Goal: Task Accomplishment & Management: Use online tool/utility

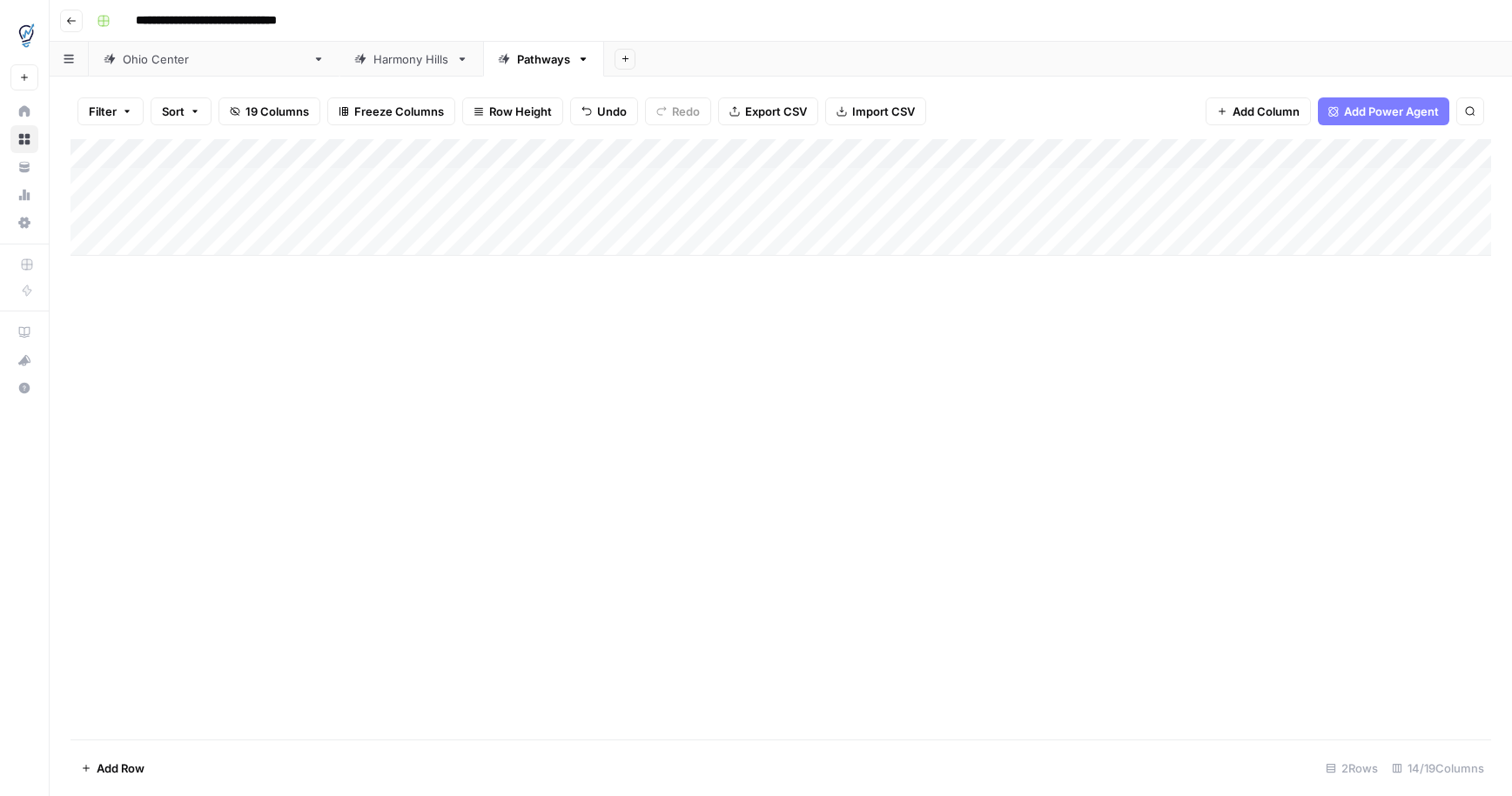
click at [1266, 182] on div "Add Column" at bounding box center [780, 197] width 1421 height 116
click at [1267, 182] on div "Add Column" at bounding box center [780, 197] width 1421 height 116
click at [1320, 743] on div "Hard Limit Reached. You've reached your hard limit for this month." at bounding box center [1369, 737] width 214 height 35
click at [823, 157] on div "Add Column" at bounding box center [780, 197] width 1421 height 116
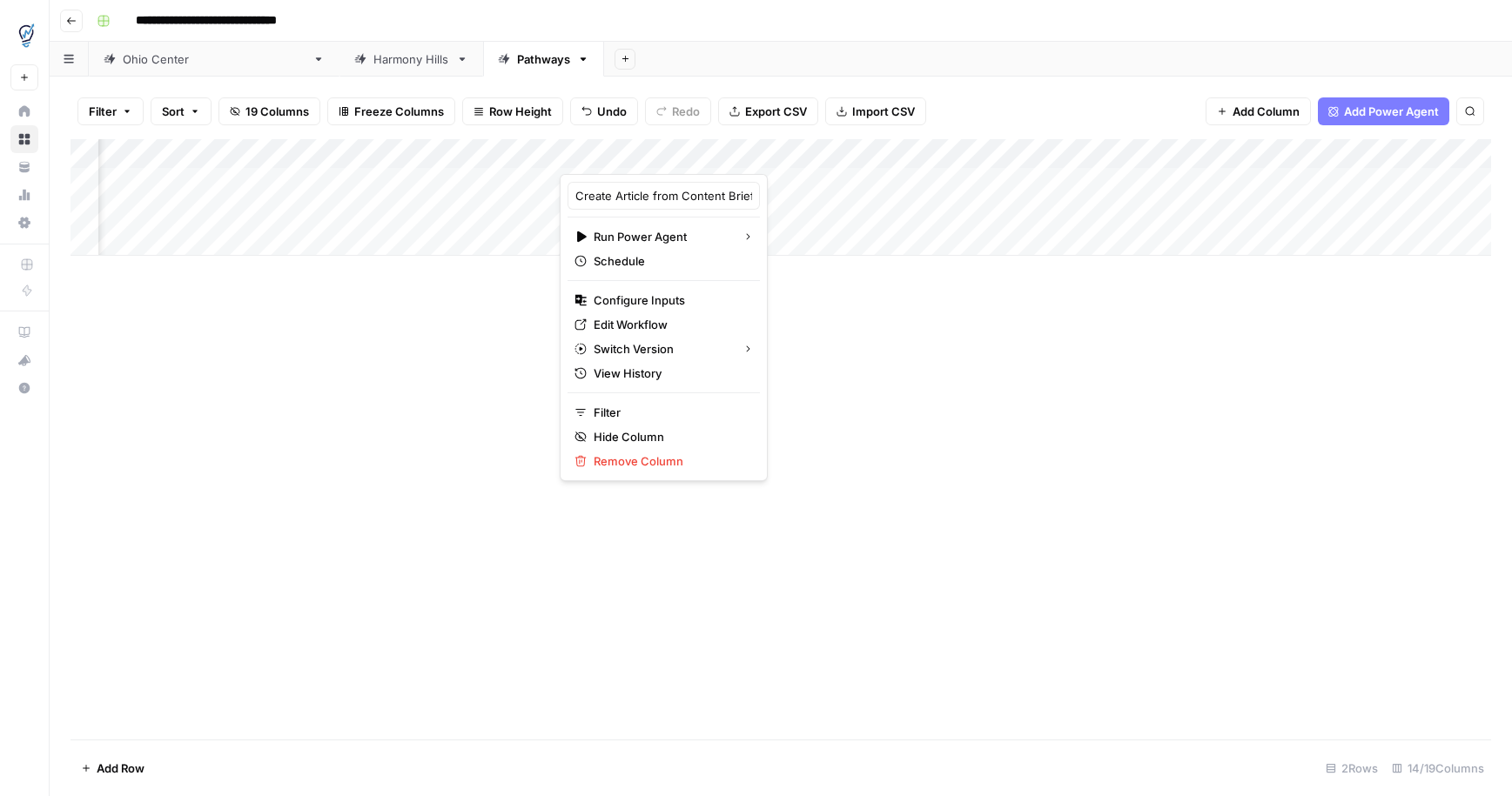
click at [823, 177] on div "Add Column" at bounding box center [780, 197] width 1421 height 116
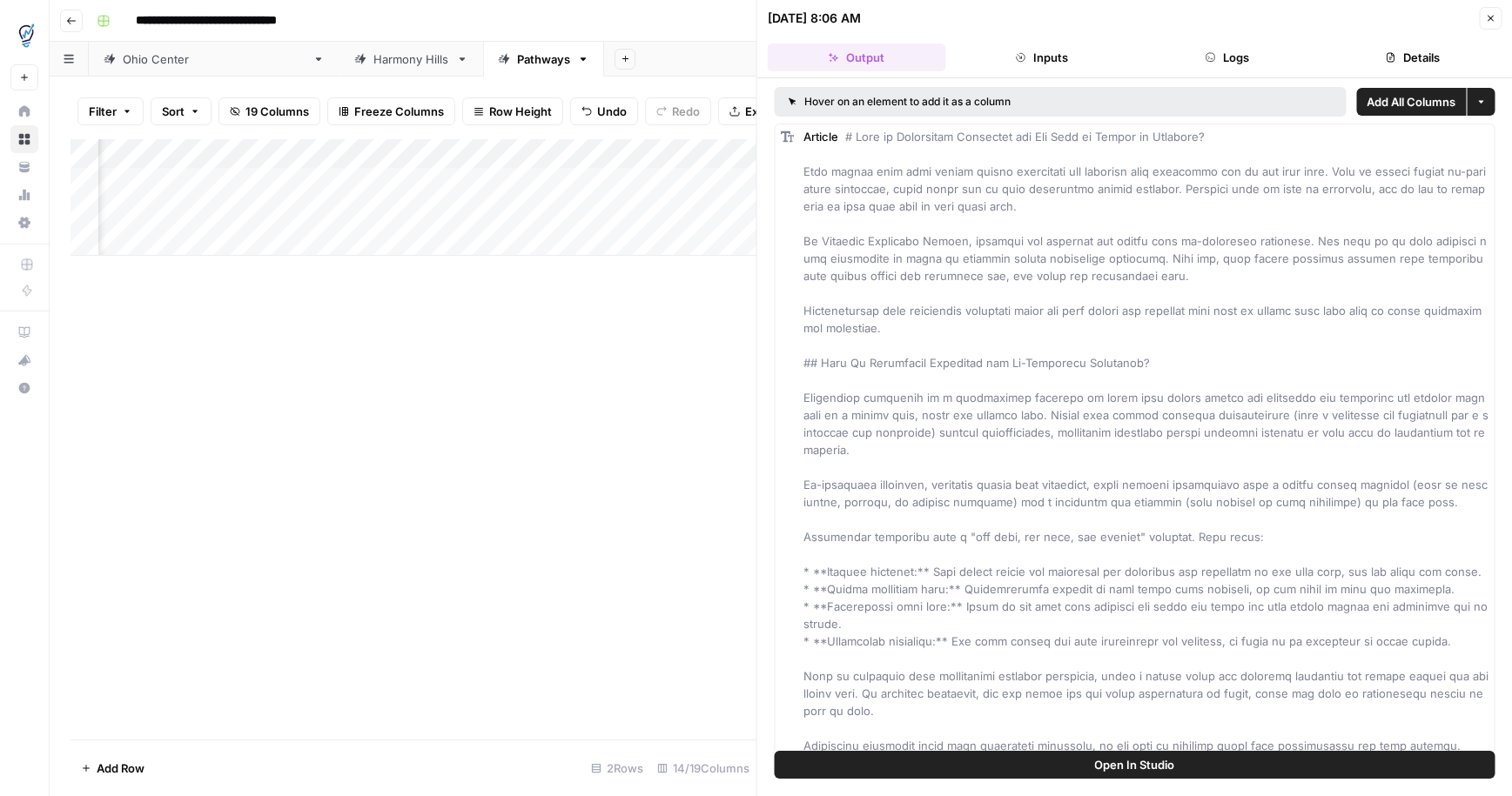
click at [1056, 55] on button "Inputs" at bounding box center [1041, 57] width 178 height 27
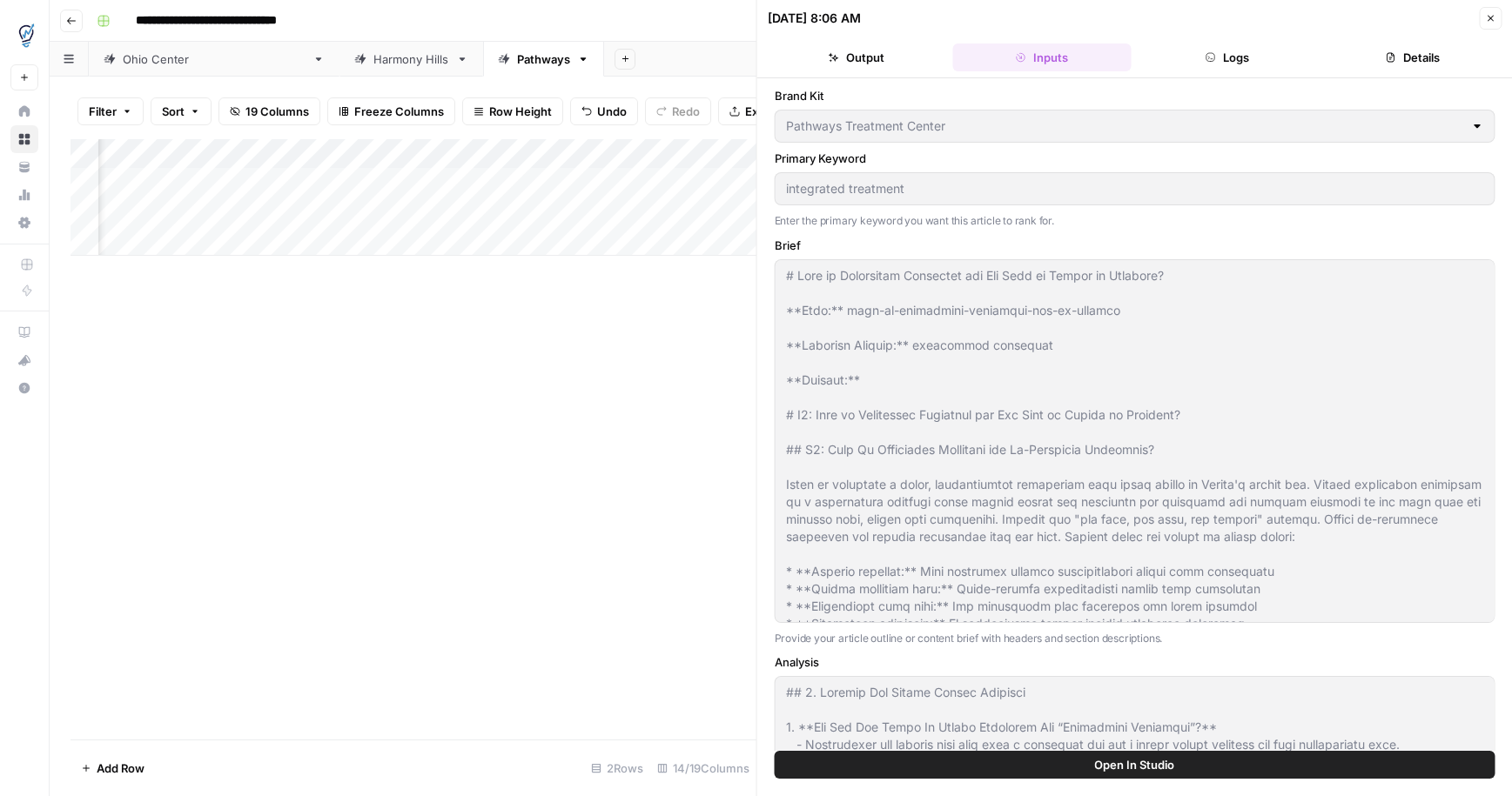
click at [1213, 62] on button "Logs" at bounding box center [1227, 57] width 178 height 27
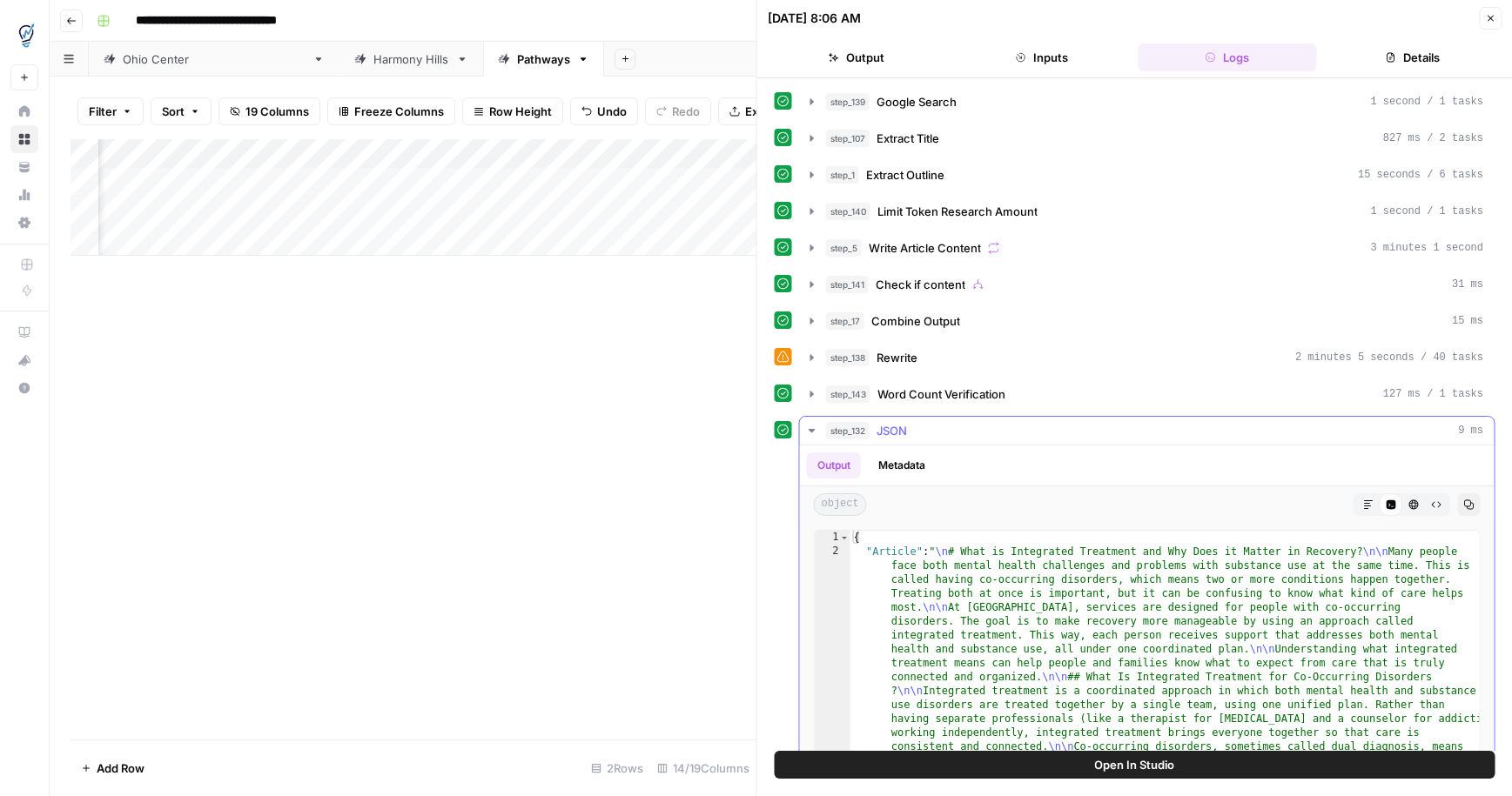
click at [811, 433] on icon "button" at bounding box center [812, 431] width 14 height 14
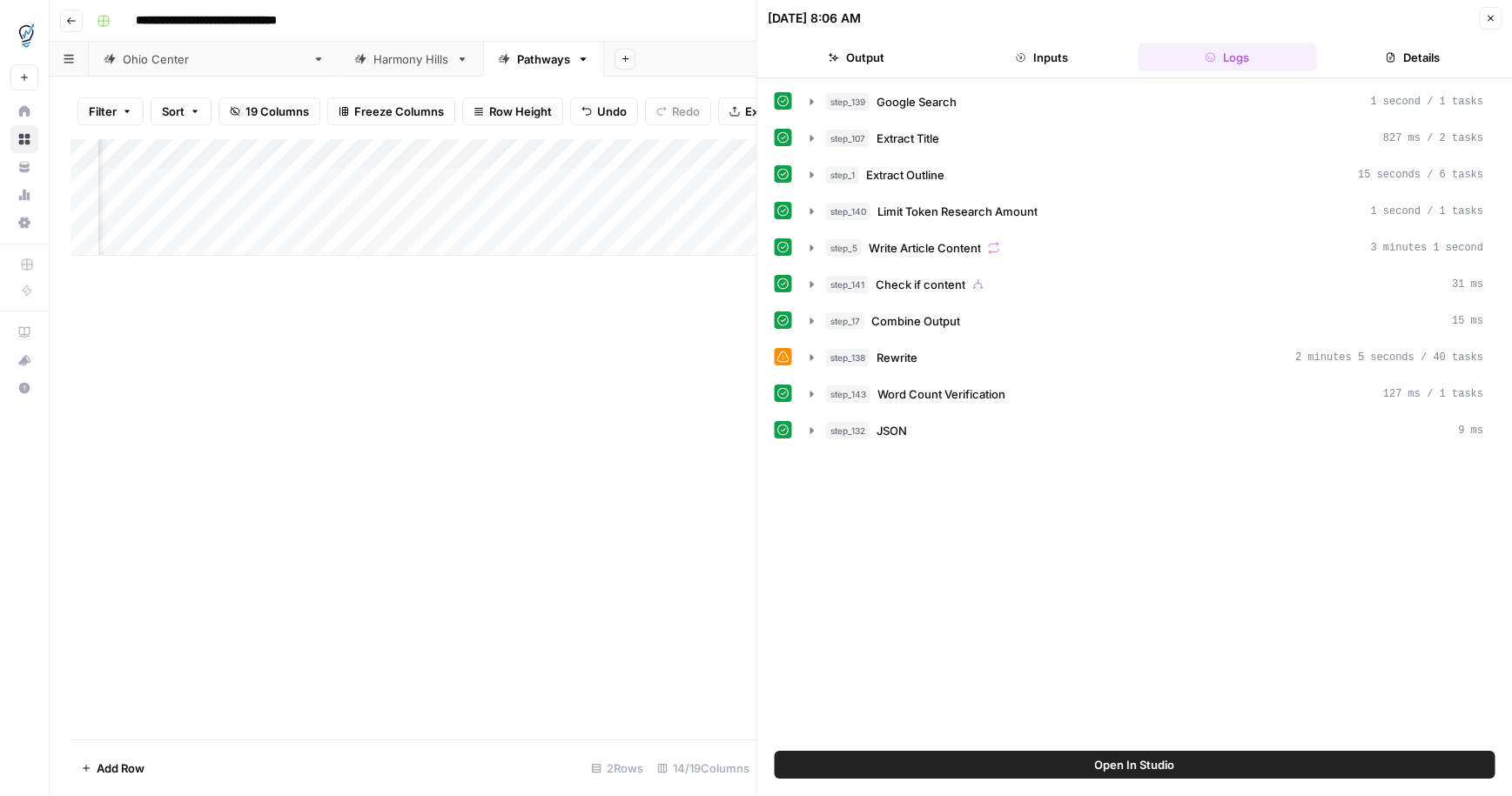
click at [1406, 60] on button "Details" at bounding box center [1413, 57] width 178 height 27
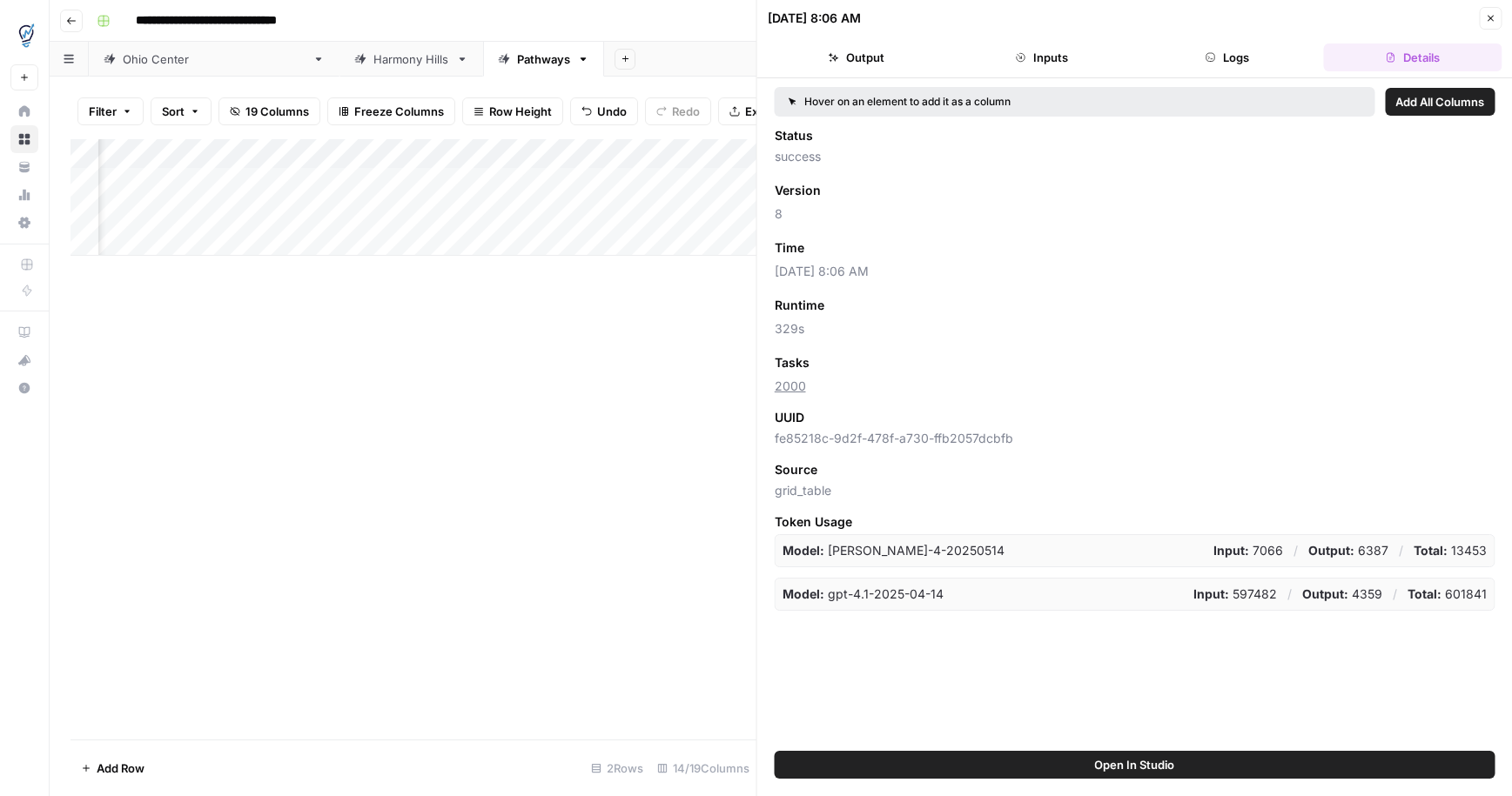
click at [1490, 17] on icon "button" at bounding box center [1490, 19] width 6 height 6
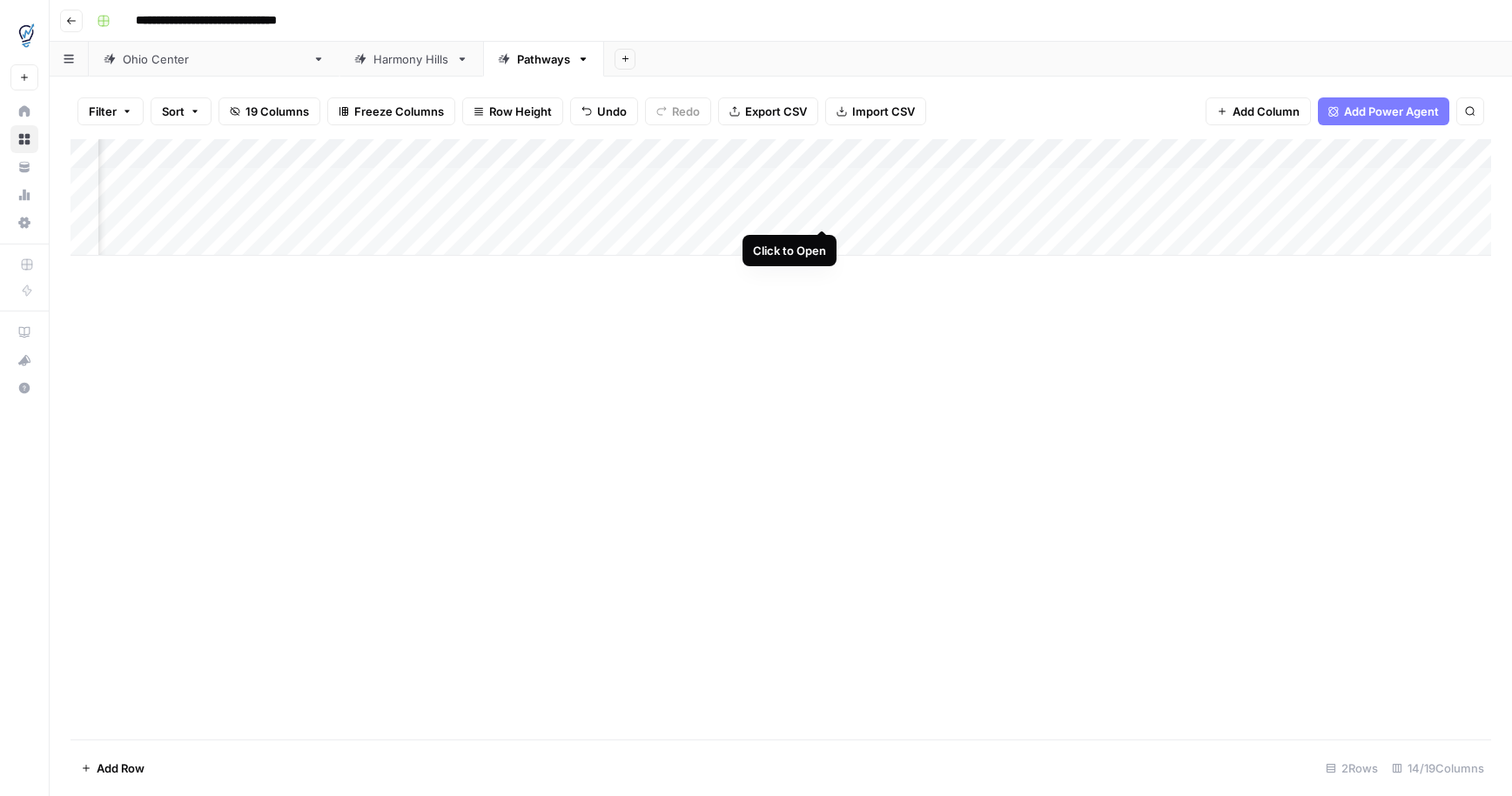
click at [820, 214] on div "Add Column" at bounding box center [780, 197] width 1421 height 116
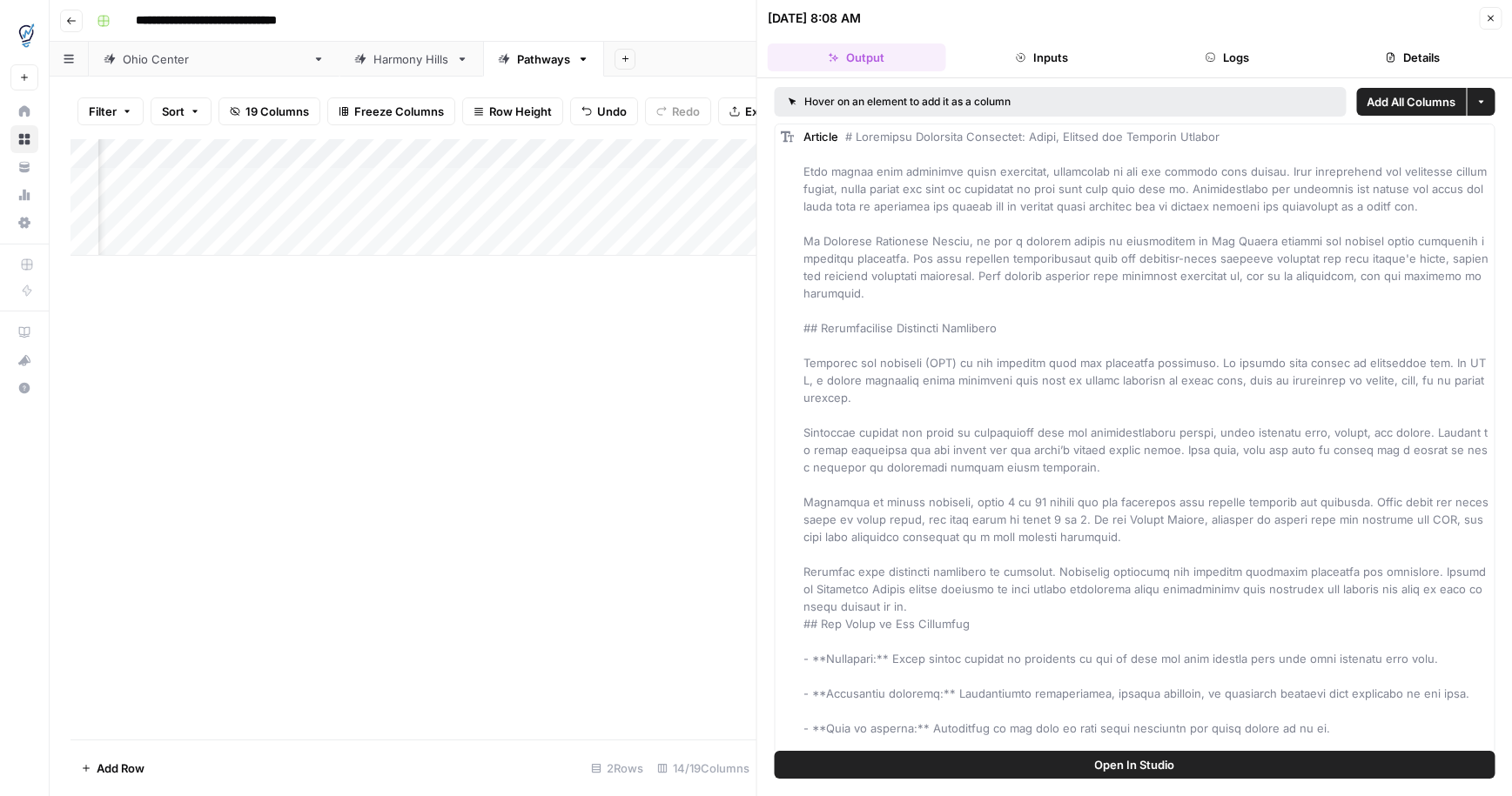
drag, startPoint x: 1228, startPoint y: 58, endPoint x: 1450, endPoint y: 70, distance: 222.3
click at [1238, 58] on button "Logs" at bounding box center [1227, 57] width 178 height 27
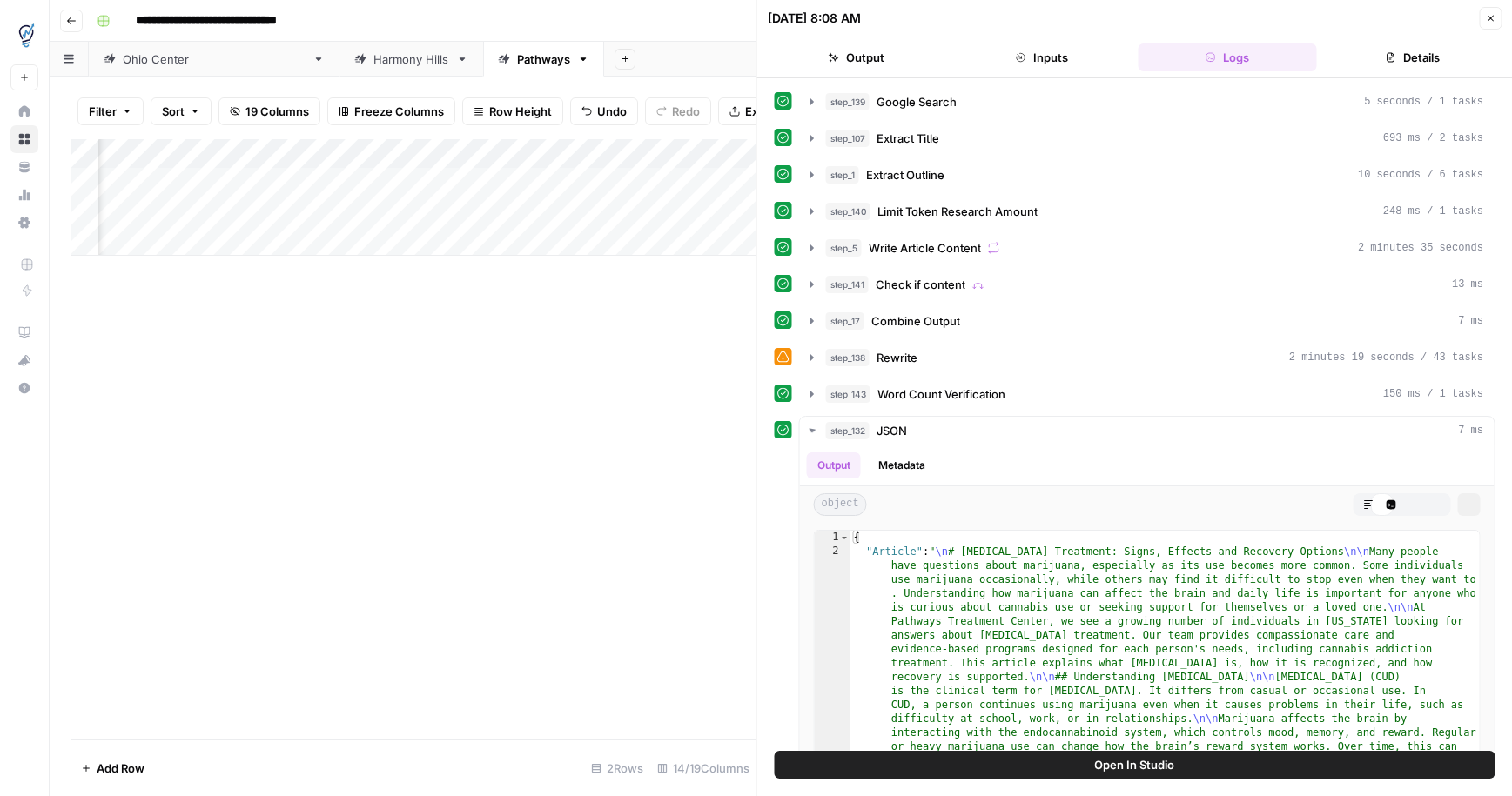
click at [1450, 70] on button "Details" at bounding box center [1413, 57] width 178 height 27
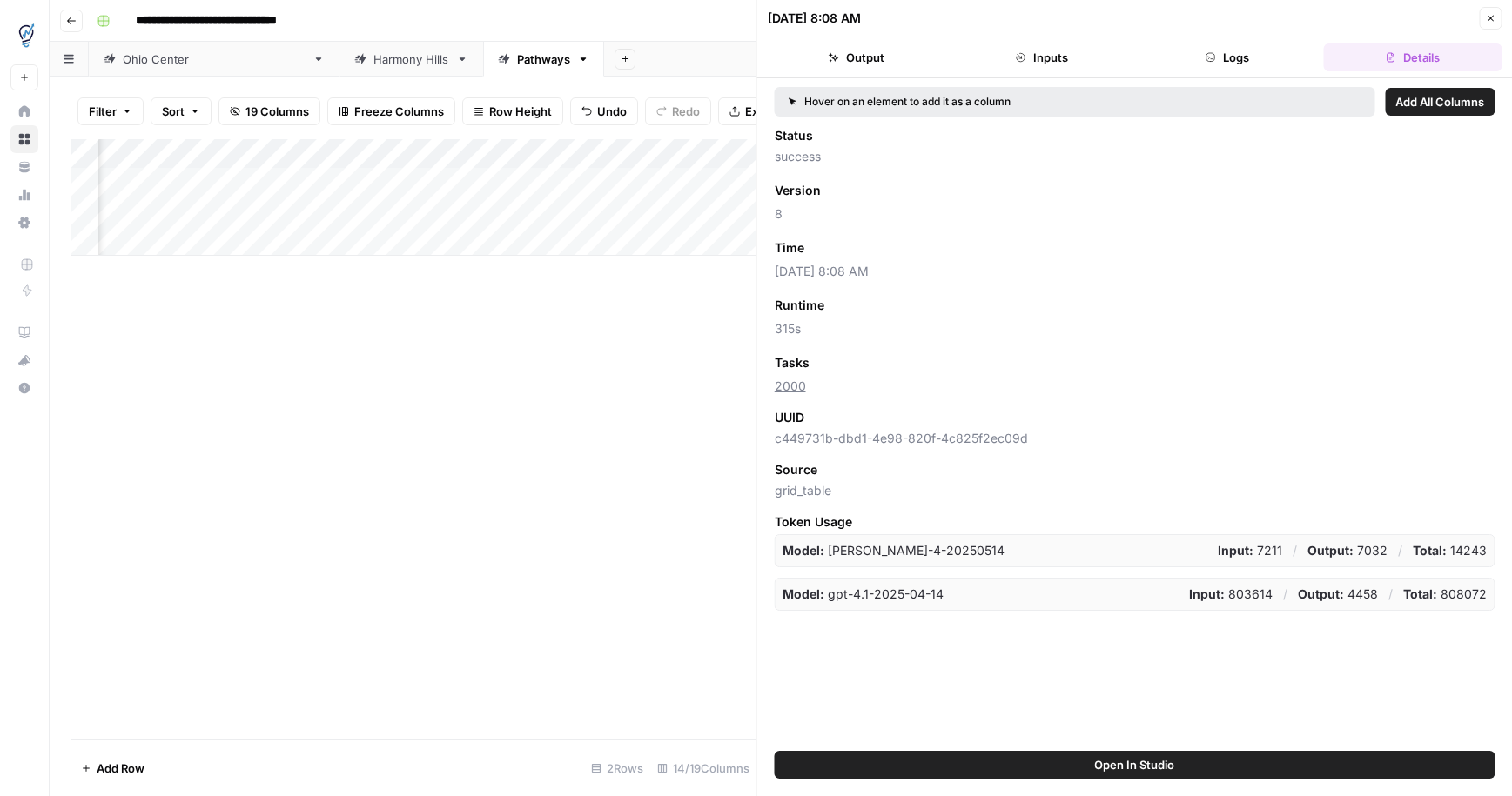
click at [1498, 18] on button "Close" at bounding box center [1490, 18] width 23 height 23
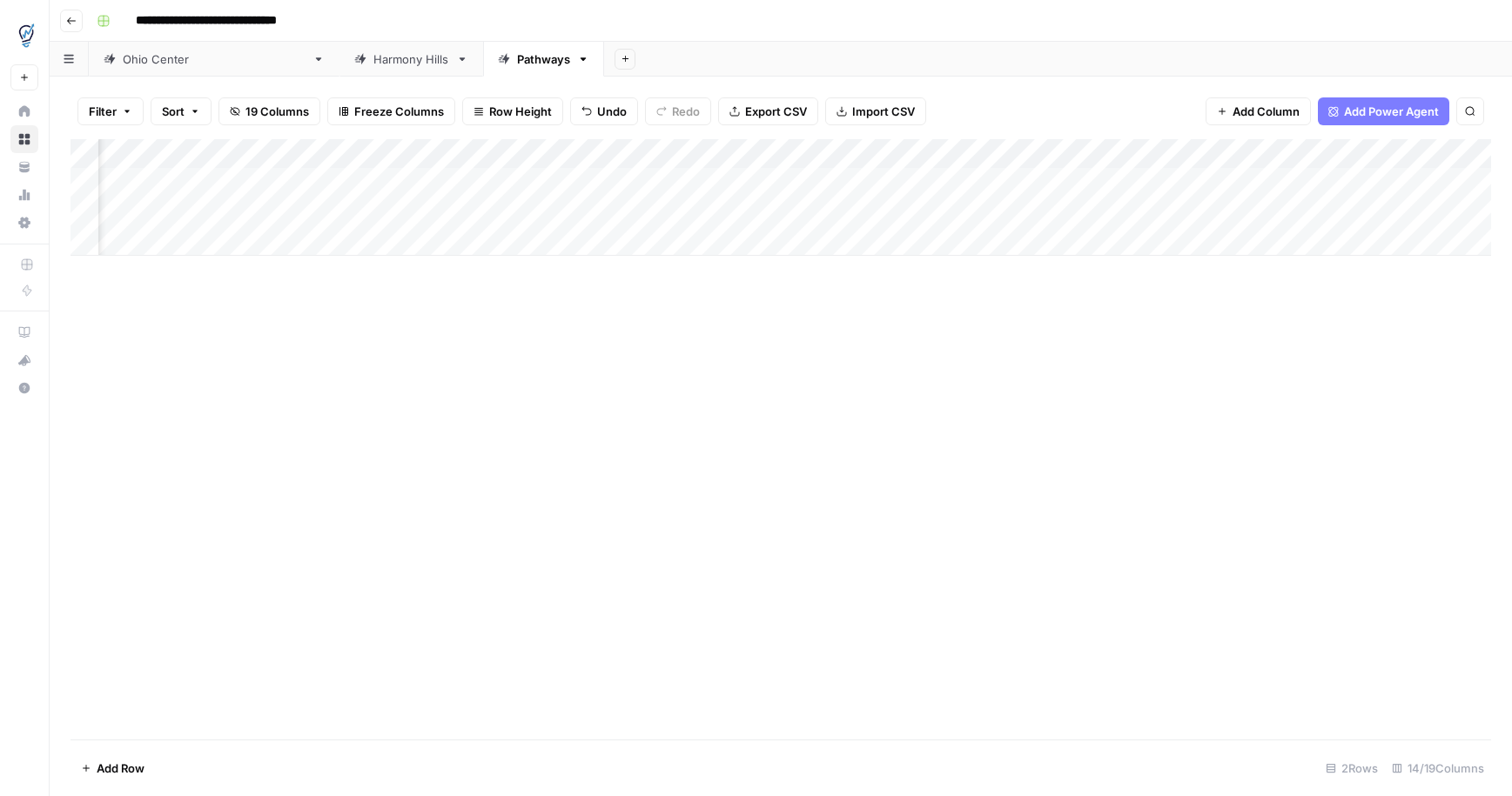
click at [365, 189] on div "Add Column" at bounding box center [780, 197] width 1421 height 116
click at [524, 178] on div "Add Column" at bounding box center [780, 197] width 1421 height 116
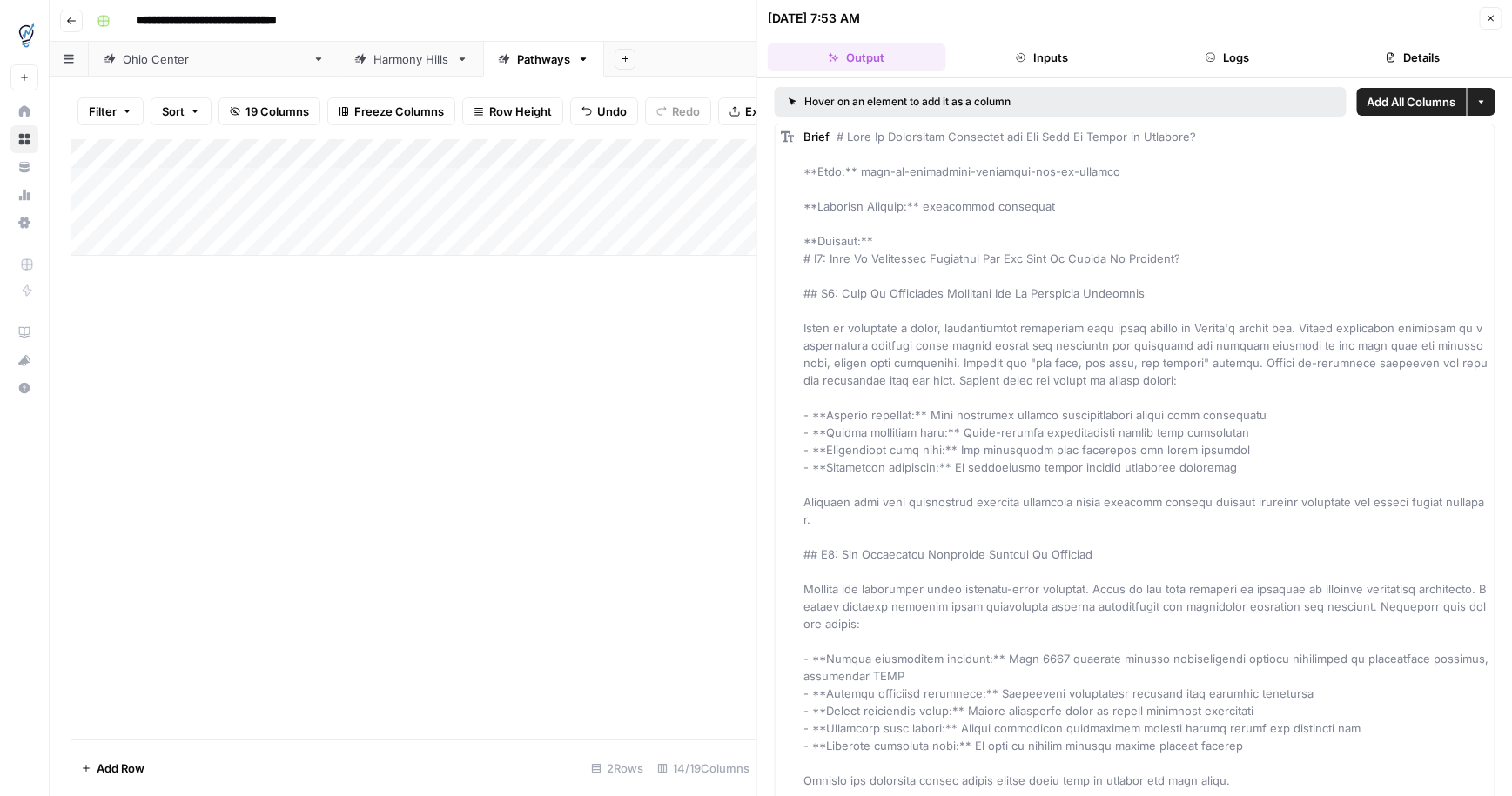
click at [1229, 57] on button "Logs" at bounding box center [1227, 57] width 178 height 27
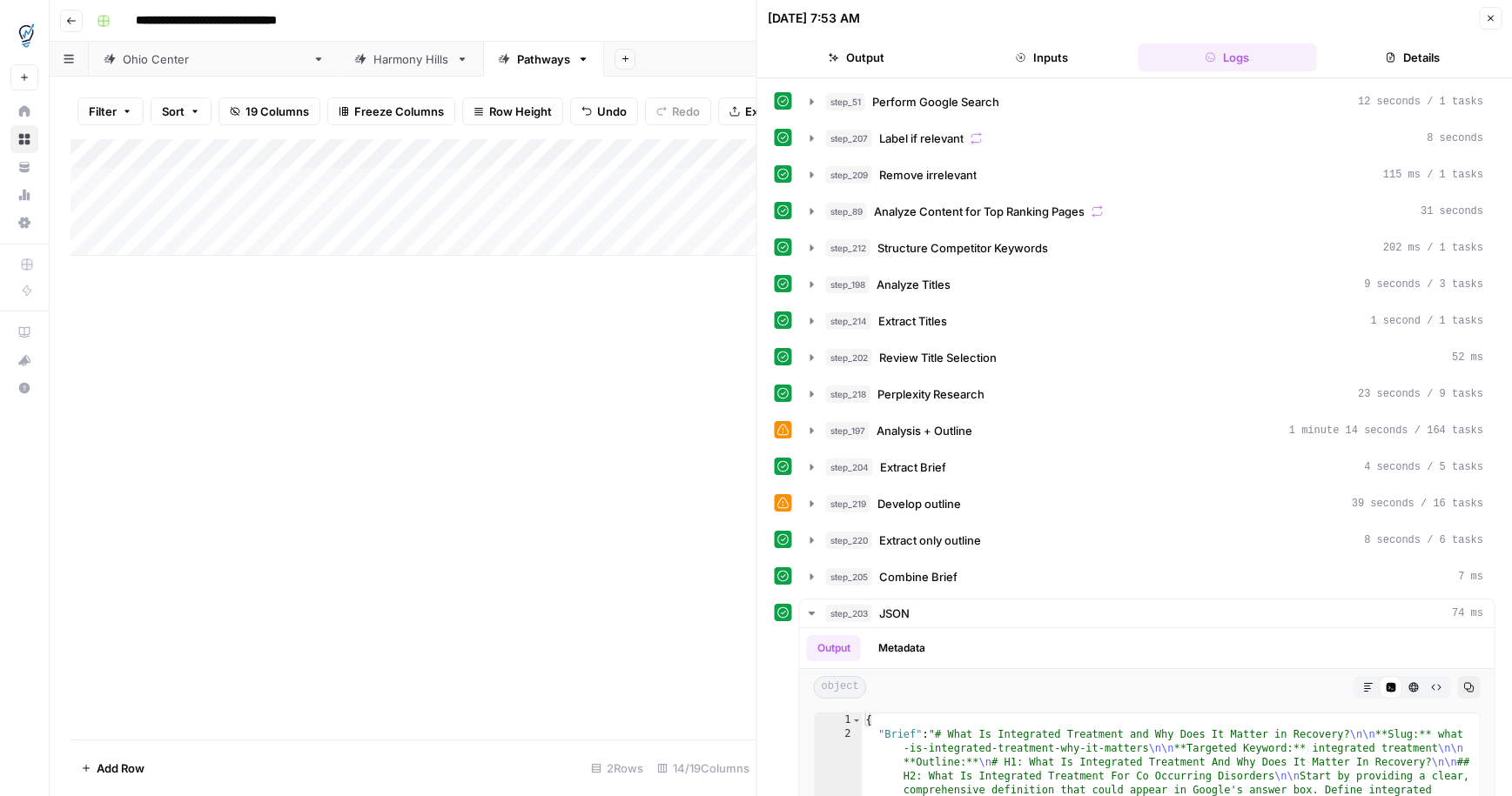
click at [1379, 56] on button "Details" at bounding box center [1413, 57] width 178 height 27
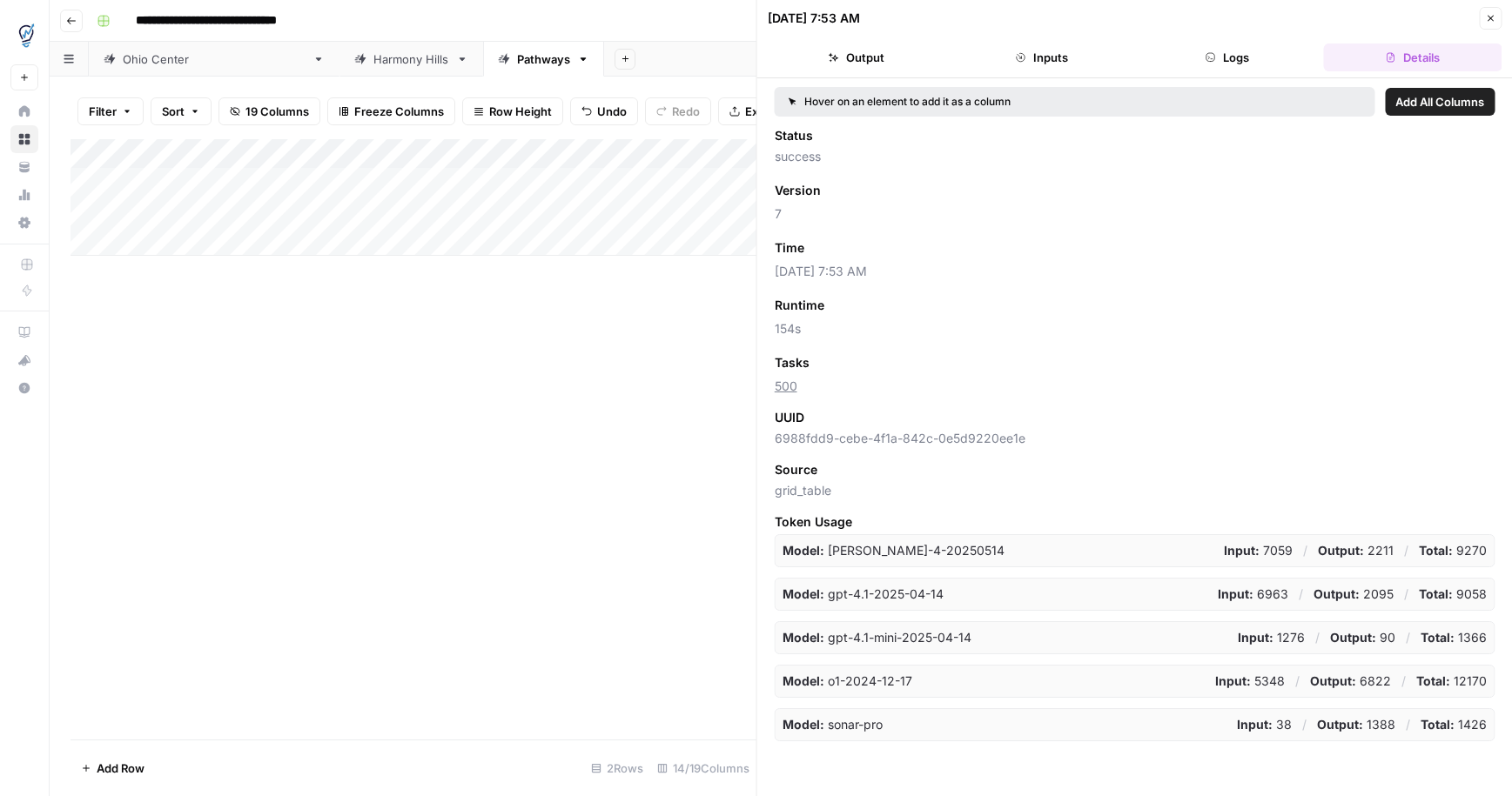
click at [1486, 19] on icon "button" at bounding box center [1490, 18] width 10 height 10
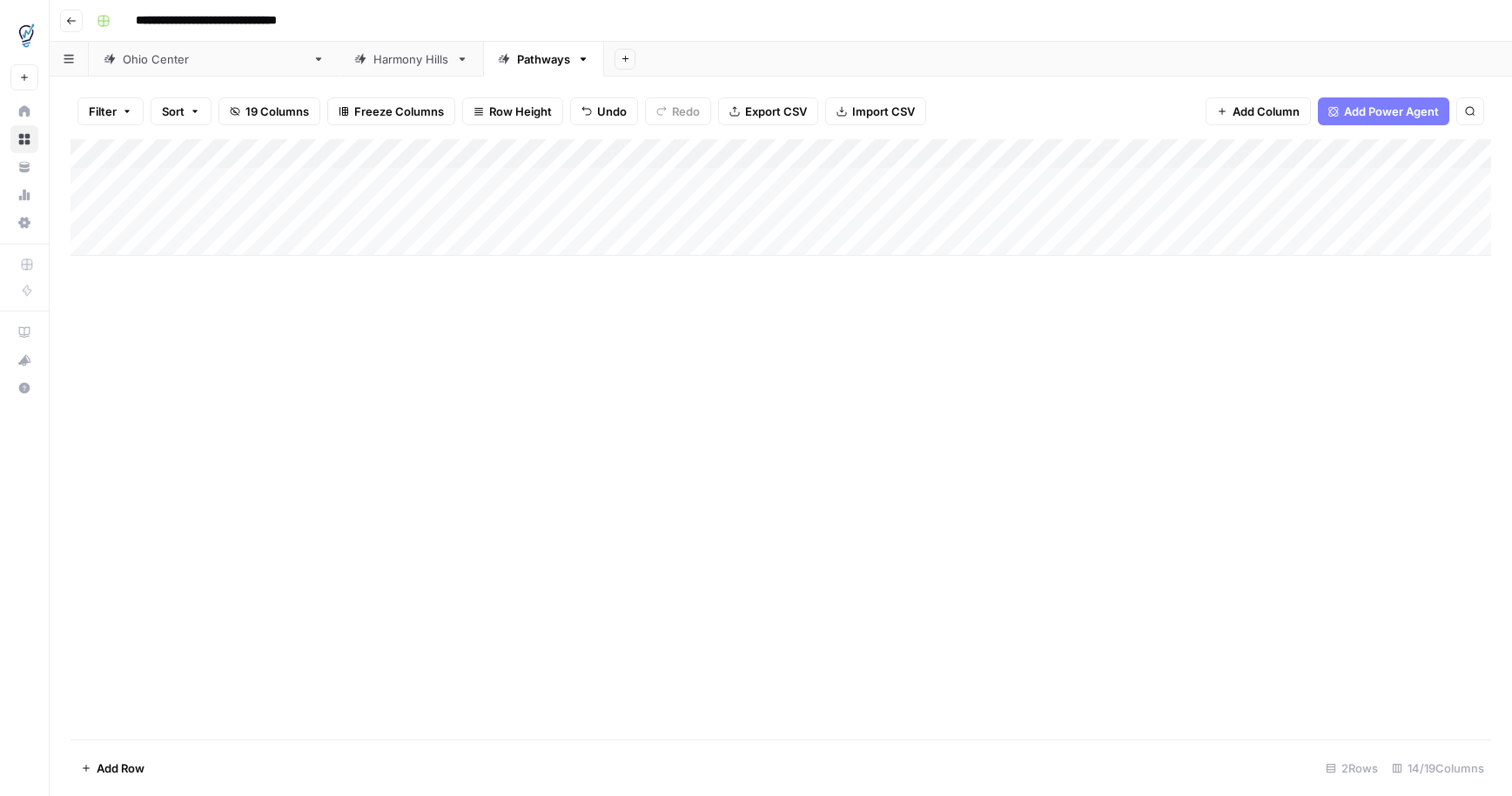
click at [1343, 181] on div "Add Column" at bounding box center [780, 197] width 1421 height 116
click at [373, 52] on div "Harmony Hills" at bounding box center [411, 59] width 76 height 17
click at [1379, 155] on div "Add Column" at bounding box center [780, 183] width 1421 height 87
click at [1379, 183] on div "Add Column" at bounding box center [780, 183] width 1421 height 87
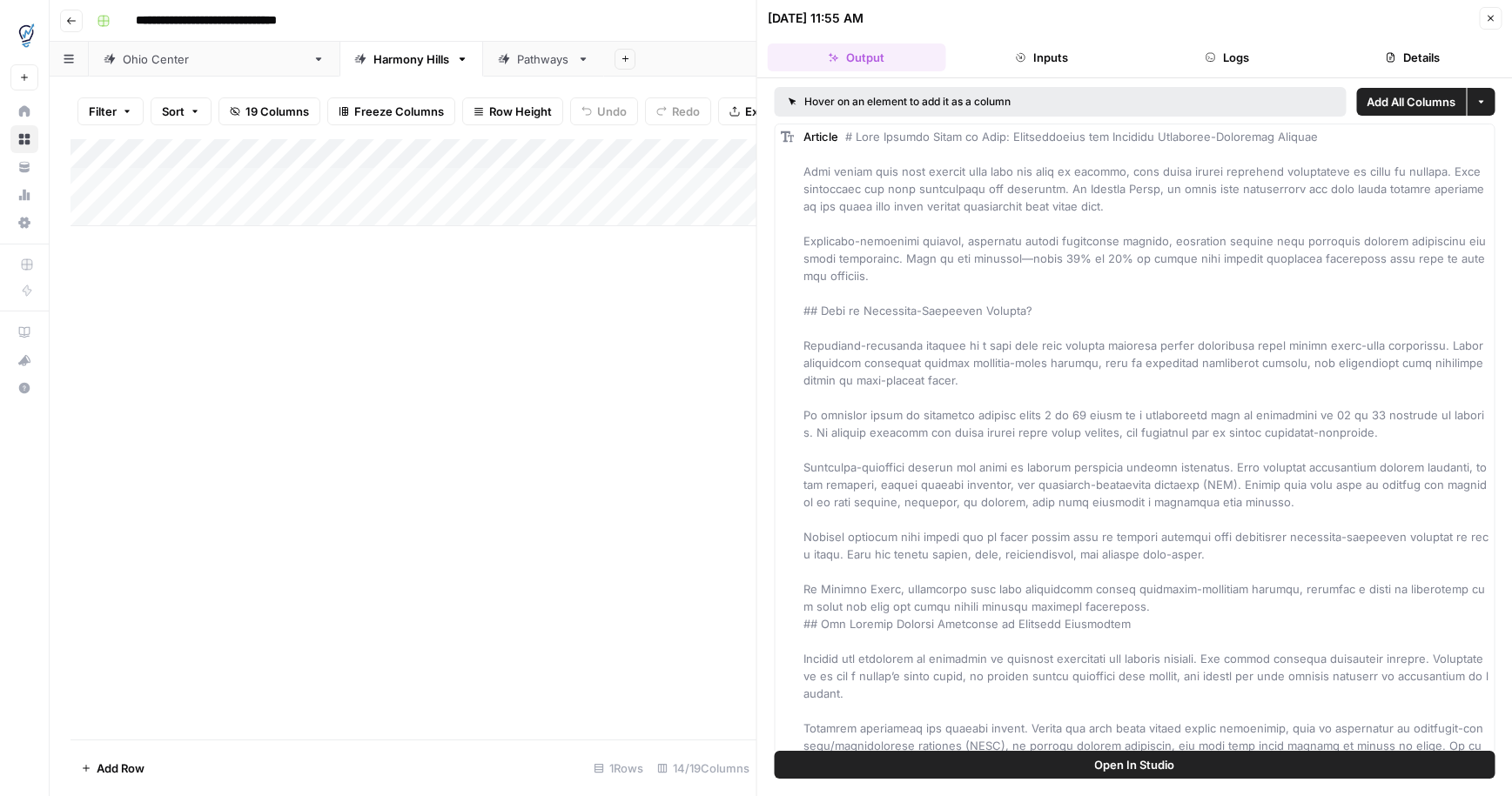
click at [1444, 63] on button "Details" at bounding box center [1413, 57] width 178 height 27
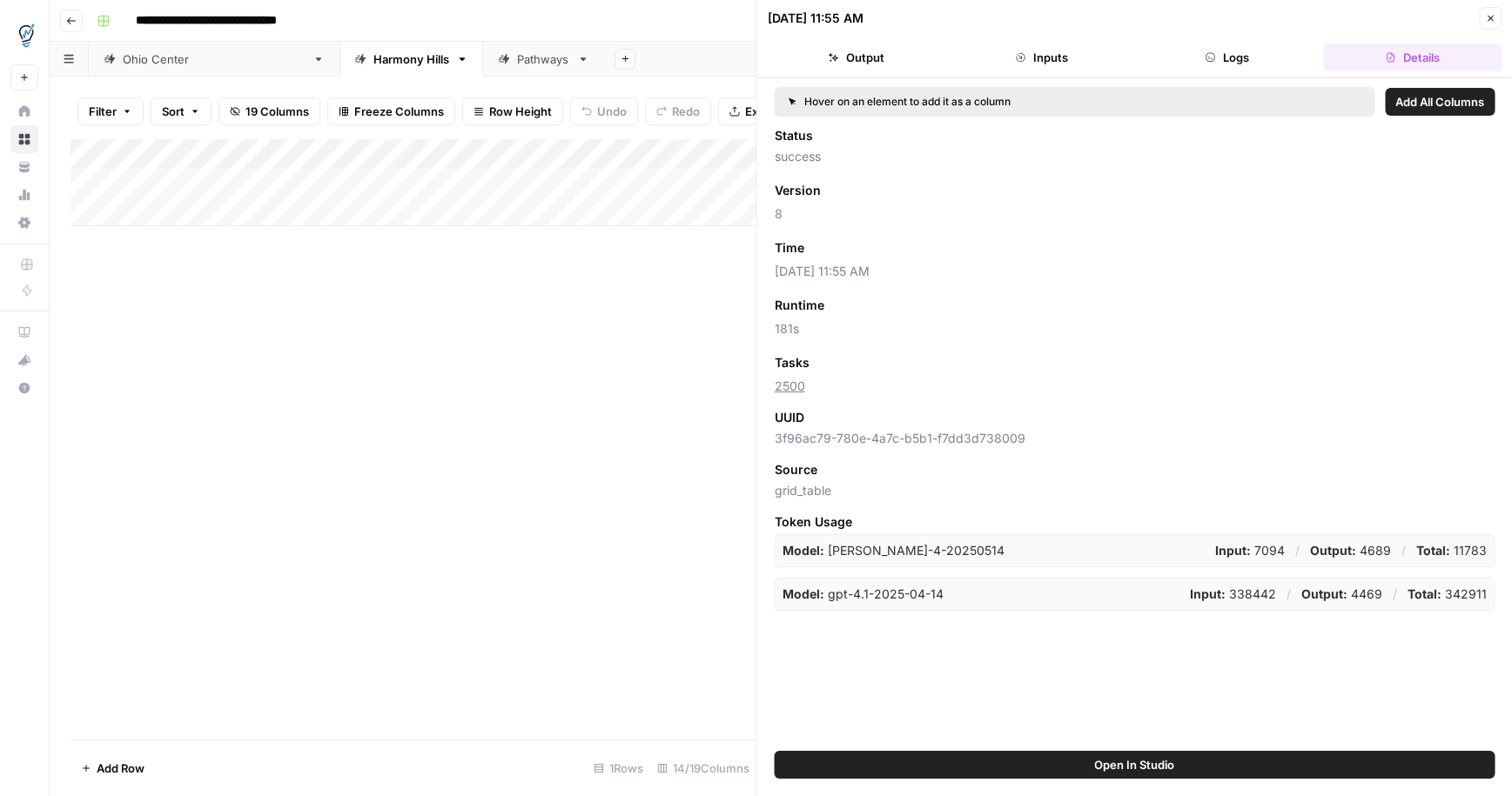
click at [1493, 17] on icon "button" at bounding box center [1490, 18] width 10 height 10
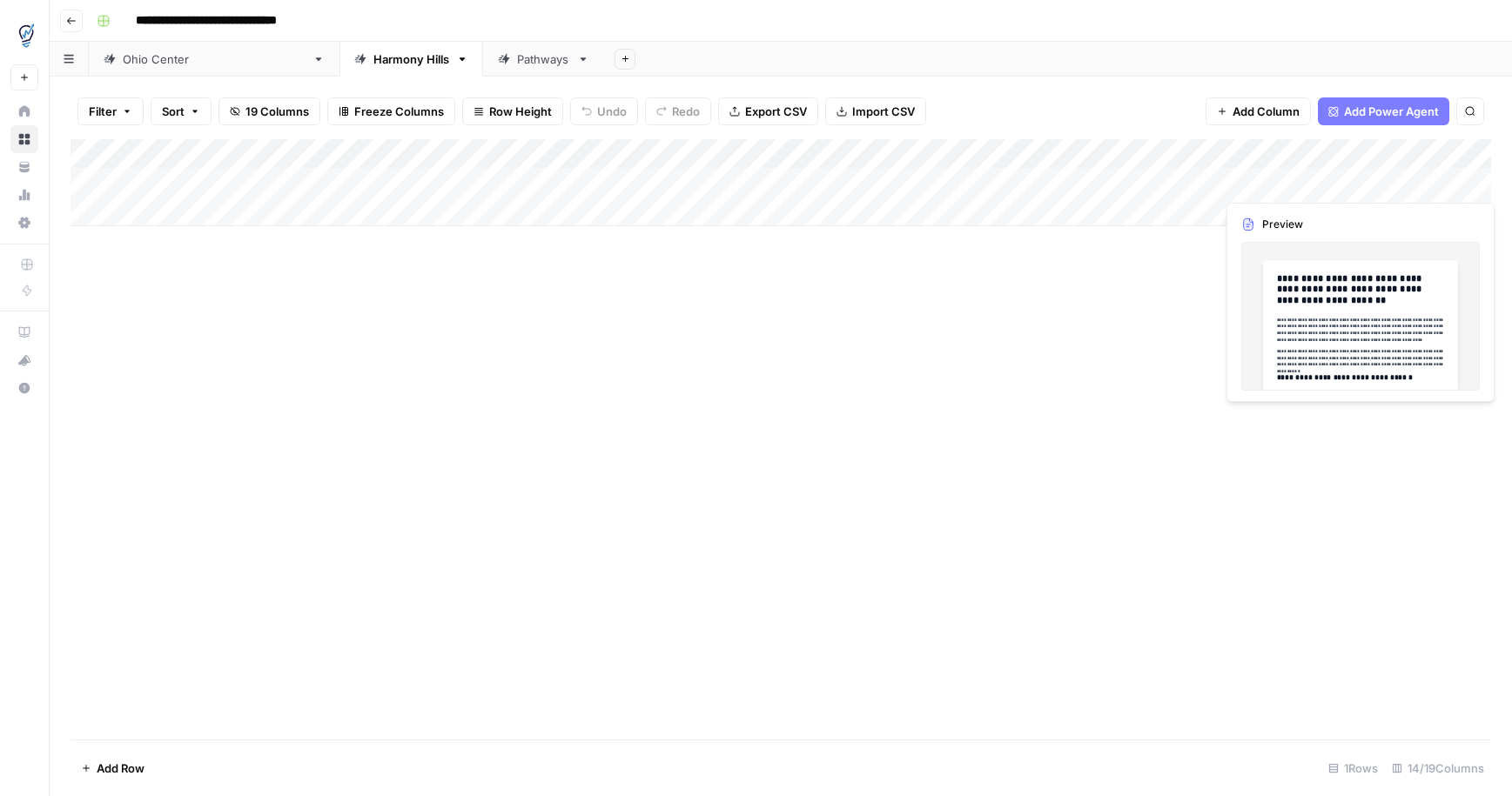
click at [1448, 176] on div "Add Column" at bounding box center [780, 183] width 1421 height 87
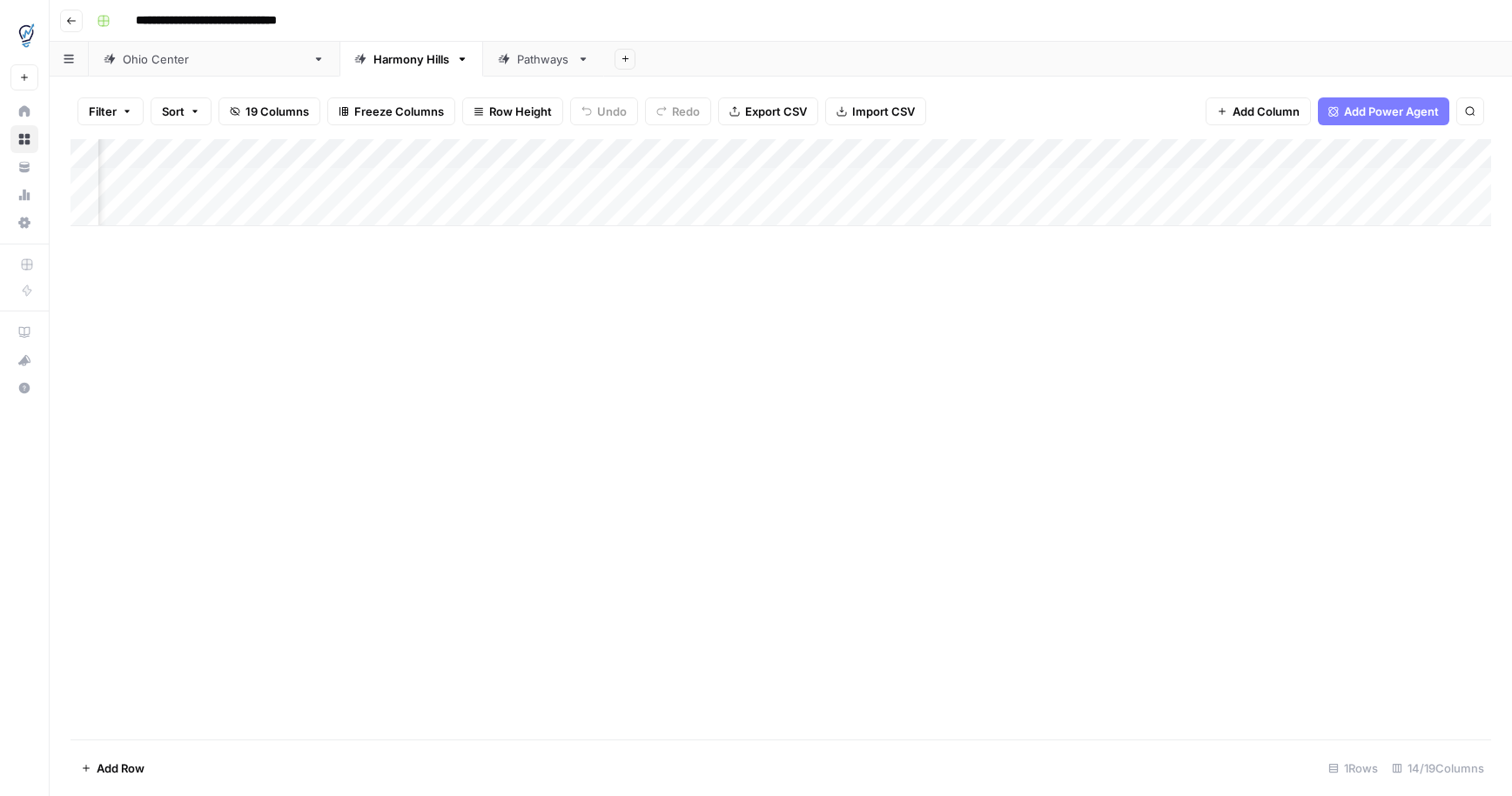
scroll to position [0, 1056]
click at [971, 155] on div "Add Column" at bounding box center [780, 183] width 1421 height 87
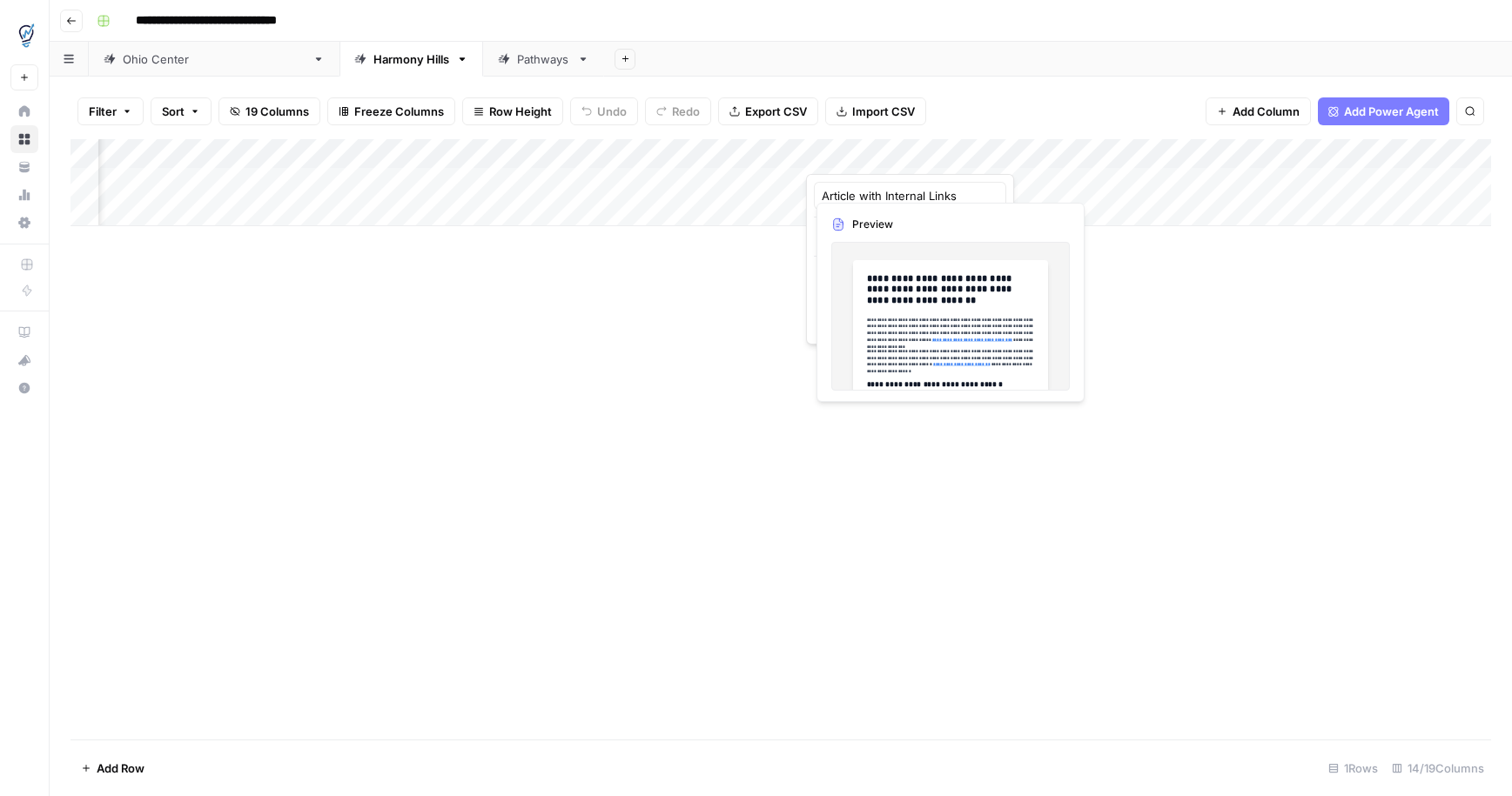
click at [975, 184] on div "Add Column" at bounding box center [780, 183] width 1421 height 87
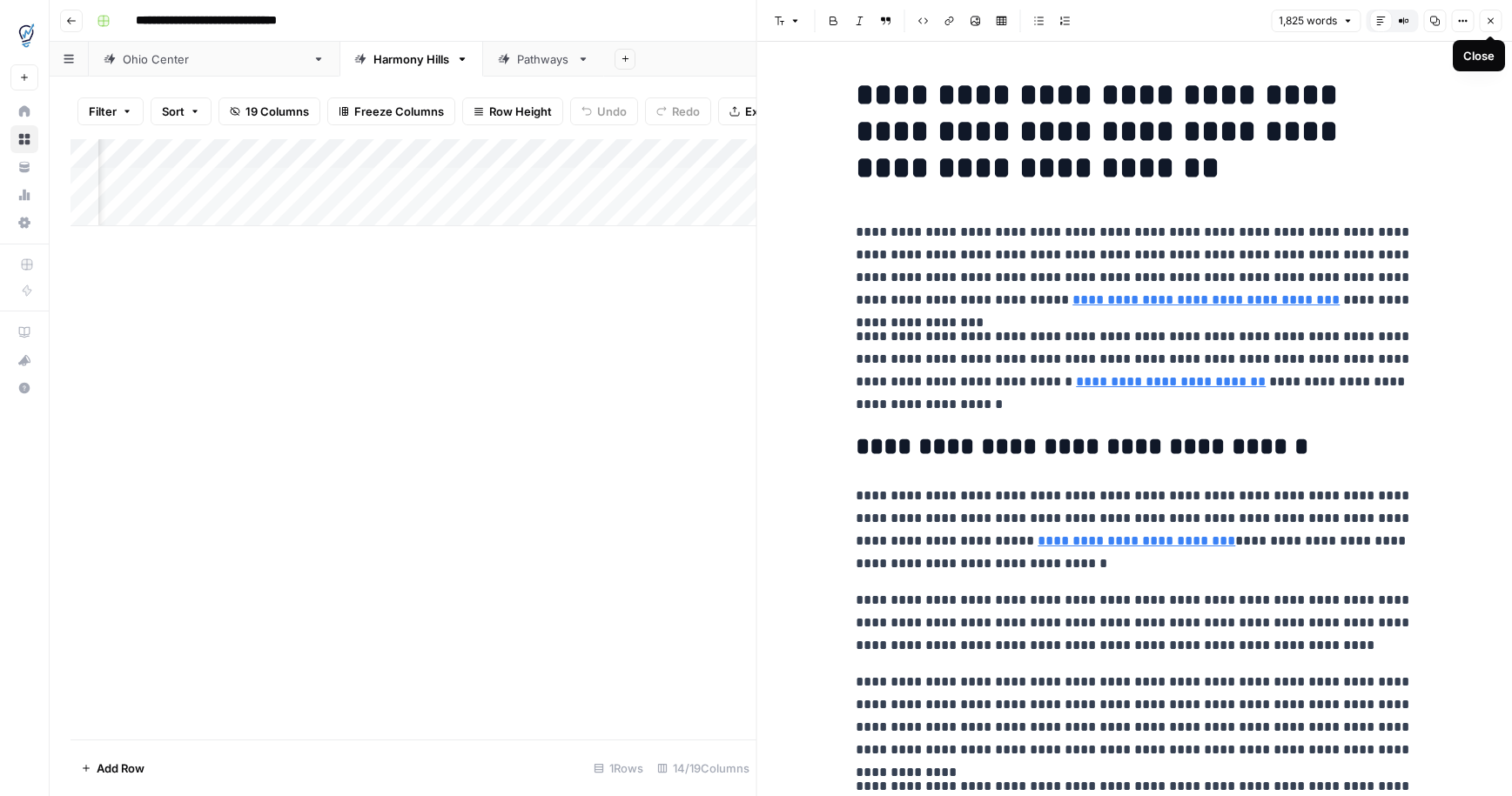
click at [1490, 19] on icon "button" at bounding box center [1490, 21] width 10 height 10
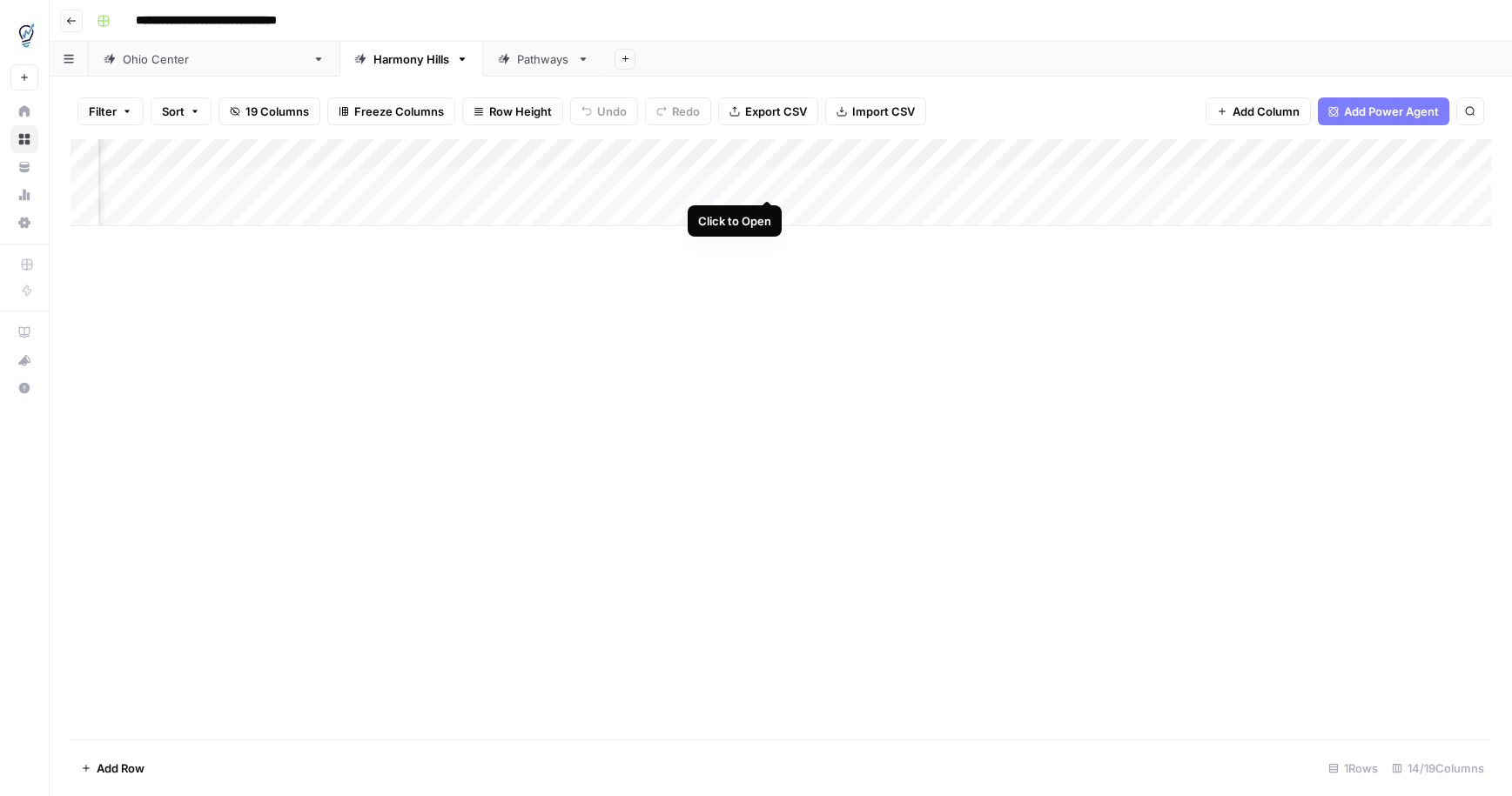
click at [765, 183] on div "Add Column" at bounding box center [780, 183] width 1421 height 87
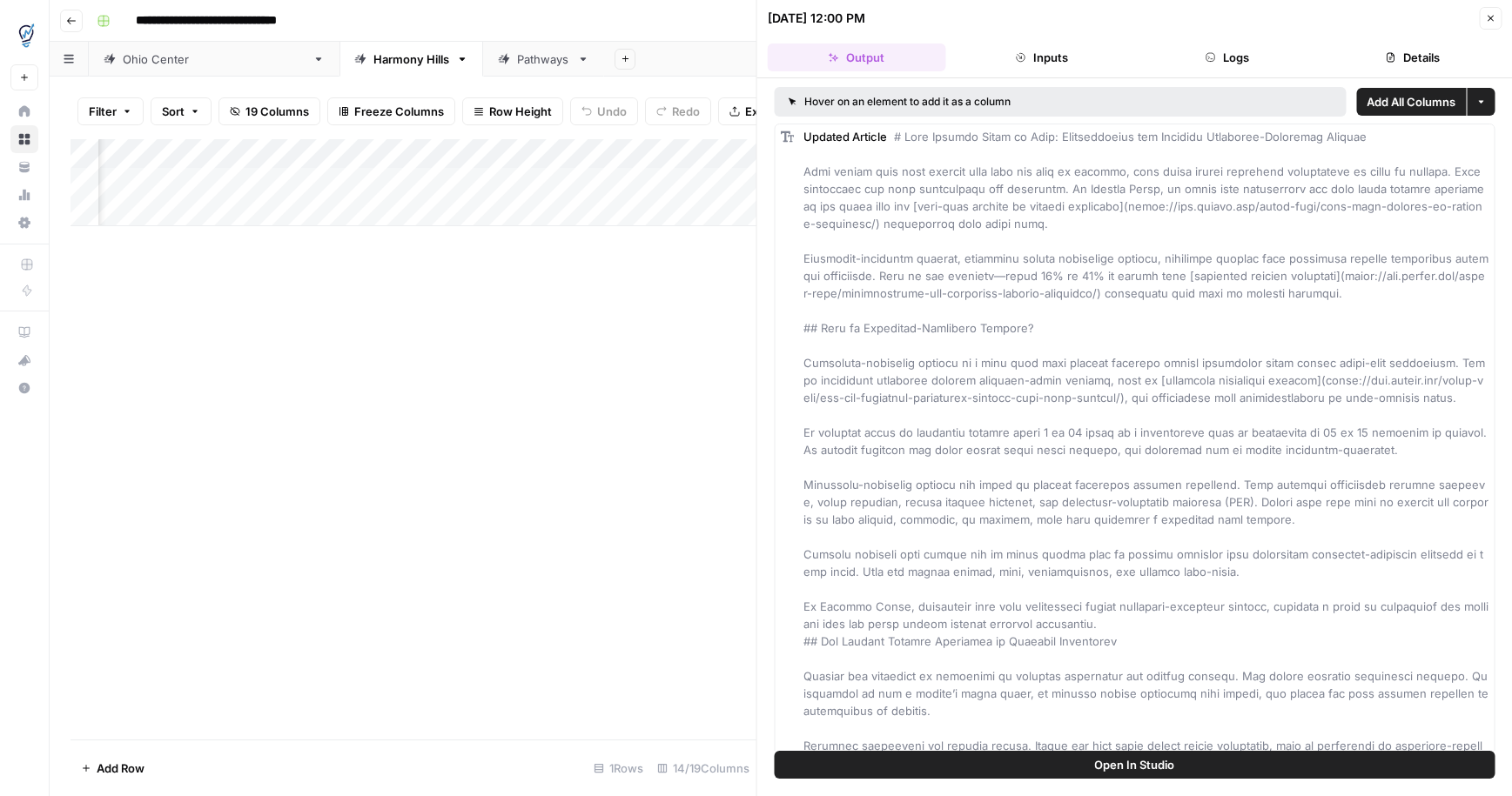
click at [1446, 44] on button "Details" at bounding box center [1413, 57] width 178 height 27
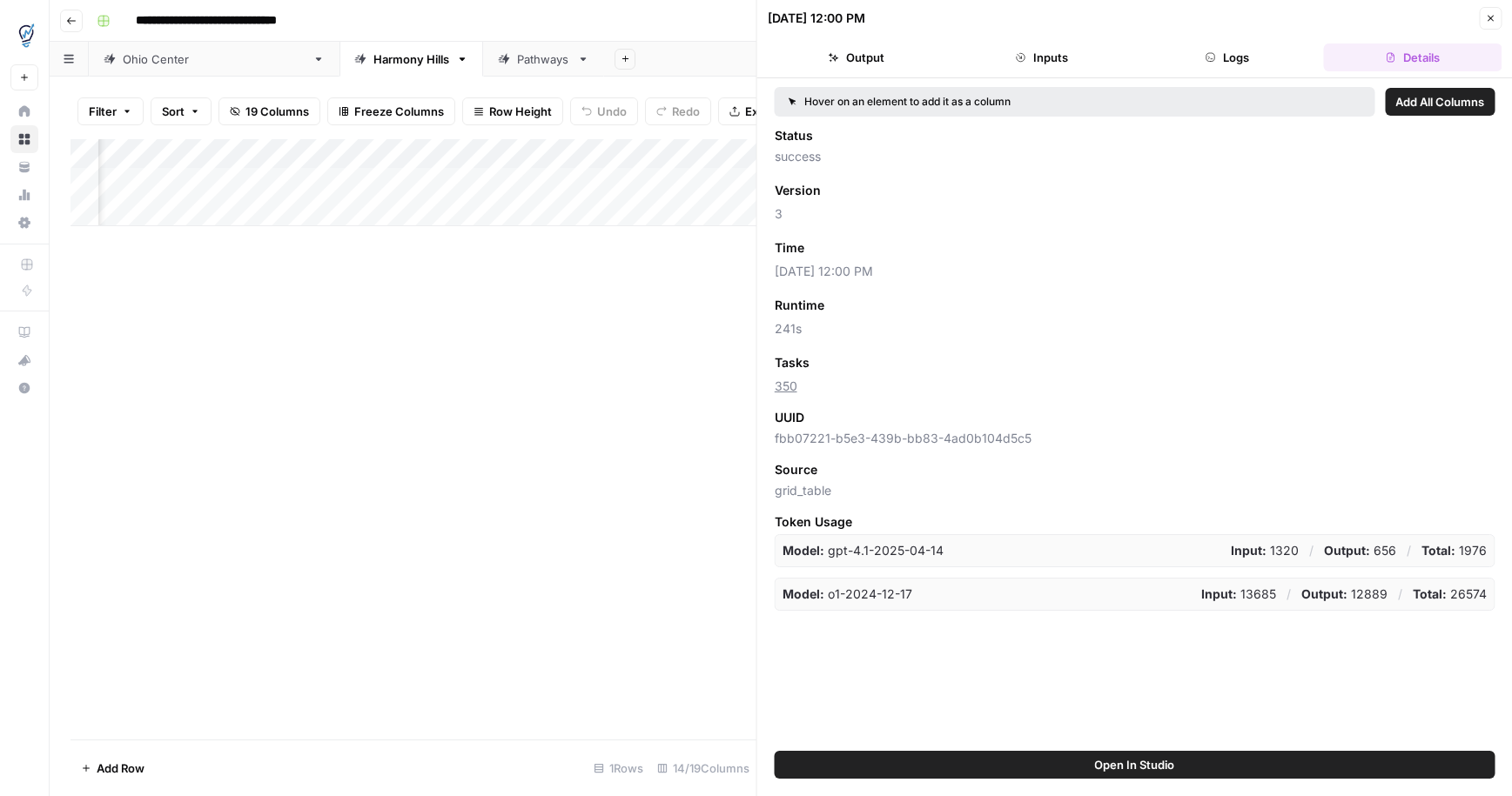
click at [283, 183] on div "Add Column" at bounding box center [413, 183] width 686 height 87
click at [1491, 17] on icon "button" at bounding box center [1490, 18] width 10 height 10
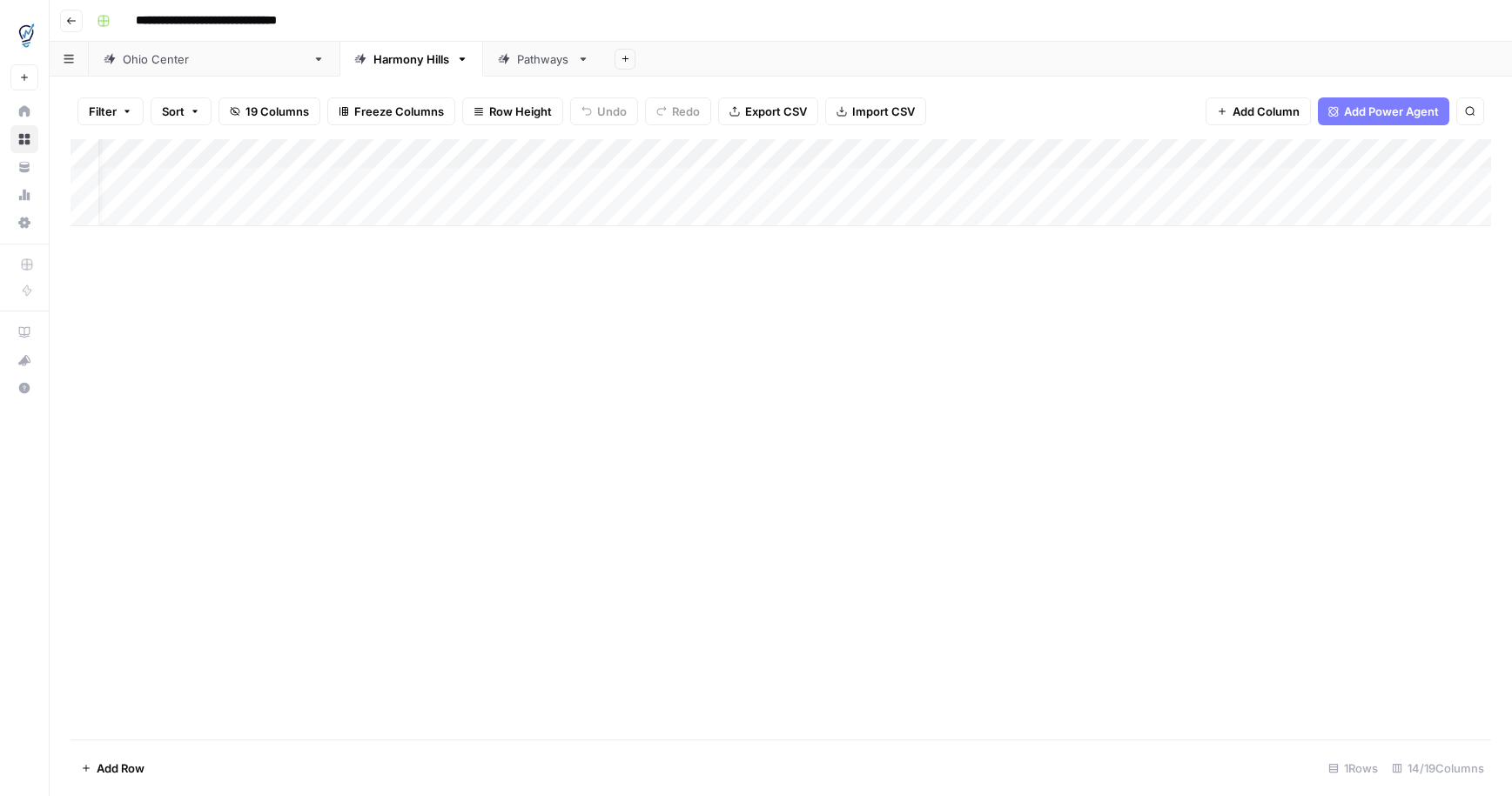
click at [1288, 110] on span "Add Column" at bounding box center [1266, 112] width 67 height 17
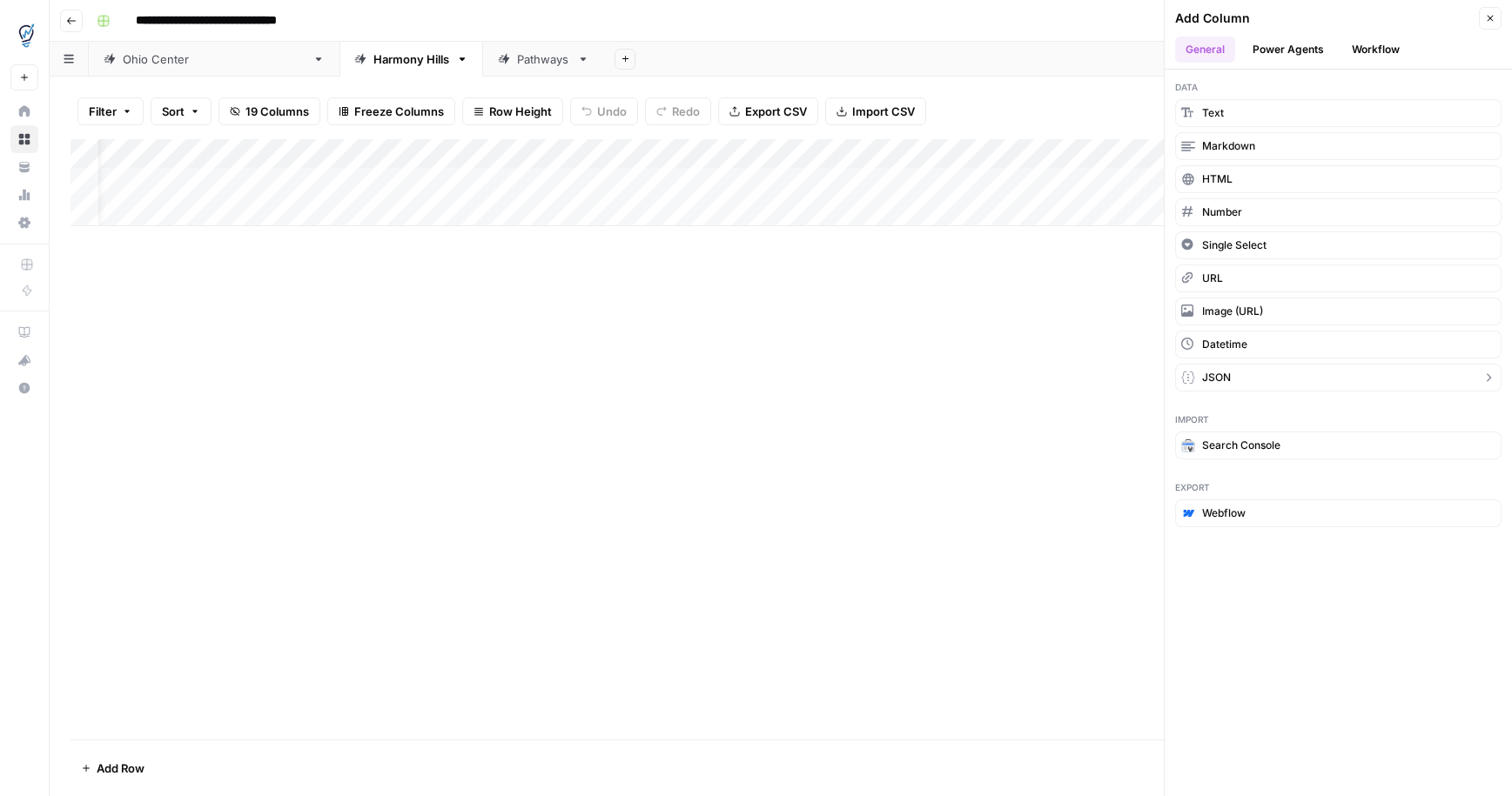
click at [1490, 380] on icon "button" at bounding box center [1488, 378] width 14 height 14
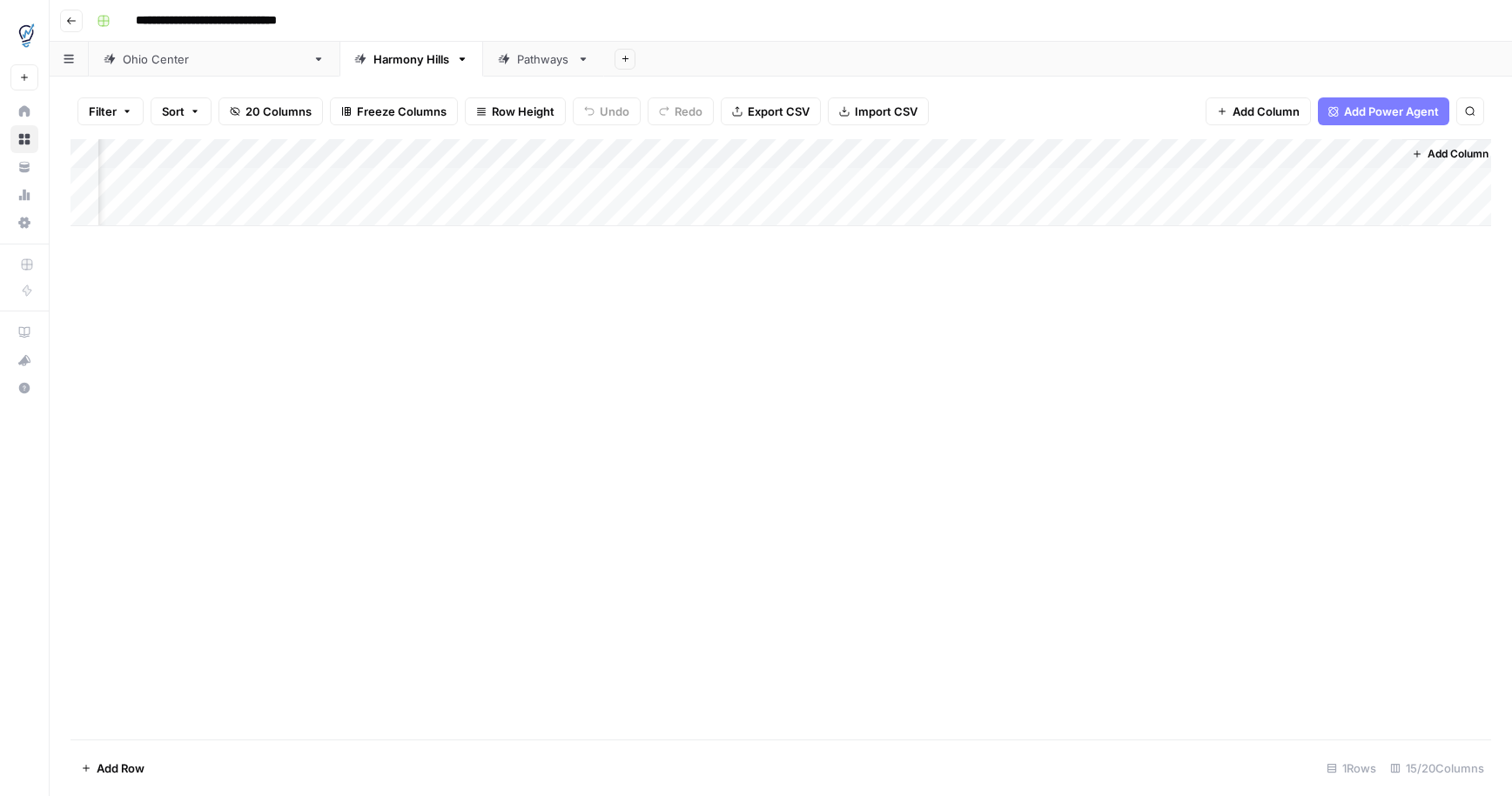
scroll to position [0, 1623]
click at [1380, 157] on div "Add Column" at bounding box center [780, 183] width 1421 height 87
click at [1346, 389] on span "Remove Column" at bounding box center [1346, 388] width 152 height 17
click at [698, 179] on span "Delete" at bounding box center [695, 180] width 38 height 17
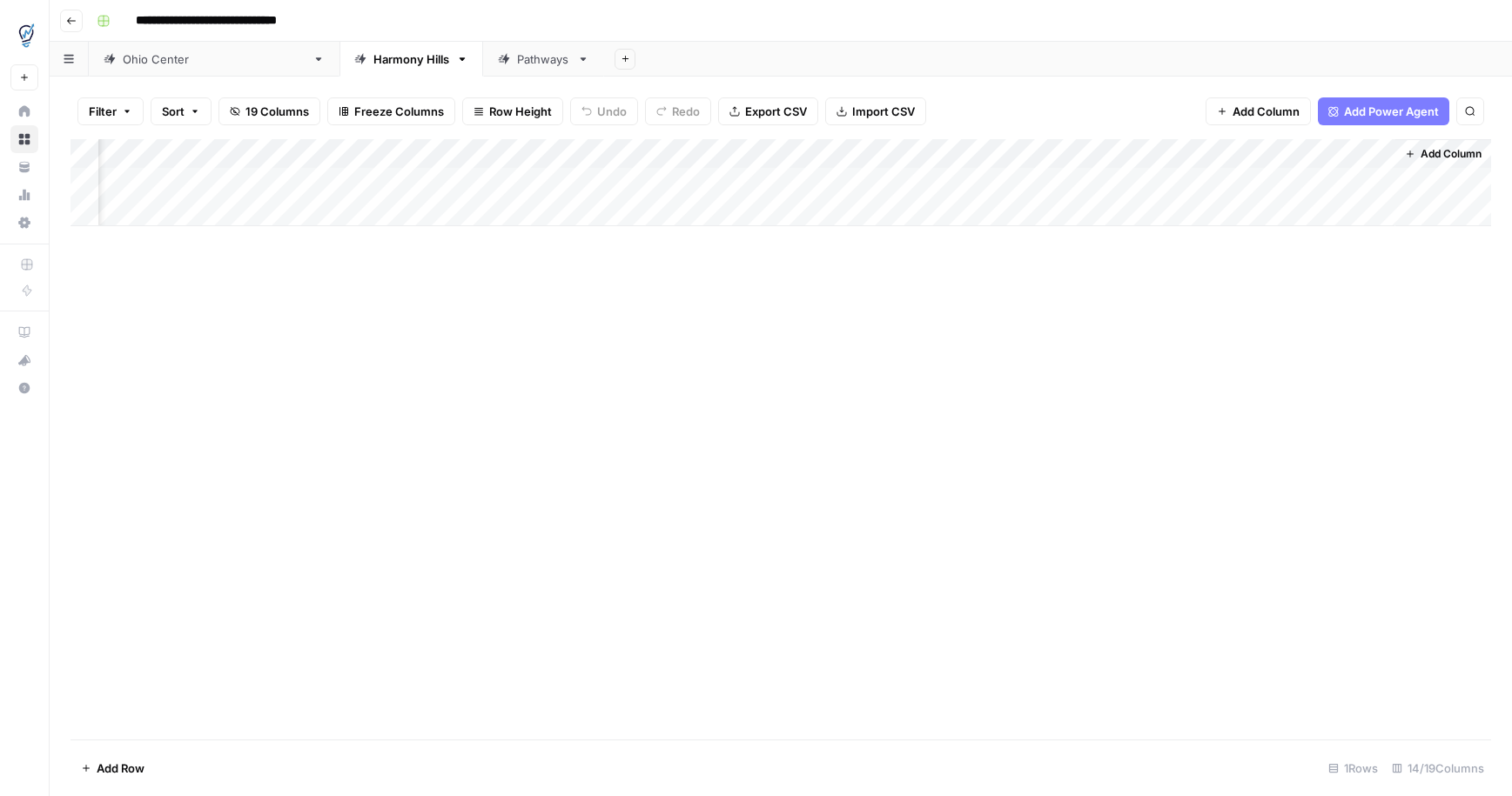
click at [517, 62] on div "Pathways" at bounding box center [543, 59] width 53 height 17
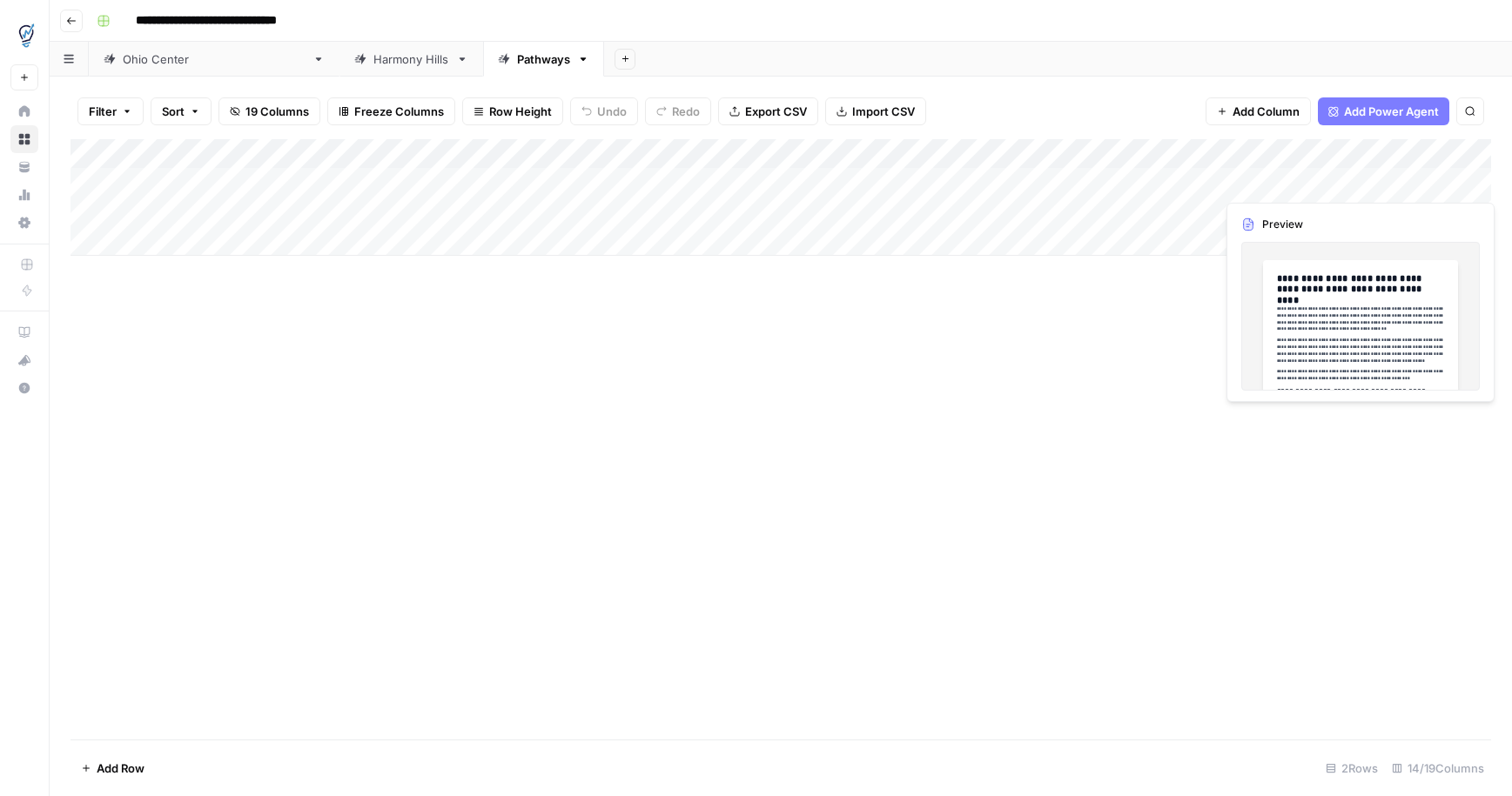
click at [1444, 184] on div "Add Column" at bounding box center [780, 197] width 1421 height 116
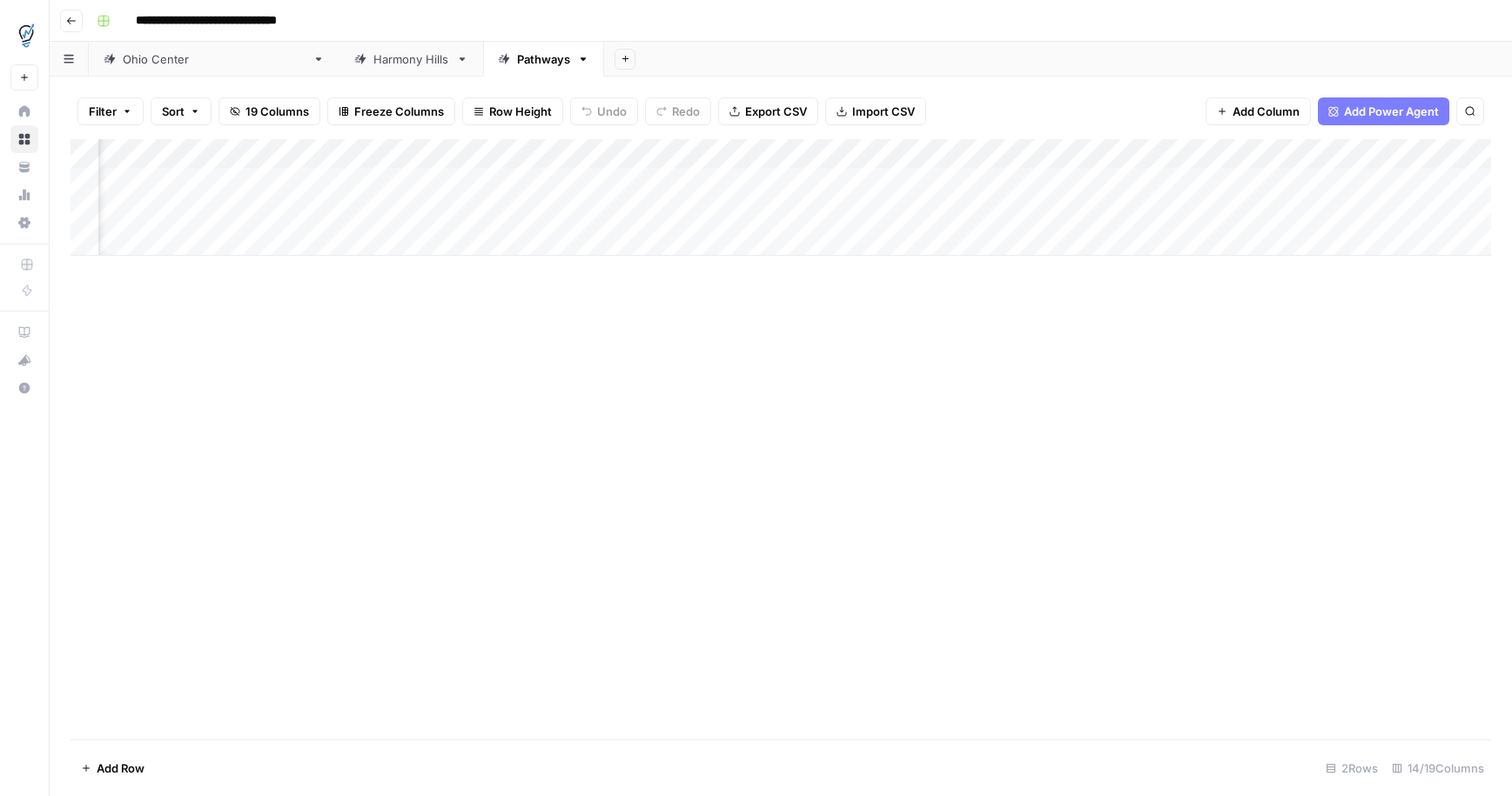
scroll to position [0, 899]
click at [671, 183] on div "Add Column" at bounding box center [780, 197] width 1421 height 116
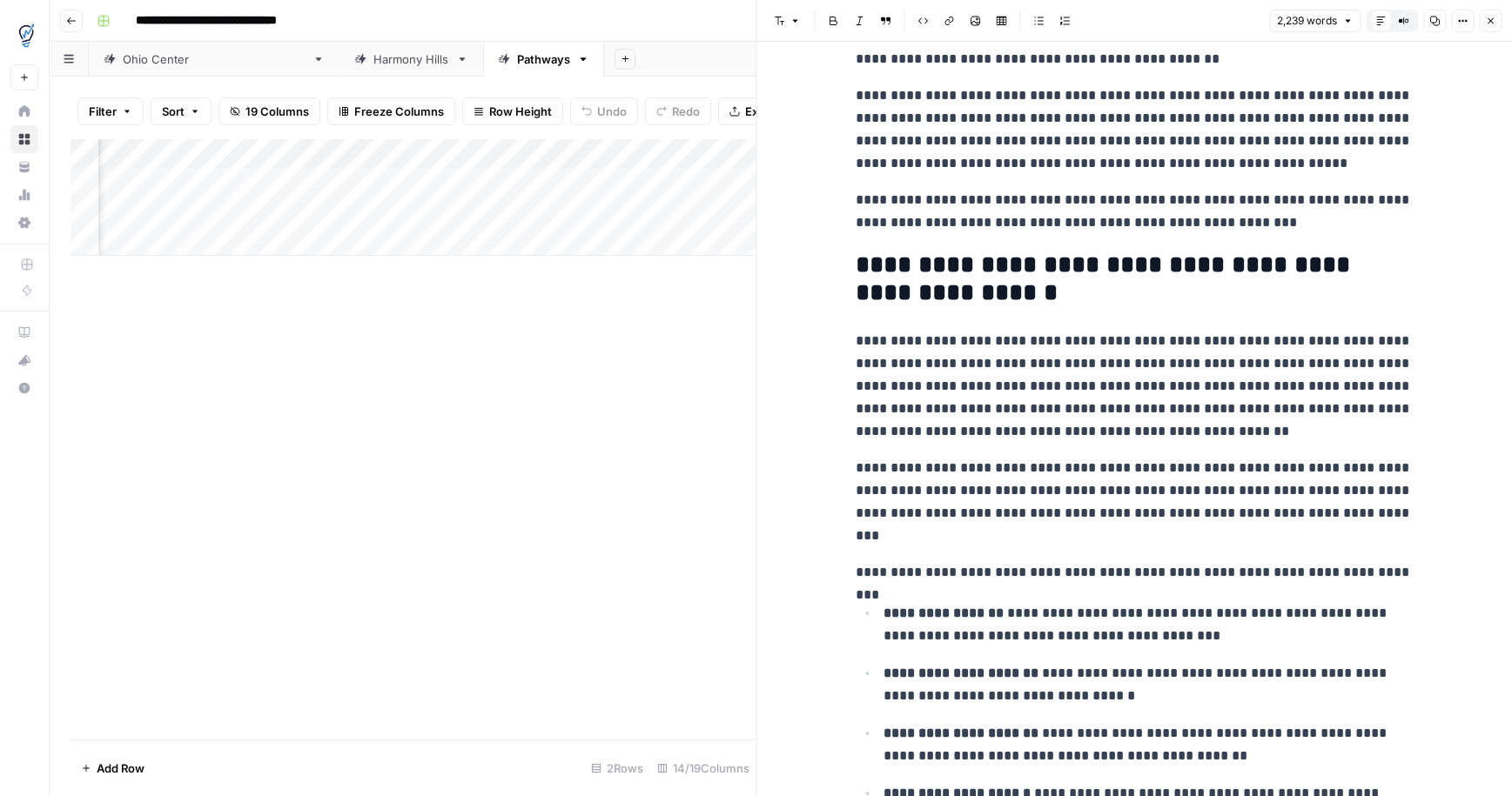
scroll to position [209, 0]
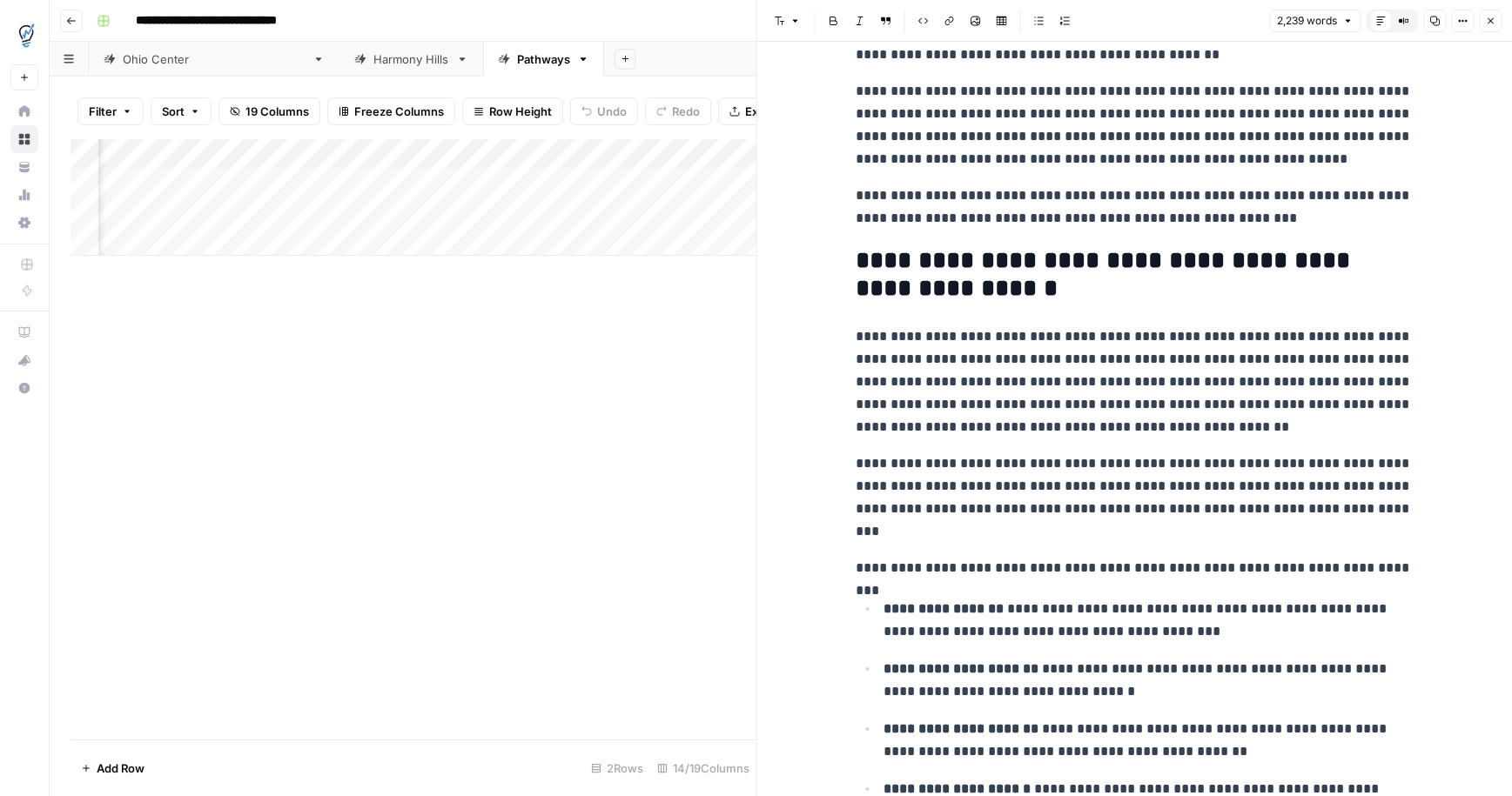
click at [927, 265] on h2 "**********" at bounding box center [1134, 274] width 557 height 56
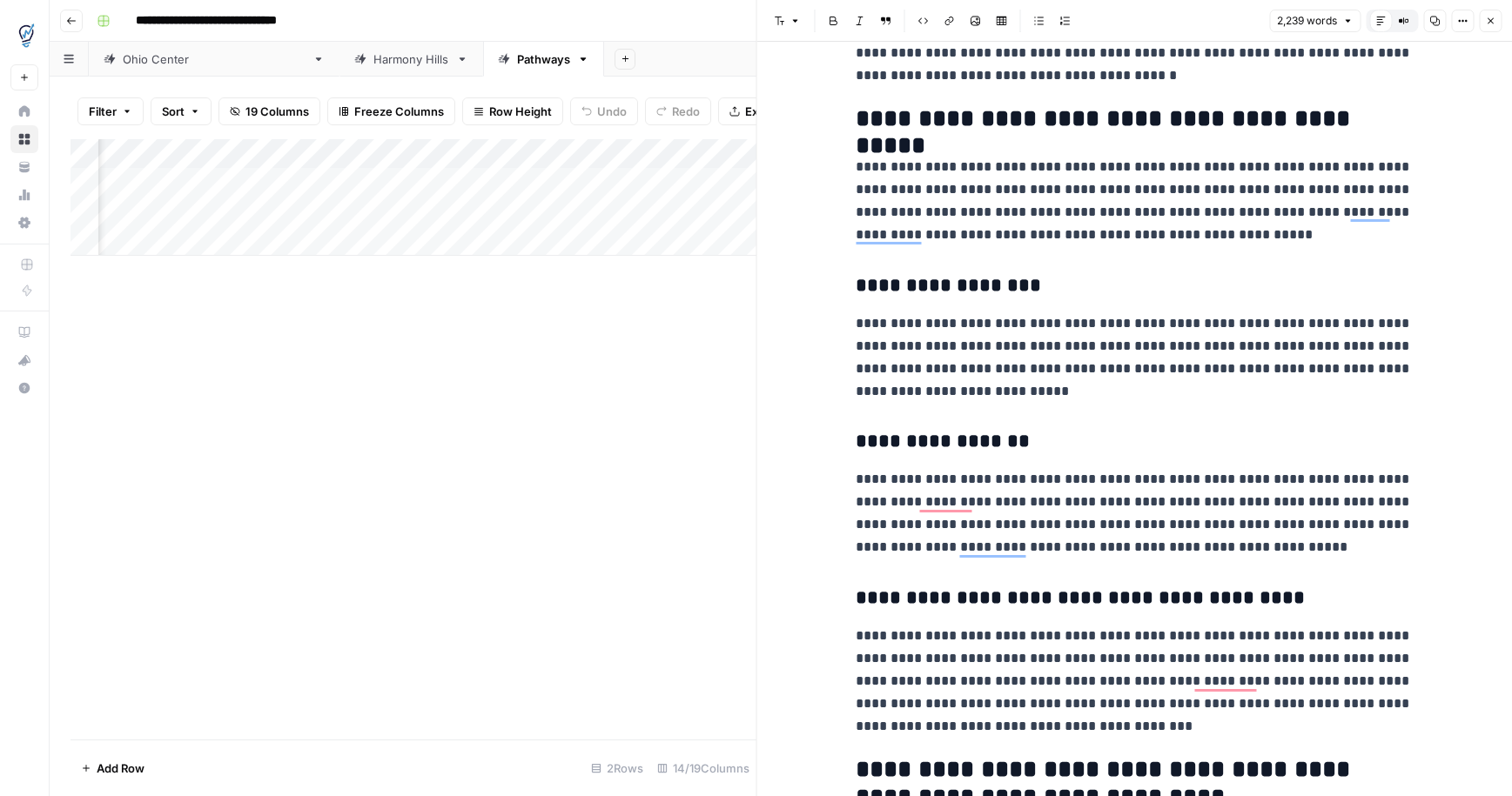
scroll to position [0, 0]
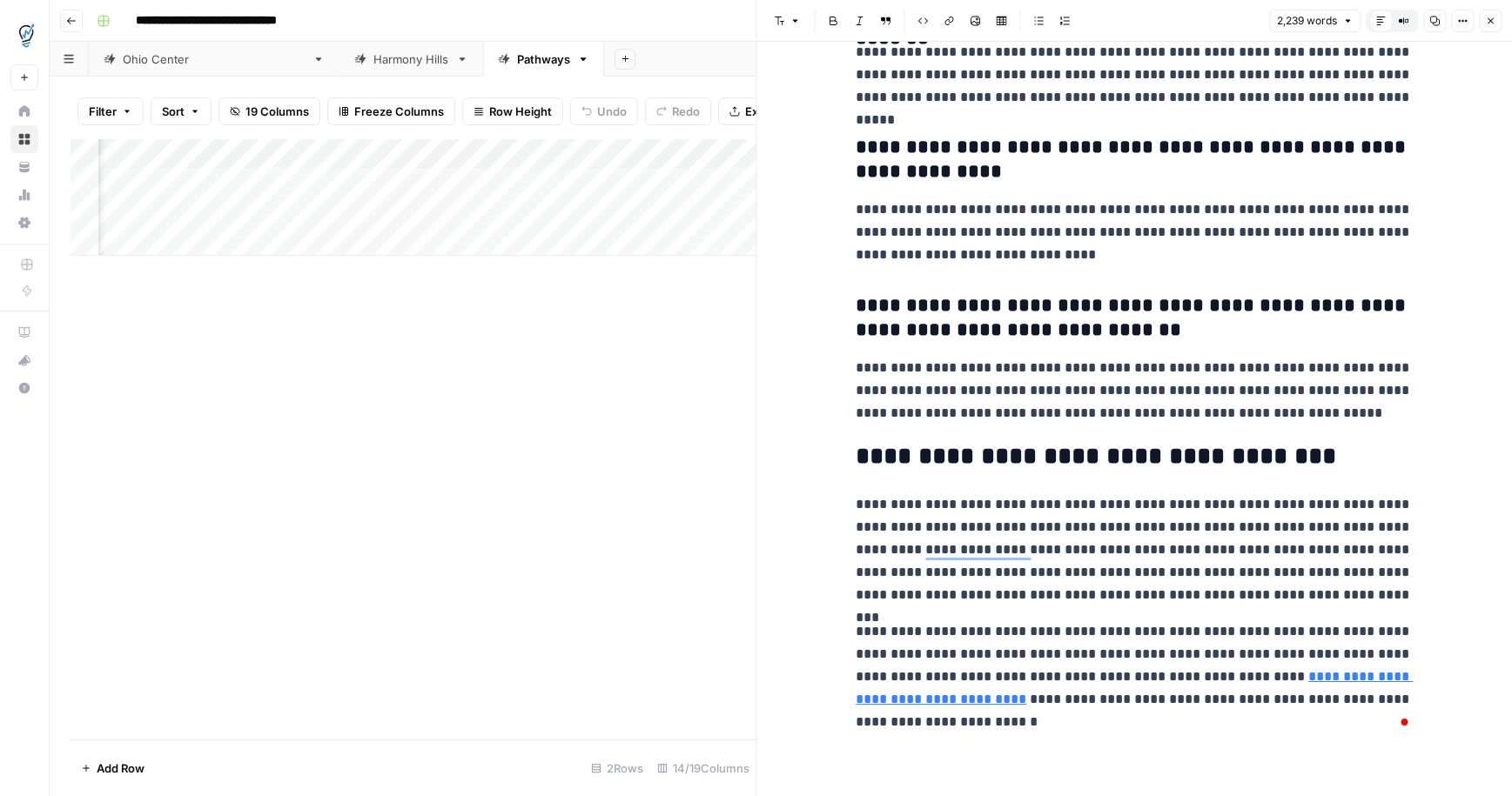
click at [1486, 19] on icon "button" at bounding box center [1490, 21] width 10 height 10
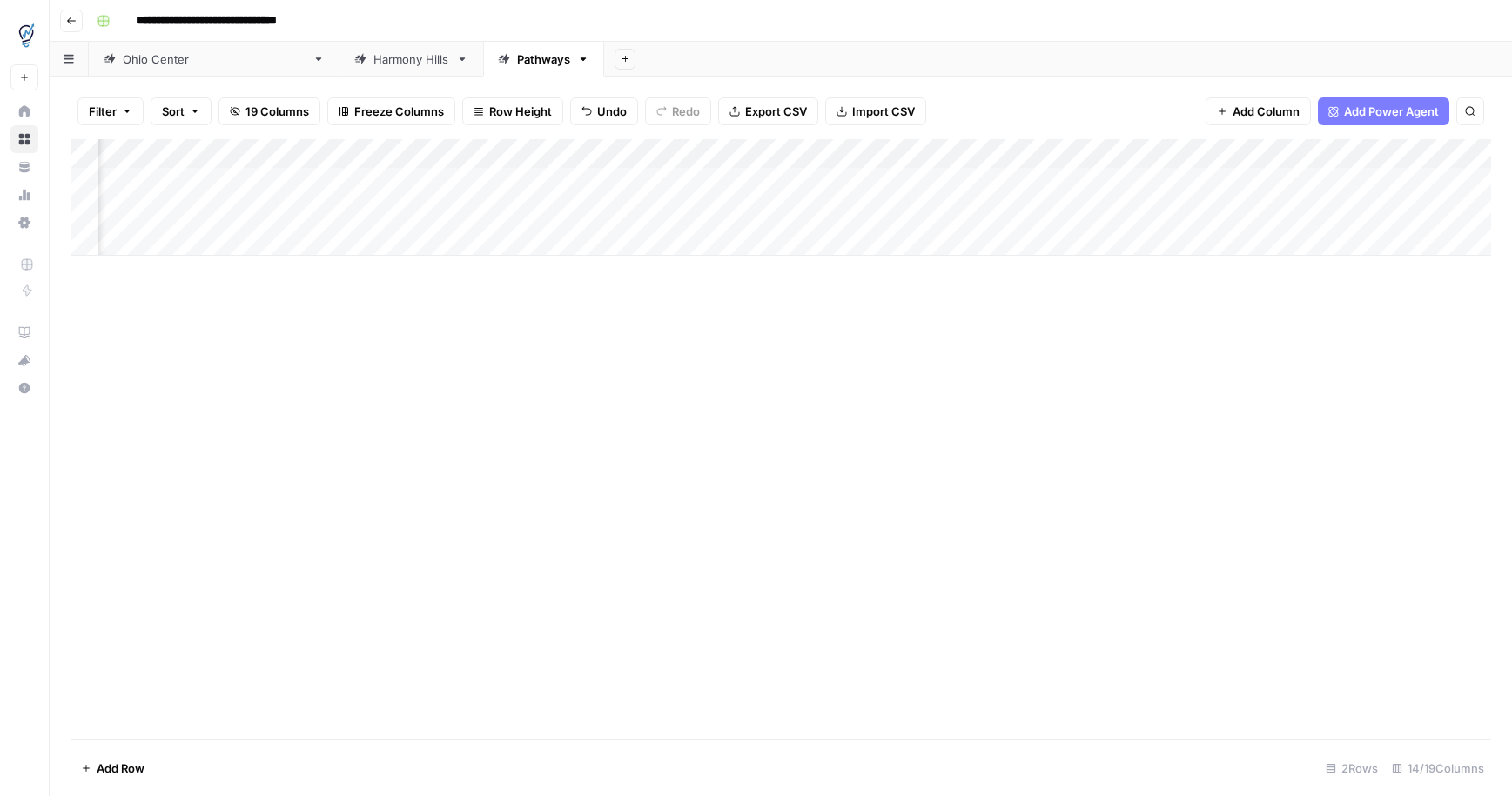
click at [827, 180] on div "Add Column" at bounding box center [780, 197] width 1421 height 116
click at [831, 211] on div "Add Column" at bounding box center [780, 197] width 1421 height 116
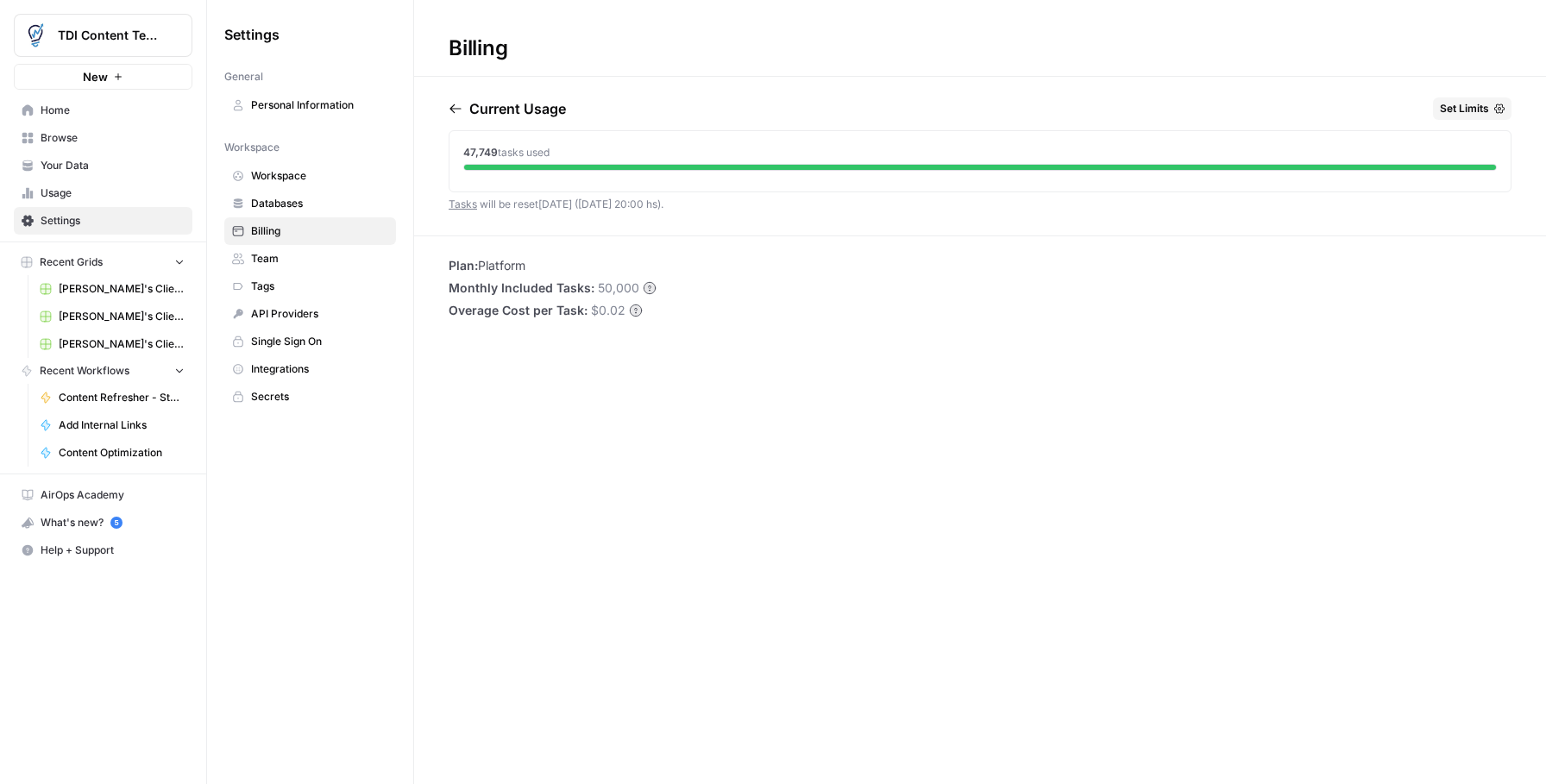
click at [1494, 109] on icon "button" at bounding box center [1499, 108] width 10 height 10
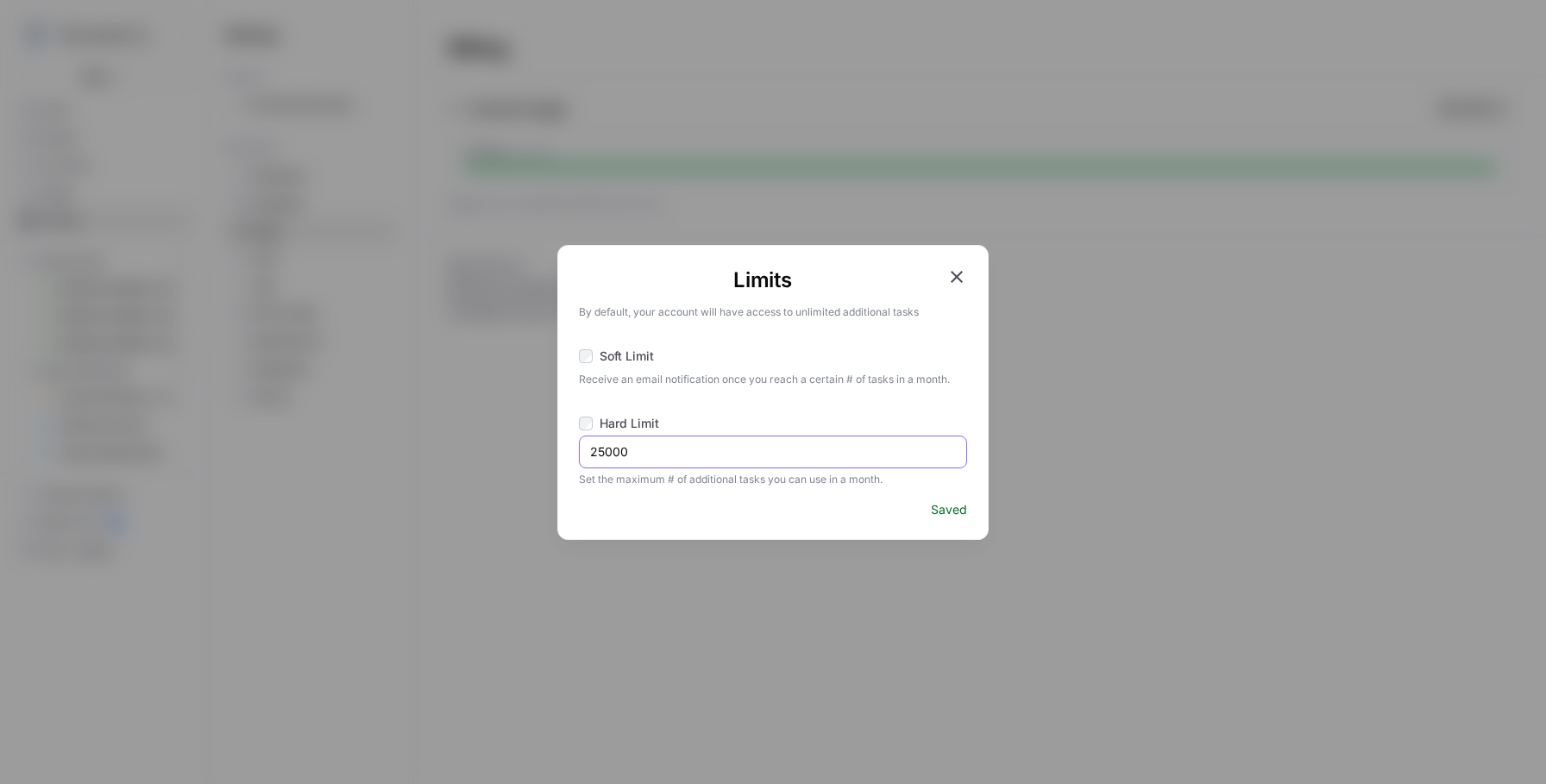
click at [725, 457] on input "25000" at bounding box center [773, 452] width 366 height 17
click at [726, 457] on input "25000" at bounding box center [773, 452] width 366 height 17
type input "75000"
click at [950, 275] on icon "button" at bounding box center [957, 277] width 21 height 21
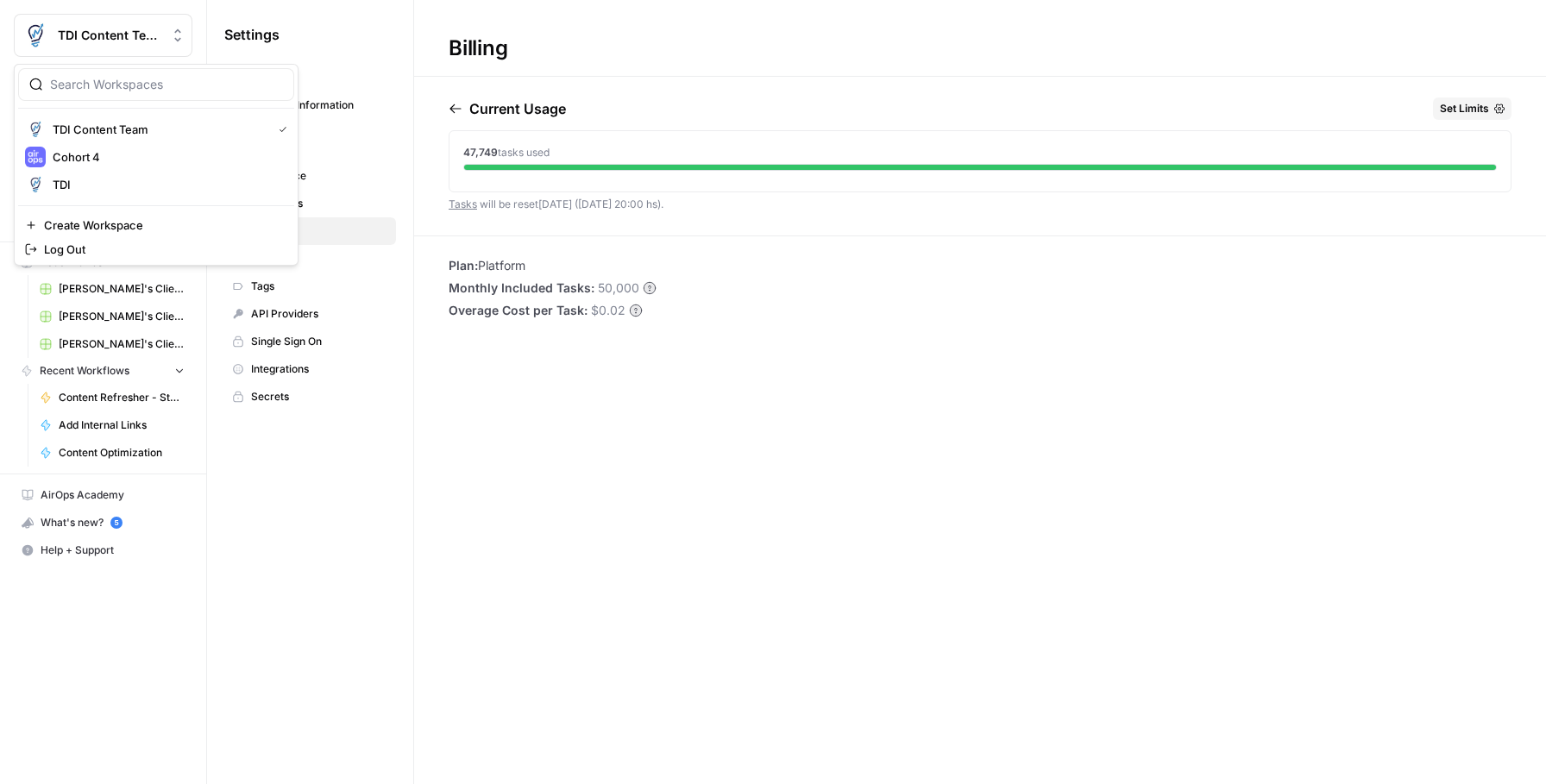
click at [146, 34] on span "TDI Content Team" at bounding box center [110, 36] width 104 height 17
click at [97, 155] on span "Cohort 4" at bounding box center [166, 157] width 228 height 17
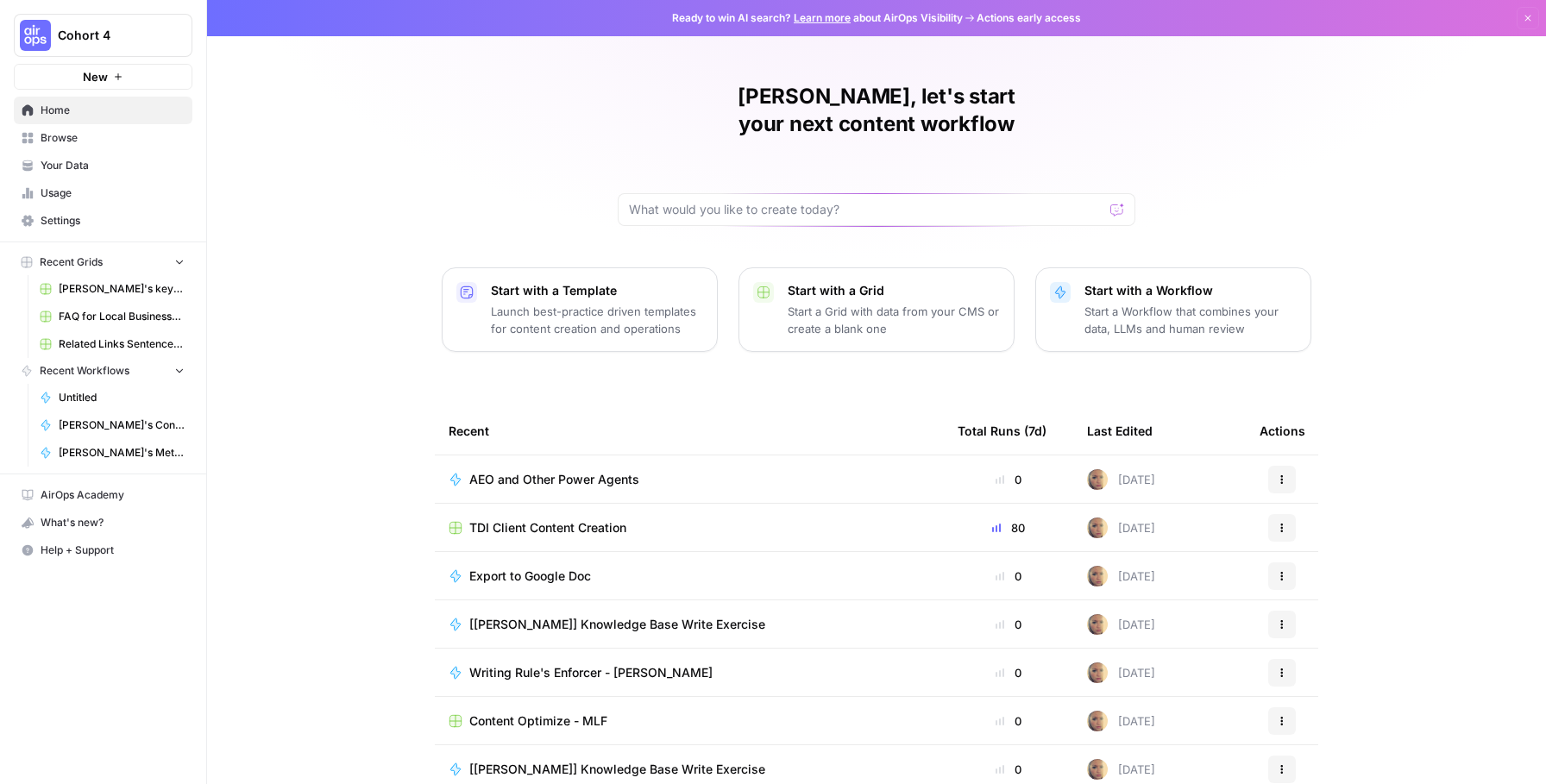
click at [551, 520] on span "TDI Client Content Creation" at bounding box center [547, 528] width 157 height 17
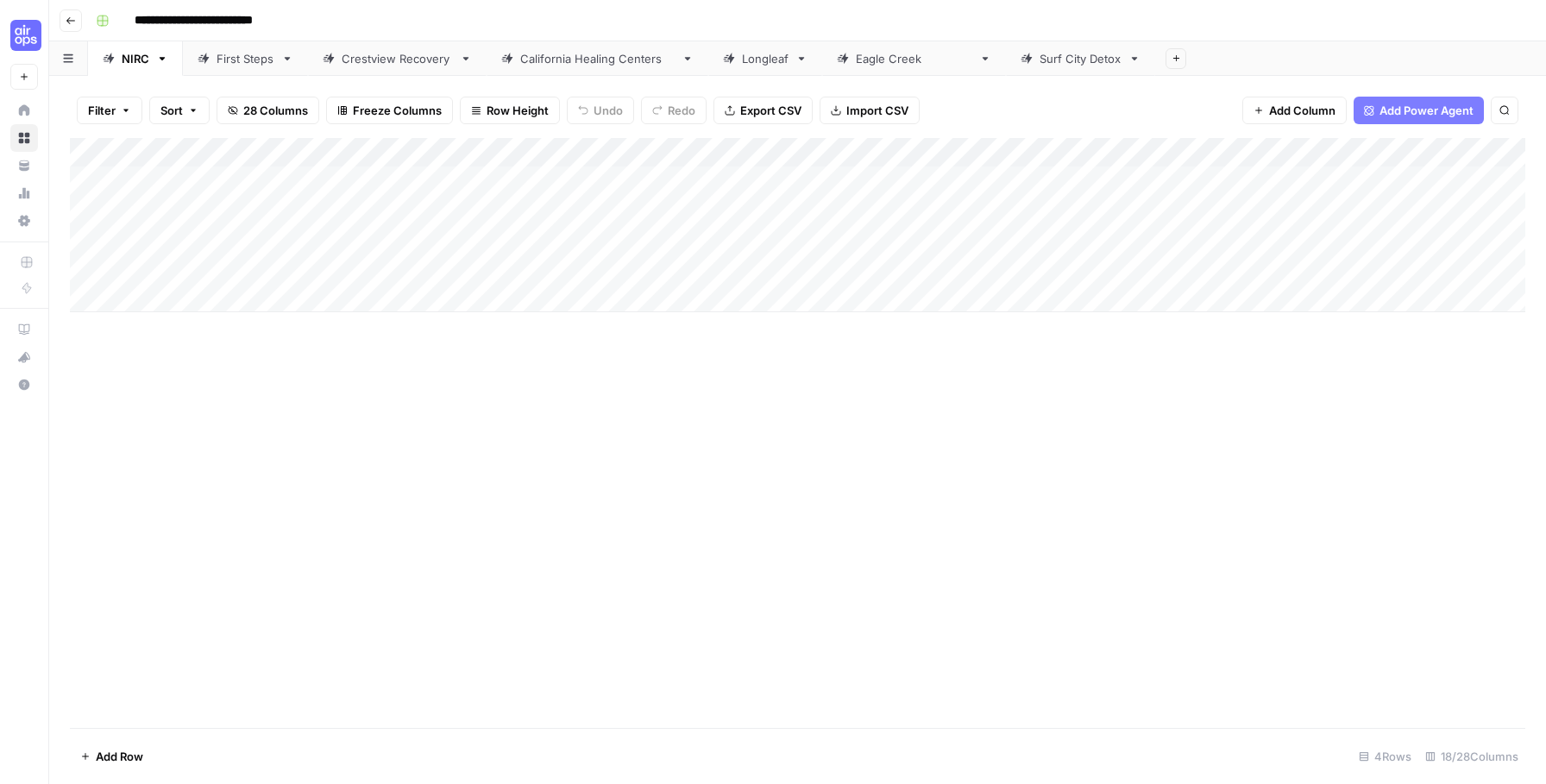
click at [1287, 154] on div "Add Column" at bounding box center [796, 225] width 1455 height 174
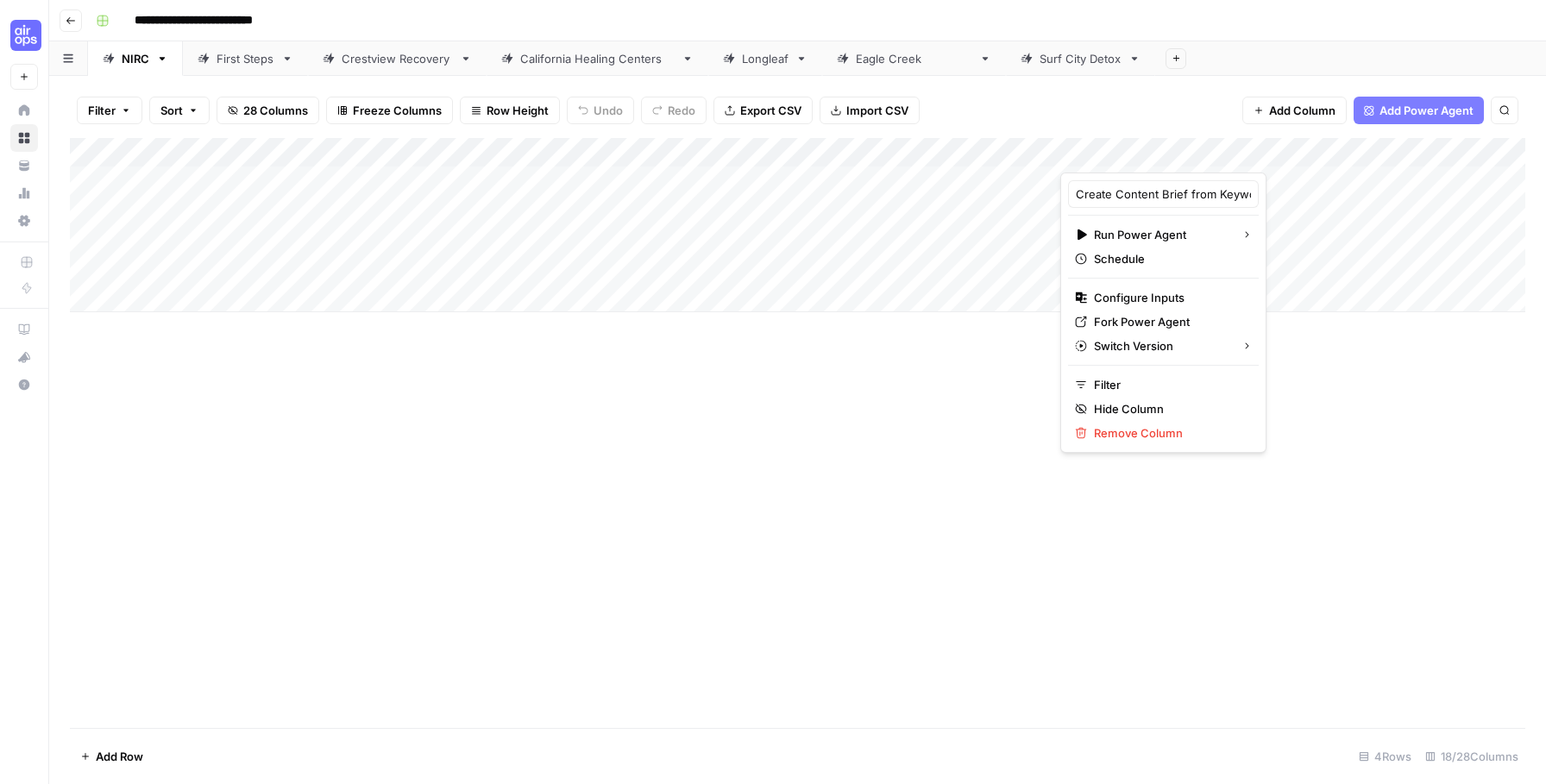
click at [1273, 180] on div "Add Column" at bounding box center [796, 225] width 1455 height 174
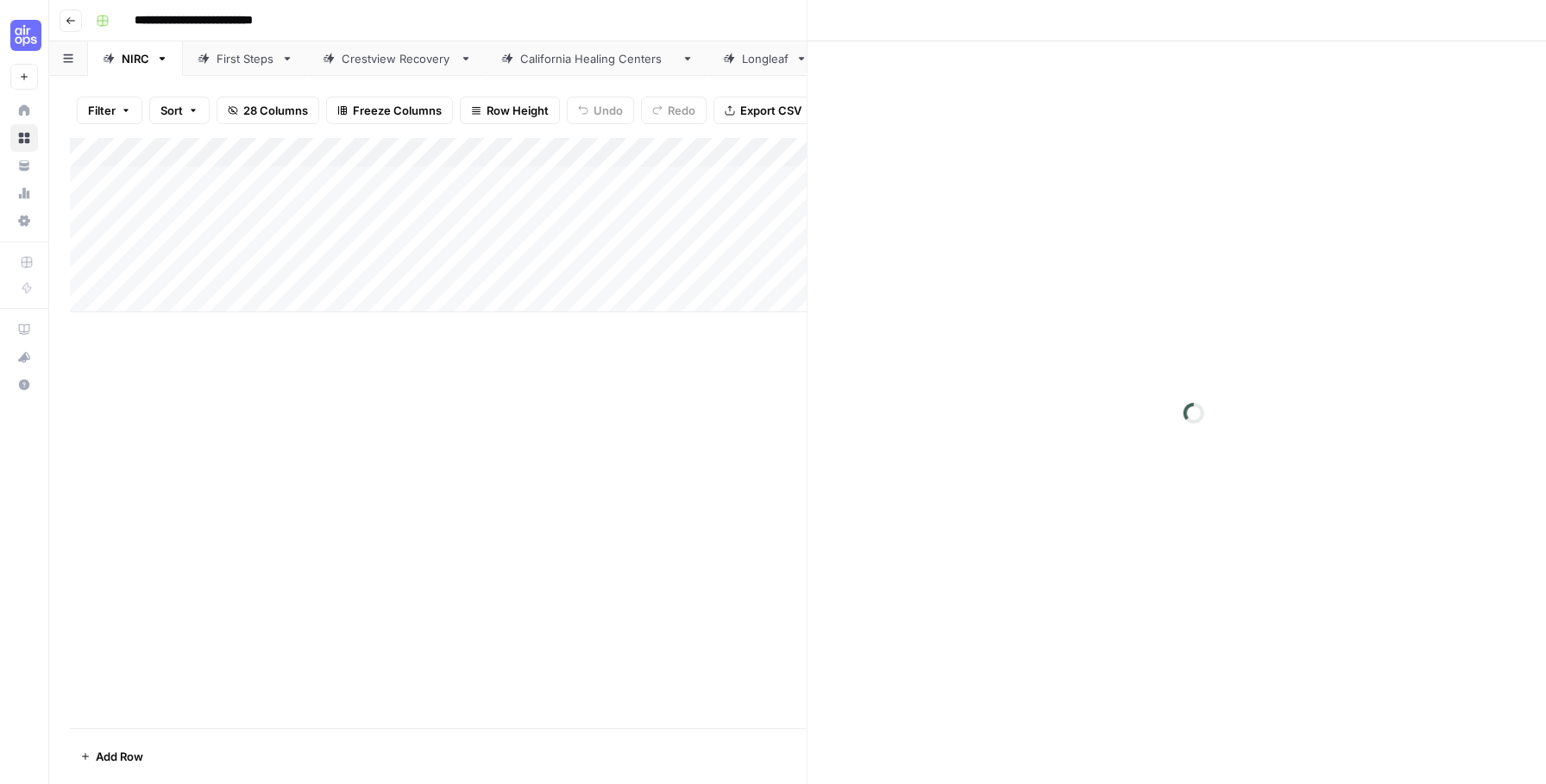
click at [1280, 181] on div at bounding box center [1193, 413] width 772 height 743
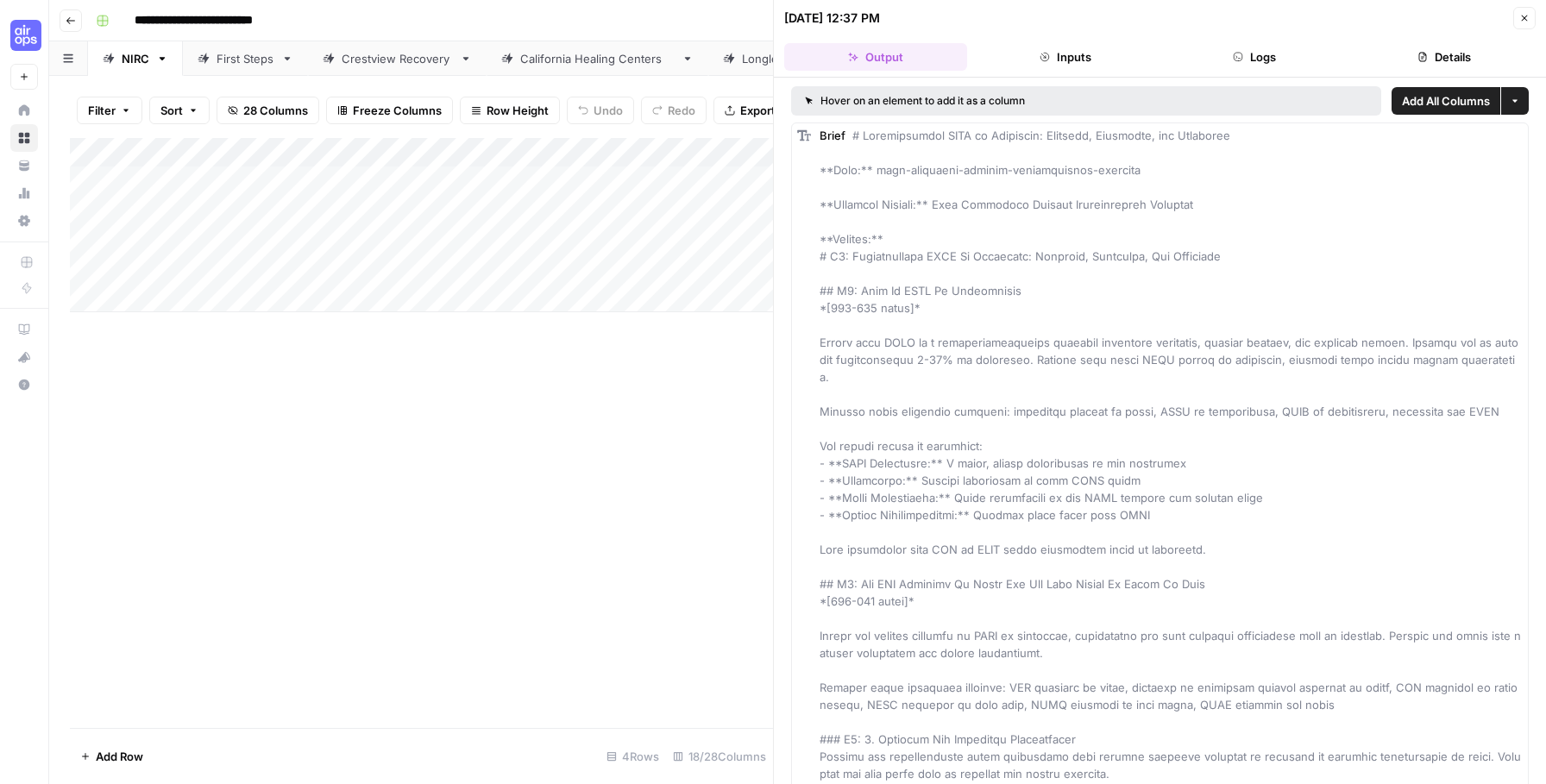
click at [1422, 52] on icon "button" at bounding box center [1422, 56] width 10 height 10
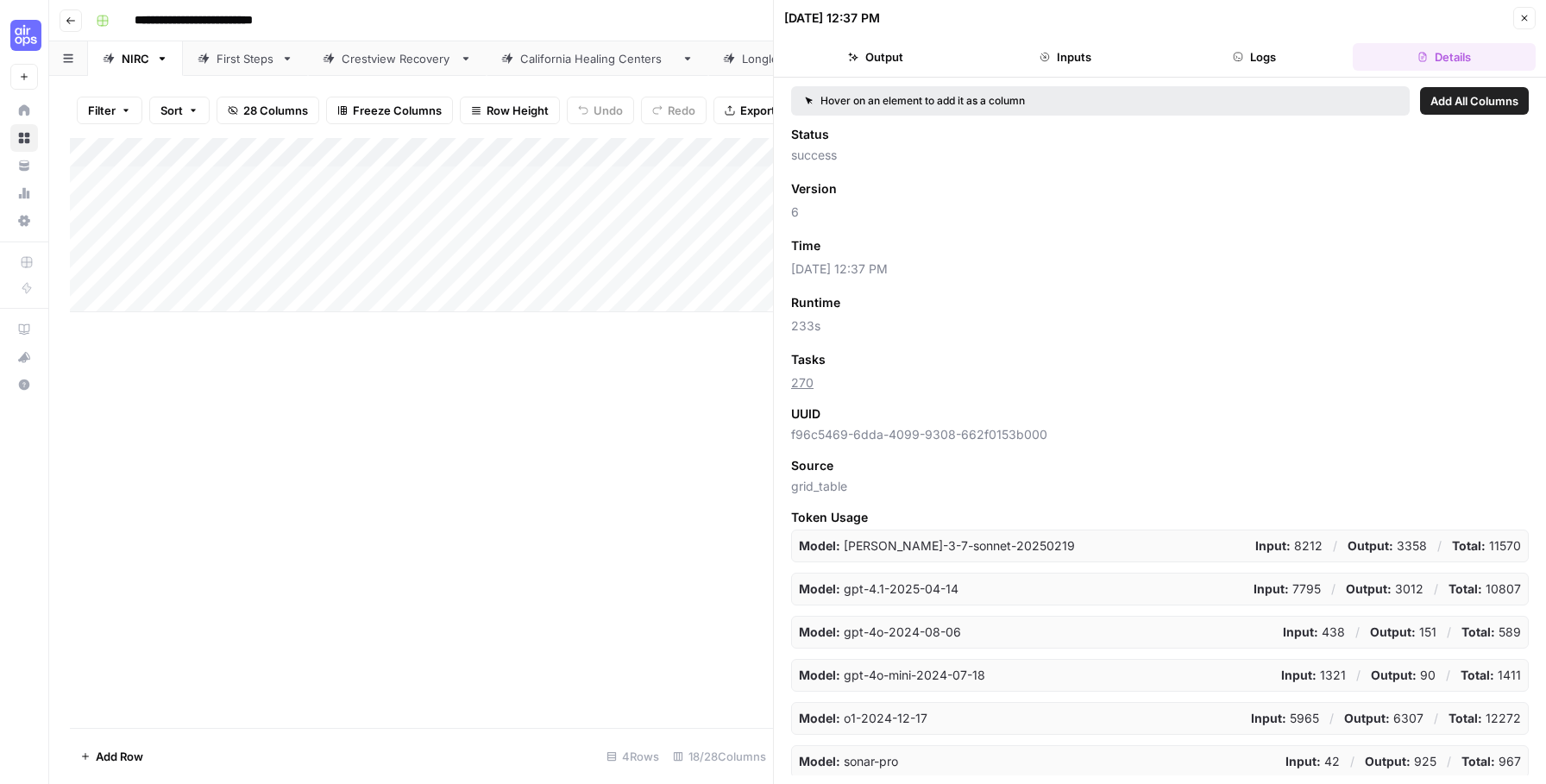
click at [1524, 17] on icon "button" at bounding box center [1524, 19] width 6 height 6
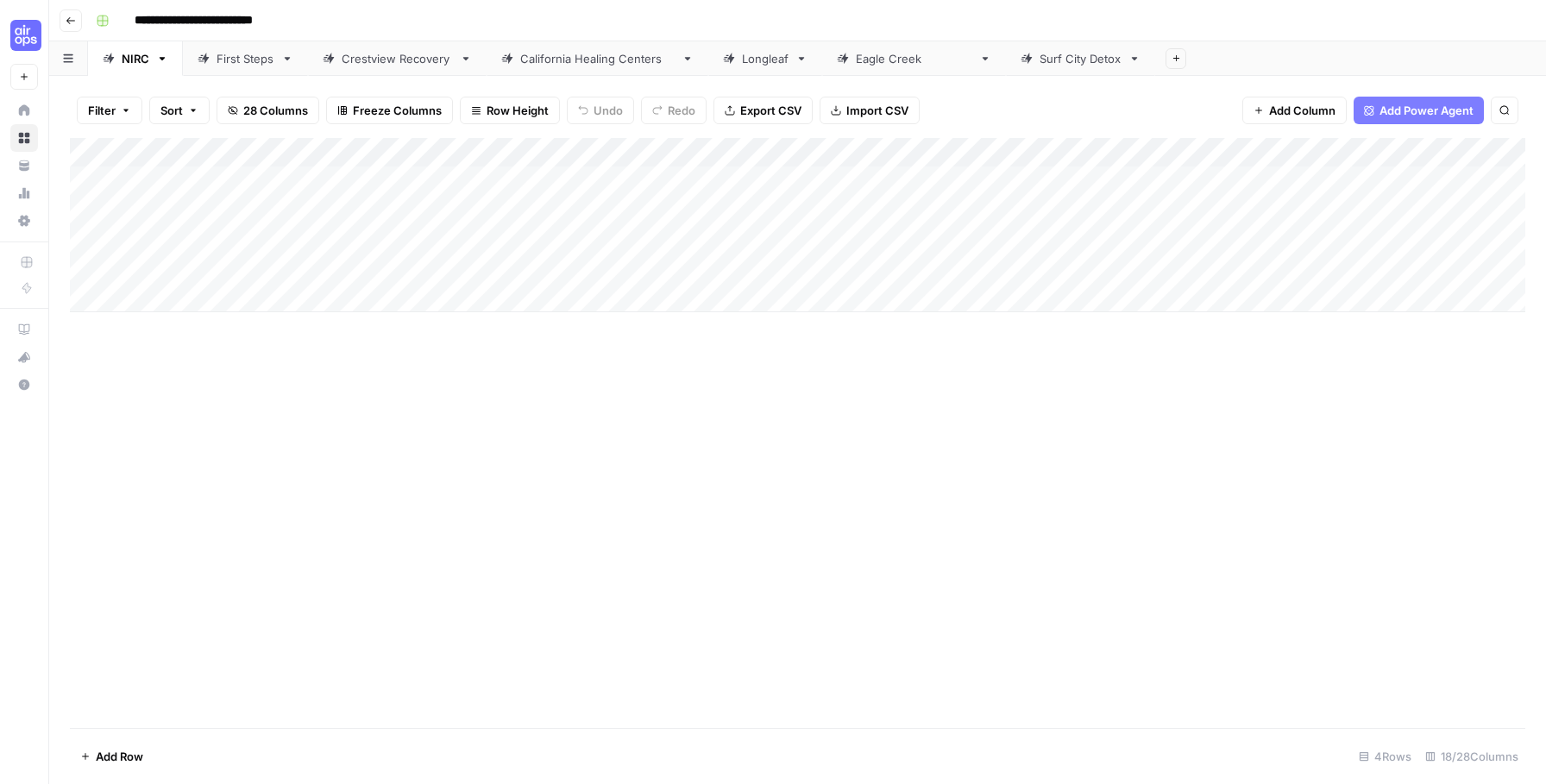
click at [1348, 187] on div "Add Column" at bounding box center [796, 225] width 1455 height 174
click at [980, 179] on div "Add Column" at bounding box center [796, 225] width 1455 height 174
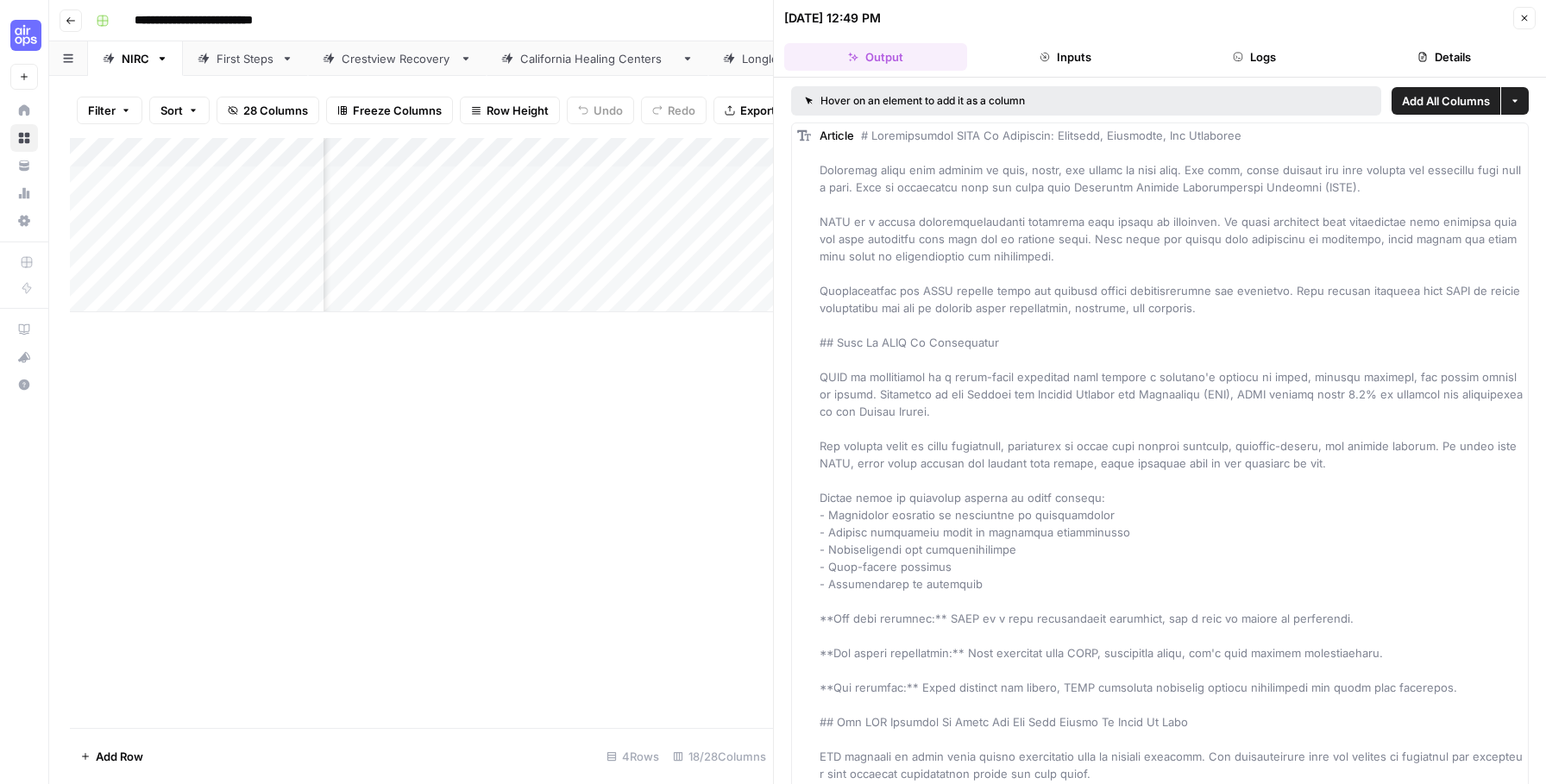
click at [1443, 49] on button "Details" at bounding box center [1444, 56] width 183 height 27
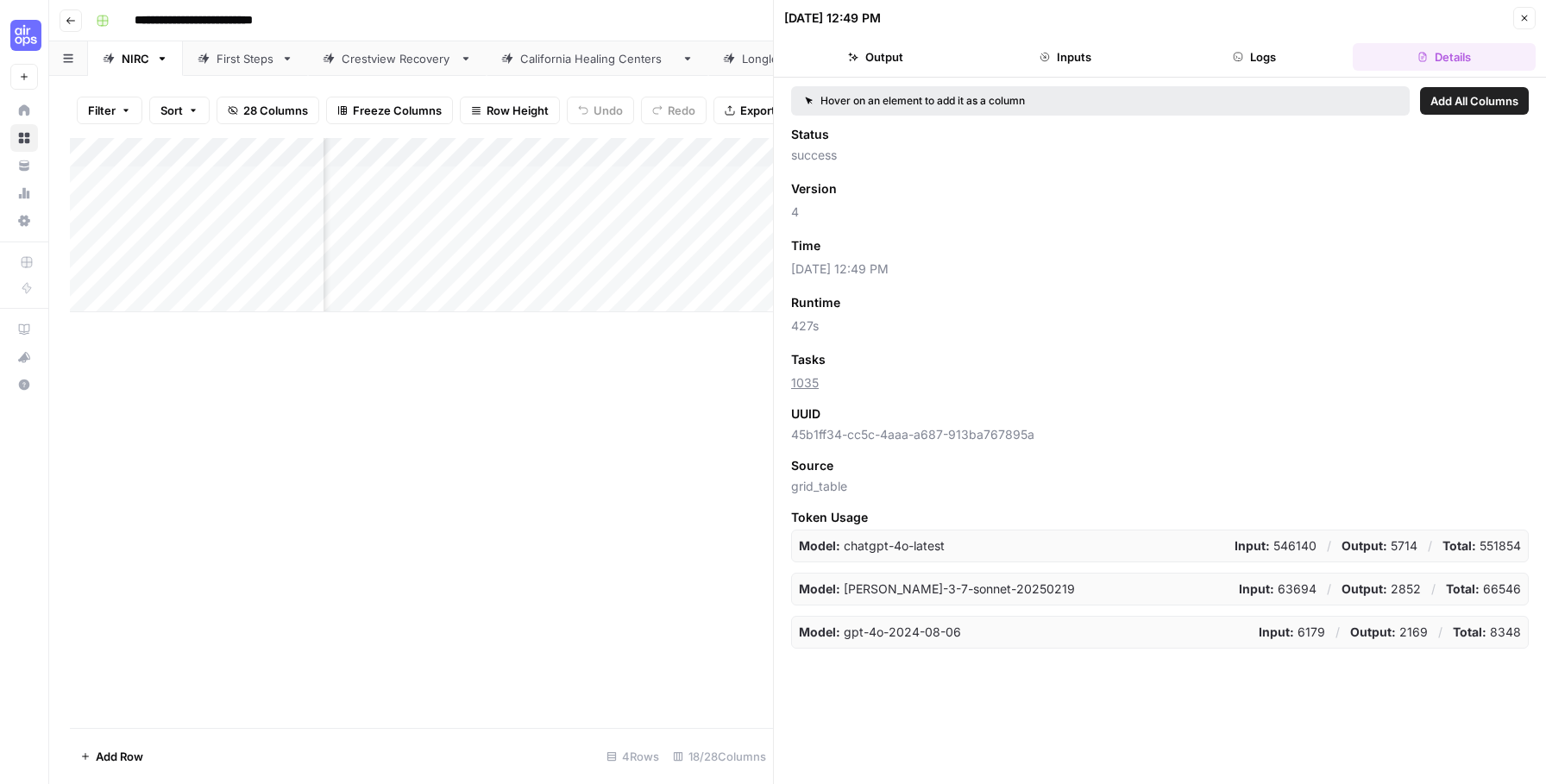
click at [387, 207] on div "Add Column" at bounding box center [420, 225] width 703 height 174
click at [698, 210] on div "Add Column" at bounding box center [420, 225] width 703 height 174
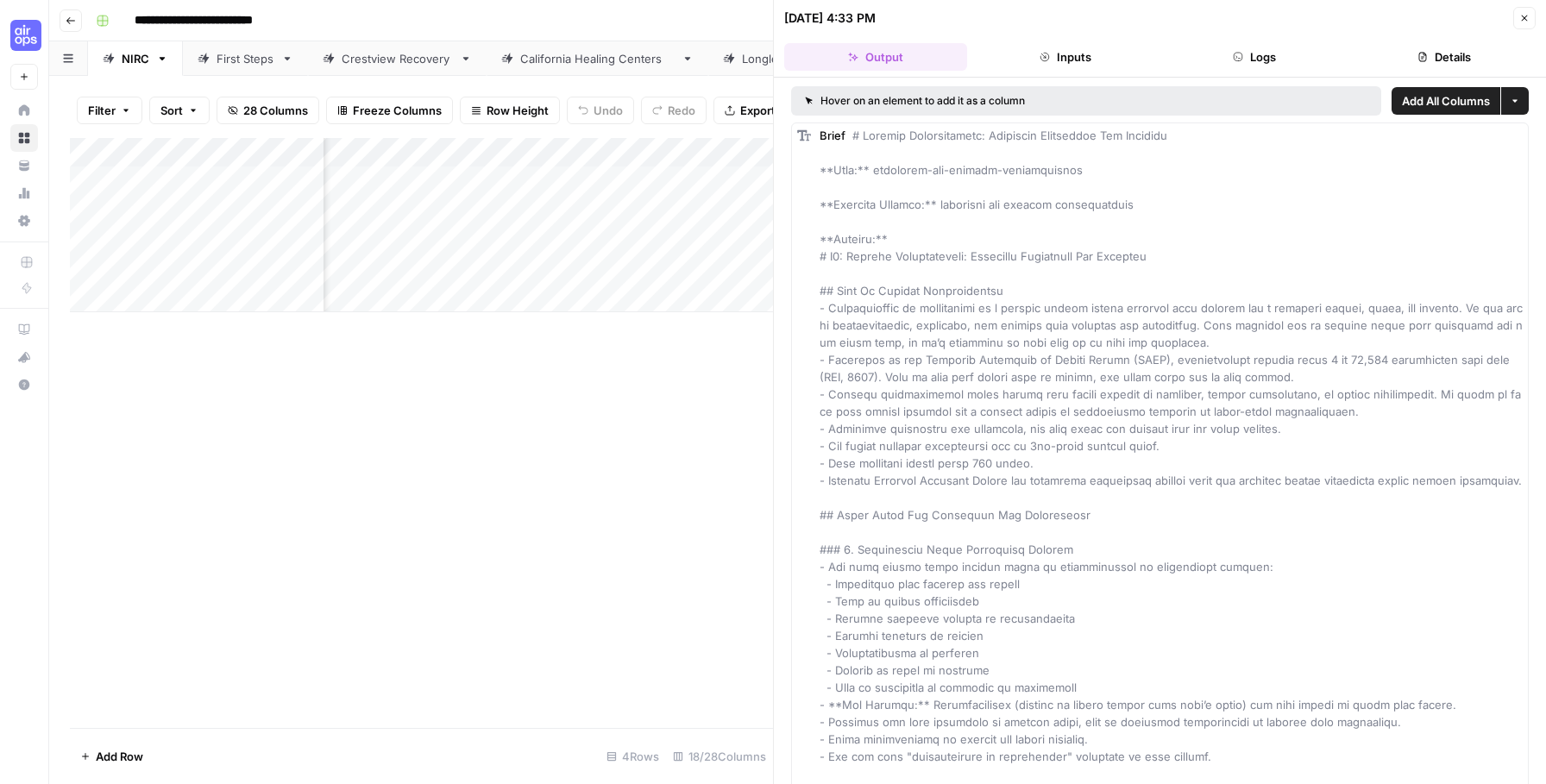
click at [1424, 61] on icon "button" at bounding box center [1422, 56] width 10 height 10
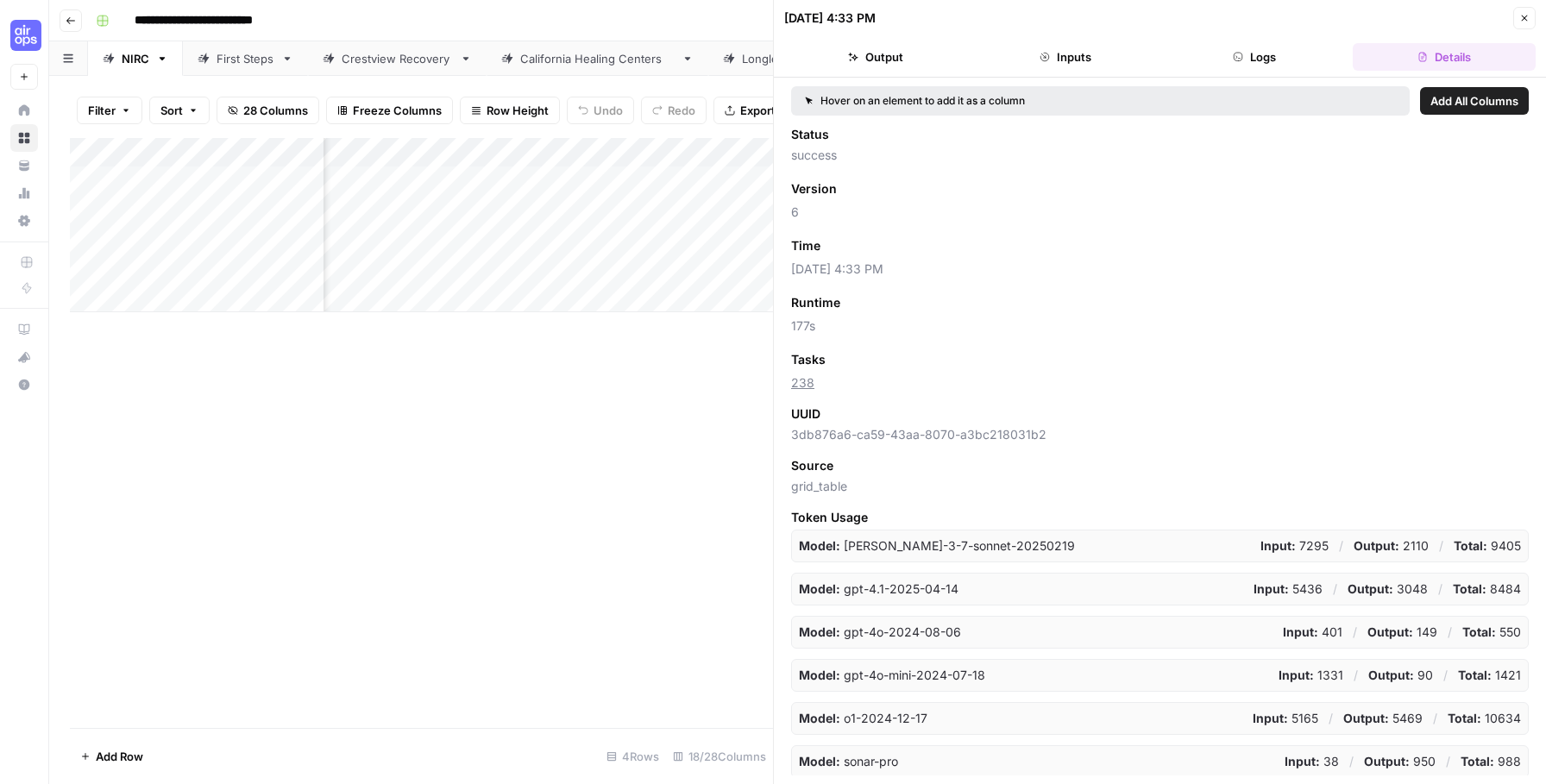
click at [1517, 9] on button "Close" at bounding box center [1524, 18] width 23 height 23
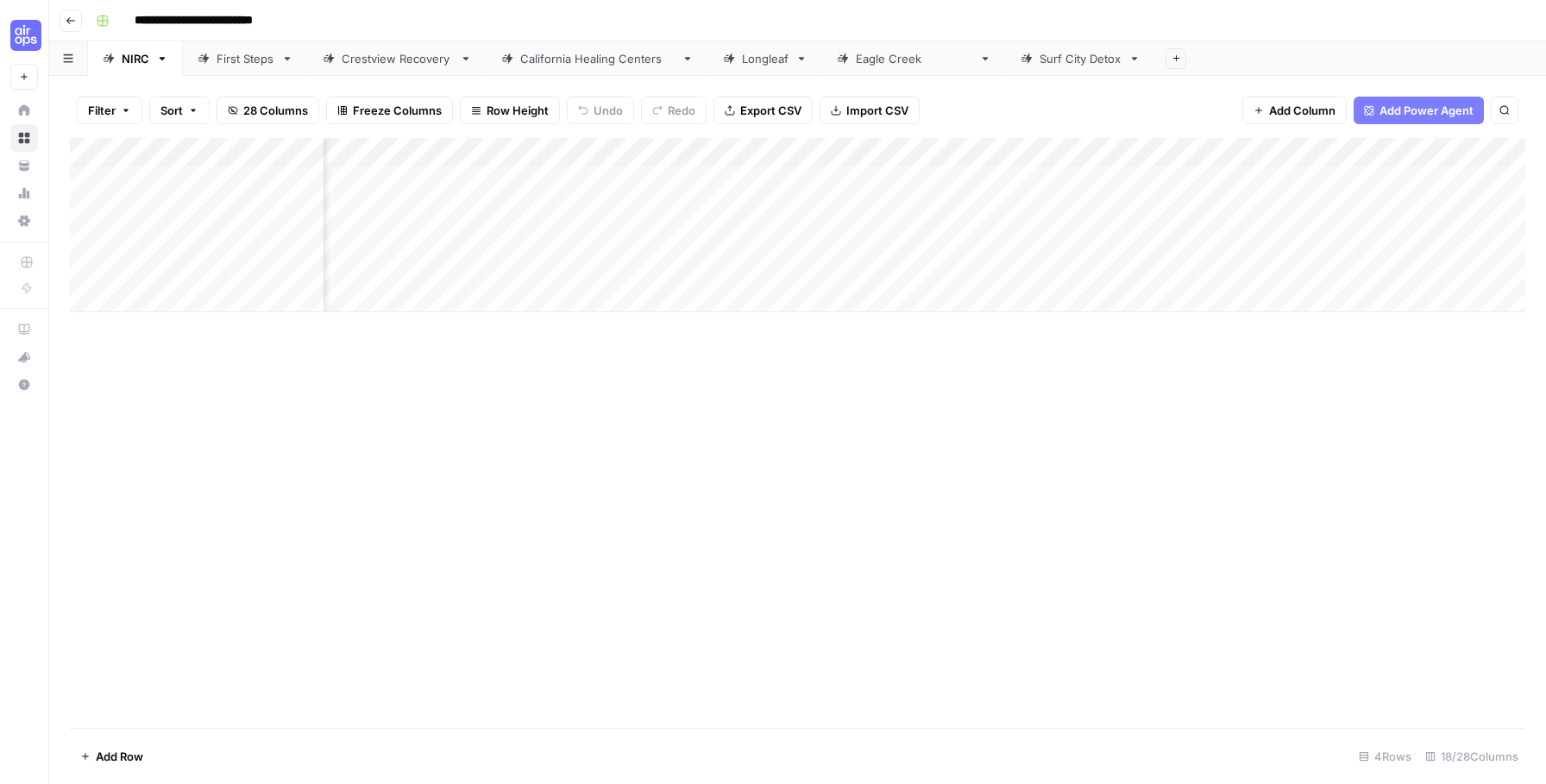
click at [1130, 215] on div "Add Column" at bounding box center [796, 225] width 1455 height 174
click at [1251, 208] on div "Add Column" at bounding box center [796, 225] width 1455 height 174
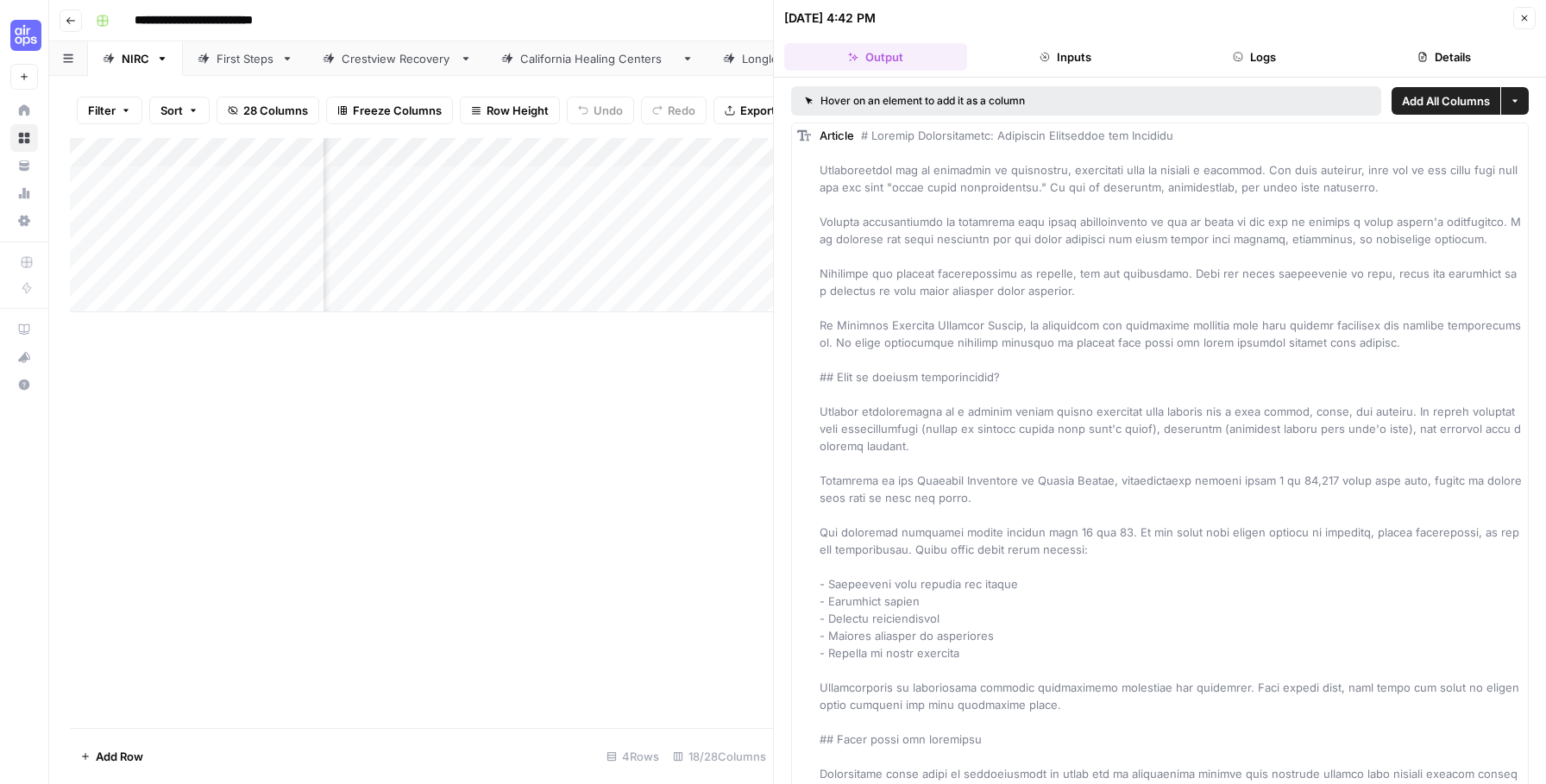
click at [1417, 54] on icon "button" at bounding box center [1422, 56] width 10 height 10
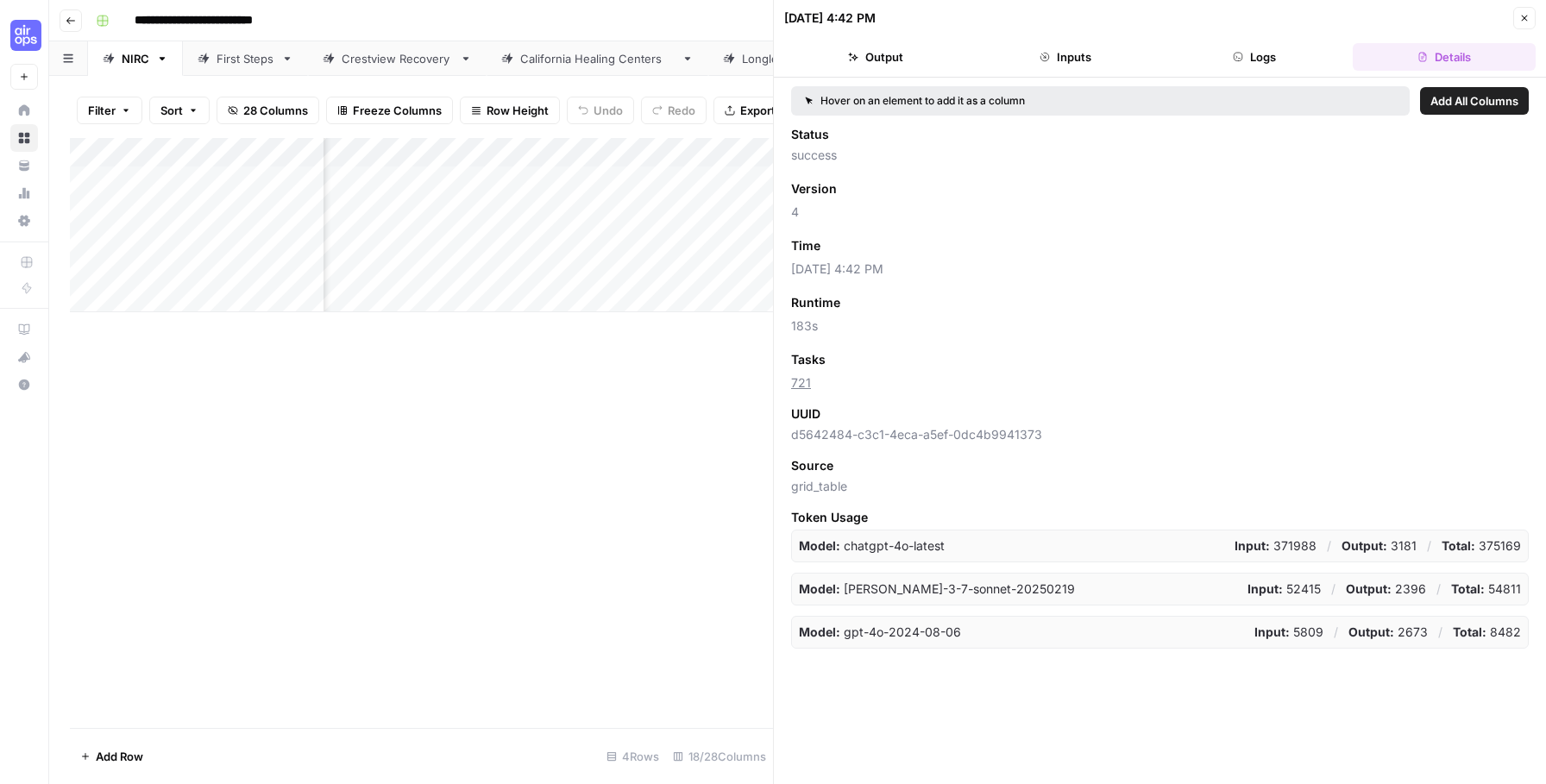
click at [1529, 21] on button "Close" at bounding box center [1524, 18] width 23 height 23
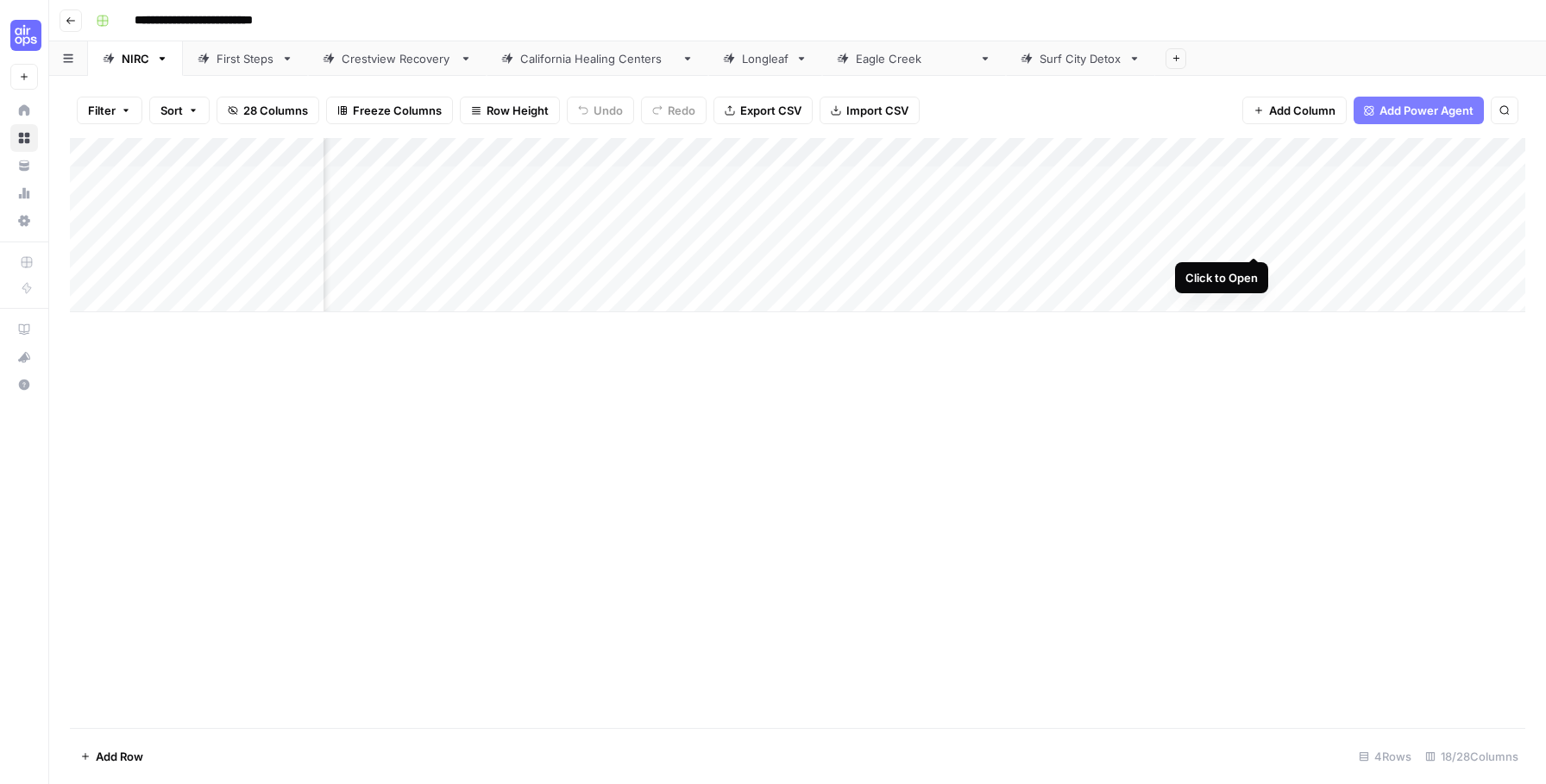
click at [1252, 235] on div "Add Column" at bounding box center [796, 225] width 1455 height 174
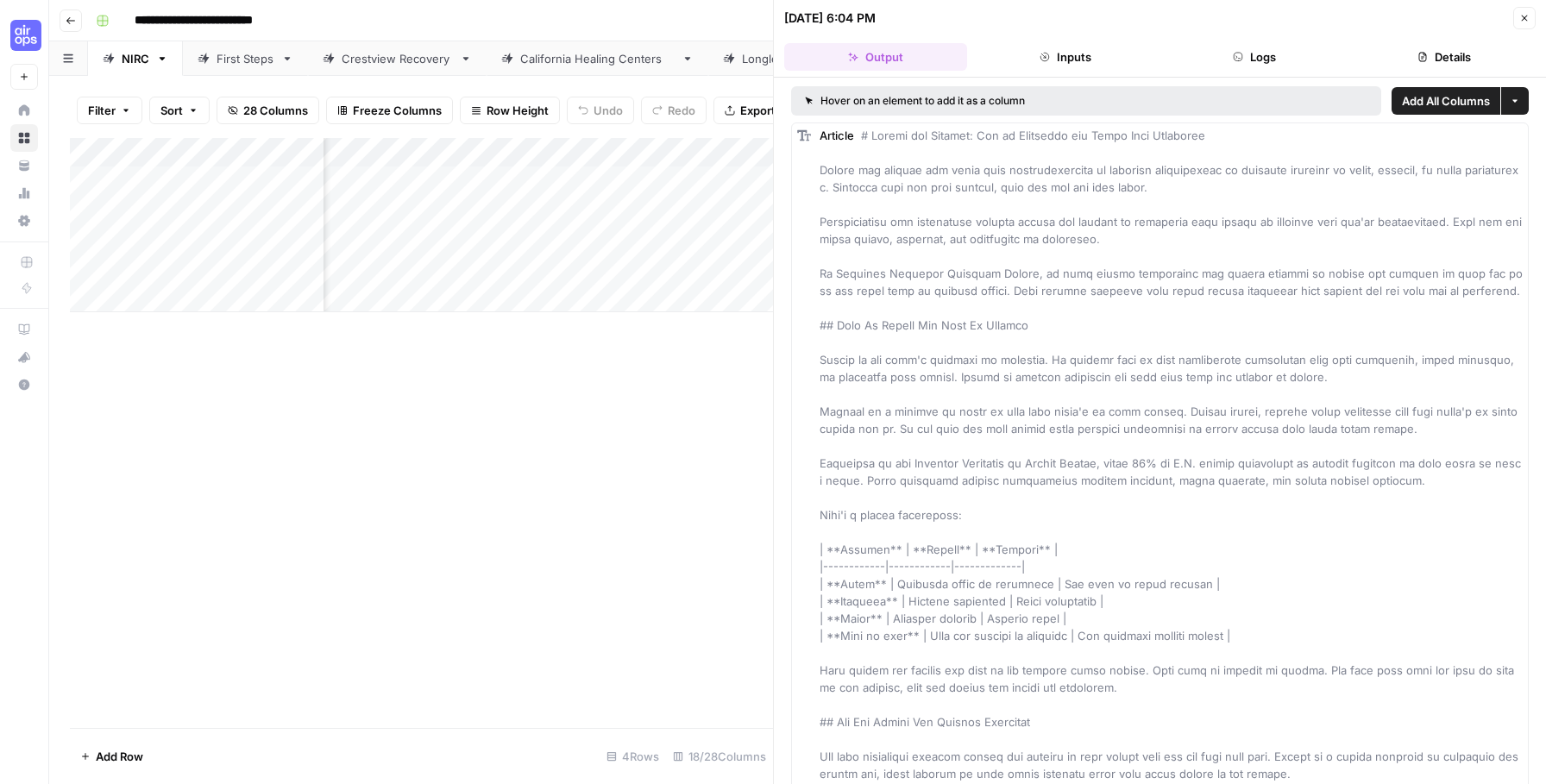
click at [1443, 50] on button "Details" at bounding box center [1444, 56] width 183 height 27
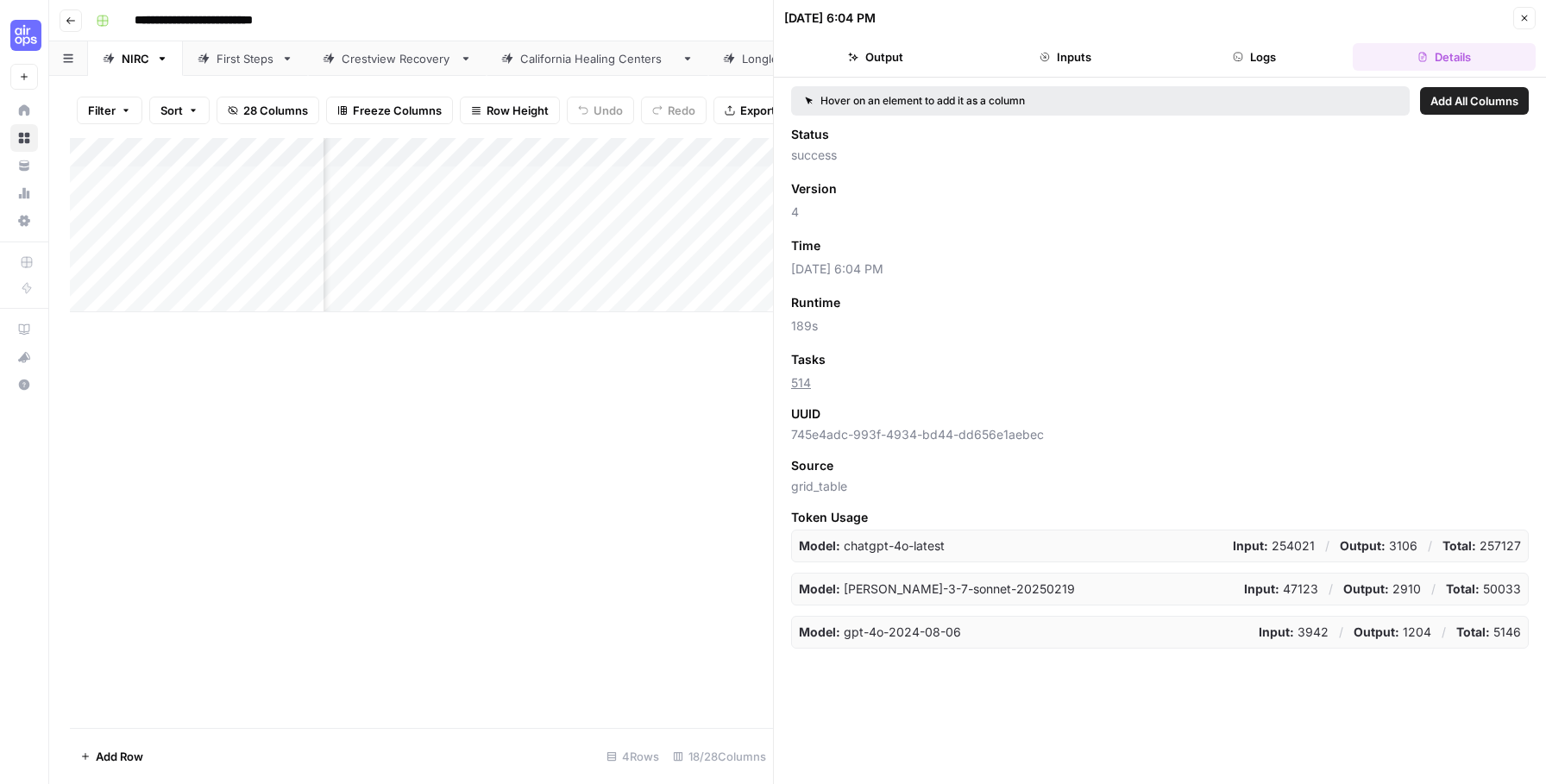
click at [1532, 17] on button "Close" at bounding box center [1524, 18] width 23 height 23
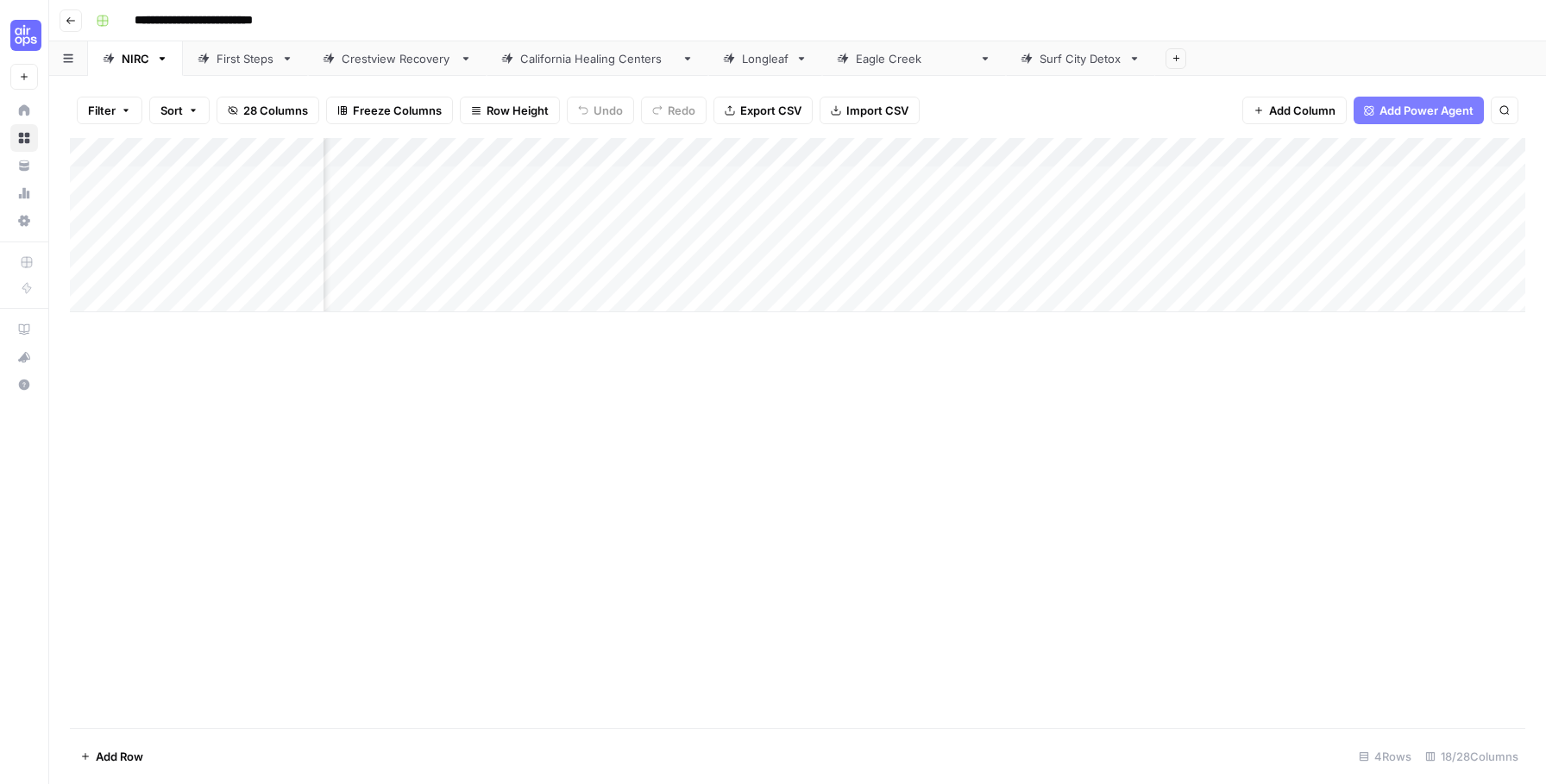
click at [248, 52] on div "First Steps" at bounding box center [246, 58] width 58 height 17
click at [1174, 180] on div "Add Column" at bounding box center [796, 239] width 1455 height 204
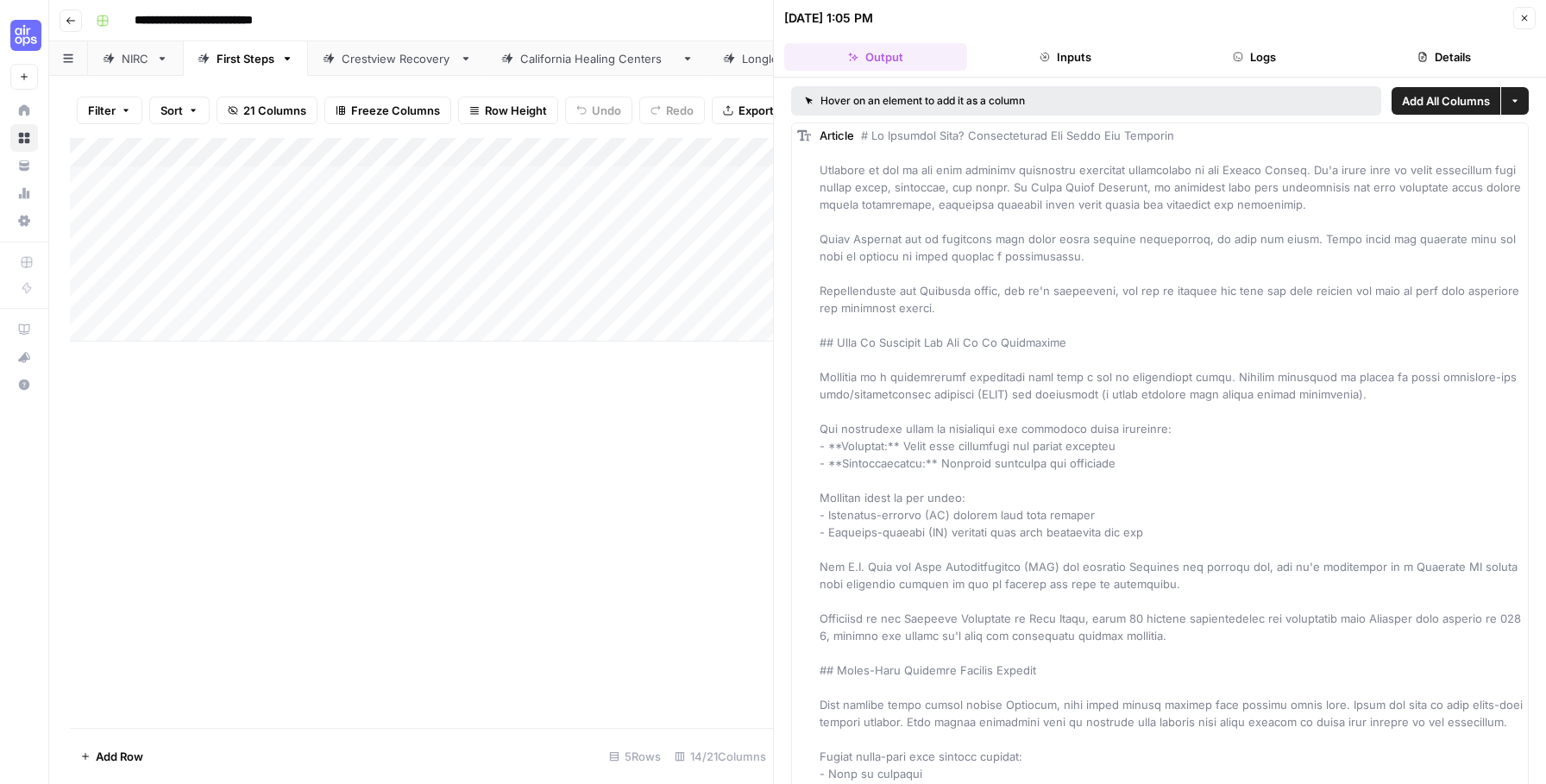
click at [1414, 53] on button "Details" at bounding box center [1444, 56] width 183 height 27
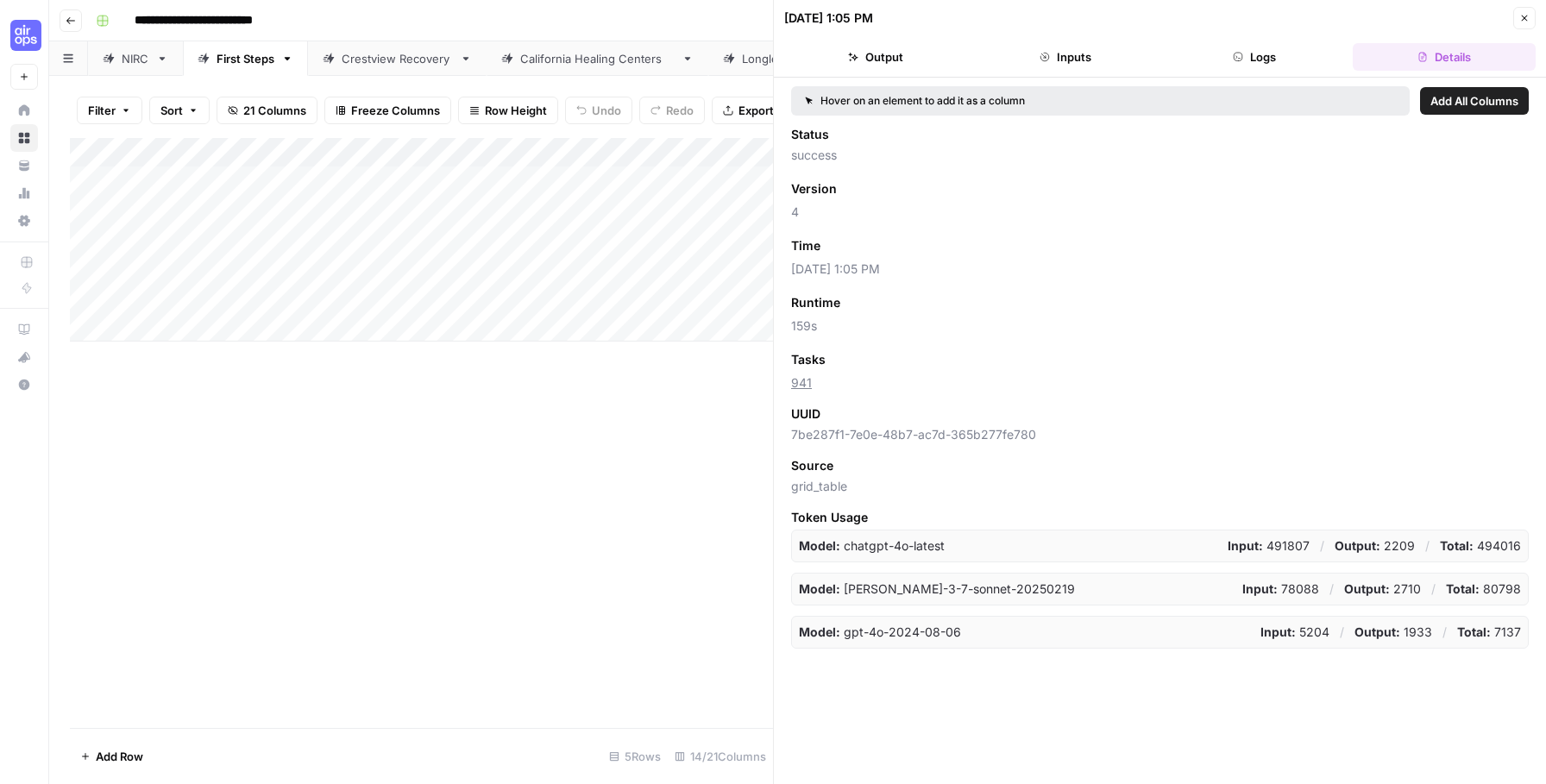
click at [1529, 21] on button "Close" at bounding box center [1524, 18] width 23 height 23
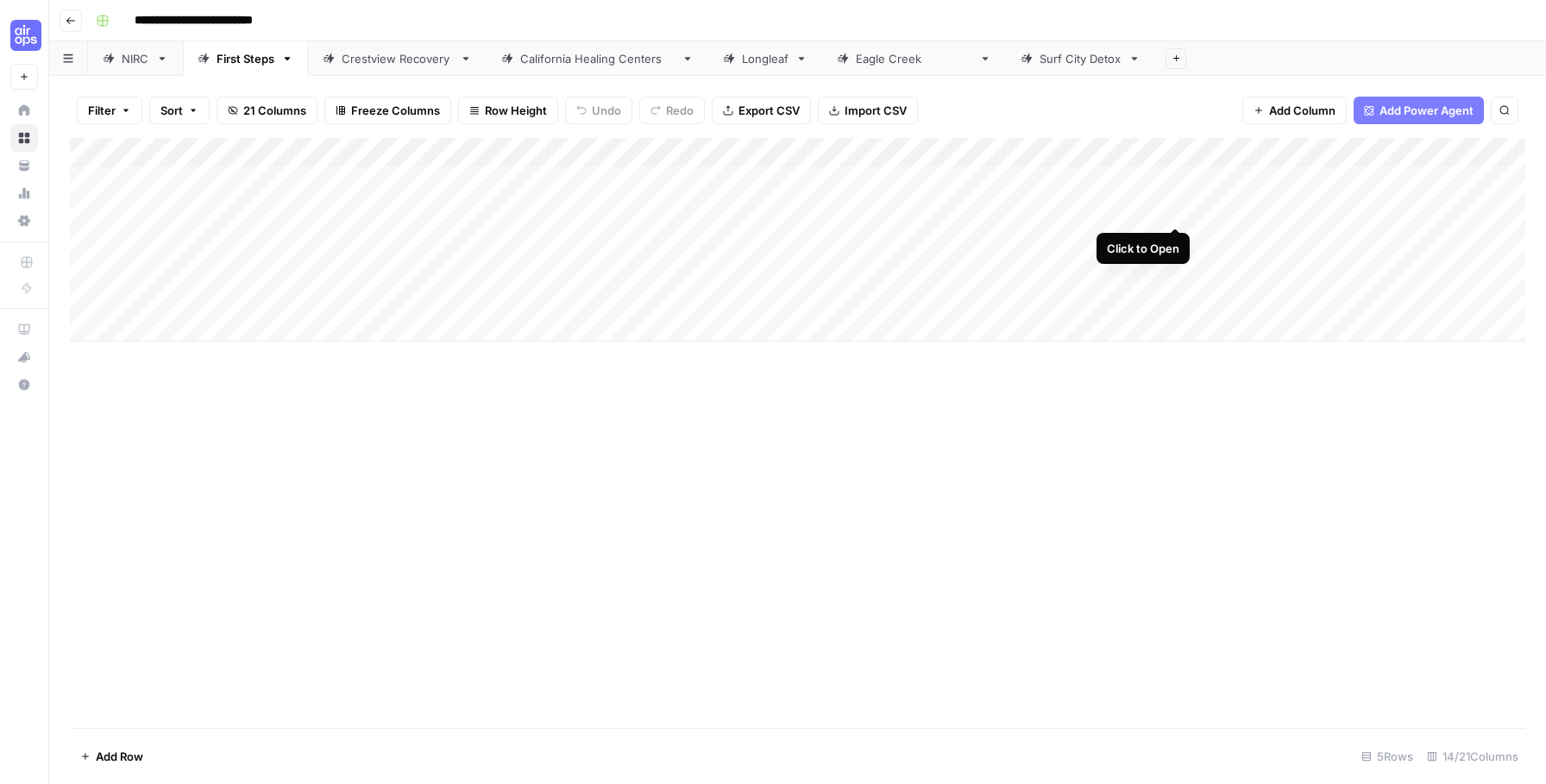
click at [1175, 210] on div "Add Column" at bounding box center [796, 239] width 1455 height 204
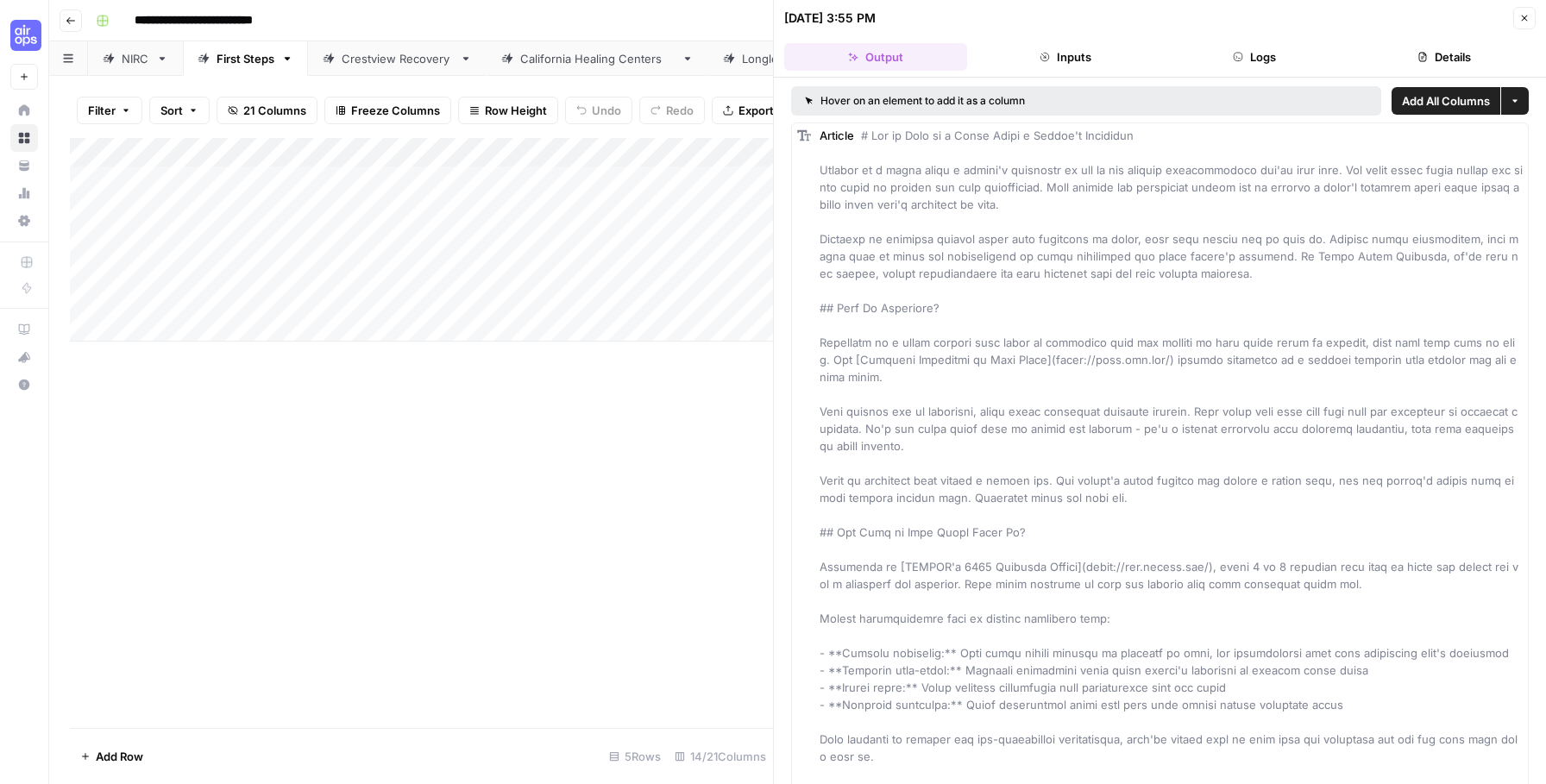
click at [1460, 60] on button "Details" at bounding box center [1444, 56] width 183 height 27
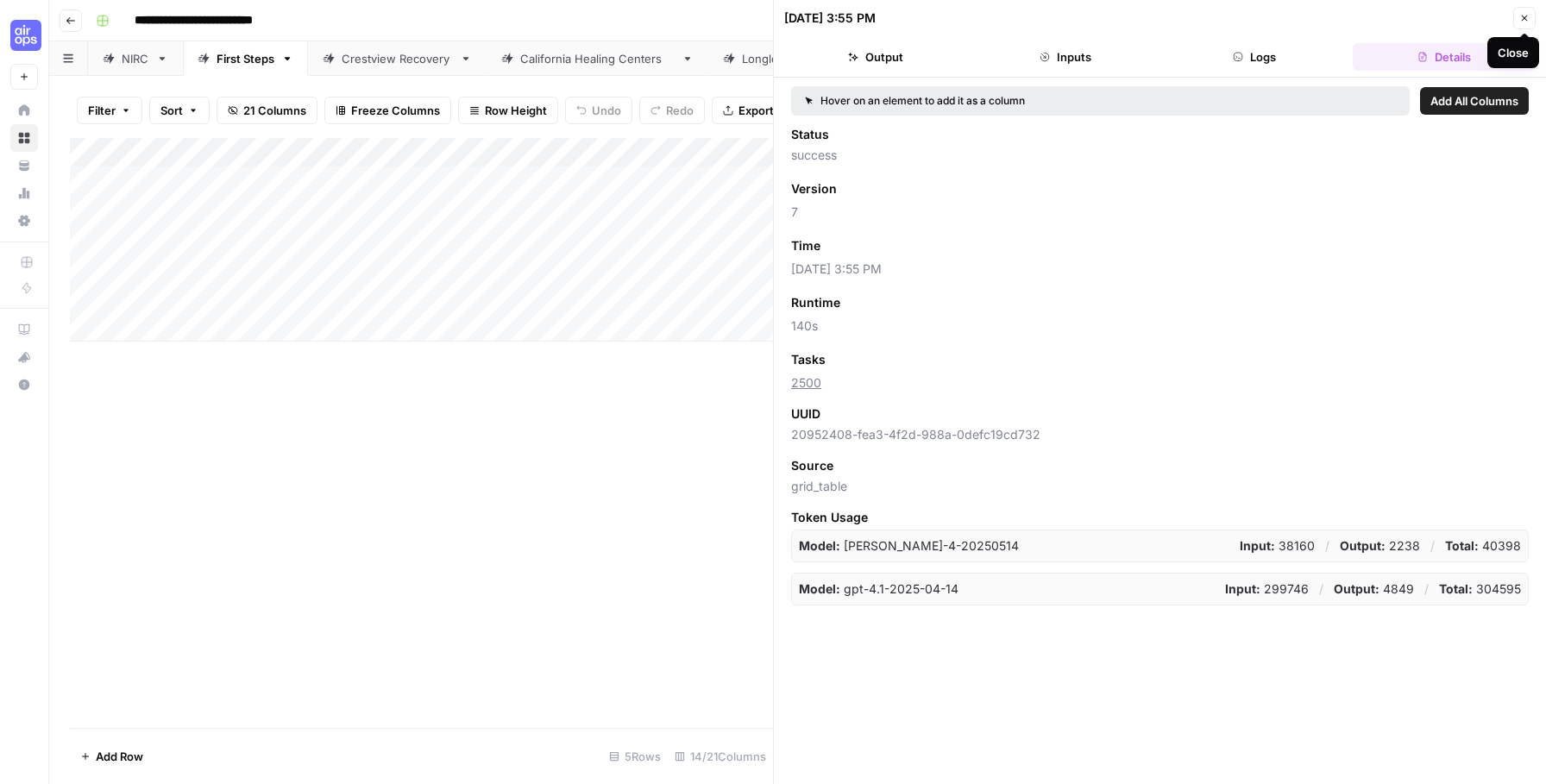
click at [1527, 16] on icon "button" at bounding box center [1523, 18] width 10 height 10
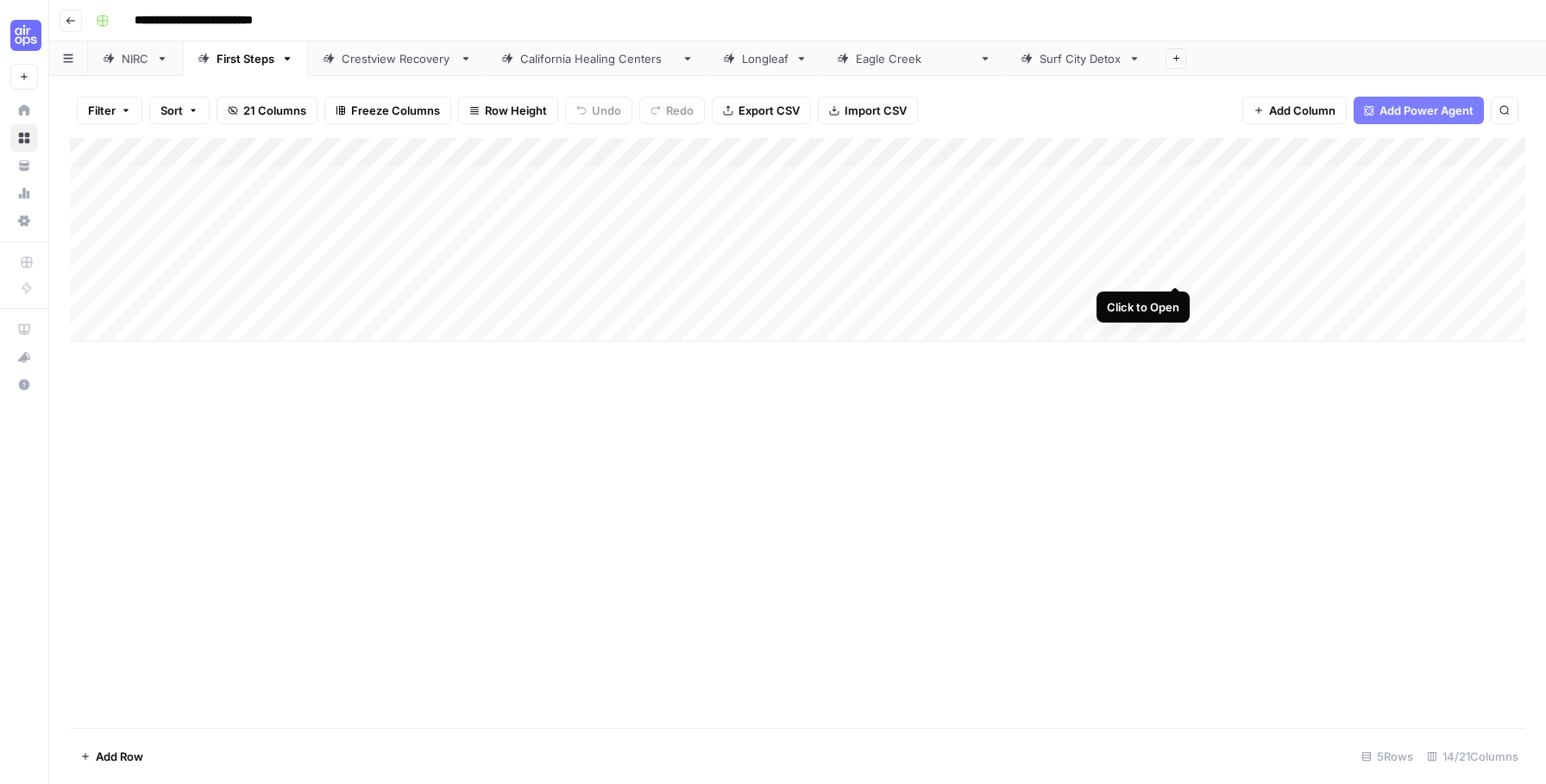
click at [1175, 264] on div "Add Column" at bounding box center [796, 239] width 1455 height 204
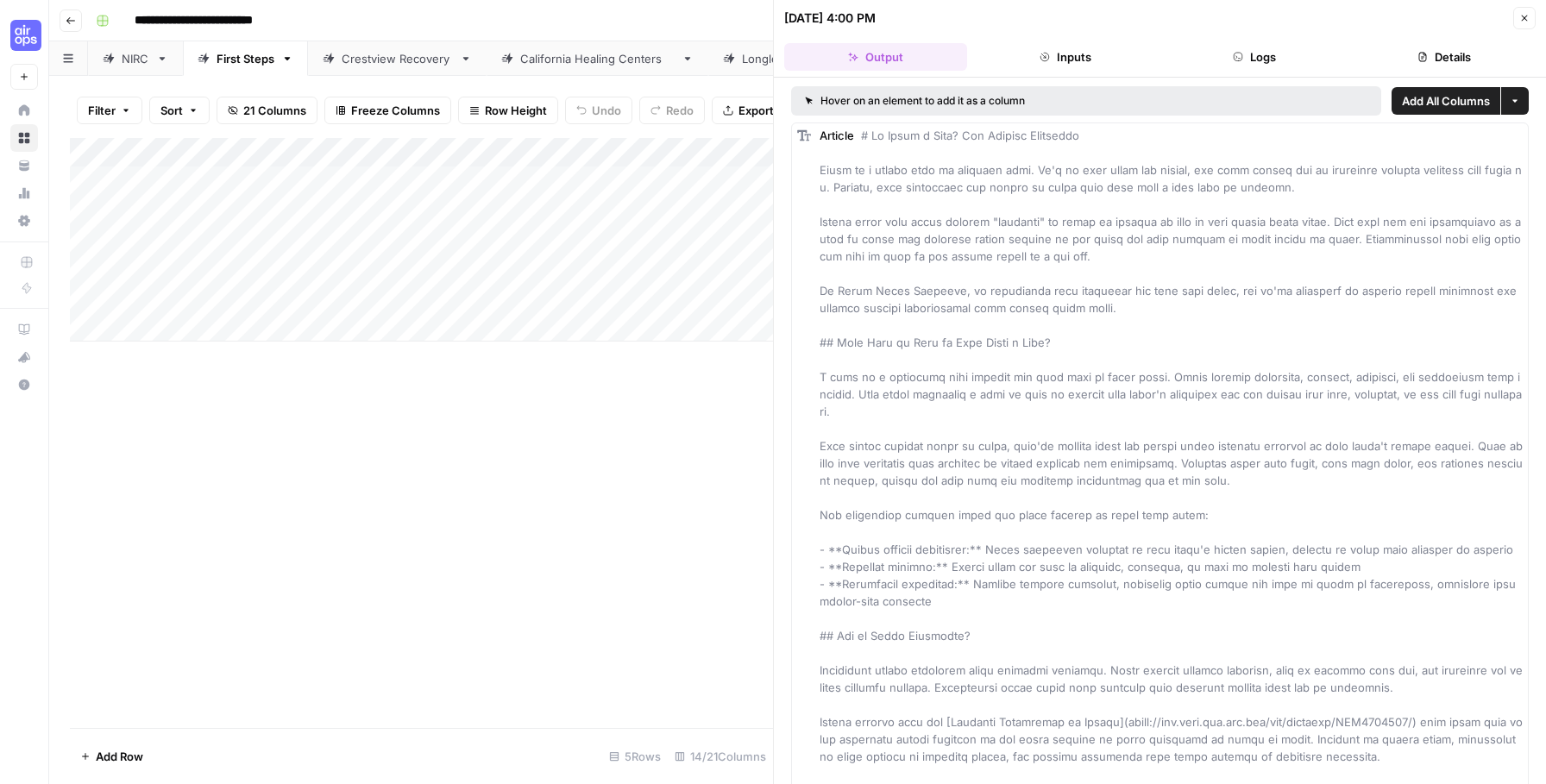
click at [1436, 54] on button "Details" at bounding box center [1444, 56] width 183 height 27
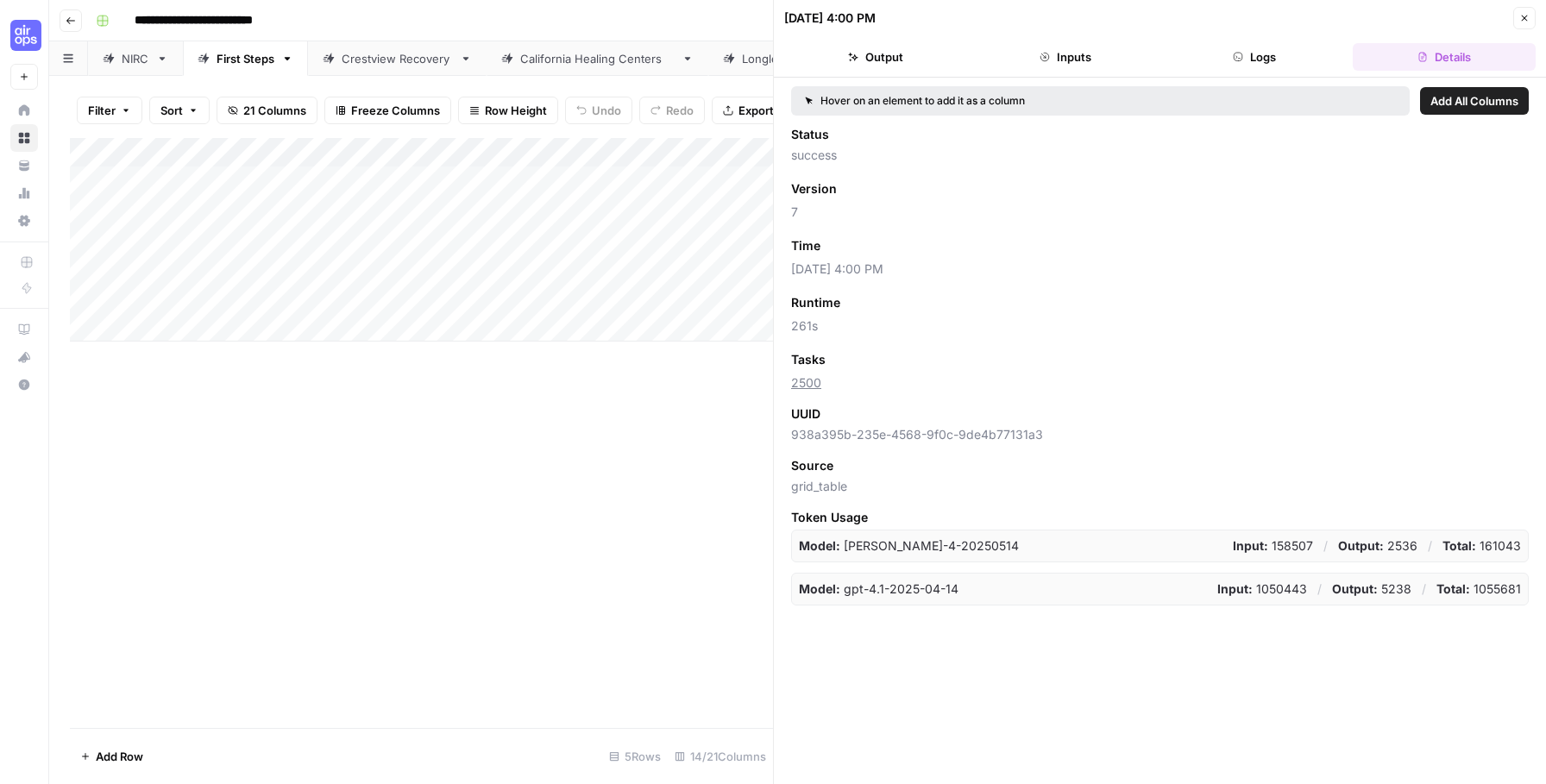
click at [1528, 13] on icon "button" at bounding box center [1523, 18] width 10 height 10
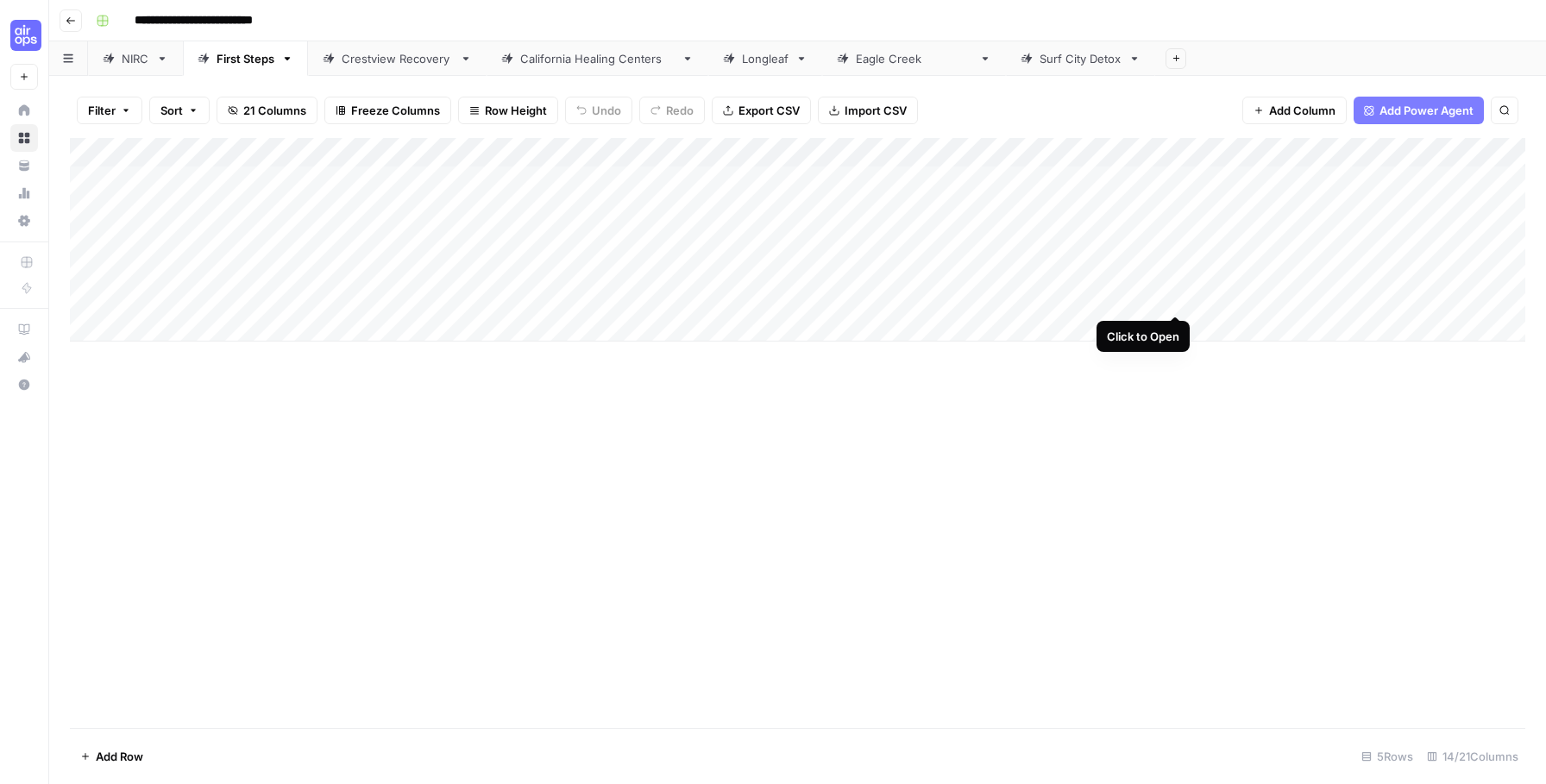
click at [1177, 297] on div "Add Column" at bounding box center [796, 239] width 1455 height 204
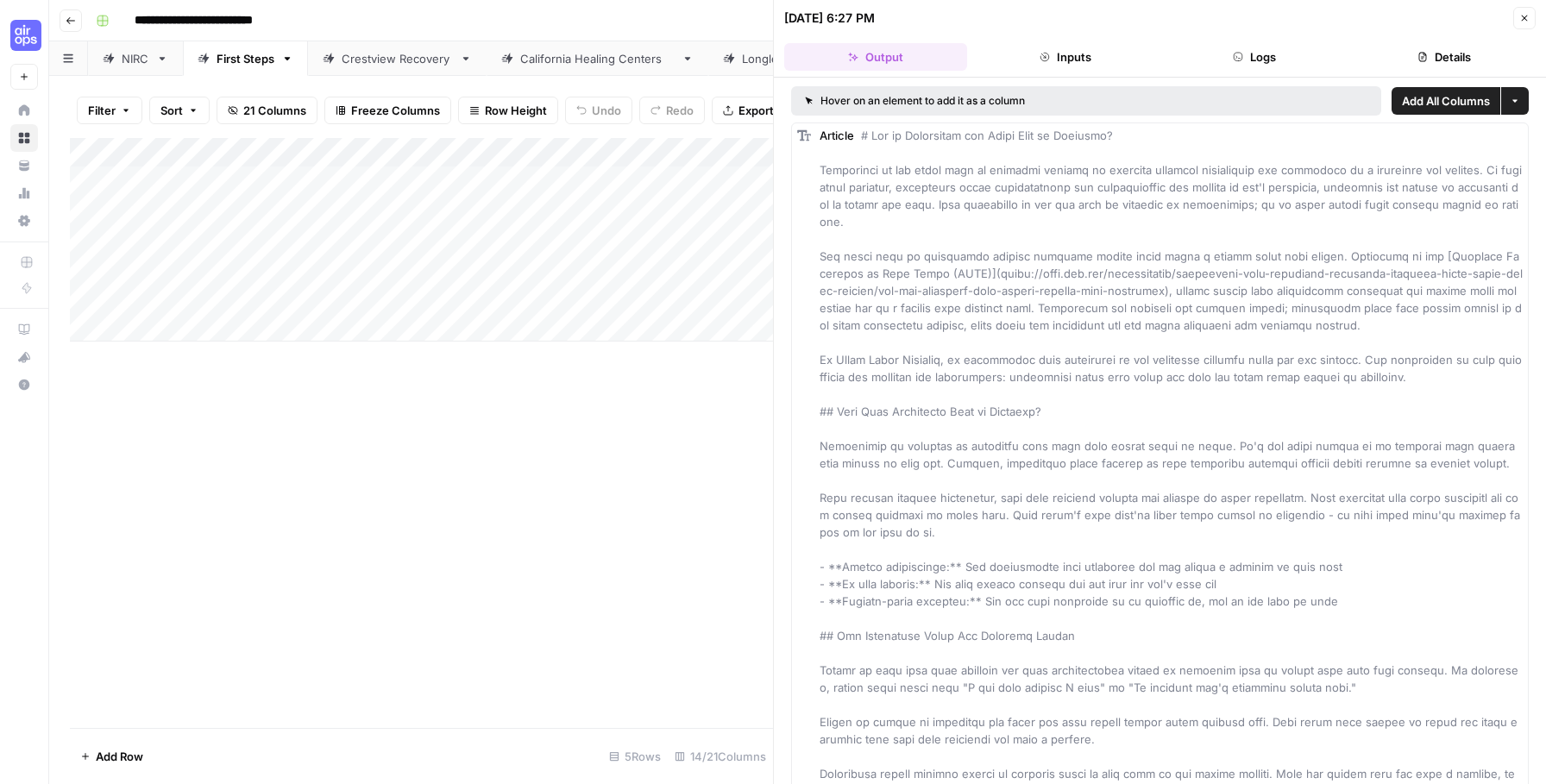
click at [1452, 53] on button "Details" at bounding box center [1444, 56] width 183 height 27
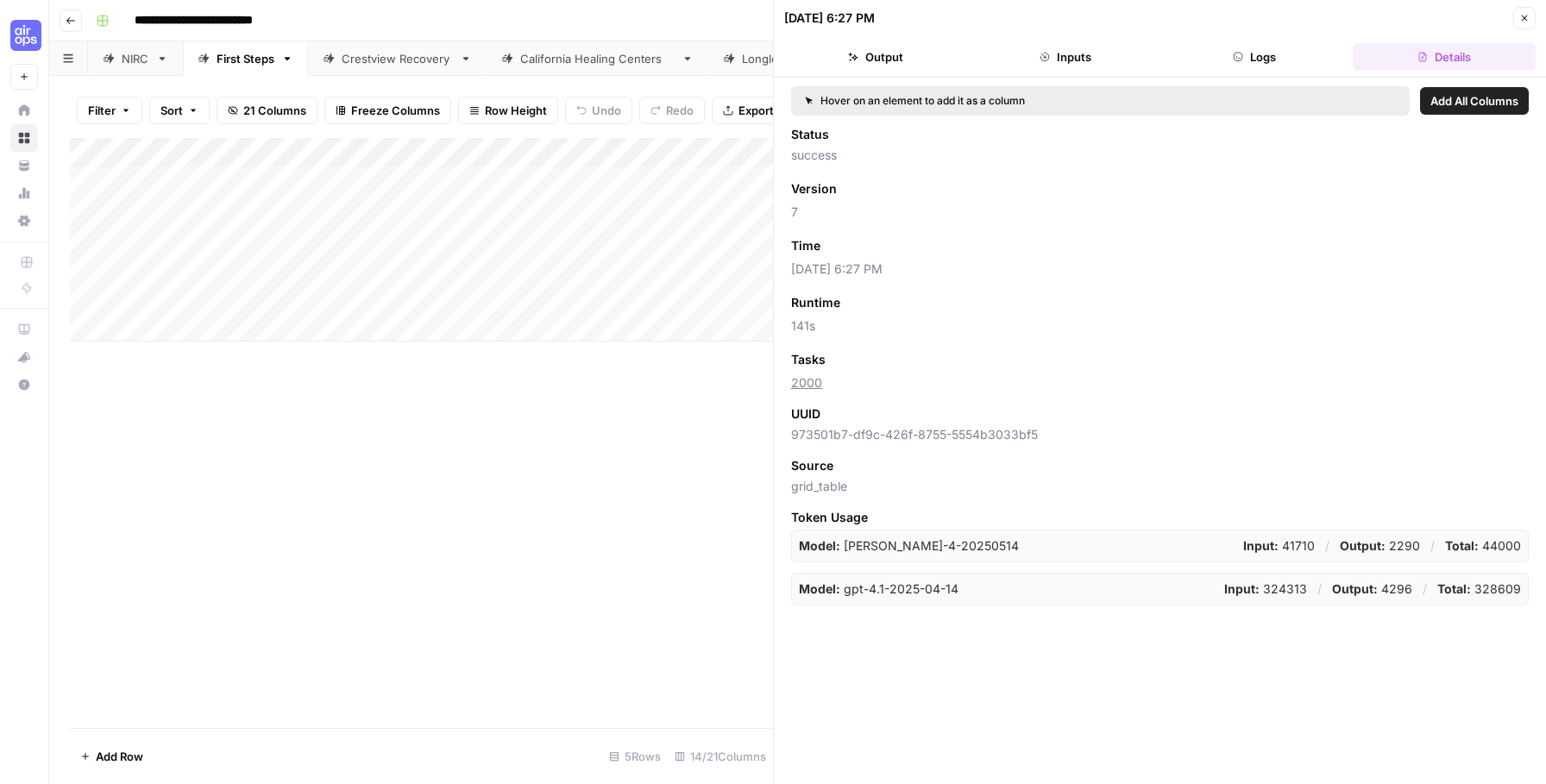
click at [1523, 21] on icon "button" at bounding box center [1523, 18] width 10 height 10
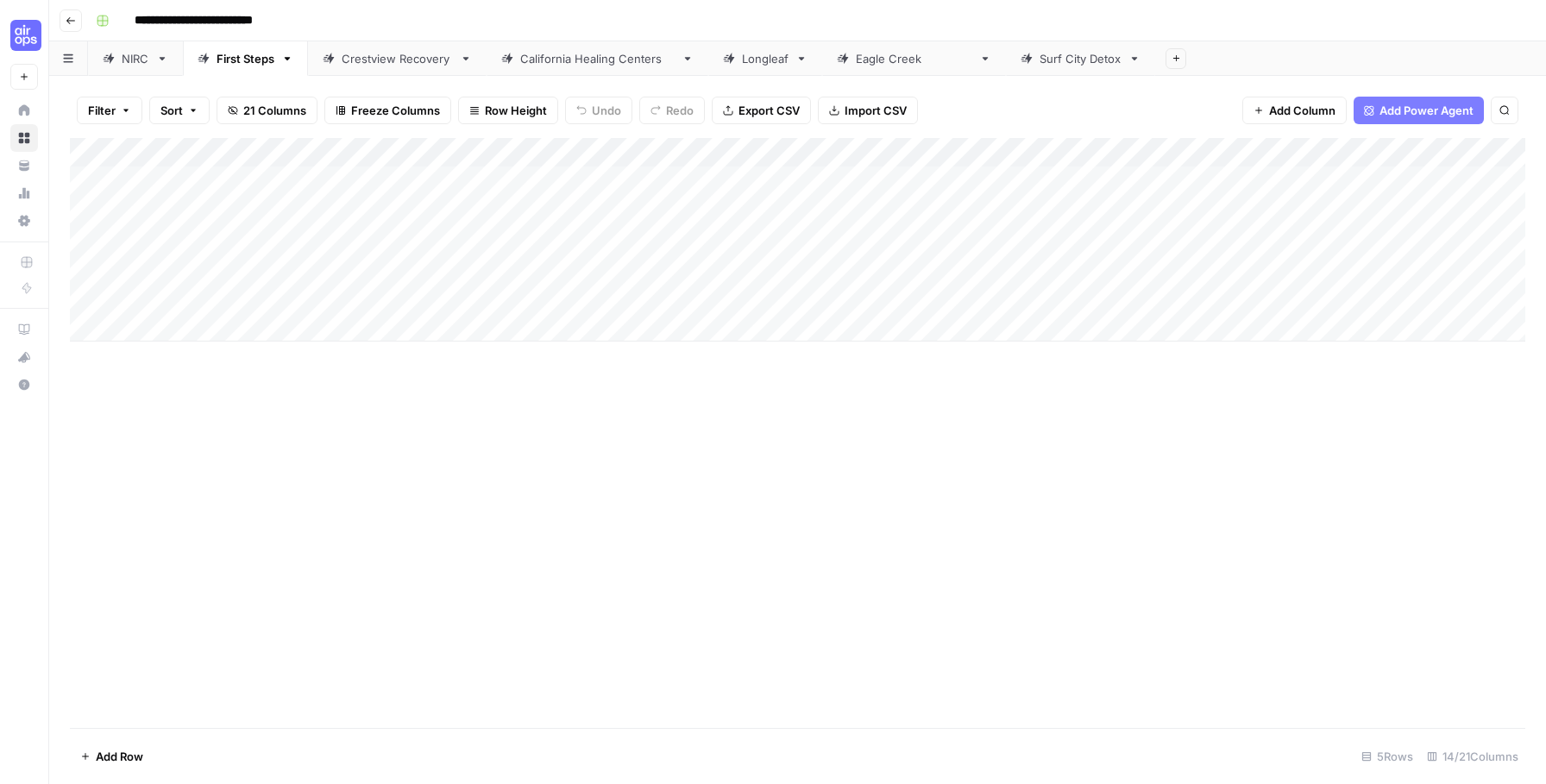
click at [369, 53] on div "Crestview Recovery" at bounding box center [397, 58] width 112 height 17
click at [1173, 178] on div "Add Column" at bounding box center [796, 195] width 1455 height 115
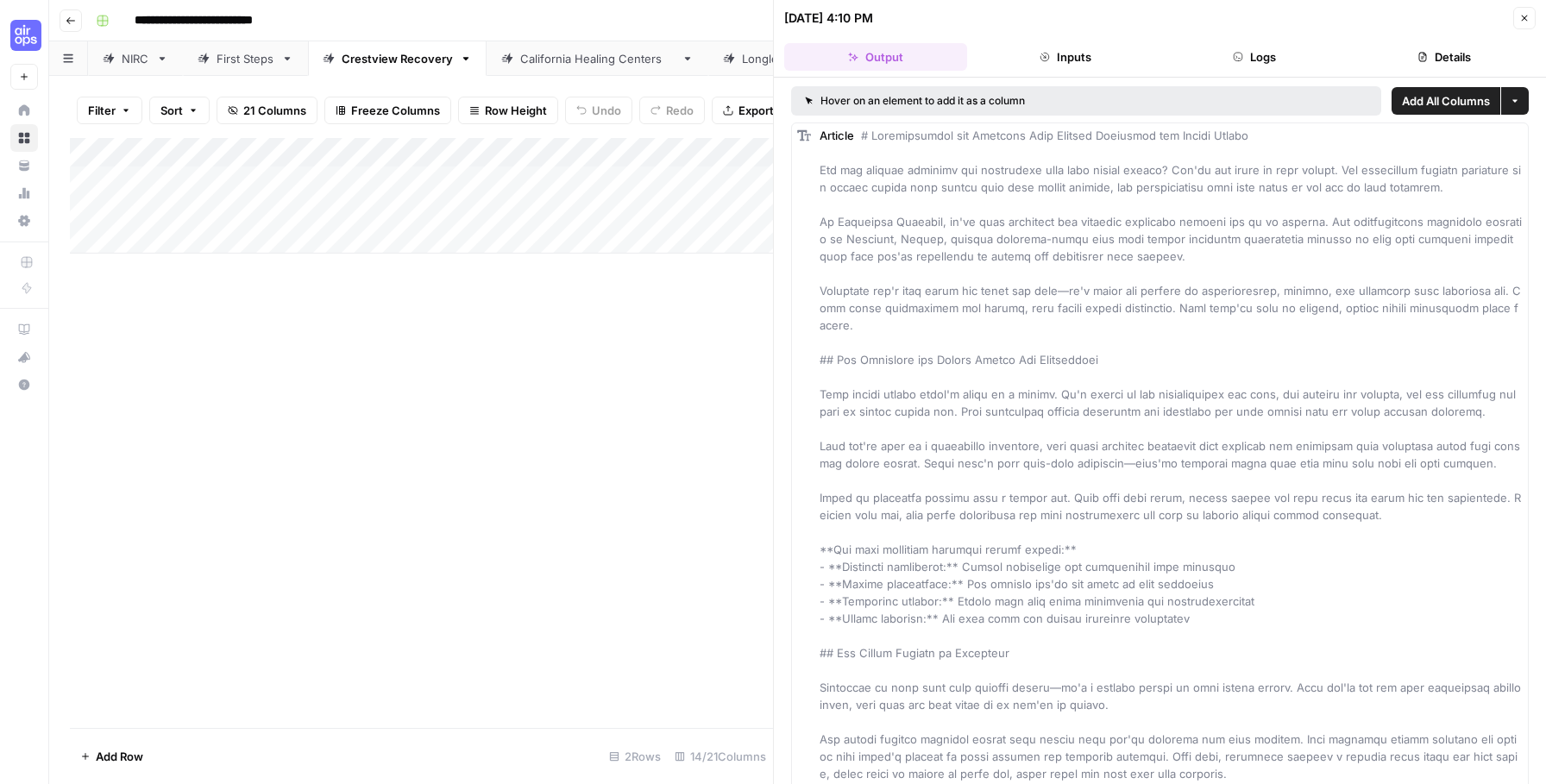
click at [1427, 53] on icon "button" at bounding box center [1422, 56] width 10 height 10
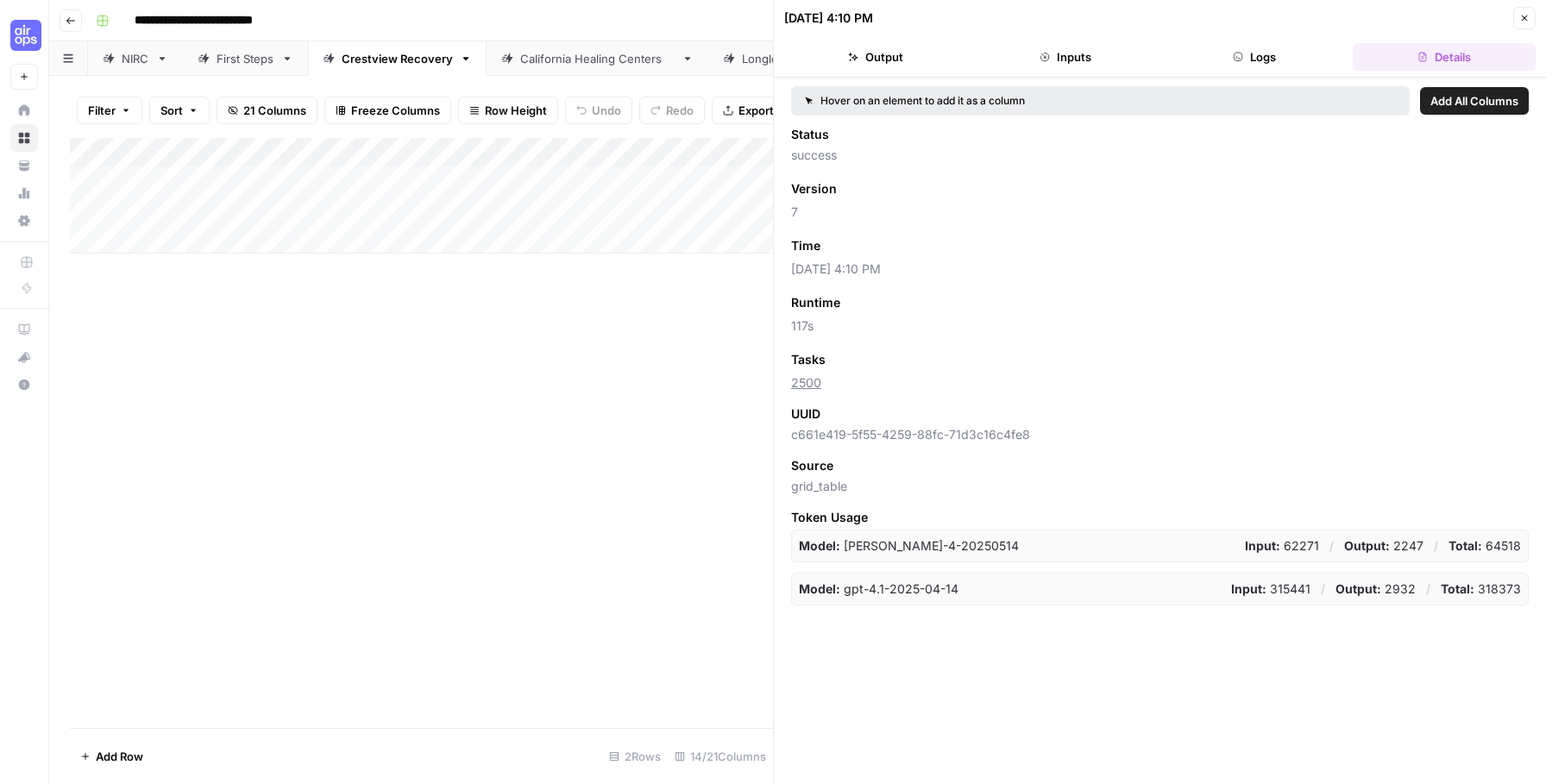
click at [1530, 19] on button "Close" at bounding box center [1524, 18] width 23 height 23
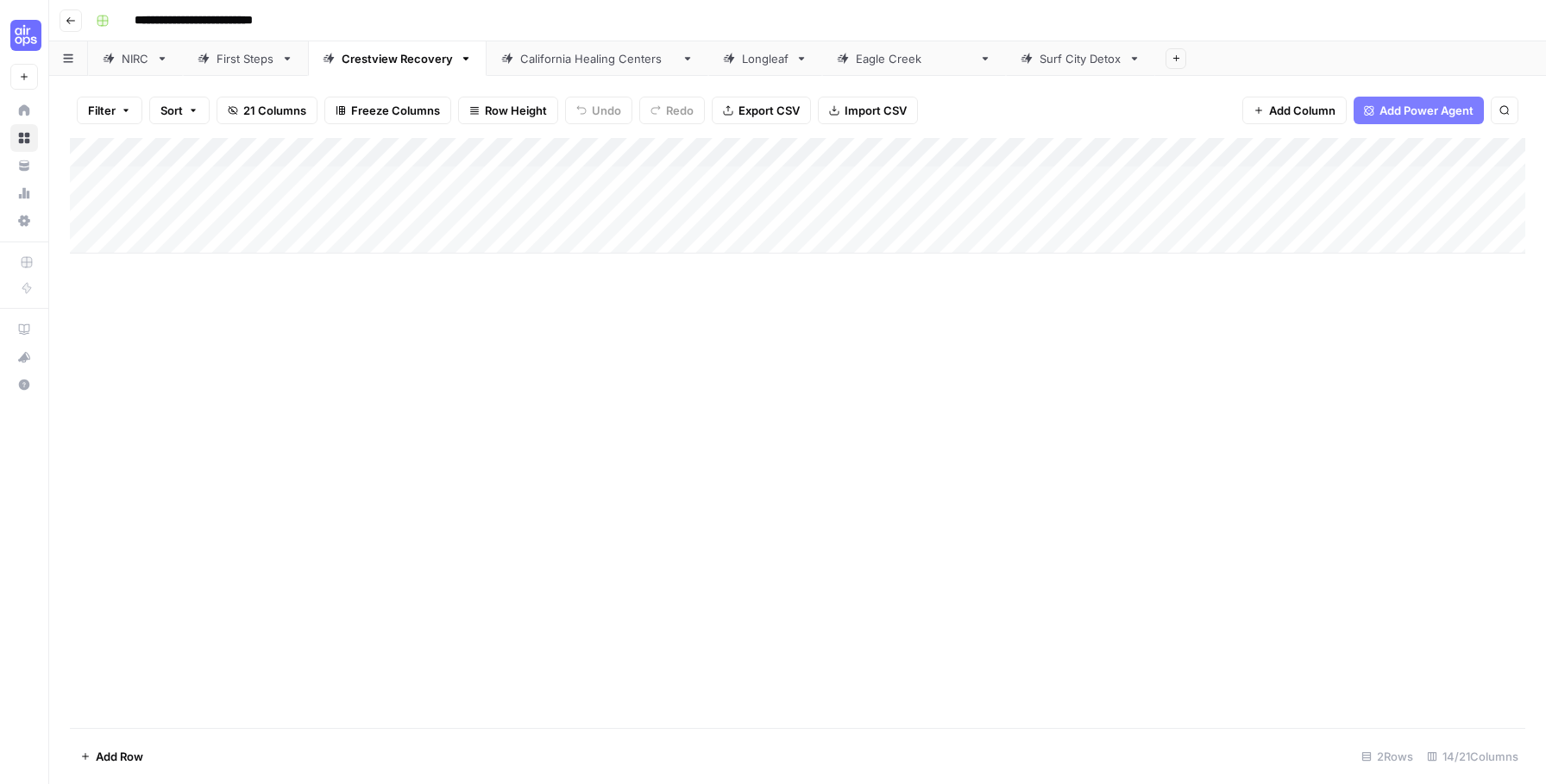
click at [611, 55] on div "California Healing Centers" at bounding box center [597, 58] width 155 height 17
click at [1266, 211] on div "Add Column" at bounding box center [796, 225] width 1455 height 174
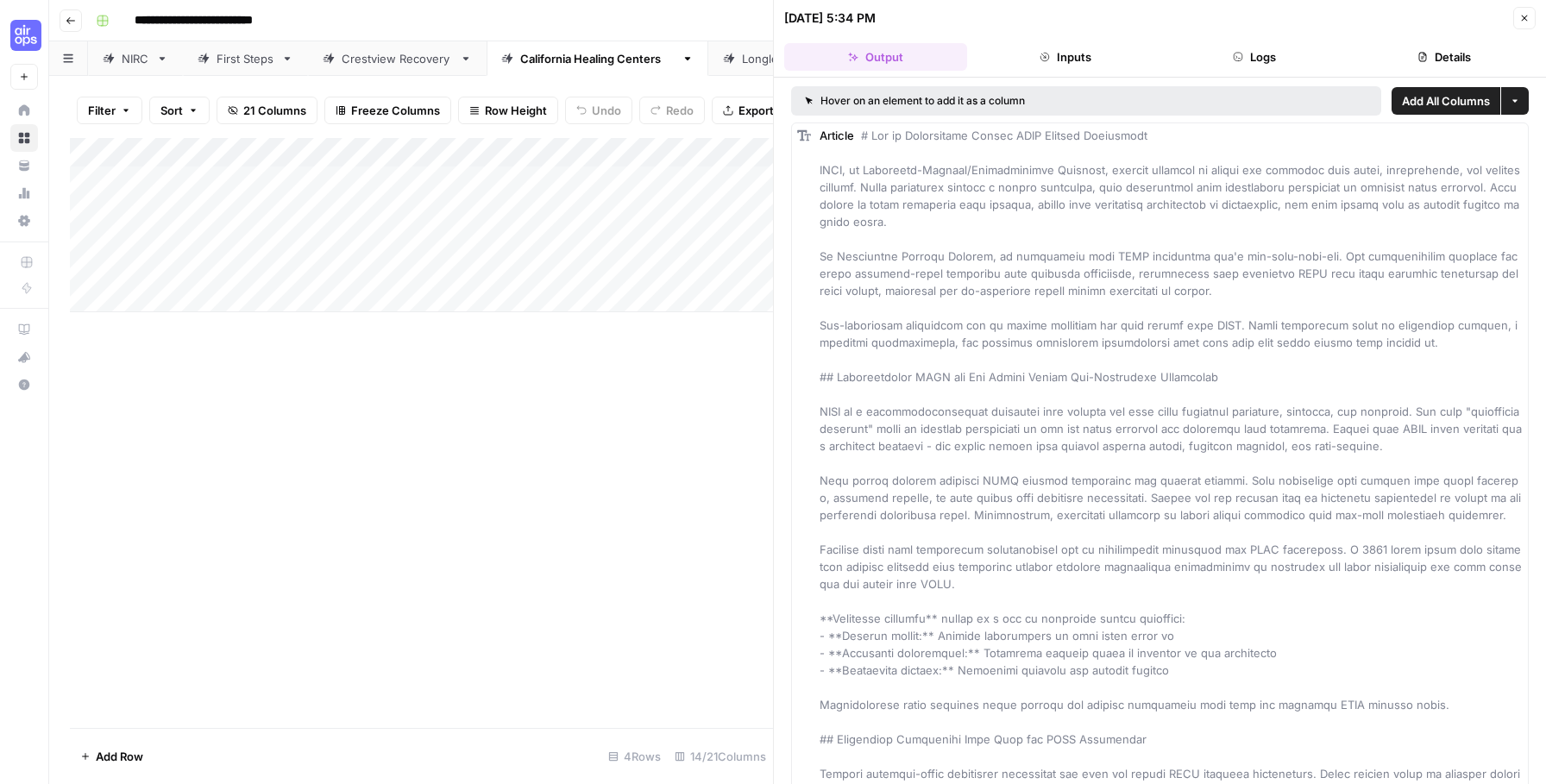
click at [1472, 60] on button "Details" at bounding box center [1444, 56] width 183 height 27
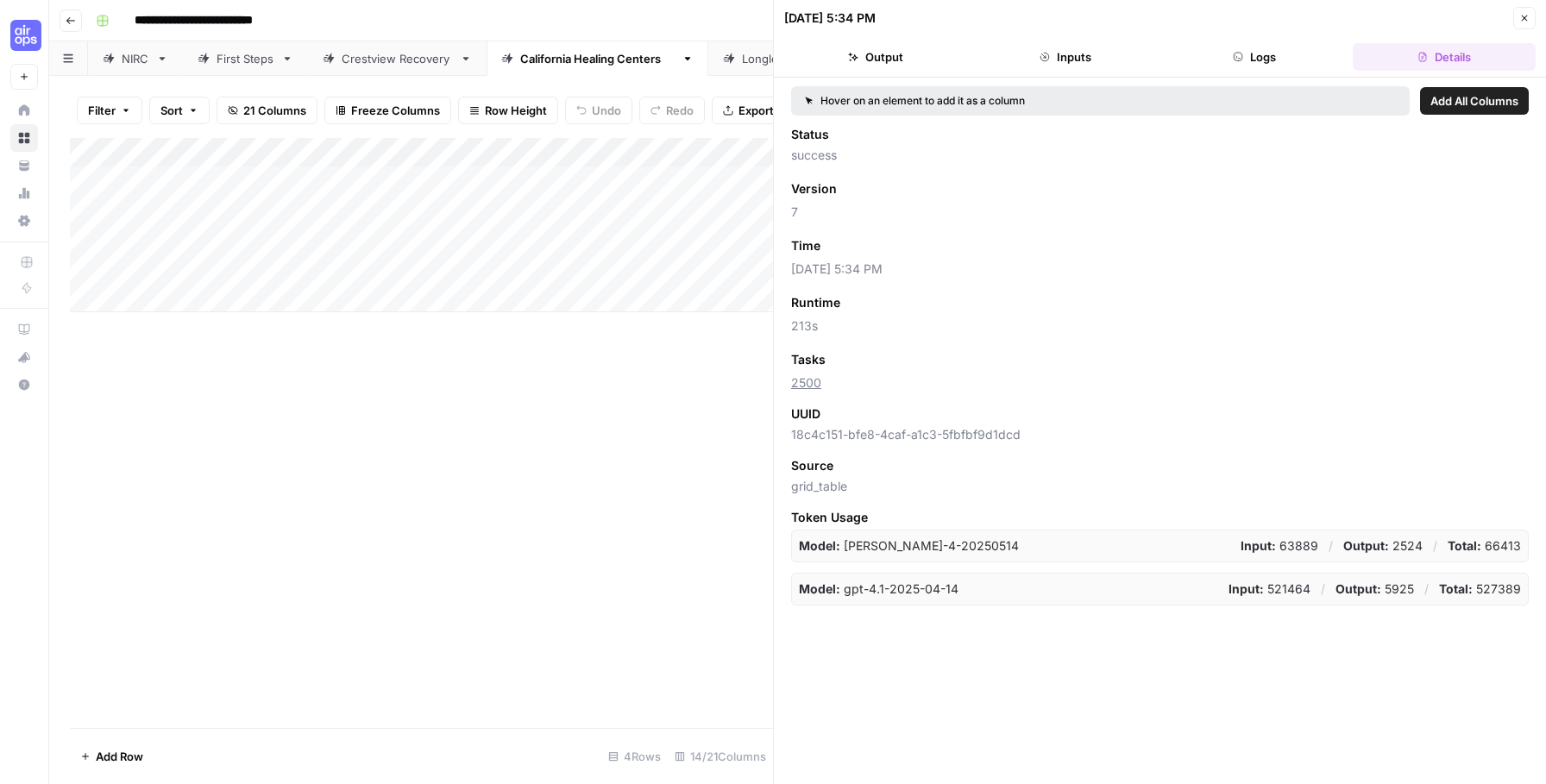
click at [1517, 18] on button "Close" at bounding box center [1524, 18] width 23 height 23
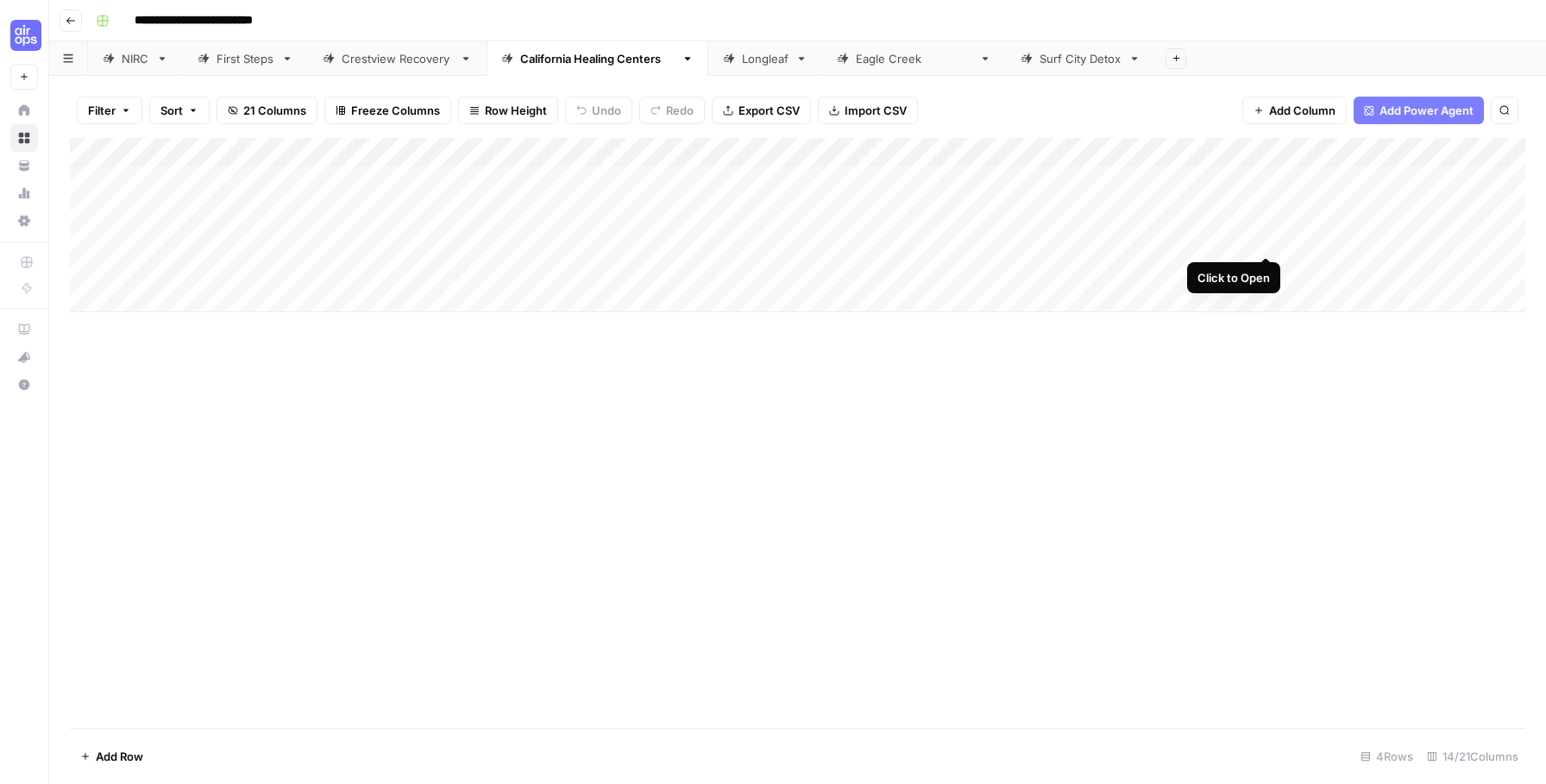
click at [1265, 239] on div "Add Column" at bounding box center [796, 225] width 1455 height 174
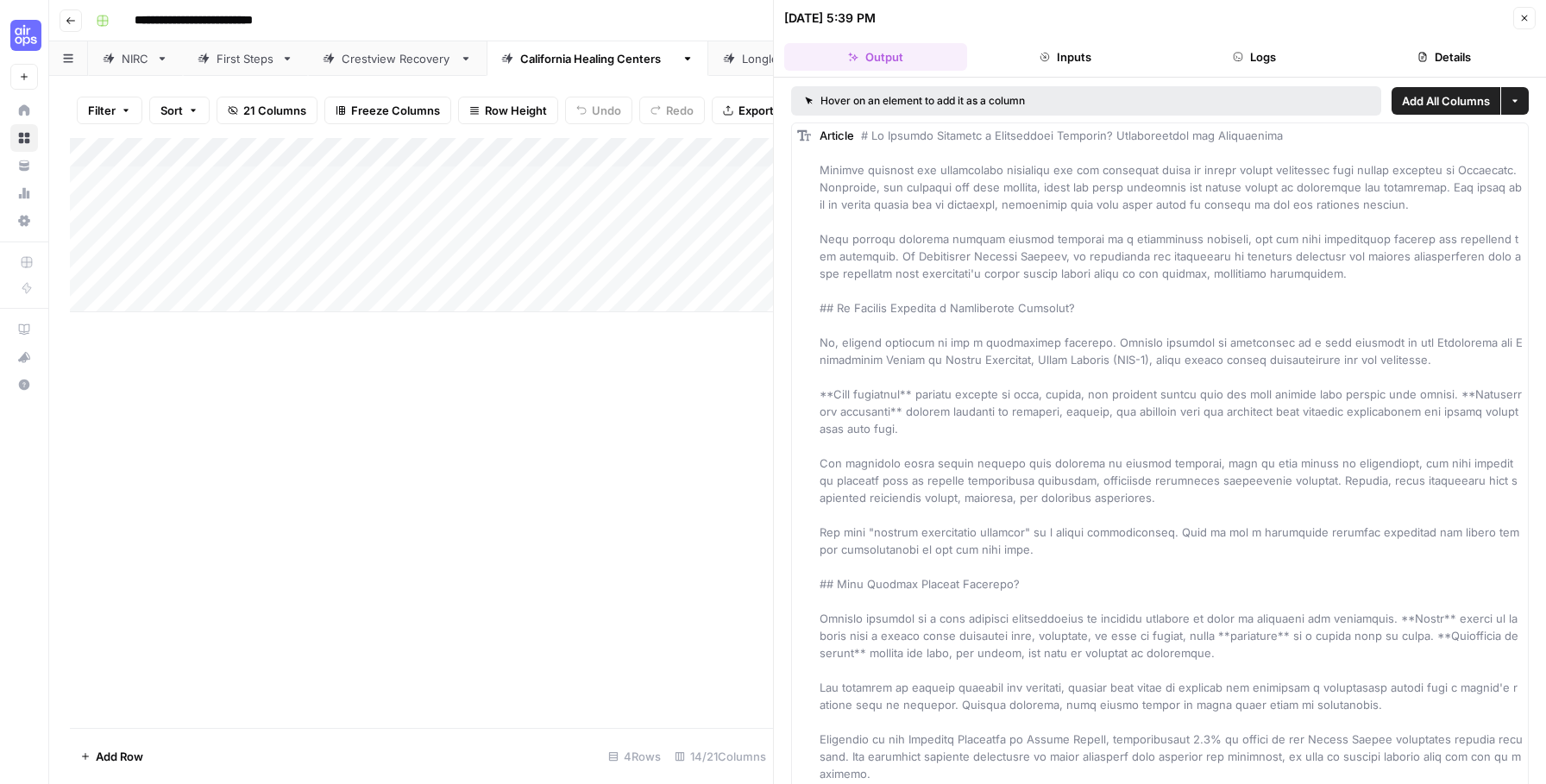
click at [1462, 51] on button "Details" at bounding box center [1444, 56] width 183 height 27
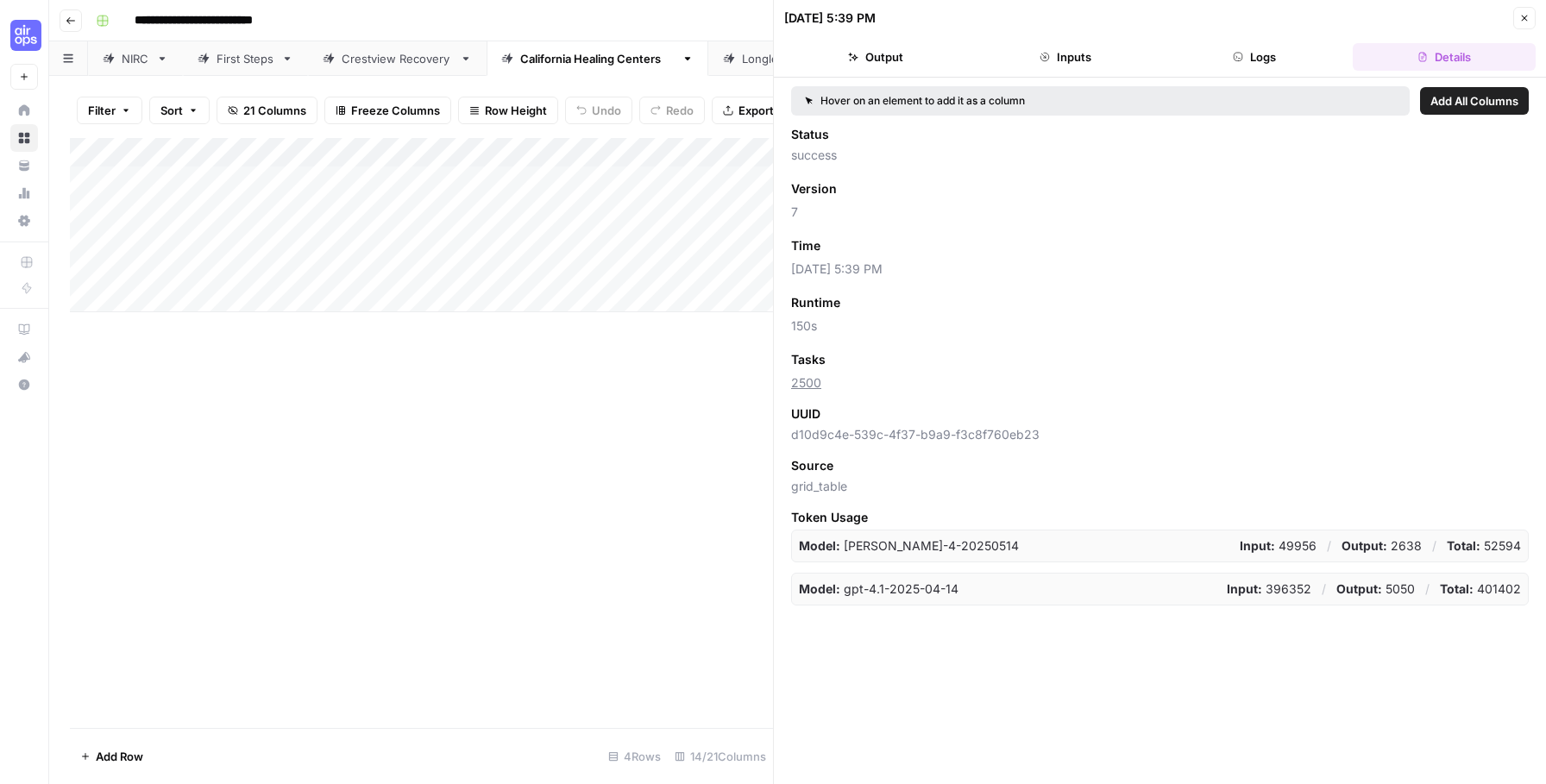
click at [1532, 16] on button "Close" at bounding box center [1524, 18] width 23 height 23
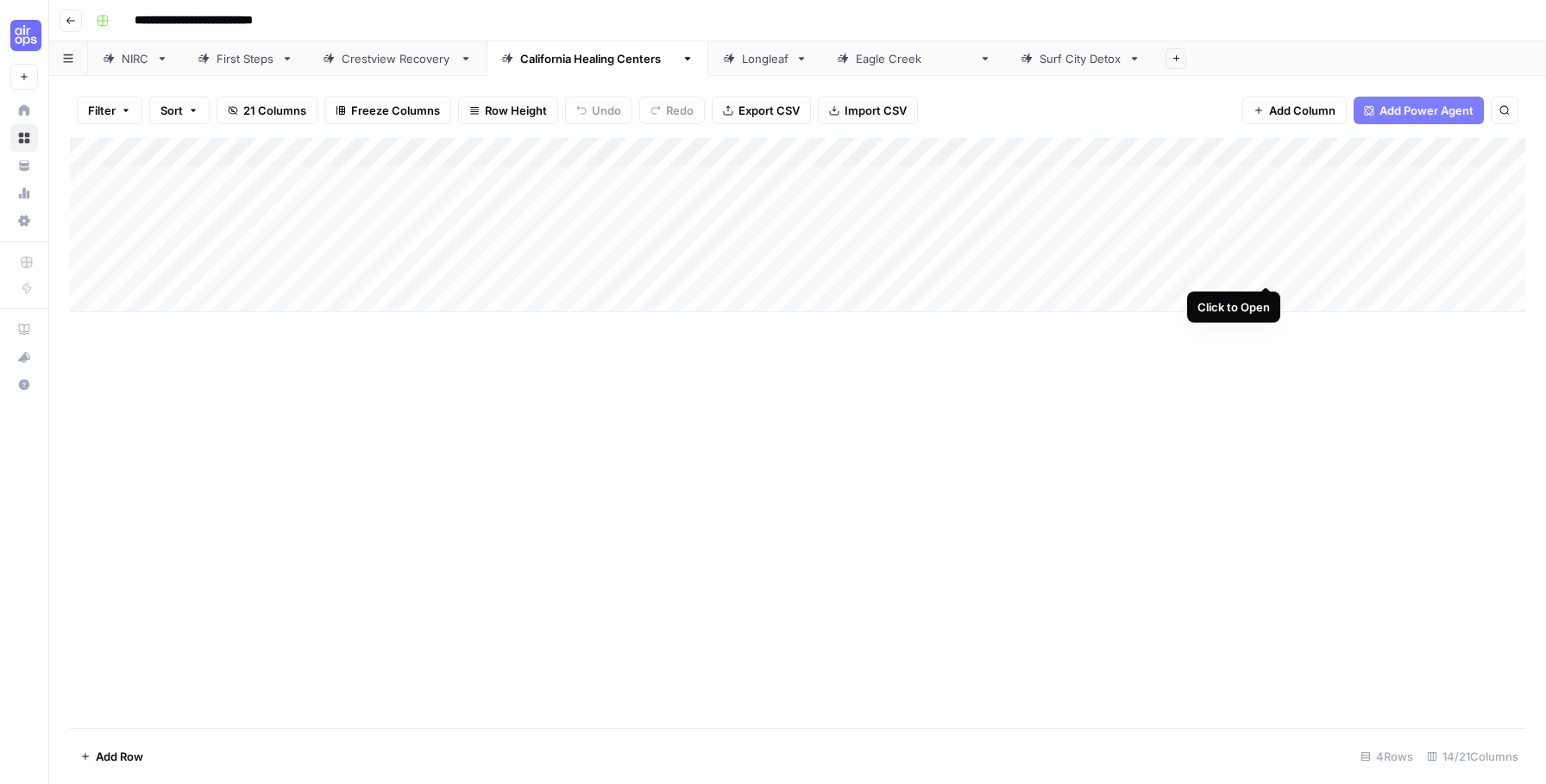
click at [1268, 264] on div "Add Column" at bounding box center [796, 225] width 1455 height 174
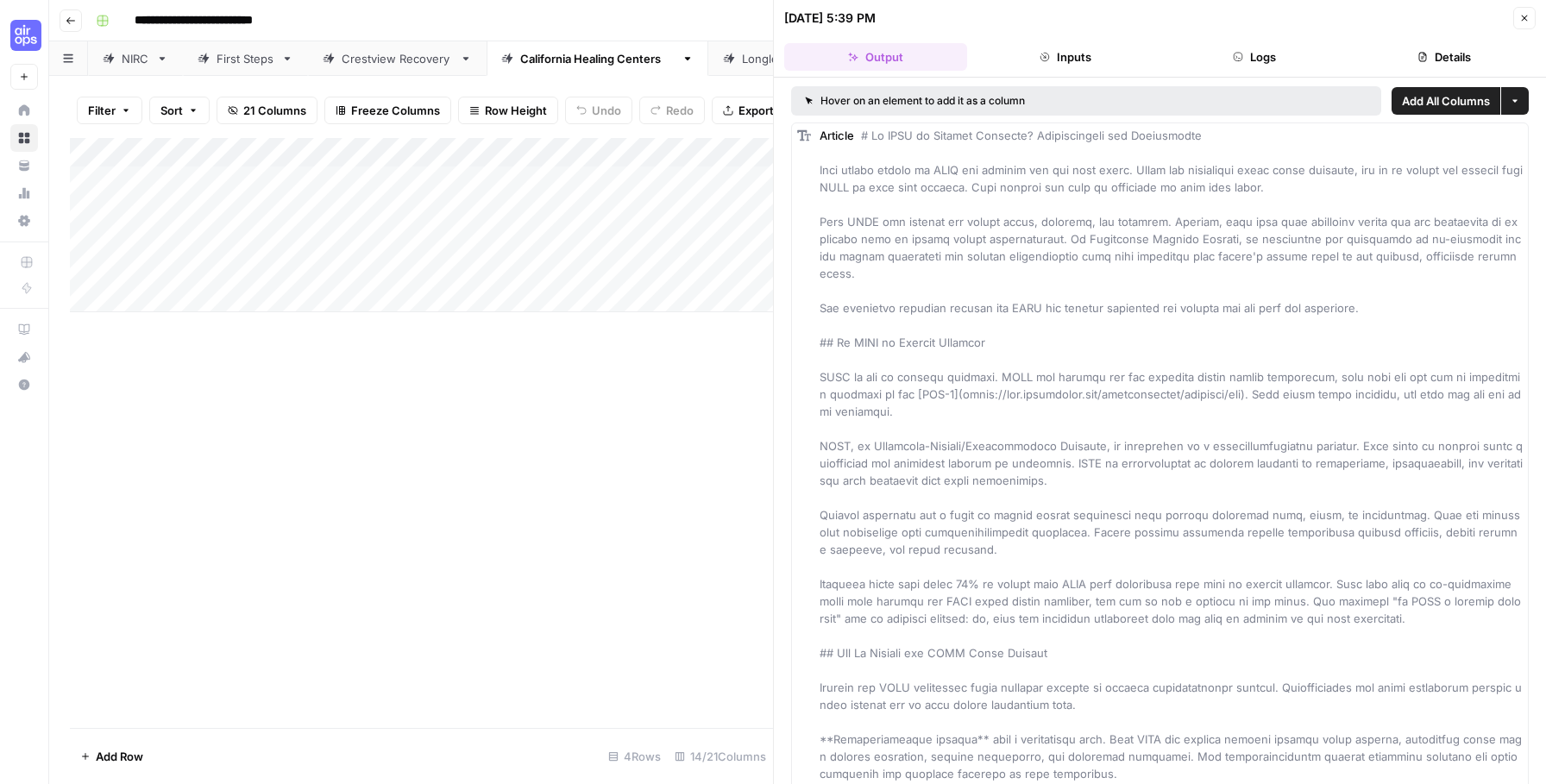
click at [1436, 49] on button "Details" at bounding box center [1444, 56] width 183 height 27
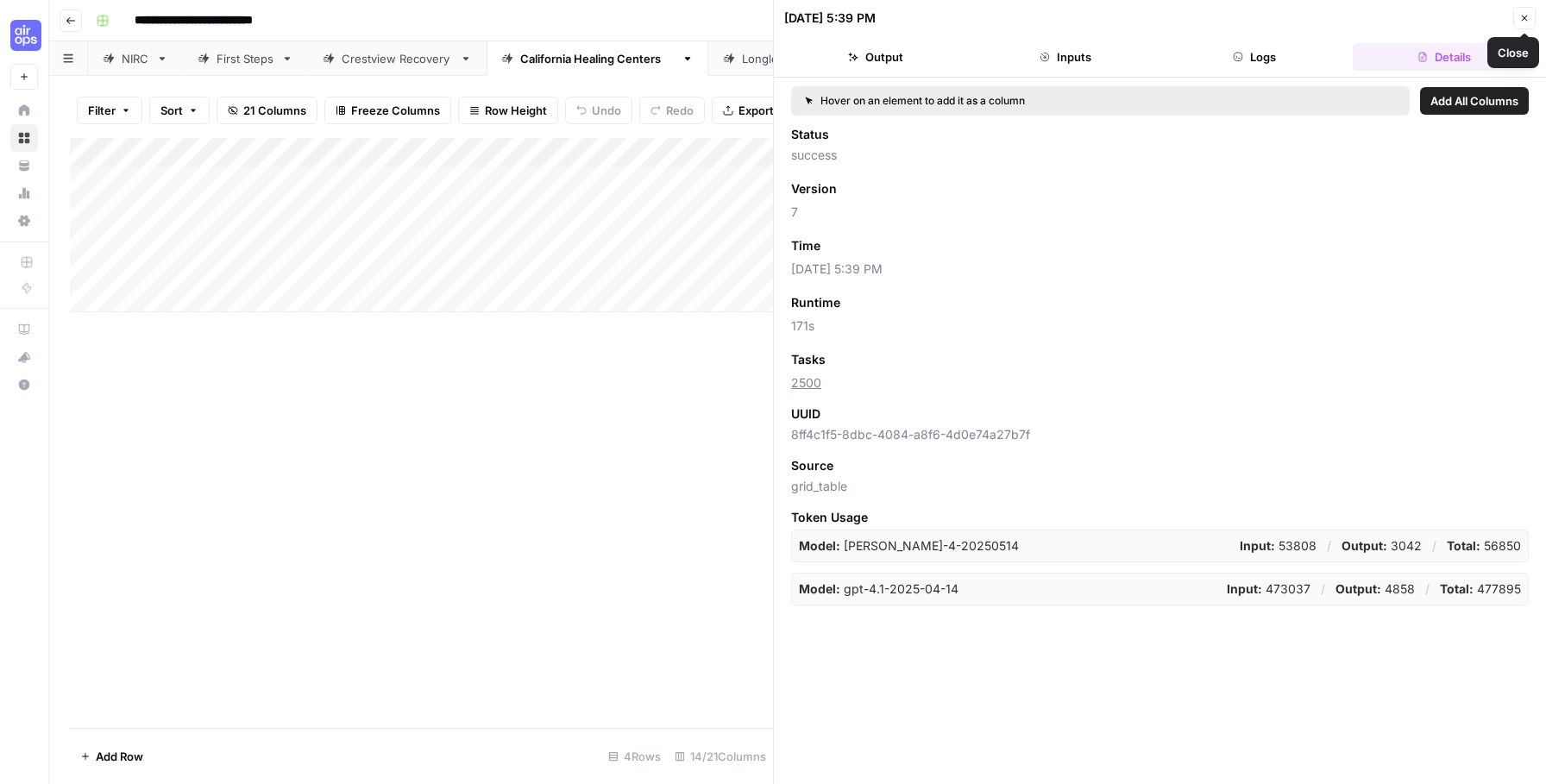
click at [1517, 18] on button "Close" at bounding box center [1524, 18] width 23 height 23
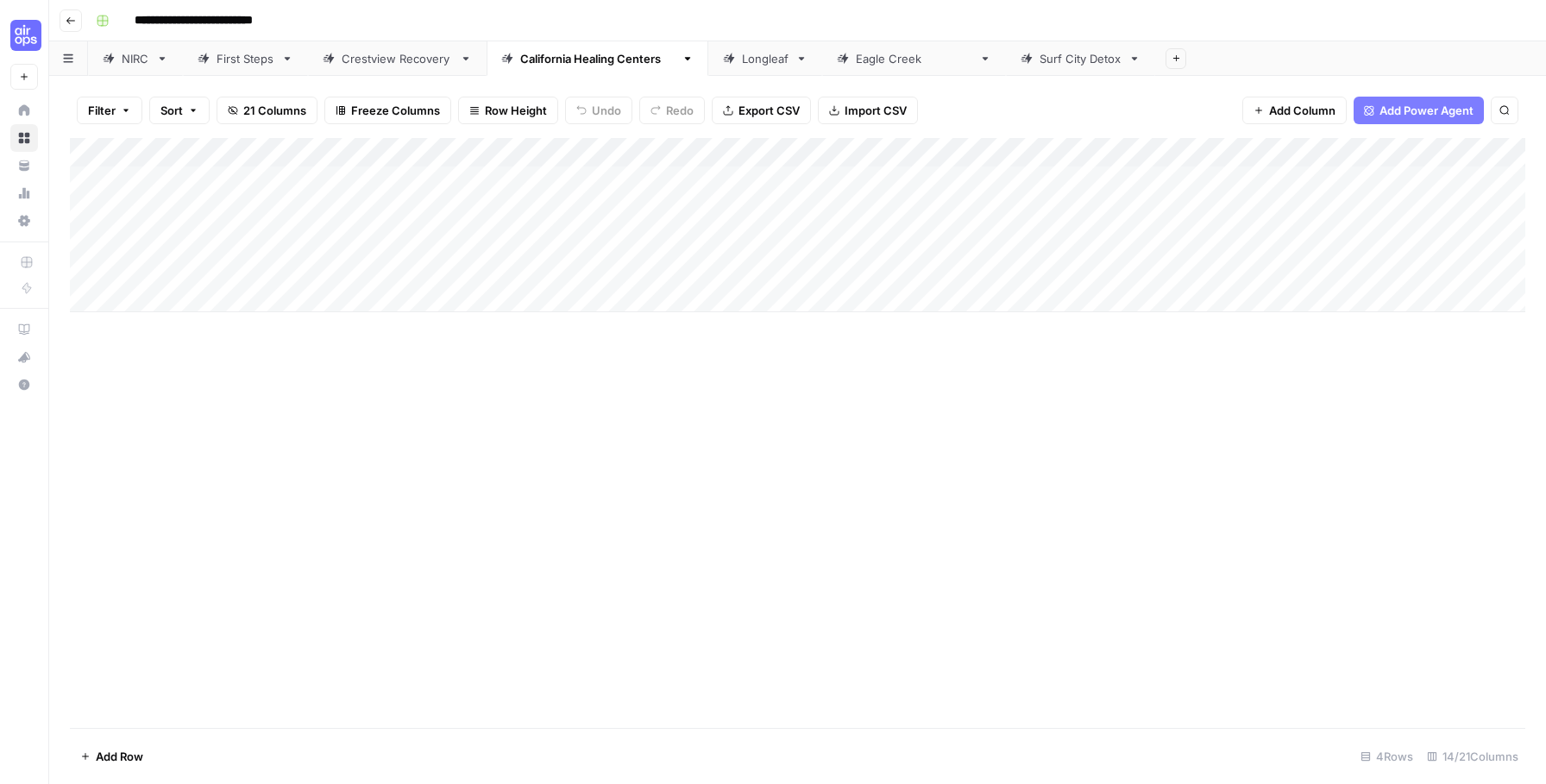
click at [748, 59] on div "Longleaf" at bounding box center [765, 58] width 47 height 17
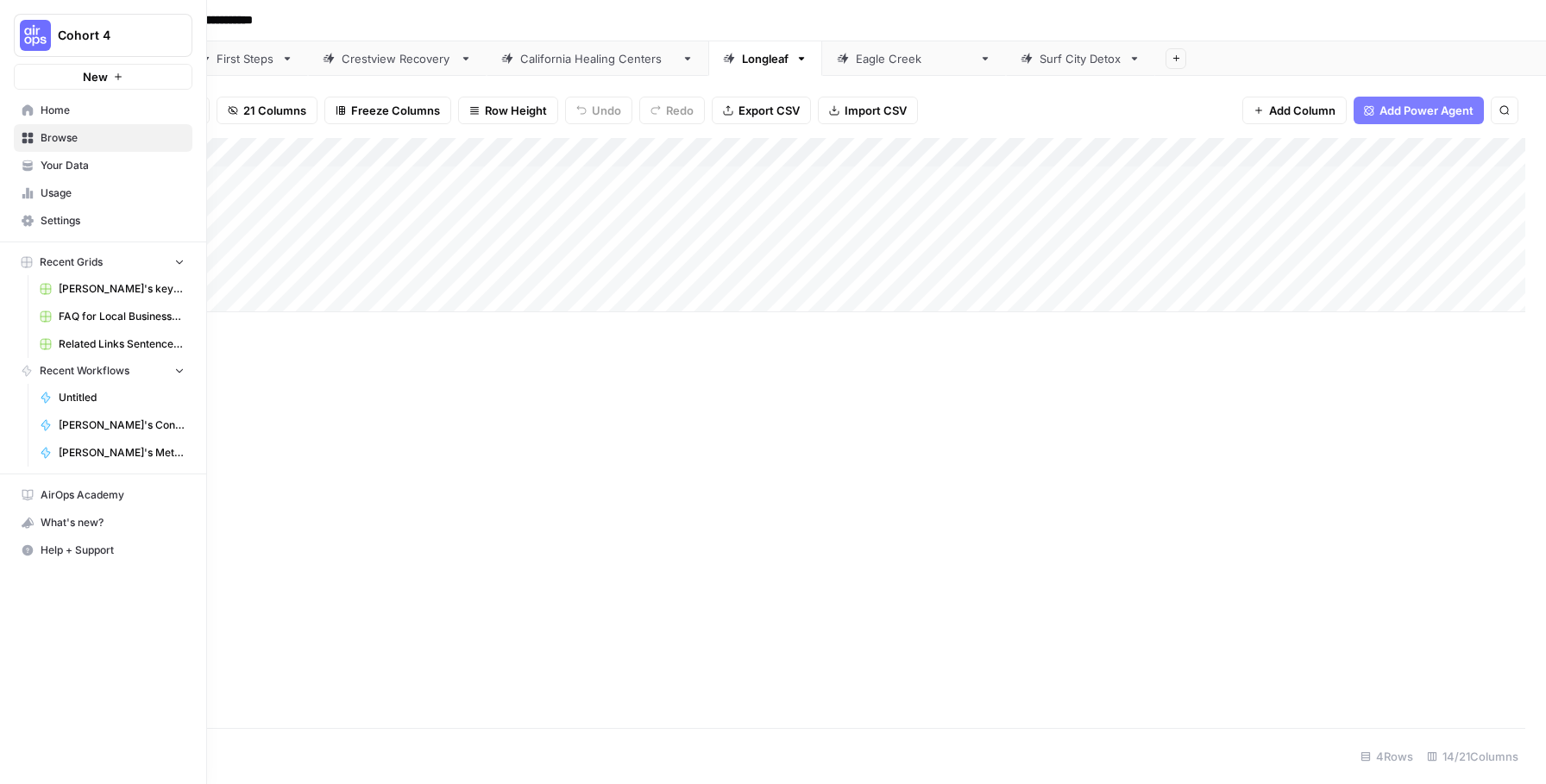
click at [73, 228] on span "Settings" at bounding box center [113, 220] width 144 height 16
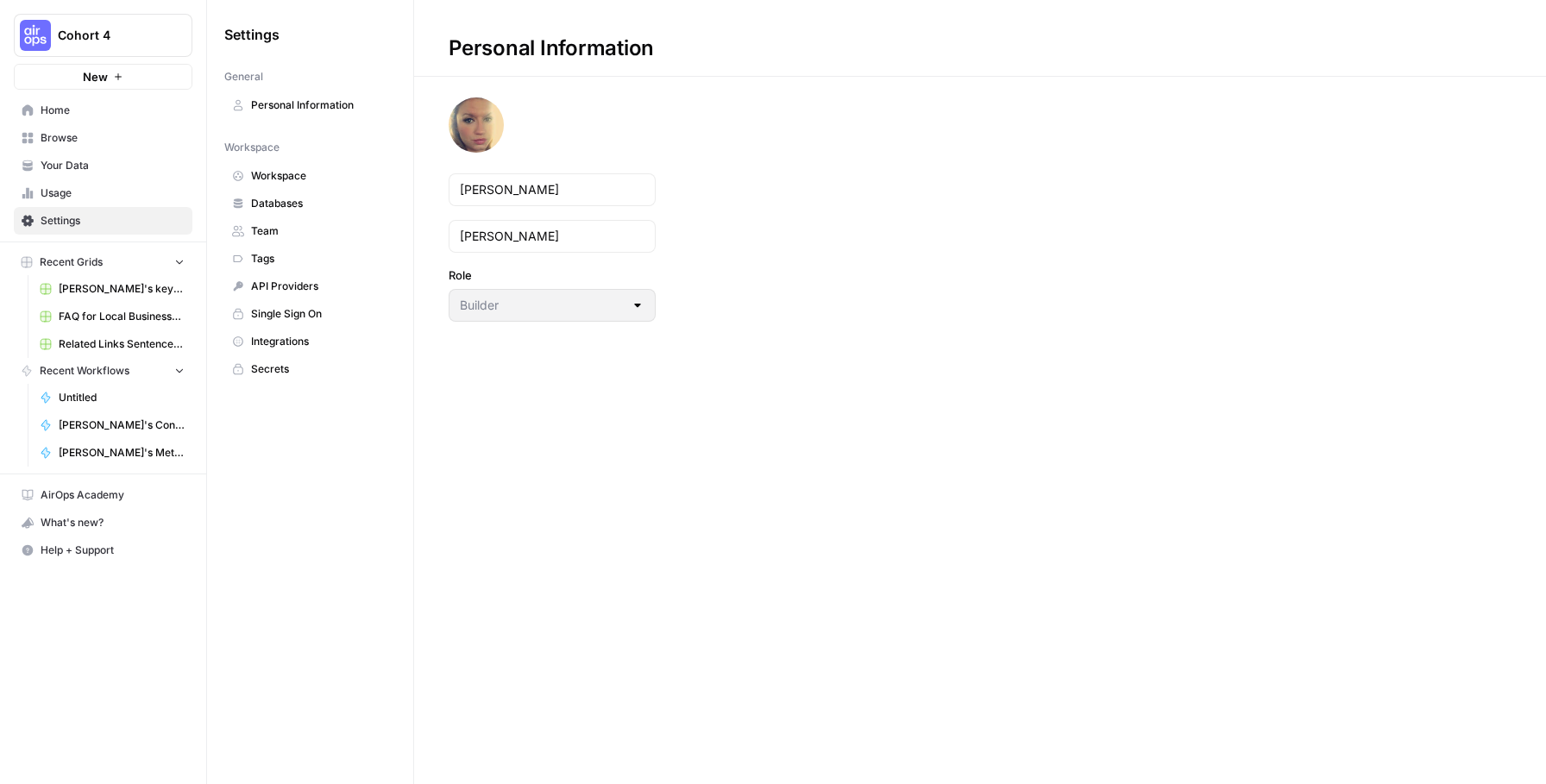
click at [292, 182] on span "Workspace" at bounding box center [320, 175] width 137 height 16
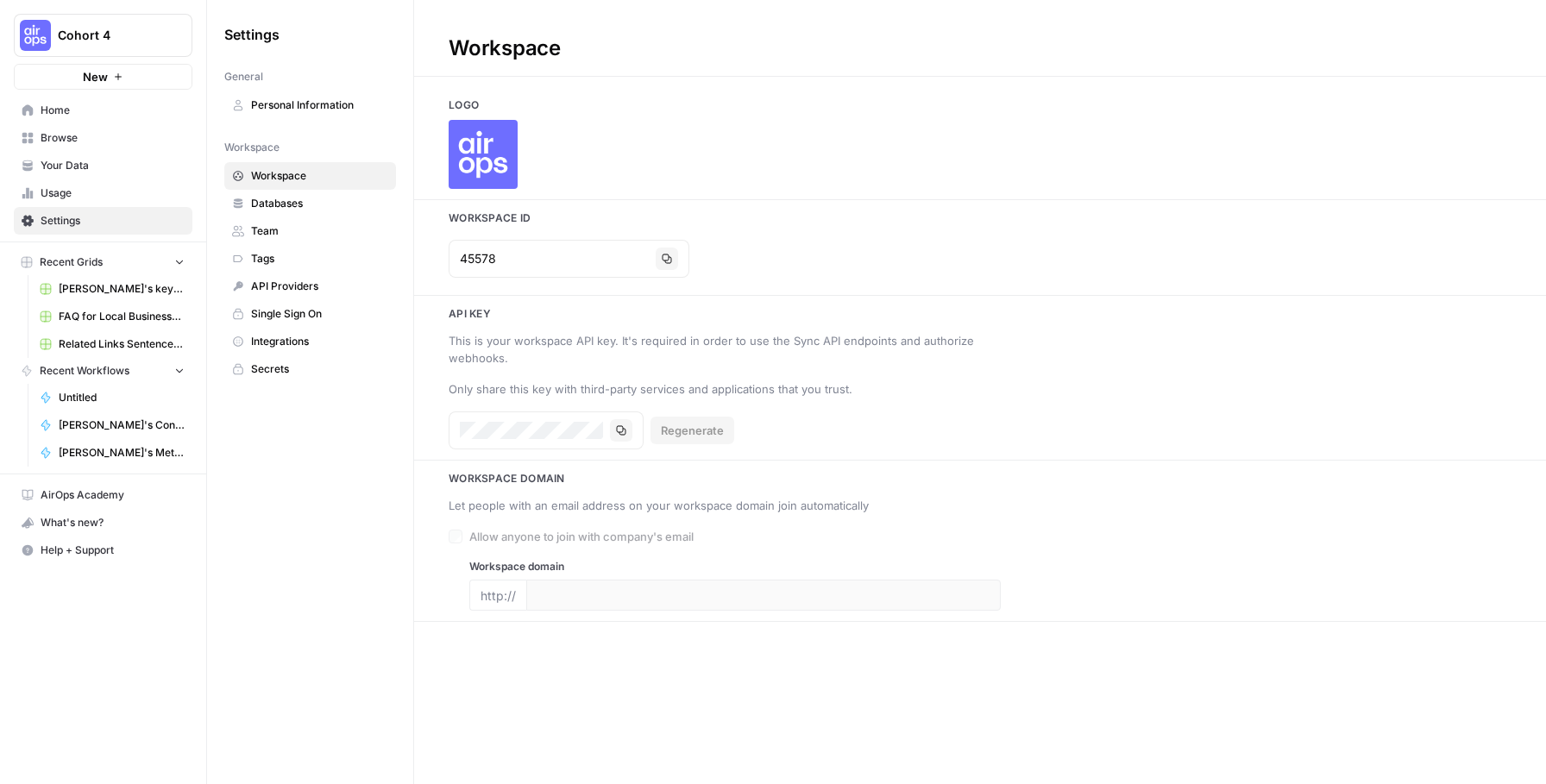
click at [286, 204] on span "Databases" at bounding box center [320, 204] width 137 height 16
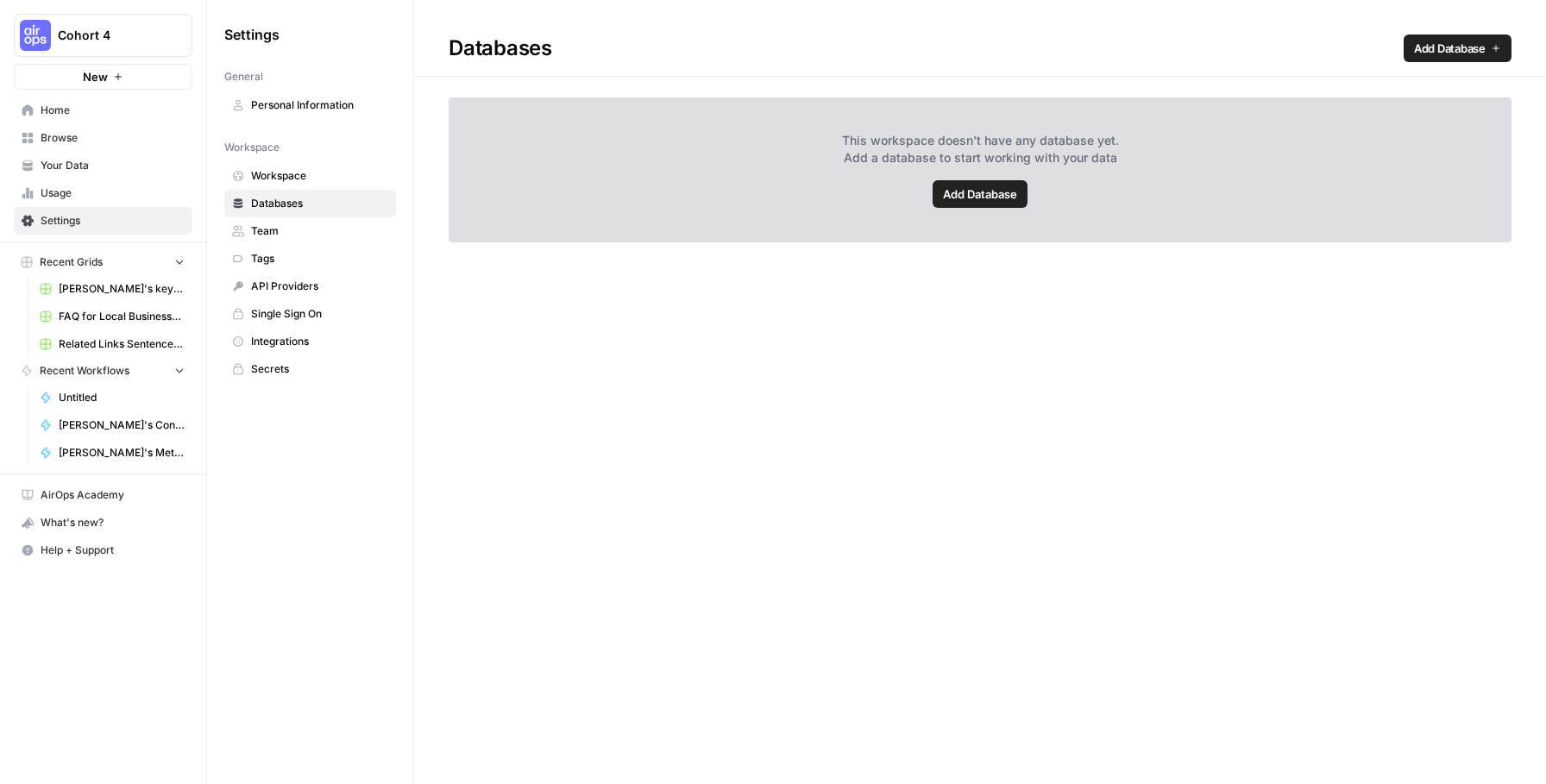
click at [271, 245] on link "Tags" at bounding box center [310, 258] width 172 height 27
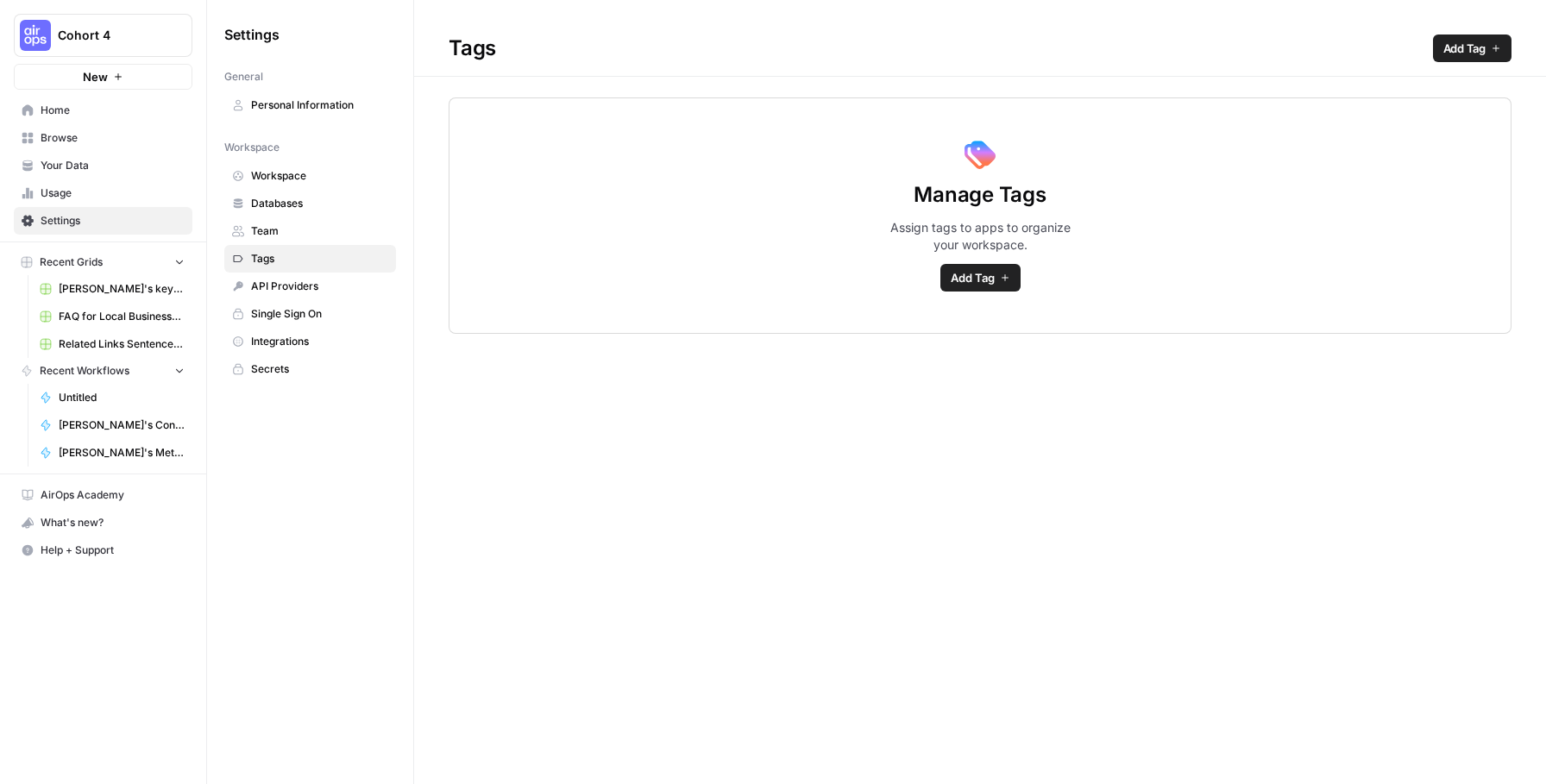
click at [273, 291] on span "API Providers" at bounding box center [320, 286] width 137 height 16
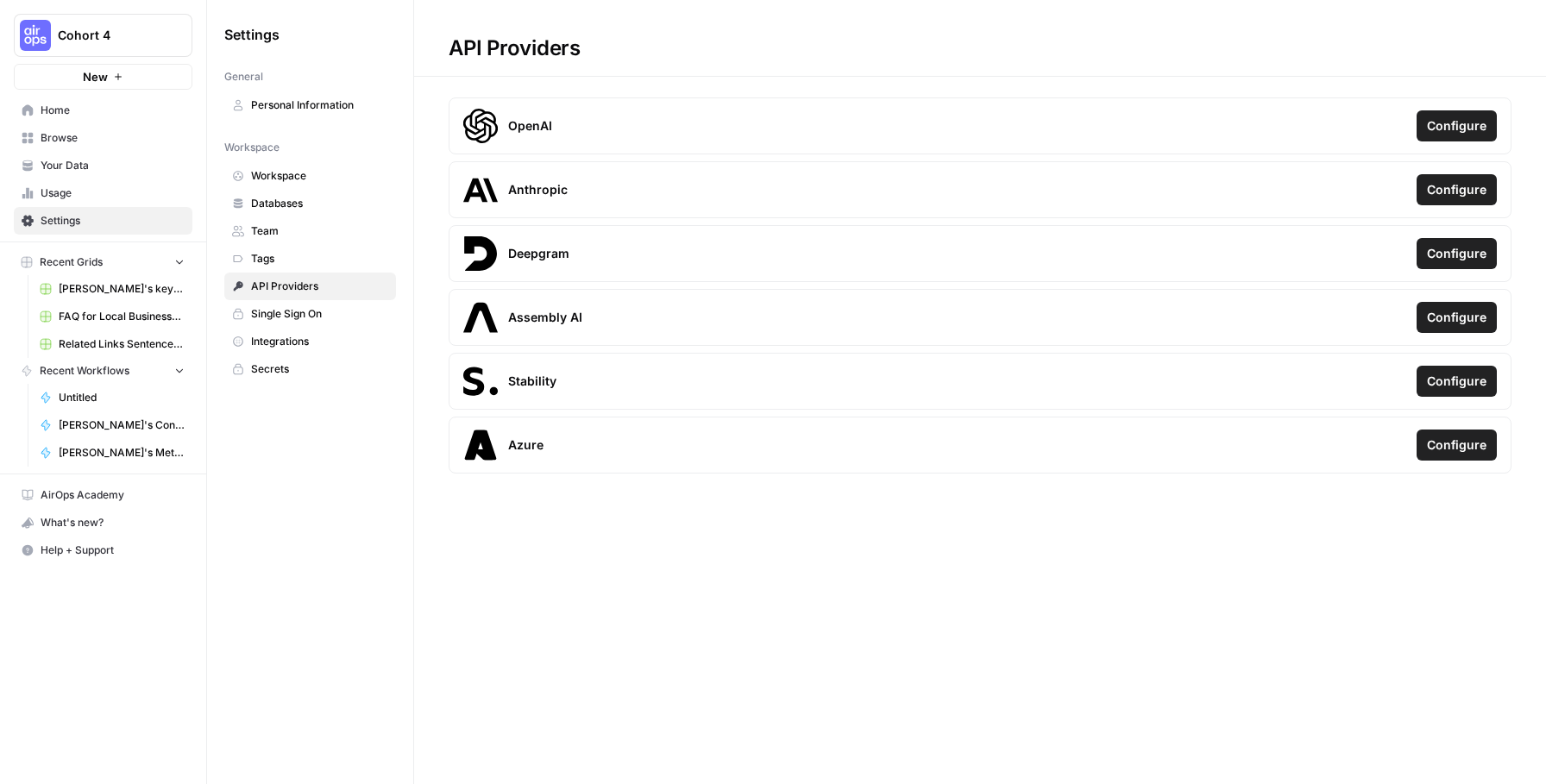
click at [272, 316] on span "Single Sign On" at bounding box center [320, 313] width 137 height 16
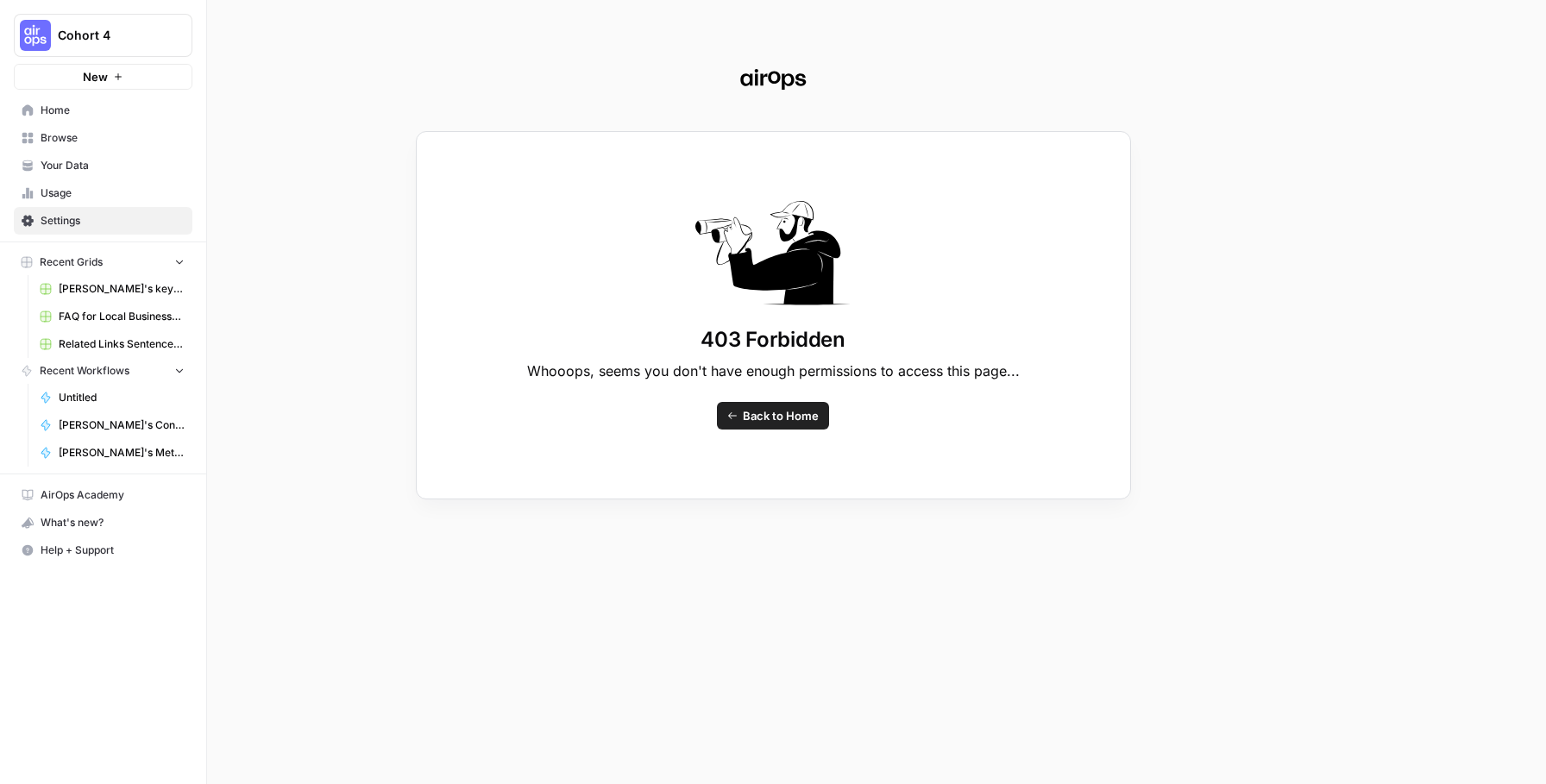
drag, startPoint x: 88, startPoint y: 113, endPoint x: 66, endPoint y: 111, distance: 22.1
click at [83, 113] on div "403 Forbidden Whooops, seems you don't have enough permissions to access this p…" at bounding box center [773, 392] width 1546 height 784
click at [66, 111] on div "403 Forbidden Whooops, seems you don't have enough permissions to access this p…" at bounding box center [773, 392] width 1546 height 784
drag, startPoint x: 793, startPoint y: 434, endPoint x: 789, endPoint y: 425, distance: 9.8
click at [792, 433] on div "403 Forbidden Whooops, seems you don't have enough permissions to access this p…" at bounding box center [773, 315] width 715 height 369
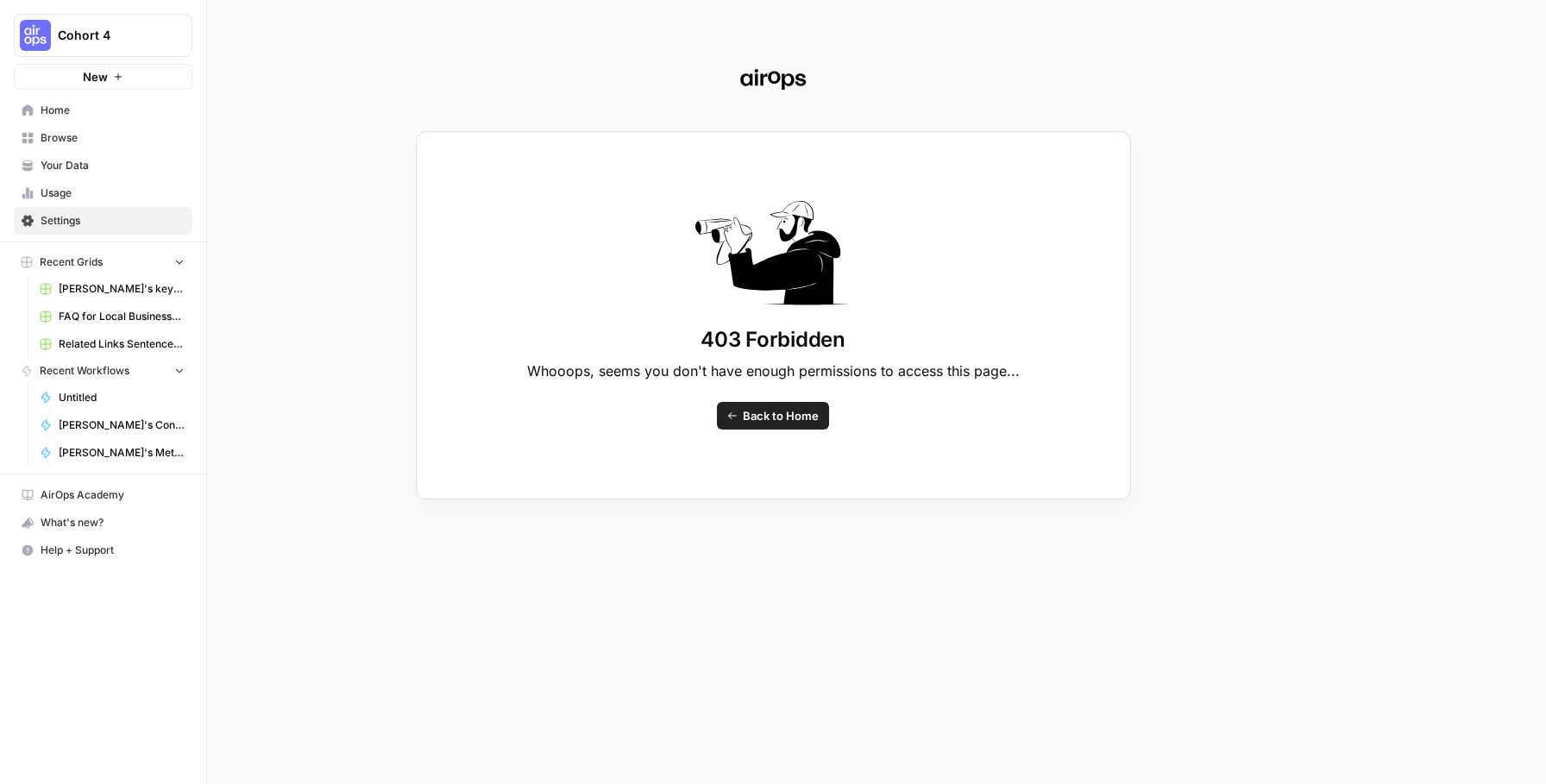
click at [788, 423] on link "Back to Home" at bounding box center [773, 415] width 113 height 27
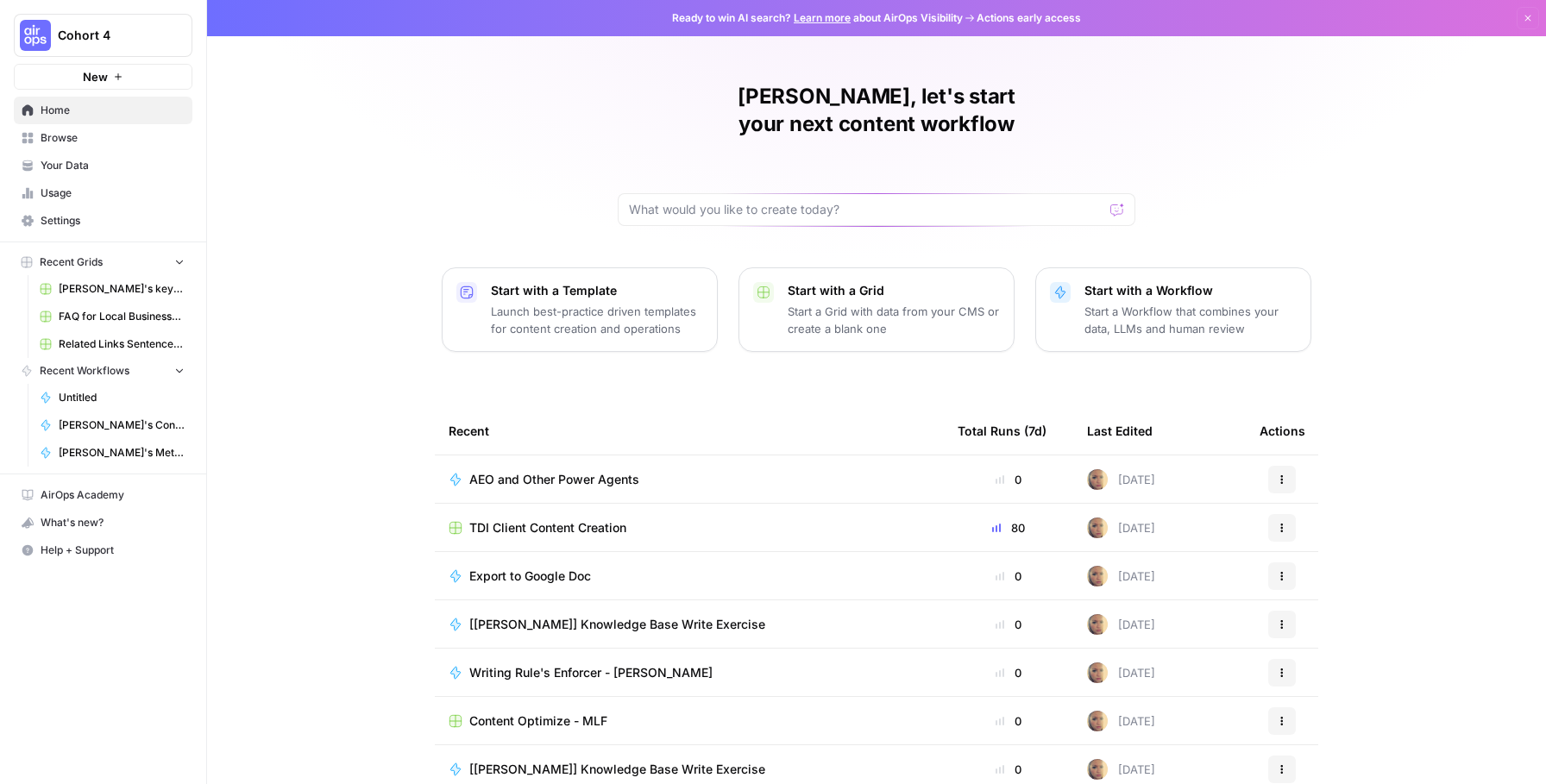
click at [606, 520] on span "TDI Client Content Creation" at bounding box center [547, 528] width 157 height 17
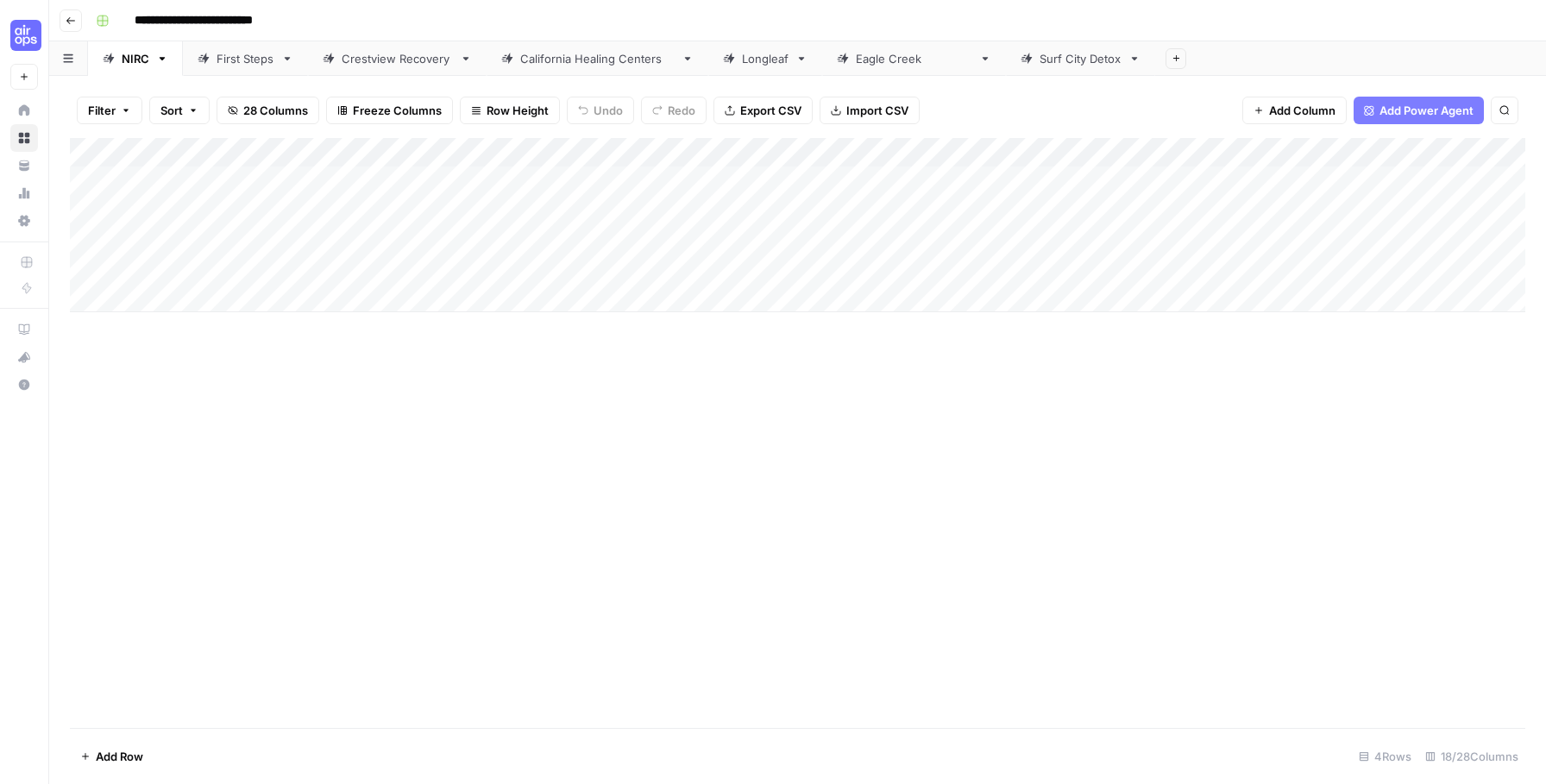
click at [1039, 64] on div "Surf City Detox" at bounding box center [1080, 58] width 82 height 17
click at [873, 64] on div "Eagle Creek" at bounding box center [914, 58] width 116 height 17
click at [1266, 181] on div "Add Column" at bounding box center [796, 225] width 1455 height 174
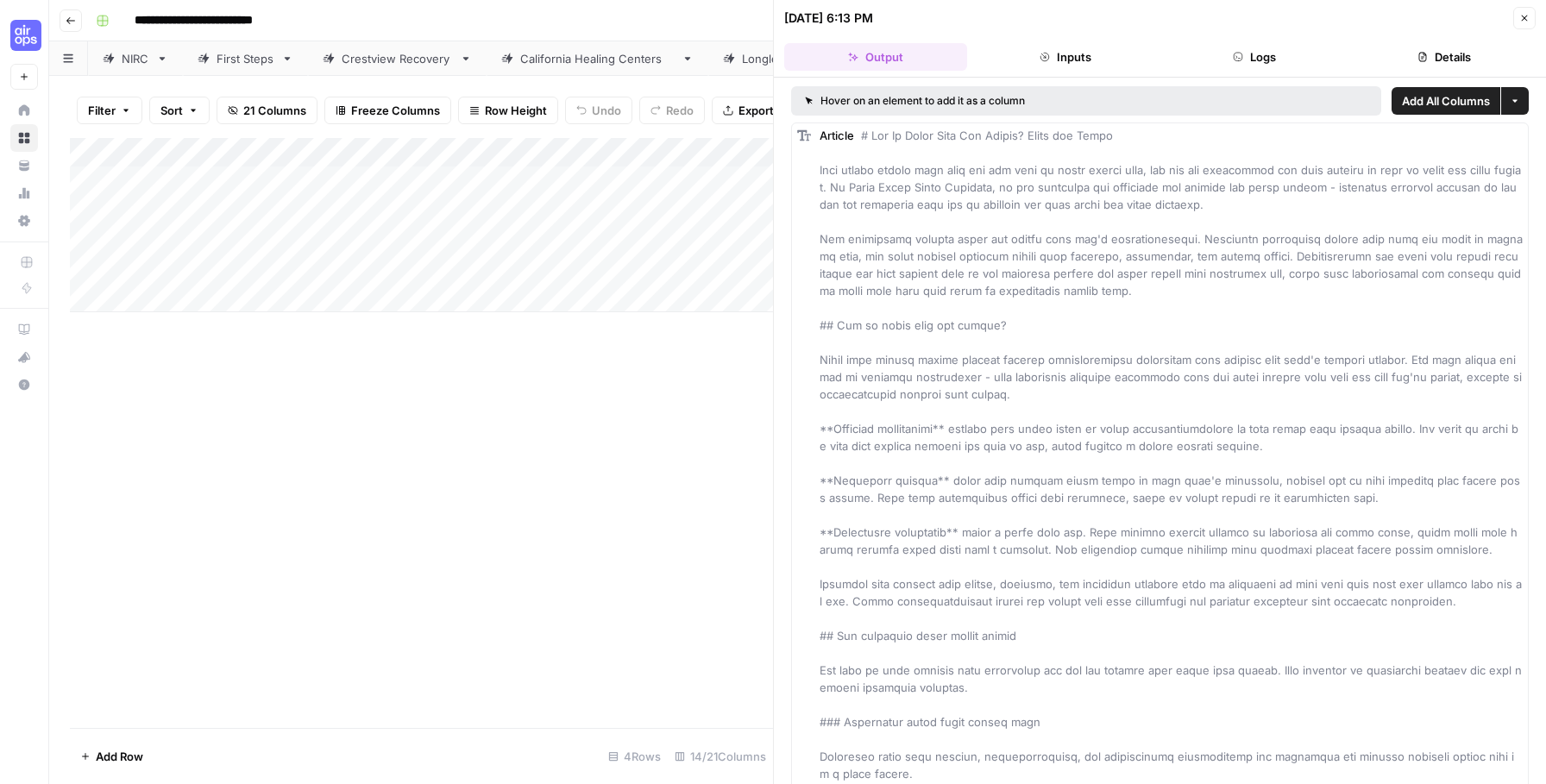
click at [1441, 48] on button "Details" at bounding box center [1444, 56] width 183 height 27
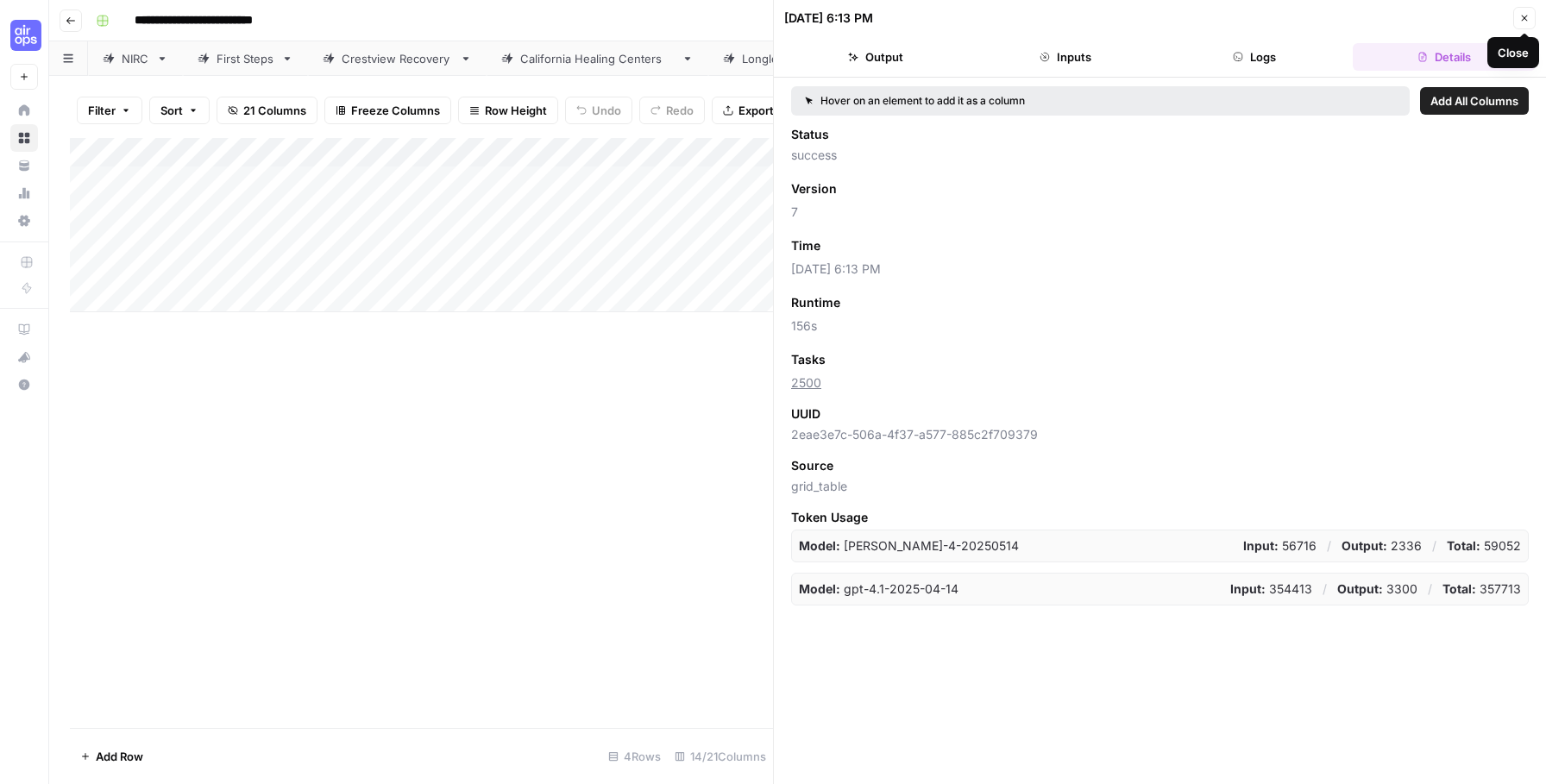
click at [1527, 9] on button "Close" at bounding box center [1524, 18] width 23 height 23
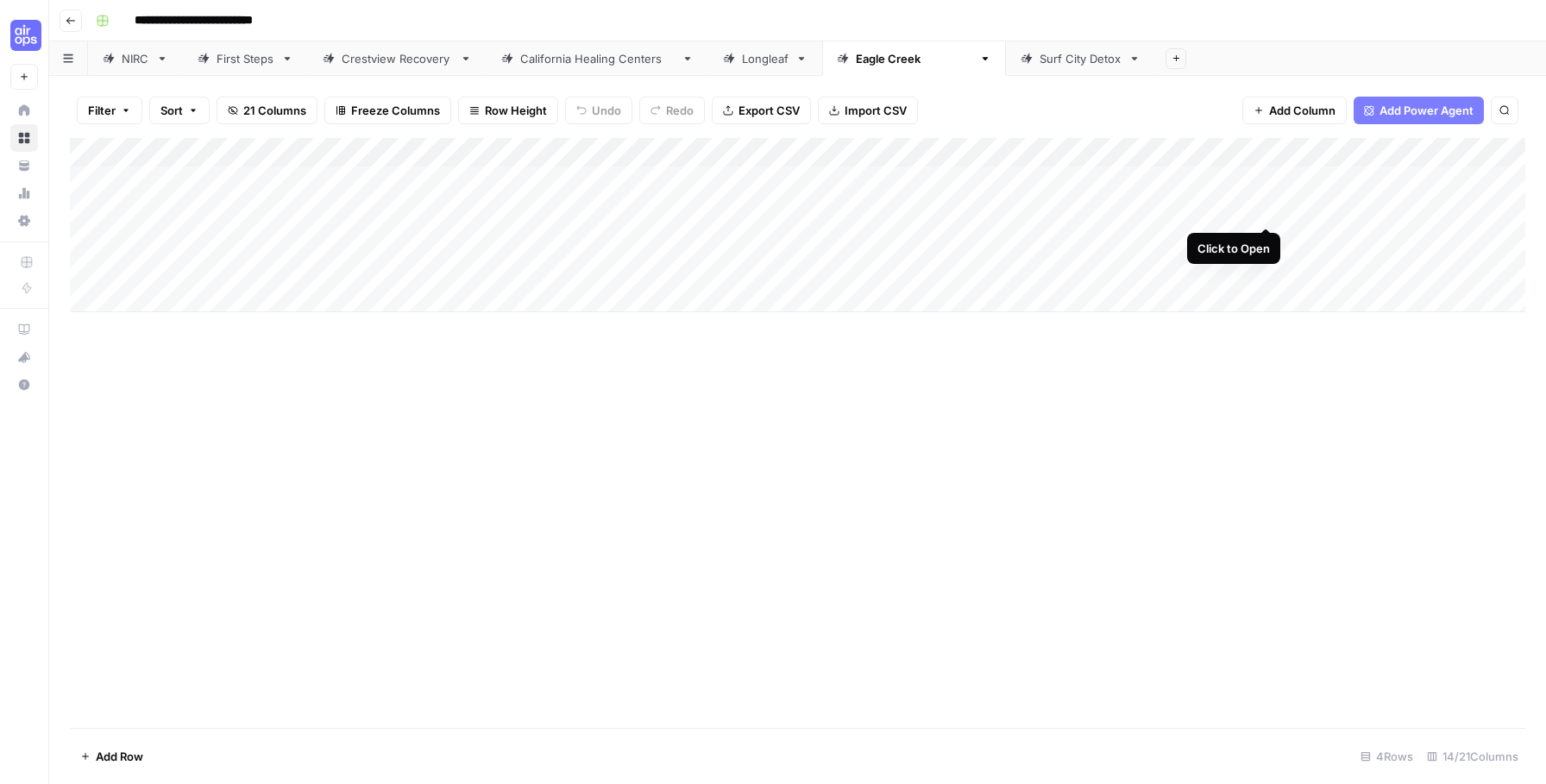
click at [1265, 206] on div "Add Column" at bounding box center [796, 225] width 1455 height 174
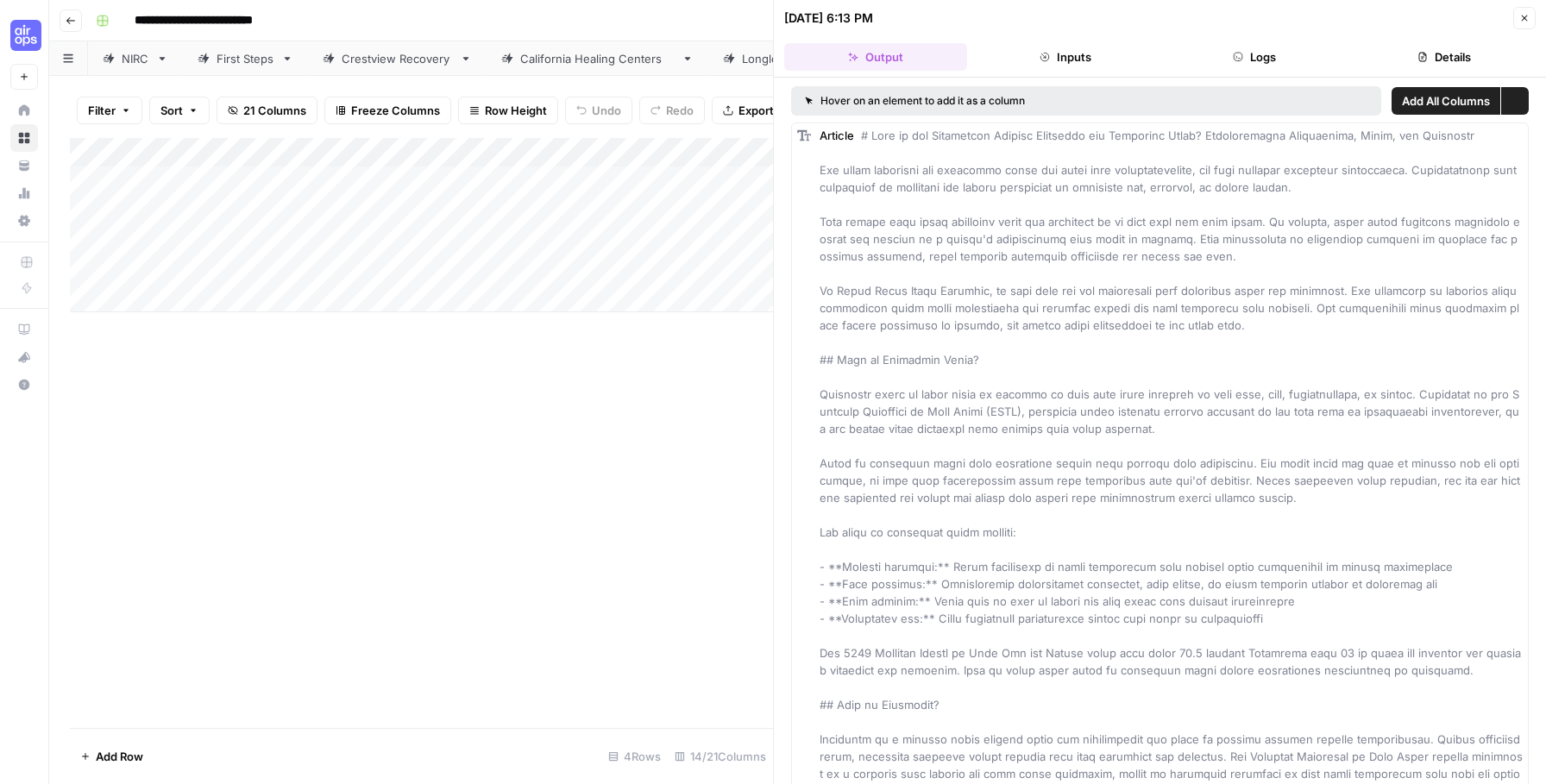
click at [1265, 206] on div "Hover on an element to add it as a column Add All Columns More options Article" at bounding box center [1160, 430] width 772 height 706
click at [1439, 55] on button "Details" at bounding box center [1444, 56] width 183 height 27
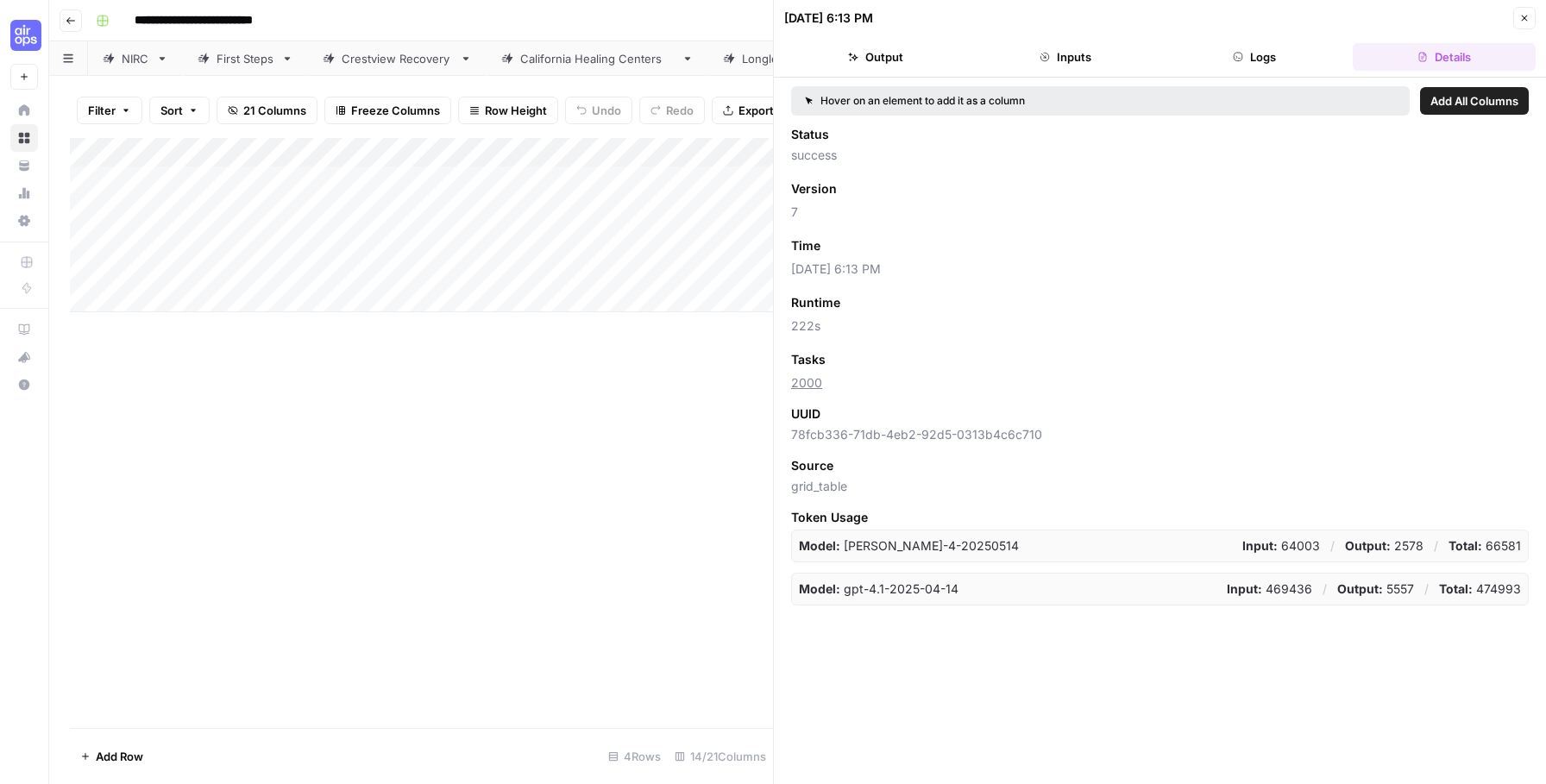
click at [1520, 22] on icon "button" at bounding box center [1523, 18] width 10 height 10
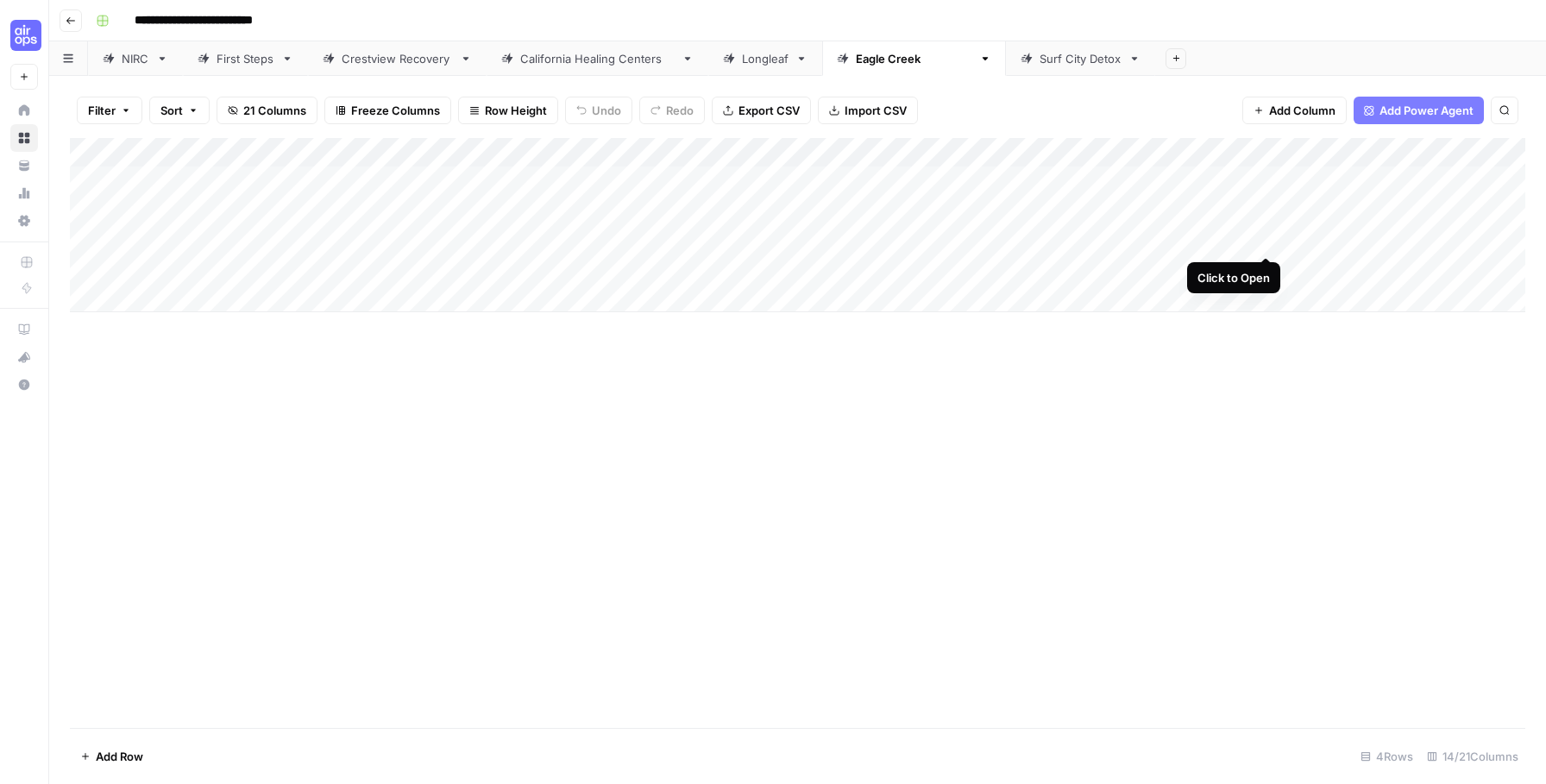
click at [1269, 241] on div "Add Column" at bounding box center [796, 225] width 1455 height 174
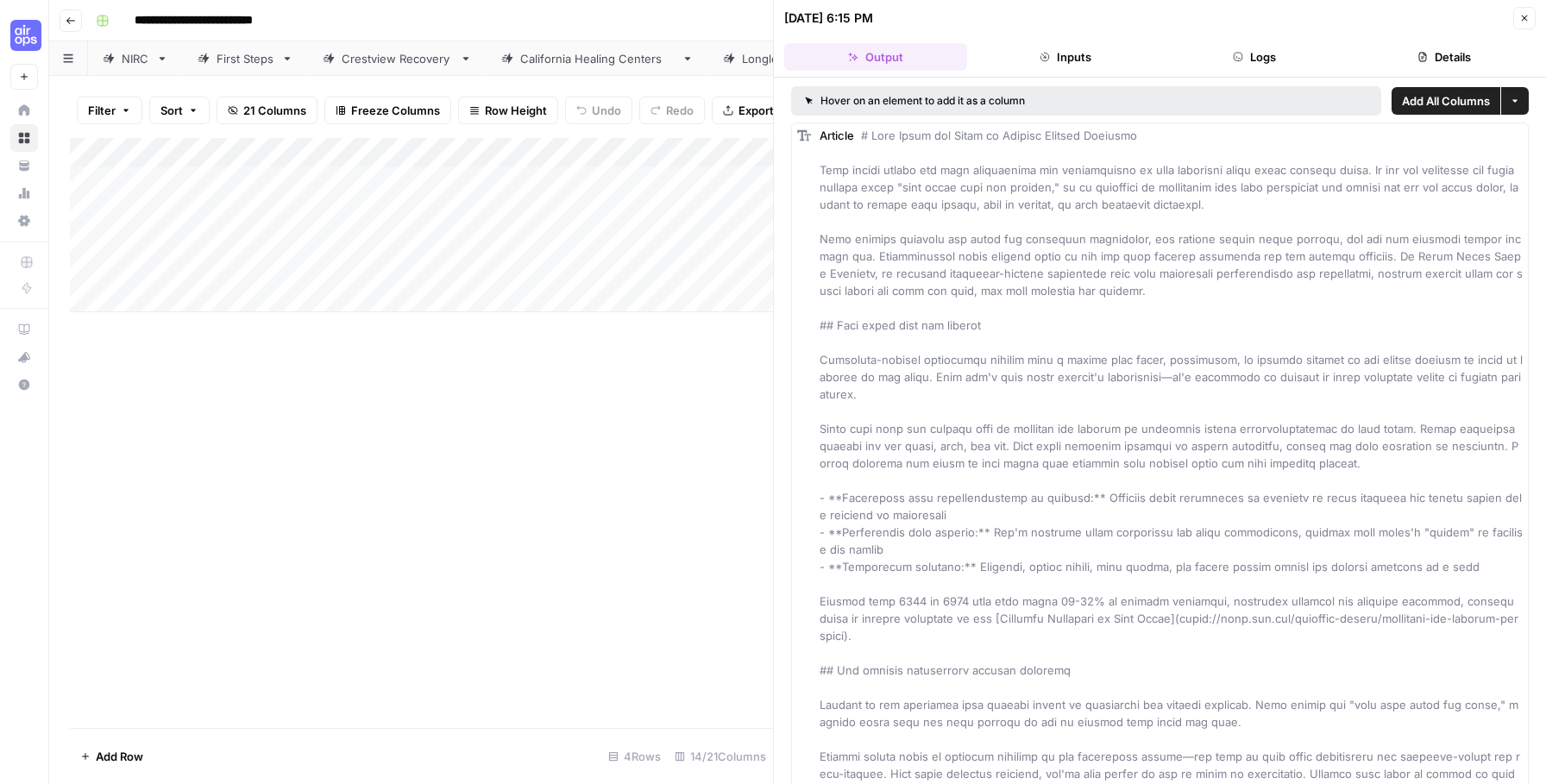
click at [1399, 64] on button "Details" at bounding box center [1444, 56] width 183 height 27
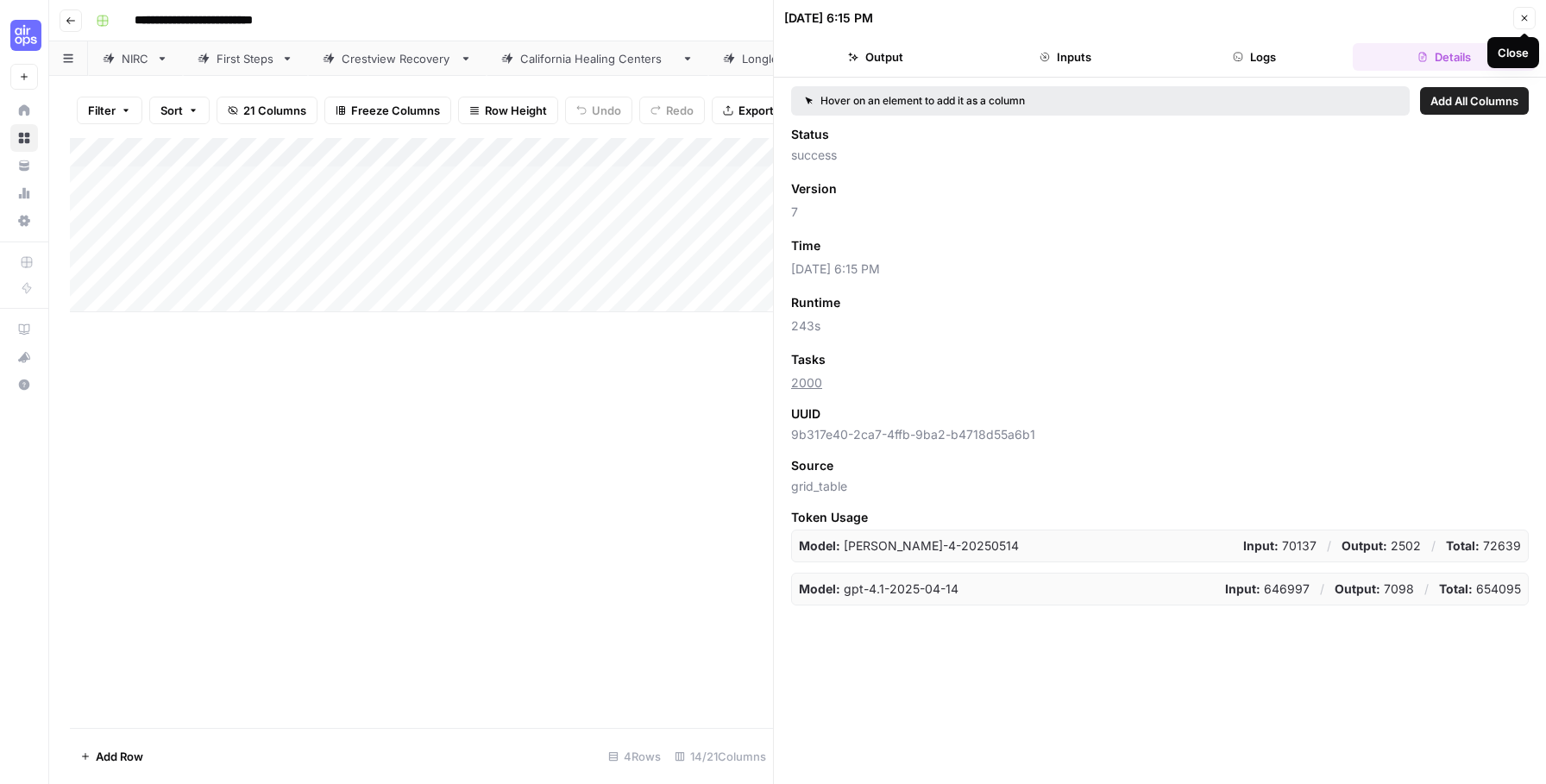
click at [1526, 9] on button "Close" at bounding box center [1524, 18] width 23 height 23
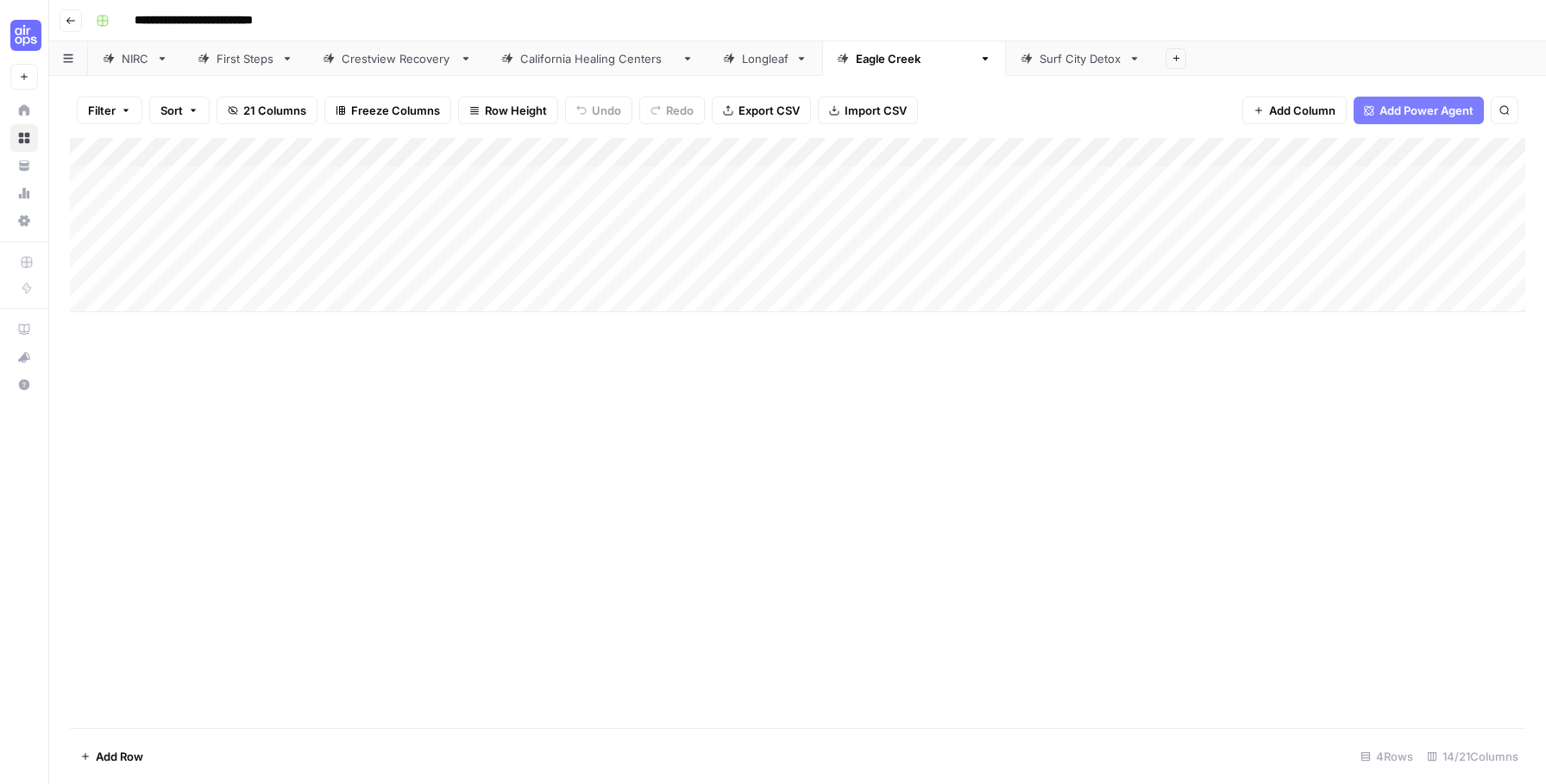
click at [1039, 63] on div "Surf City Detox" at bounding box center [1080, 58] width 82 height 17
click at [1259, 179] on div "Add Column" at bounding box center [796, 210] width 1455 height 144
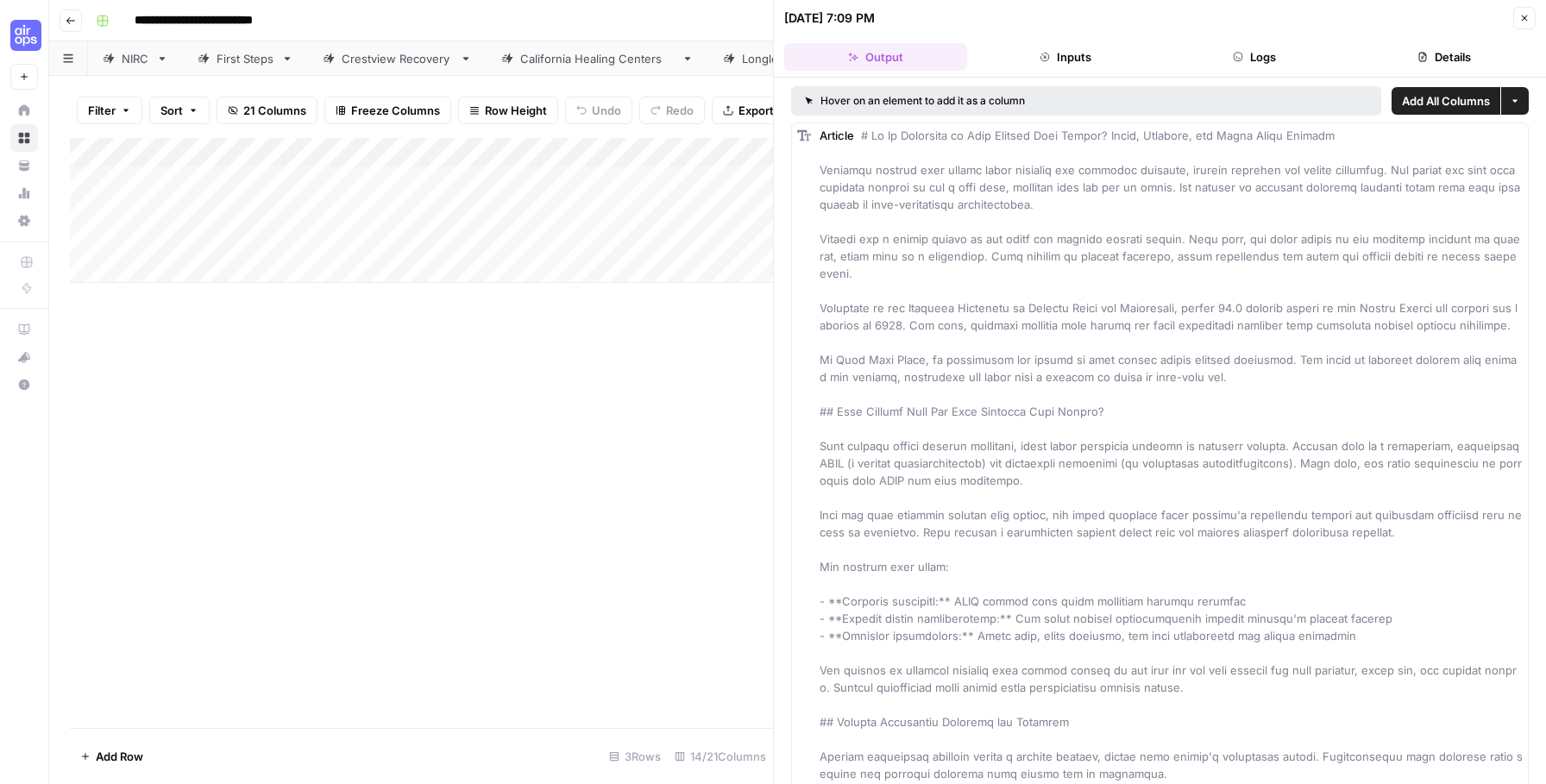
click at [1428, 56] on button "Details" at bounding box center [1444, 56] width 183 height 27
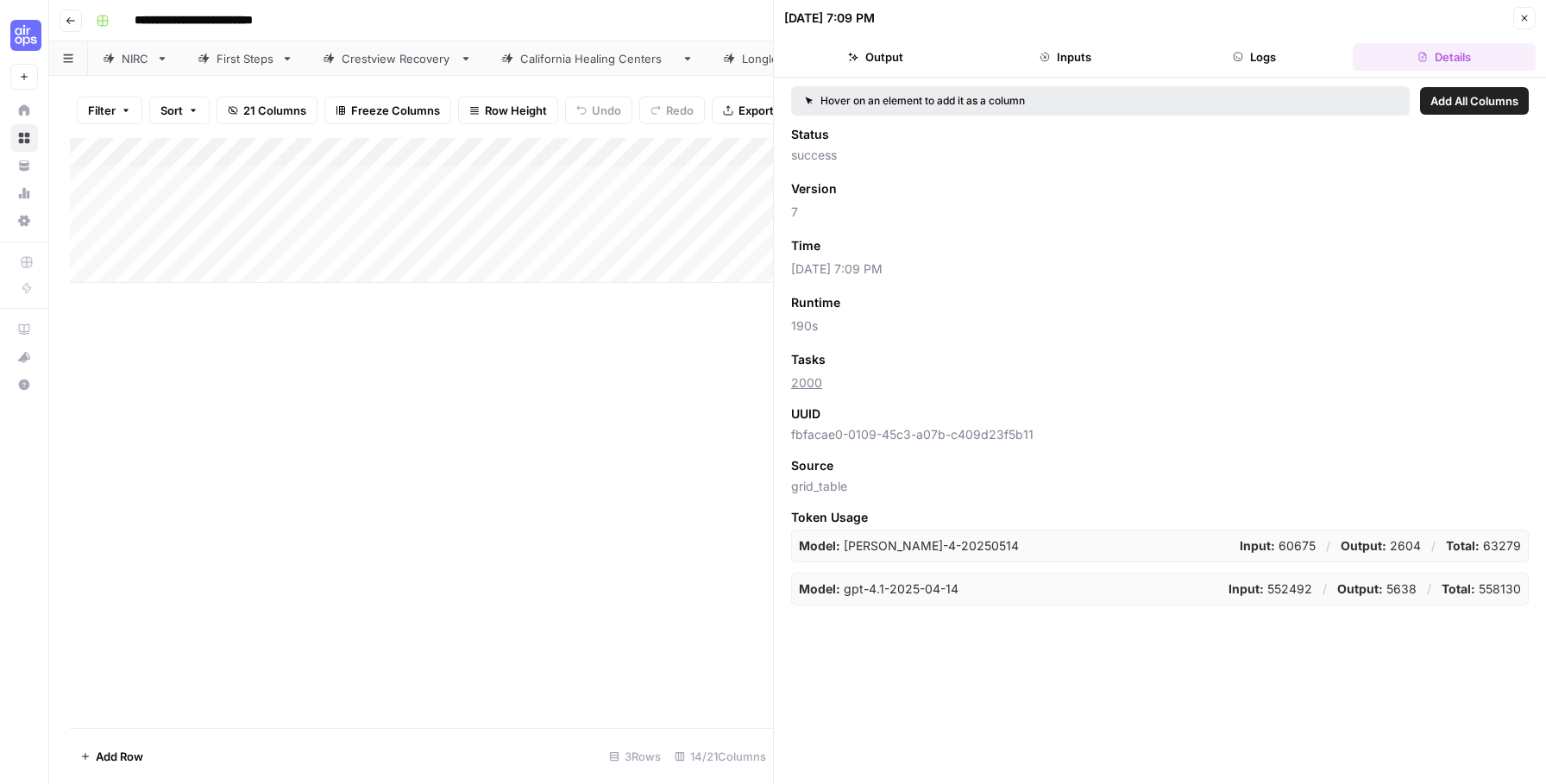
click at [1522, 19] on icon "button" at bounding box center [1523, 18] width 10 height 10
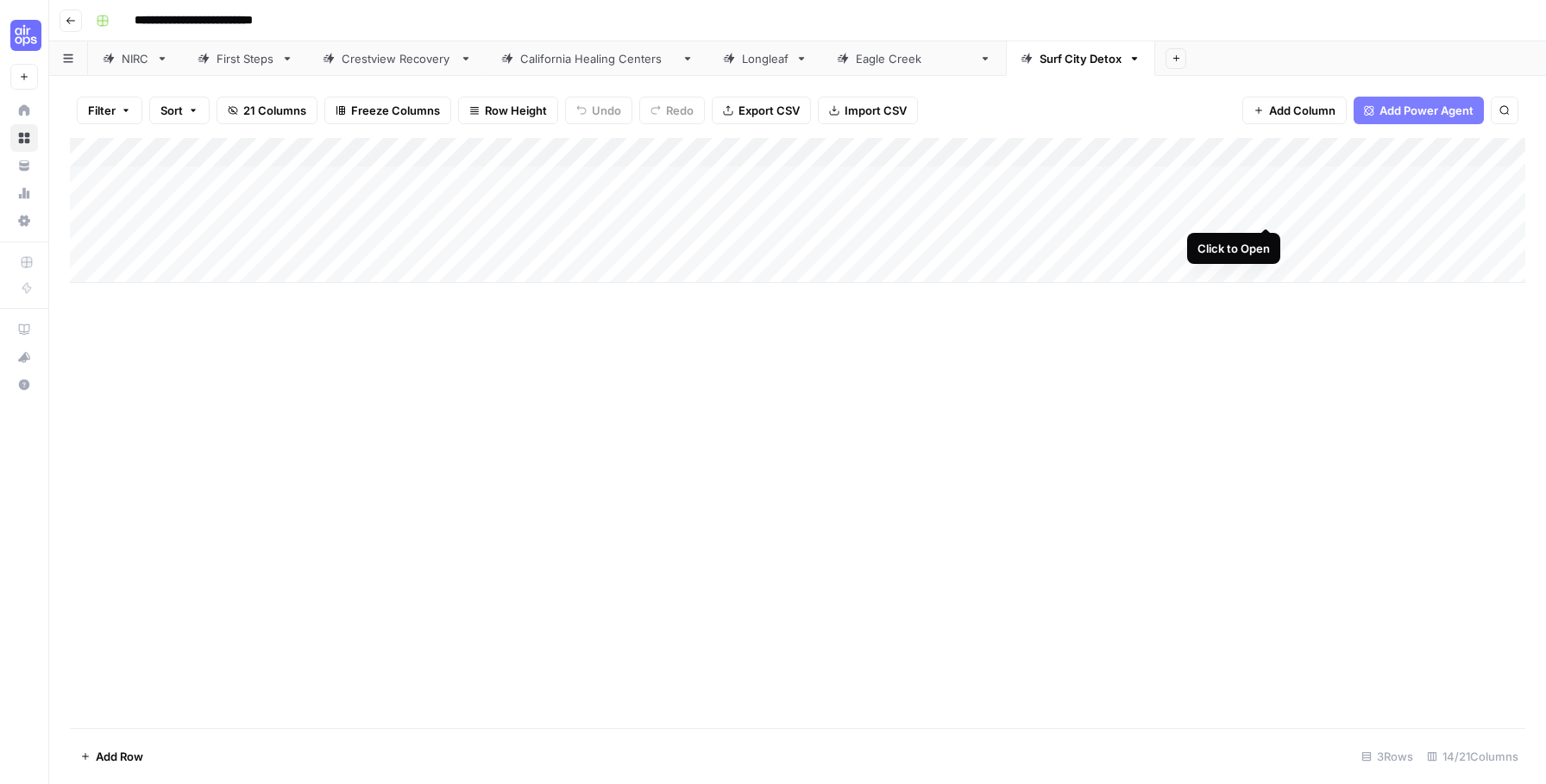
click at [1266, 210] on div "Add Column" at bounding box center [796, 210] width 1455 height 144
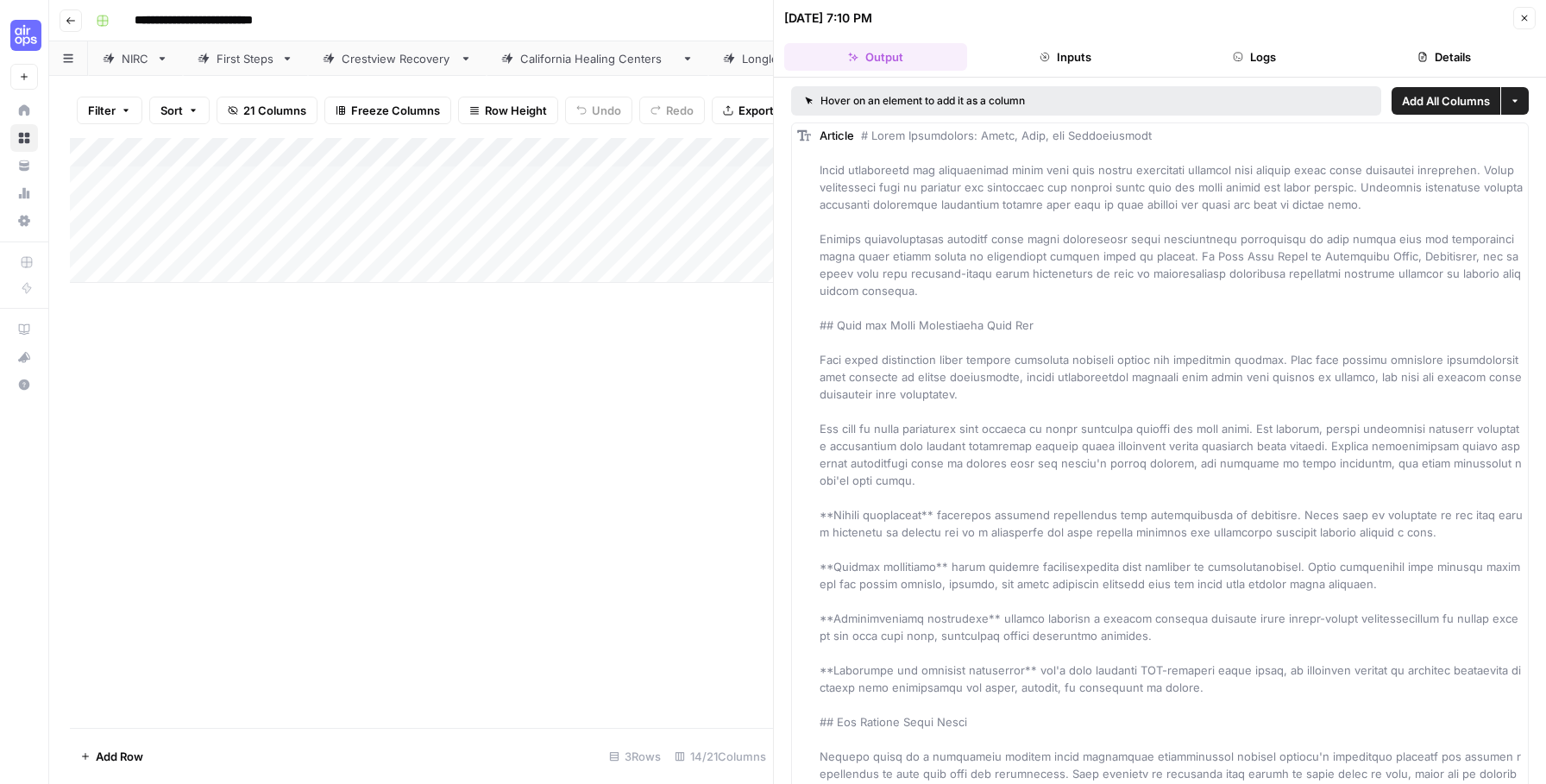
click at [1440, 48] on button "Details" at bounding box center [1444, 56] width 183 height 27
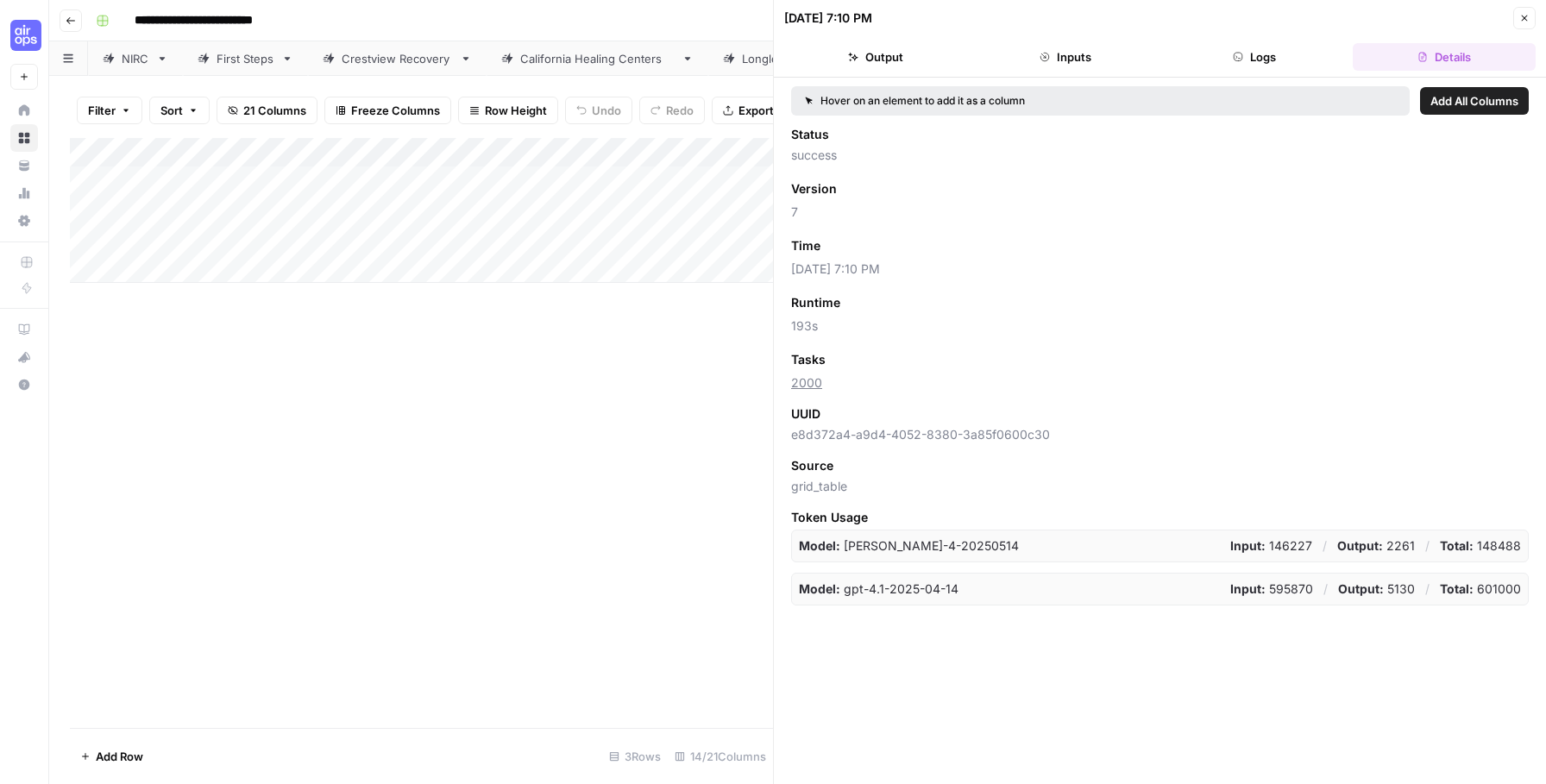
click at [1523, 23] on icon "button" at bounding box center [1523, 18] width 10 height 10
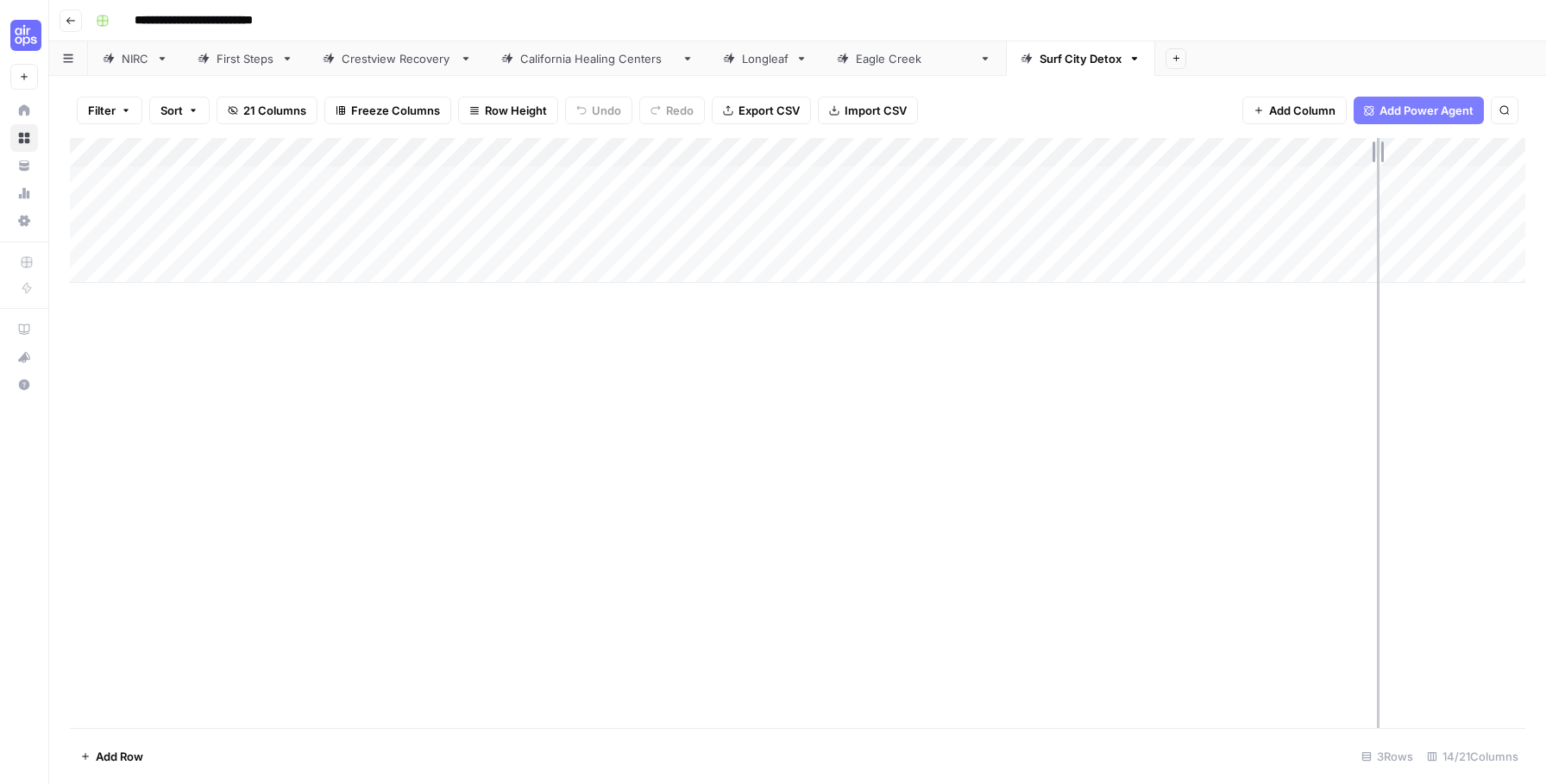
drag, startPoint x: 1354, startPoint y: 145, endPoint x: 1377, endPoint y: 145, distance: 23.0
click at [1377, 145] on div "Add Column" at bounding box center [796, 210] width 1455 height 144
drag, startPoint x: 1371, startPoint y: 147, endPoint x: 1296, endPoint y: 149, distance: 75.0
click at [1296, 149] on div "Add Column" at bounding box center [796, 210] width 1455 height 144
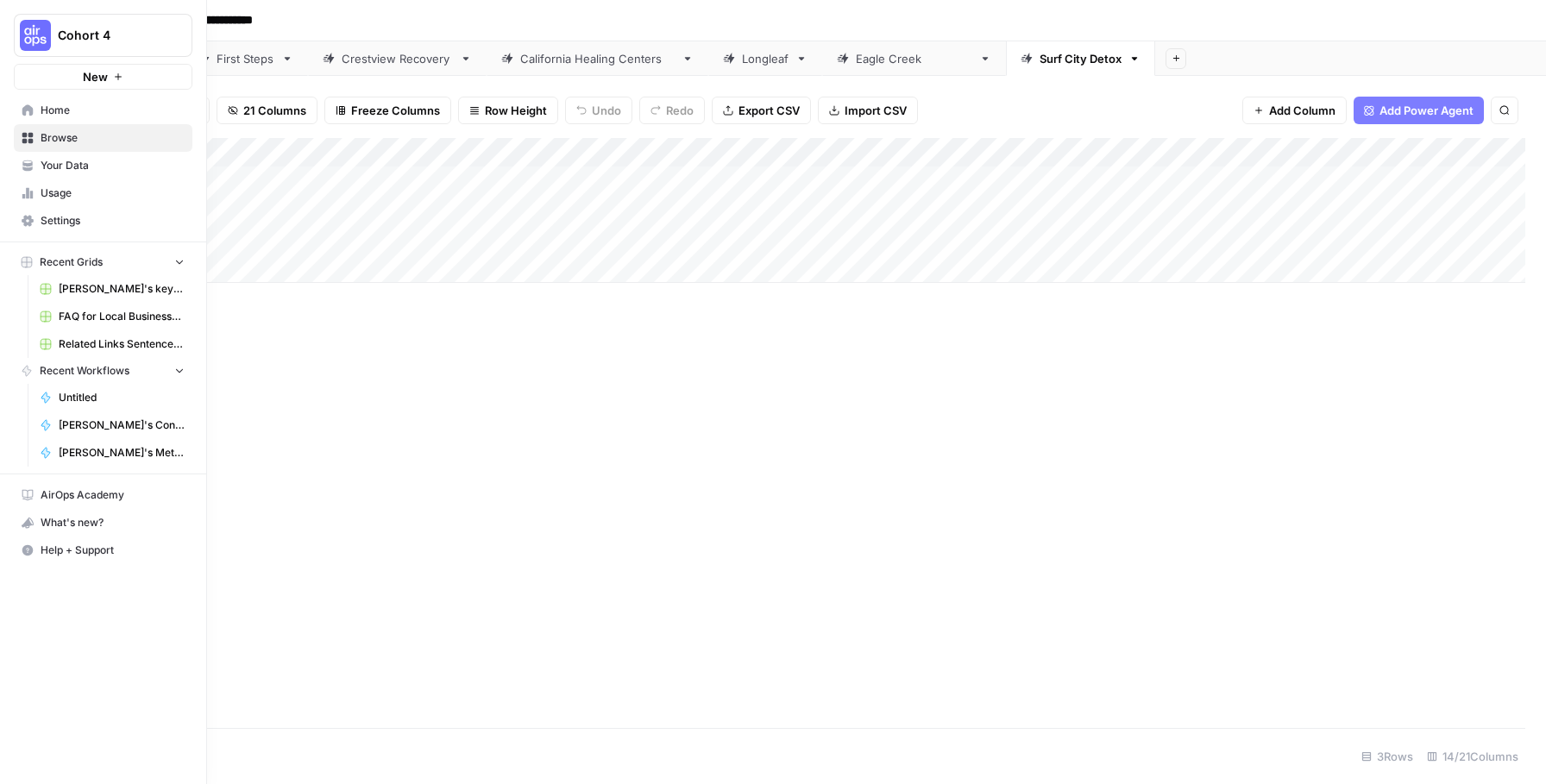
click at [118, 44] on button "Cohort 4" at bounding box center [103, 36] width 178 height 43
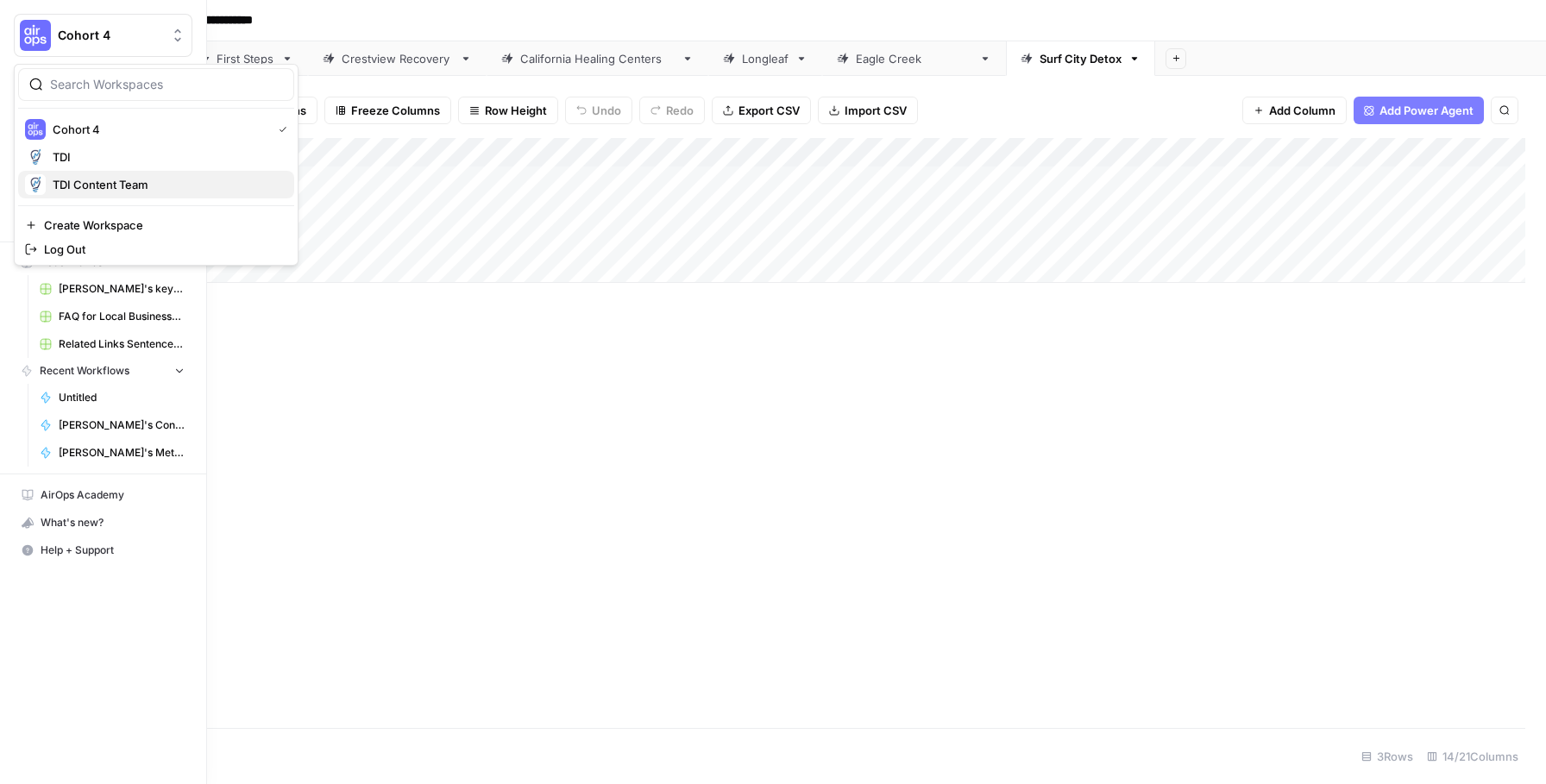
click at [113, 189] on span "TDI Content Team" at bounding box center [166, 185] width 228 height 17
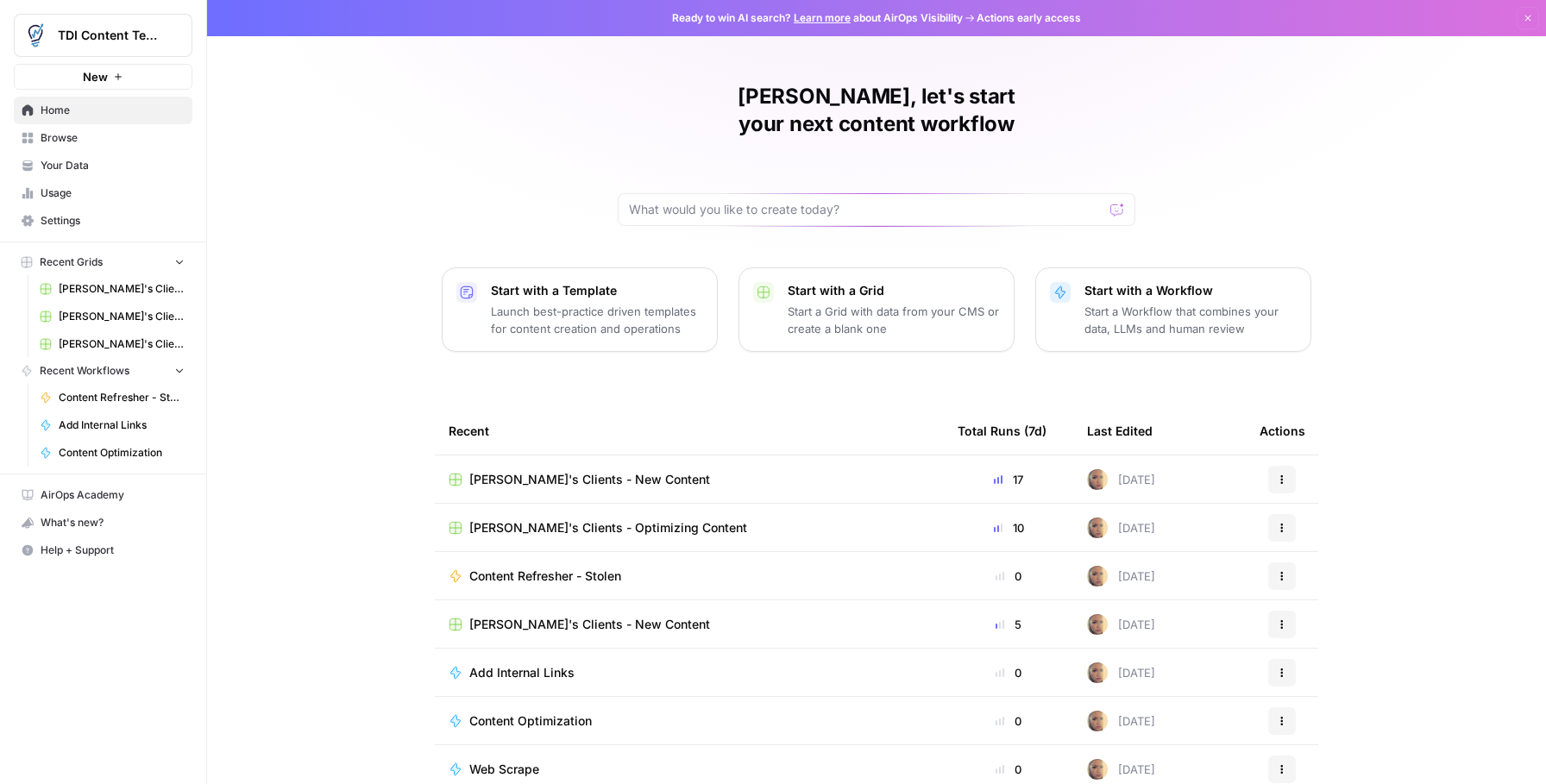
click at [624, 471] on span "[PERSON_NAME]'s Clients - New Content" at bounding box center [589, 479] width 241 height 17
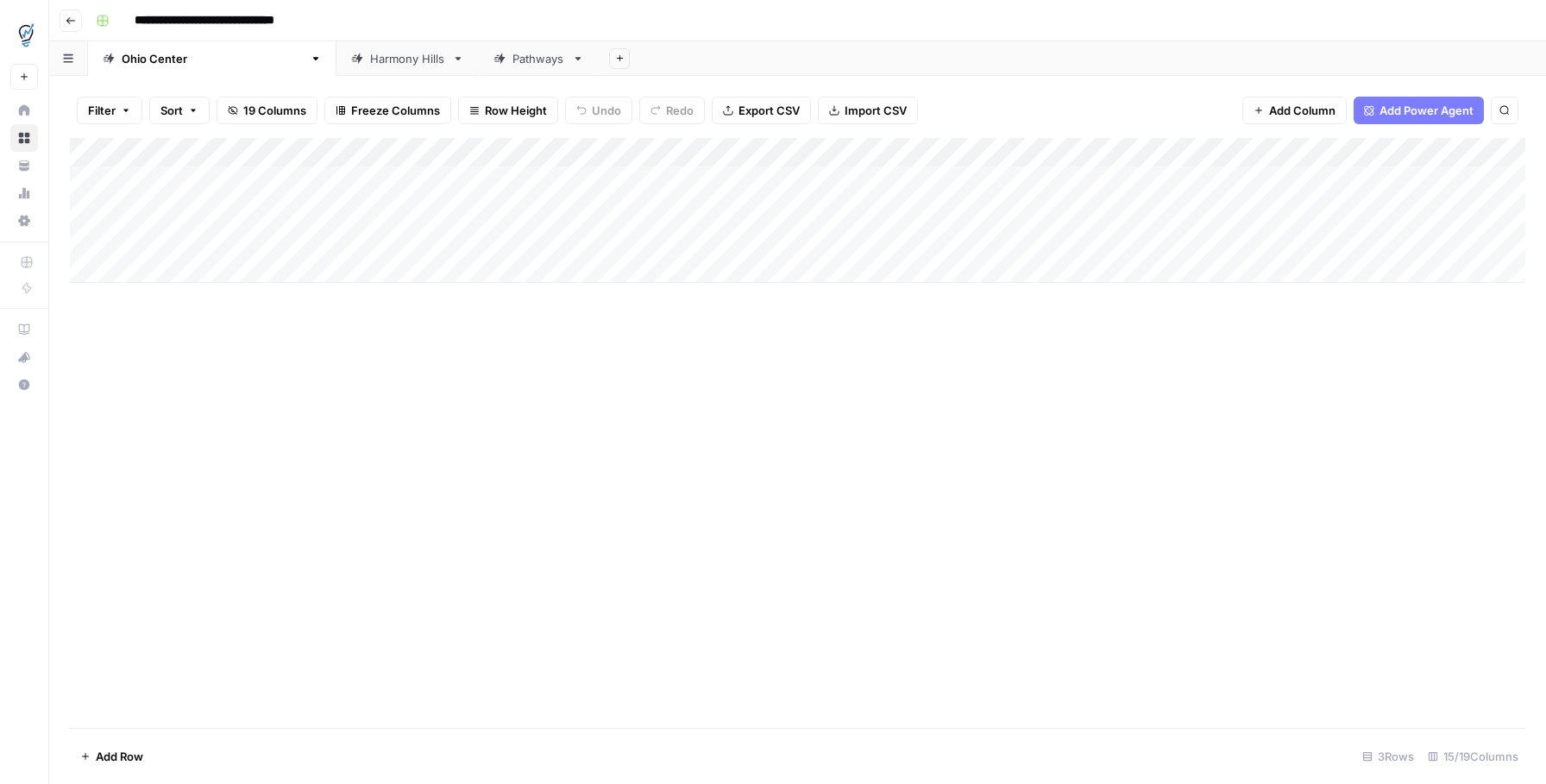
click at [1441, 156] on div "Add Column" at bounding box center [796, 210] width 1455 height 144
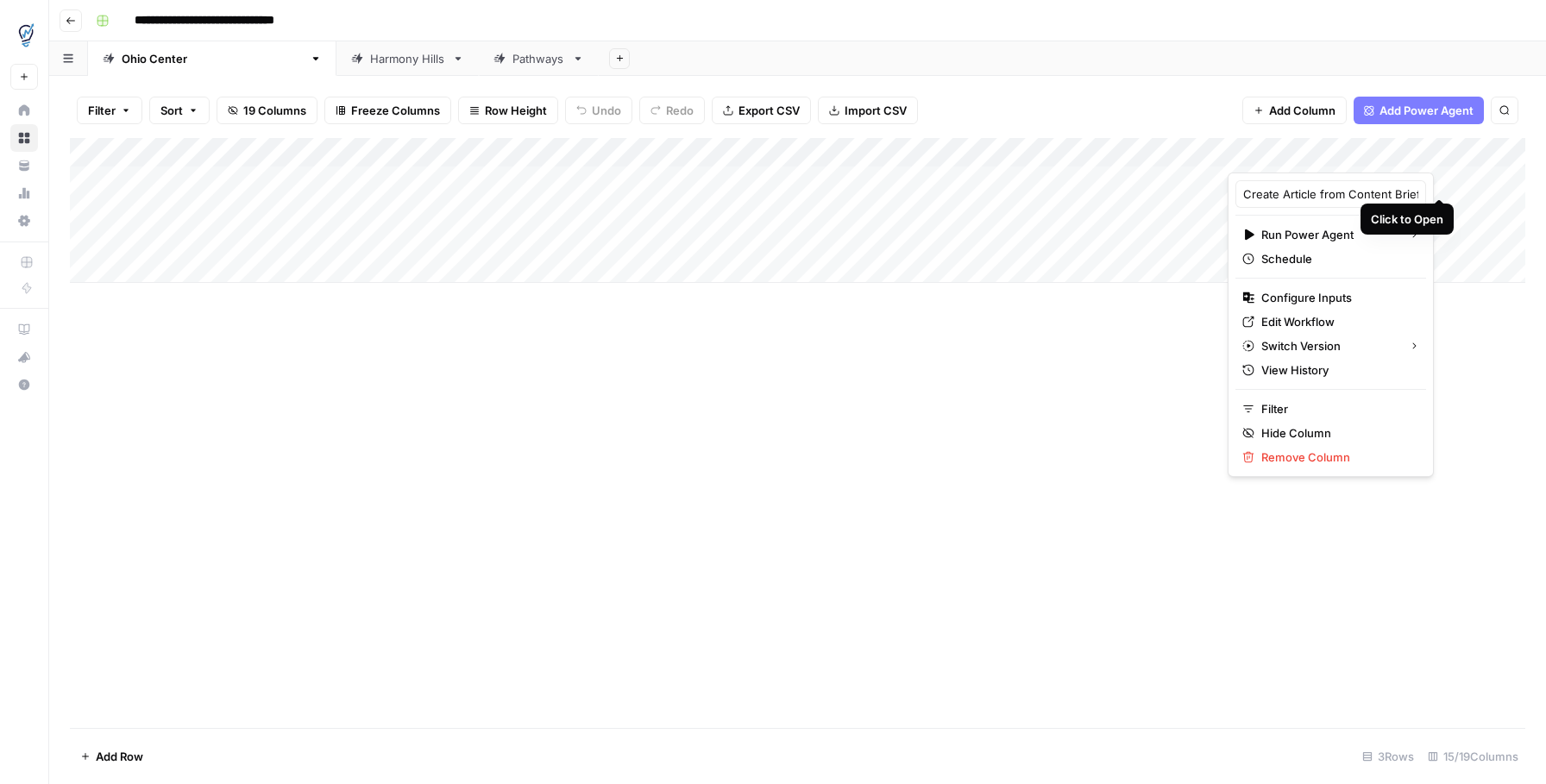
click at [1441, 179] on div "Add Column" at bounding box center [796, 210] width 1455 height 144
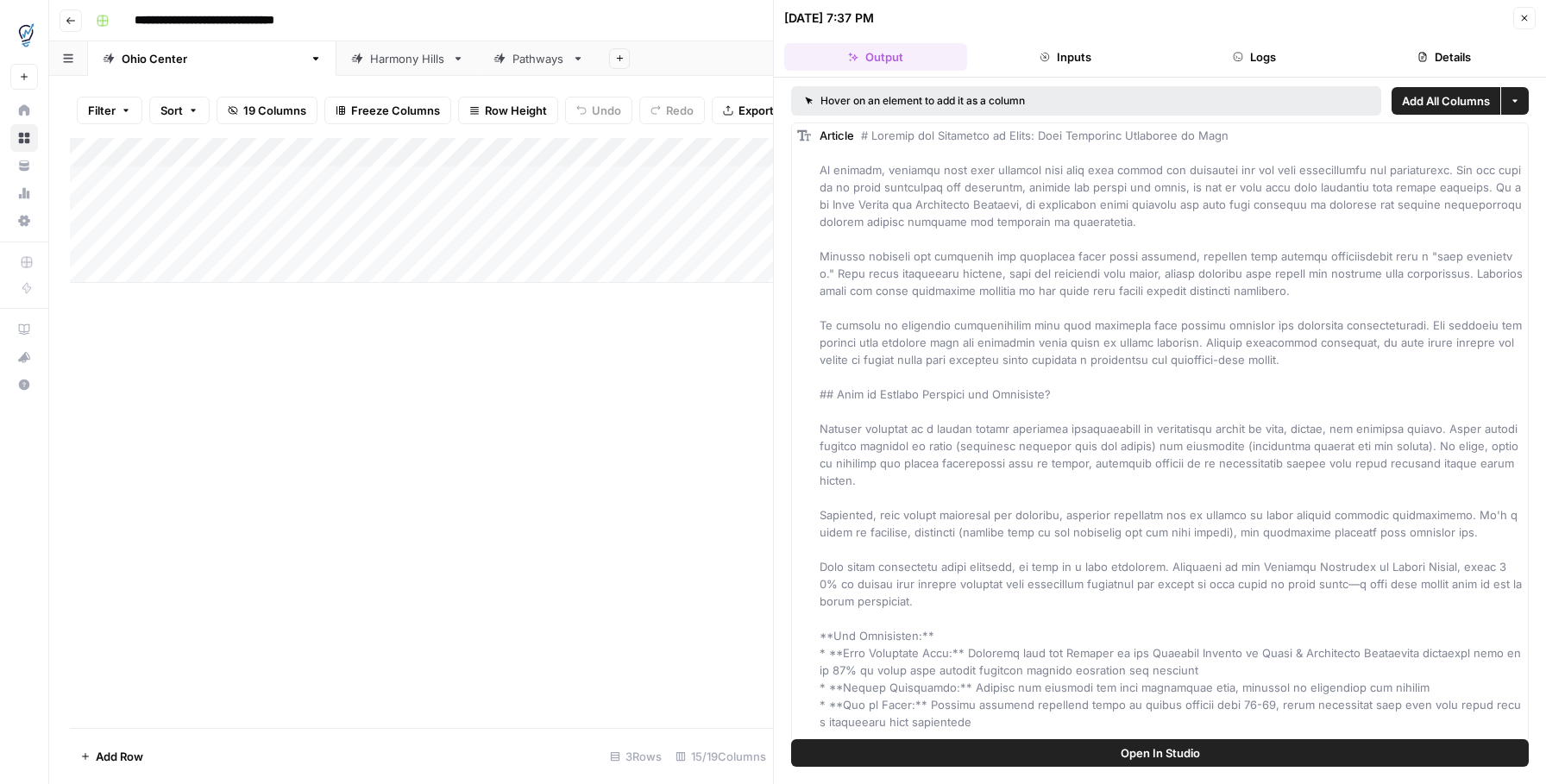
drag, startPoint x: 1273, startPoint y: 56, endPoint x: 1107, endPoint y: 59, distance: 166.0
click at [1270, 56] on button "Logs" at bounding box center [1254, 56] width 183 height 27
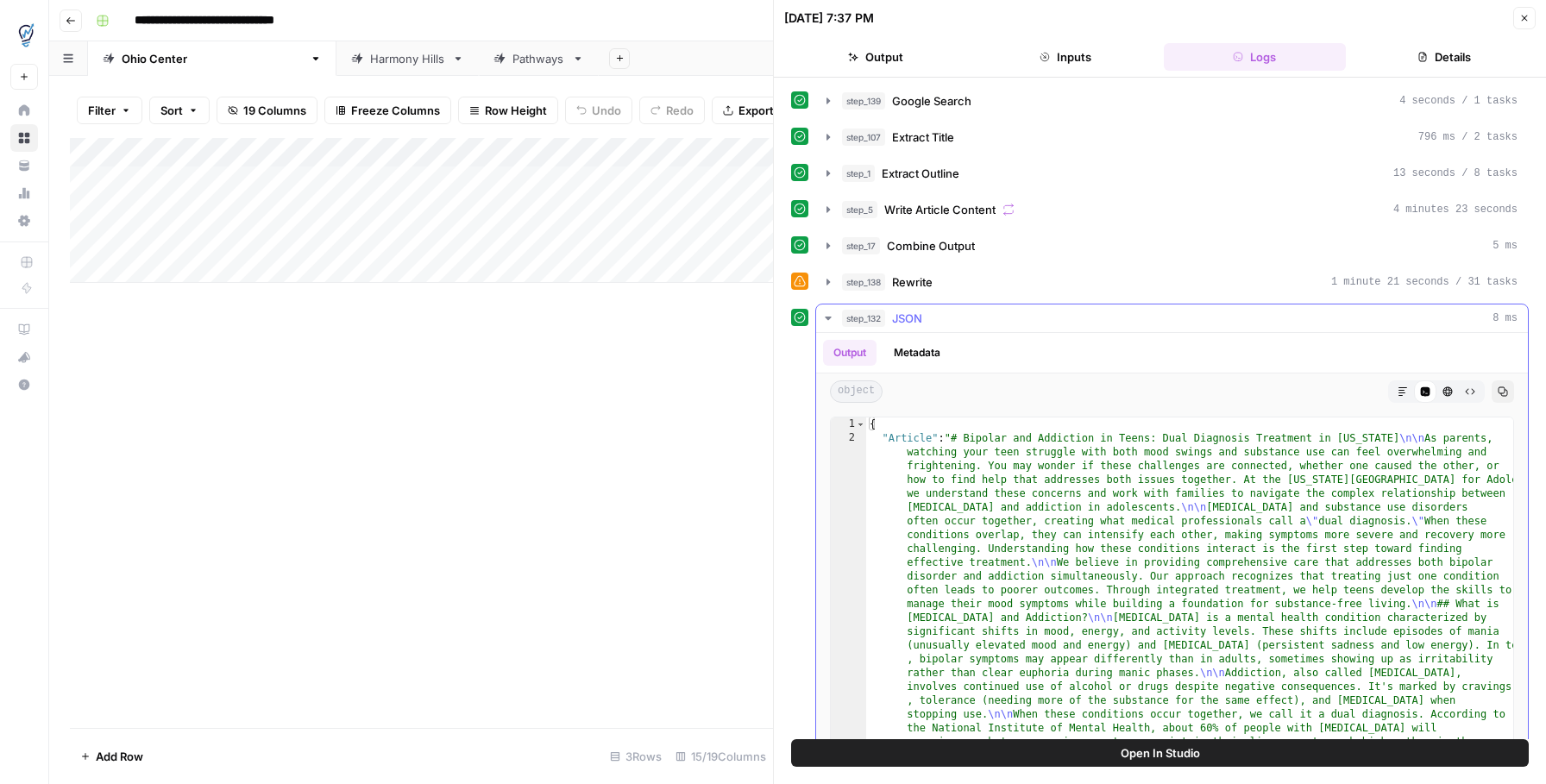
click at [828, 322] on icon "button" at bounding box center [827, 318] width 14 height 14
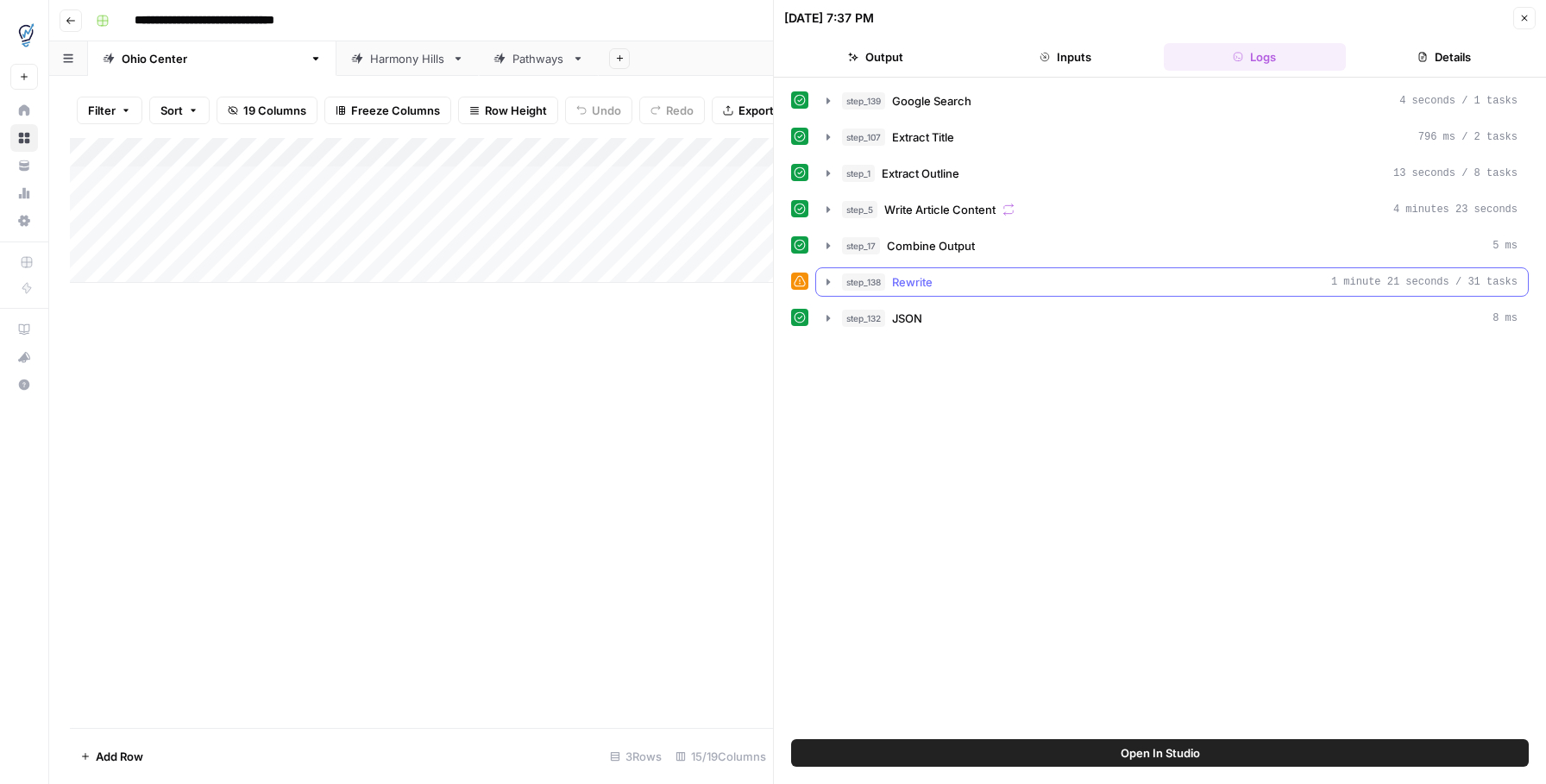
click at [831, 282] on icon "button" at bounding box center [827, 281] width 14 height 14
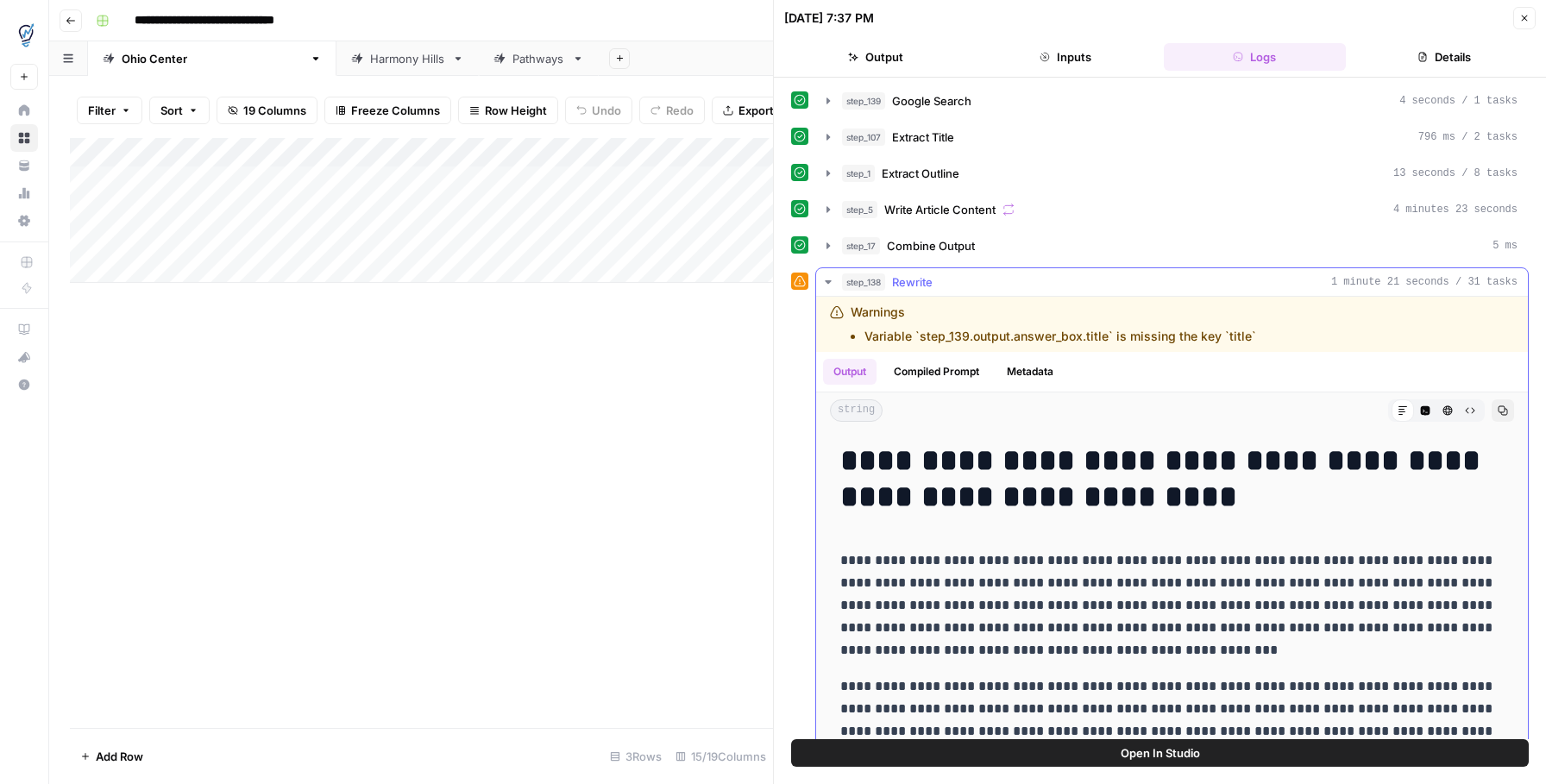
click at [827, 278] on icon "button" at bounding box center [827, 281] width 14 height 14
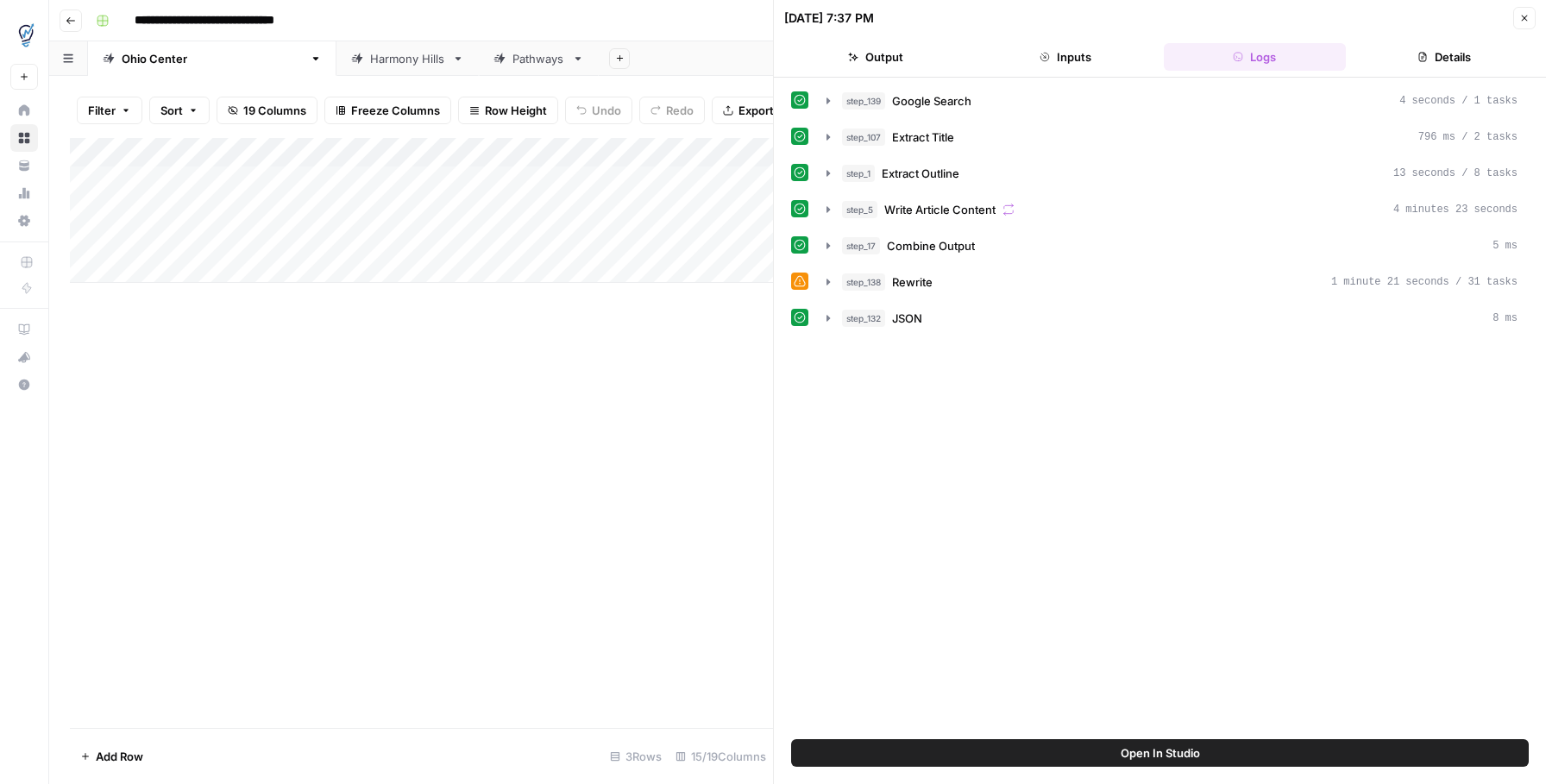
click at [1449, 44] on button "Details" at bounding box center [1444, 56] width 183 height 27
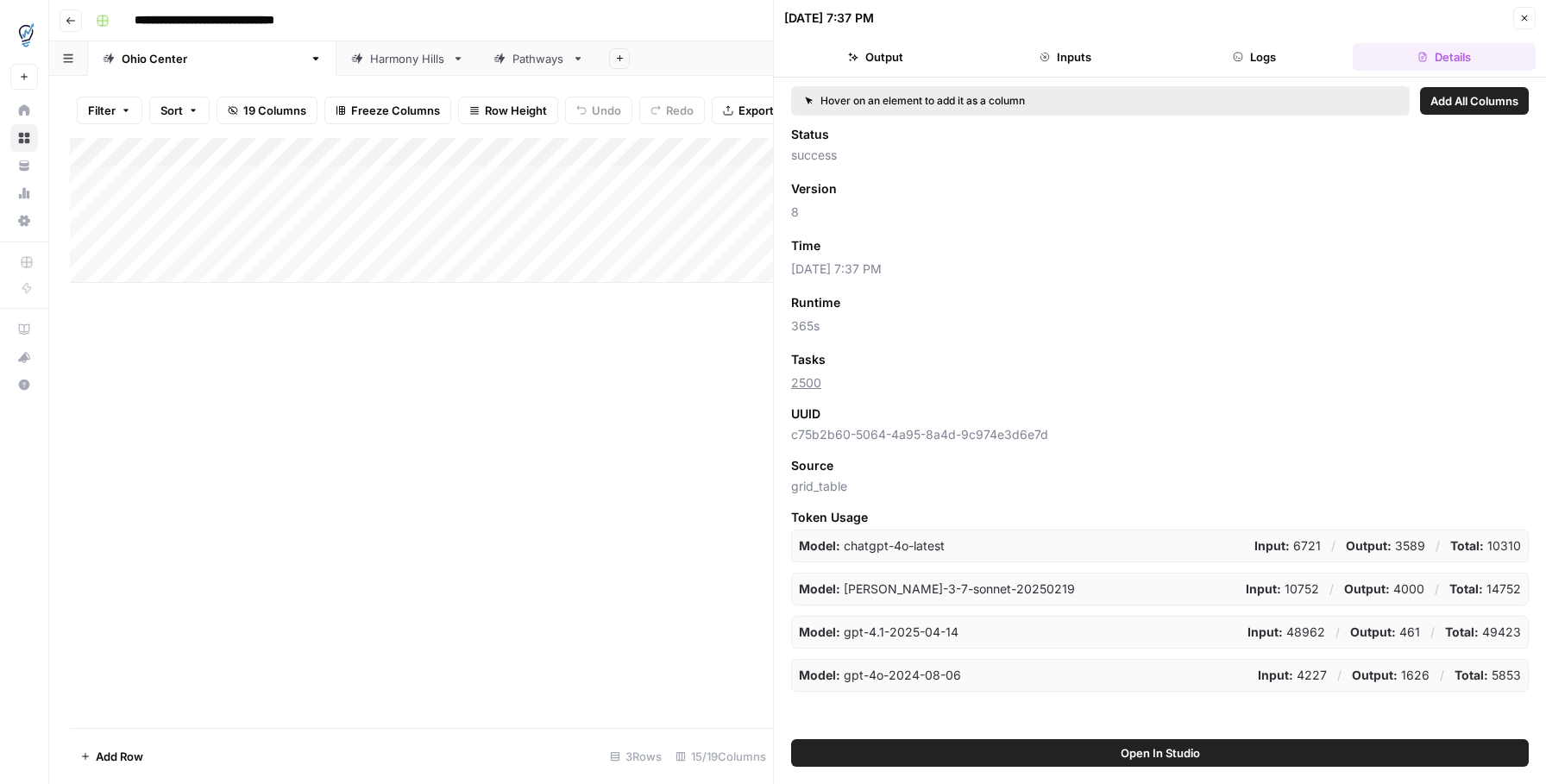
click at [806, 383] on link "2500" at bounding box center [806, 383] width 30 height 15
click at [1089, 69] on button "Inputs" at bounding box center [1065, 56] width 183 height 27
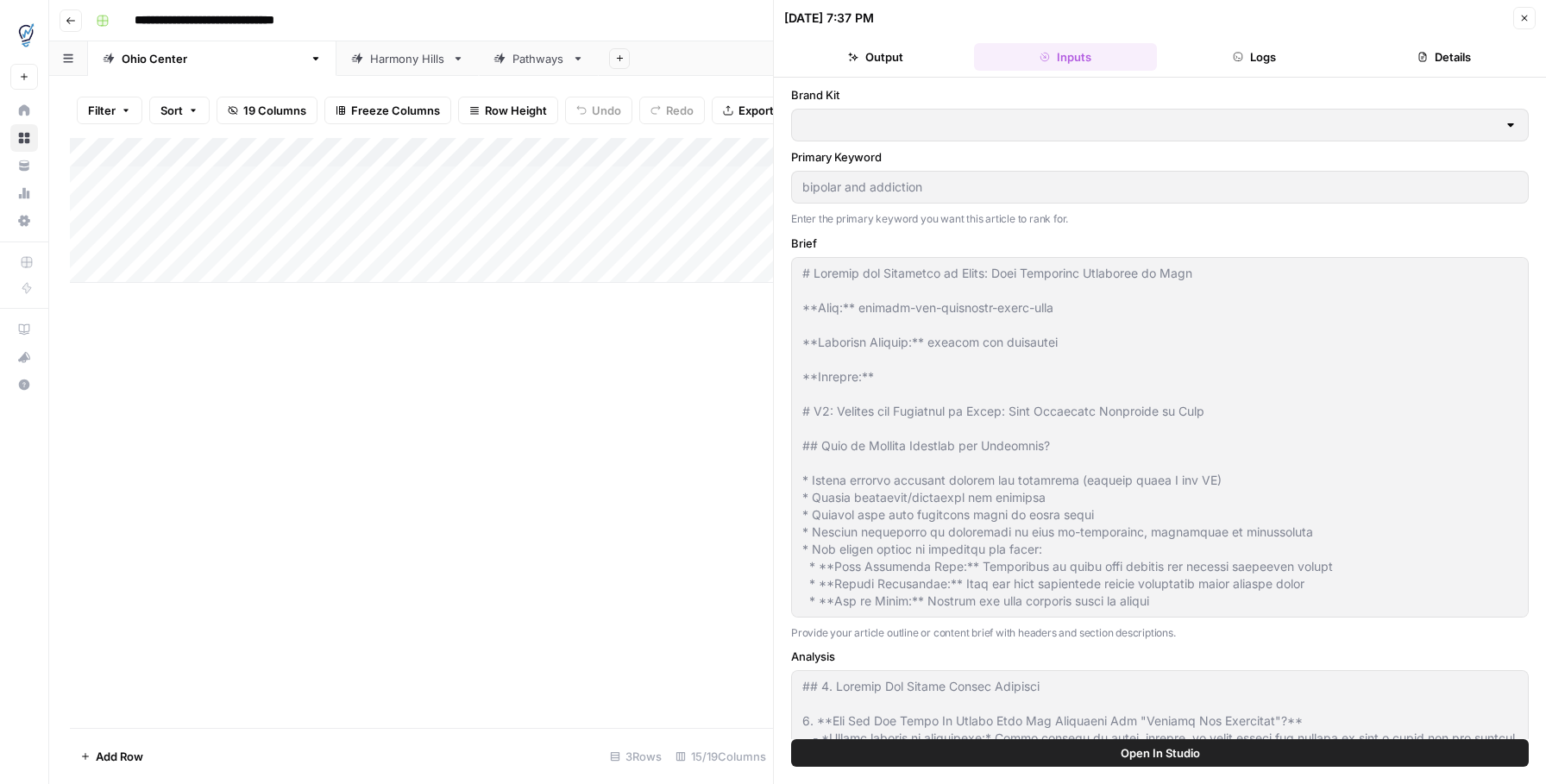
type input "[US_STATE] Center for Adolescent Wellness"
click at [941, 66] on button "Output" at bounding box center [875, 56] width 183 height 27
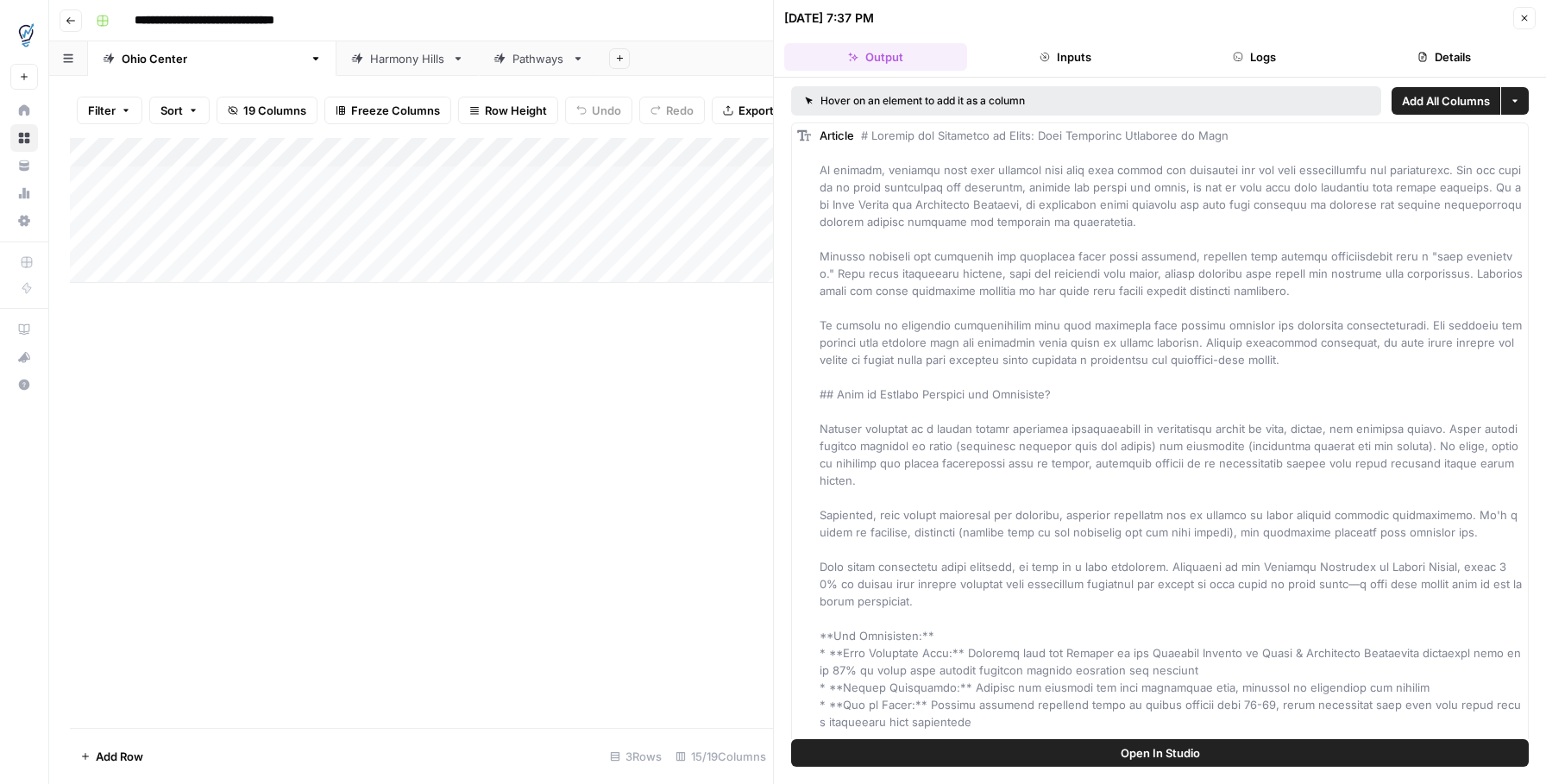
click at [1290, 51] on button "Logs" at bounding box center [1254, 56] width 183 height 27
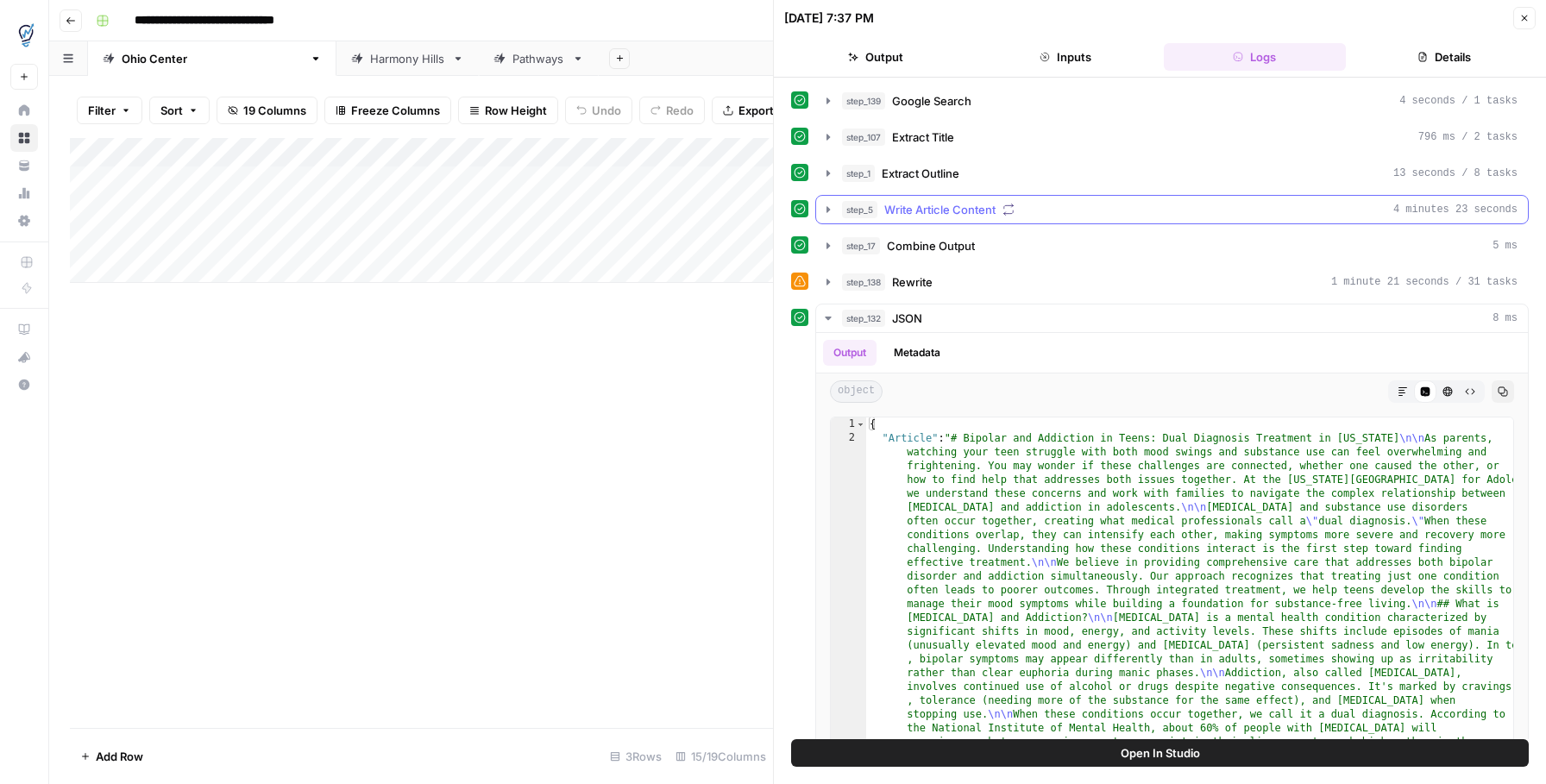
click at [824, 210] on icon "button" at bounding box center [827, 209] width 14 height 14
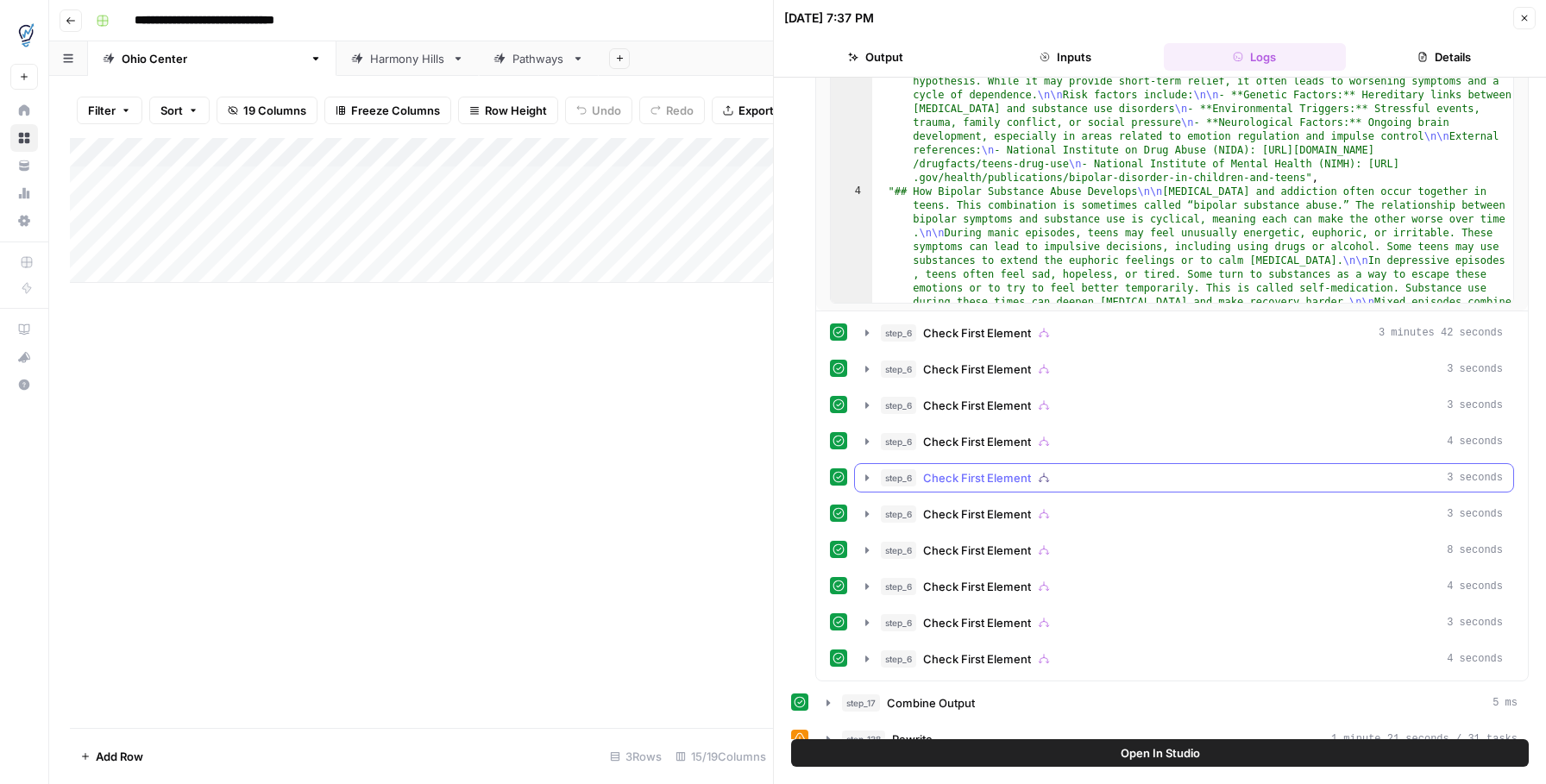
scroll to position [356, 0]
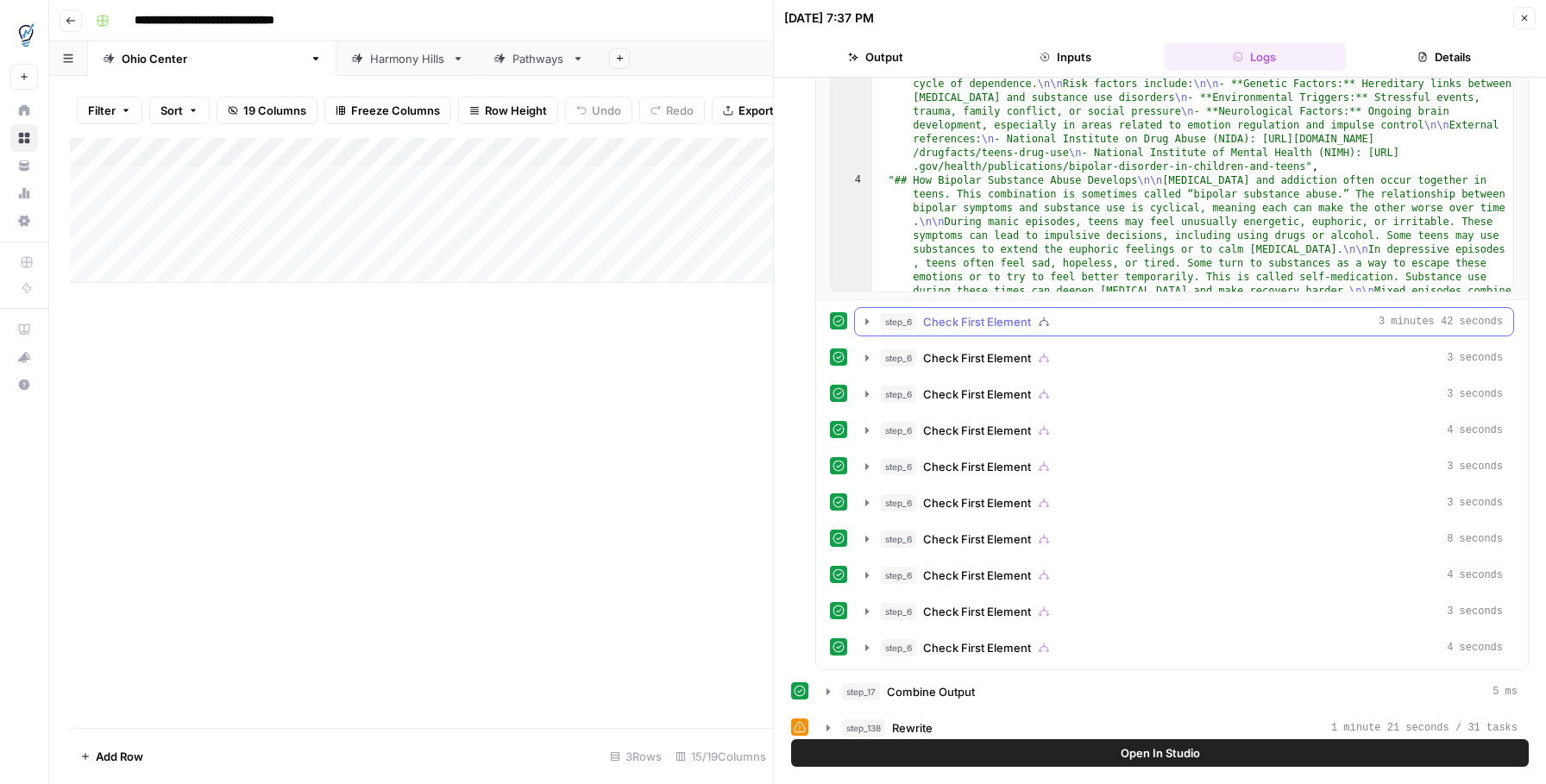
click at [866, 321] on icon "button" at bounding box center [867, 321] width 4 height 6
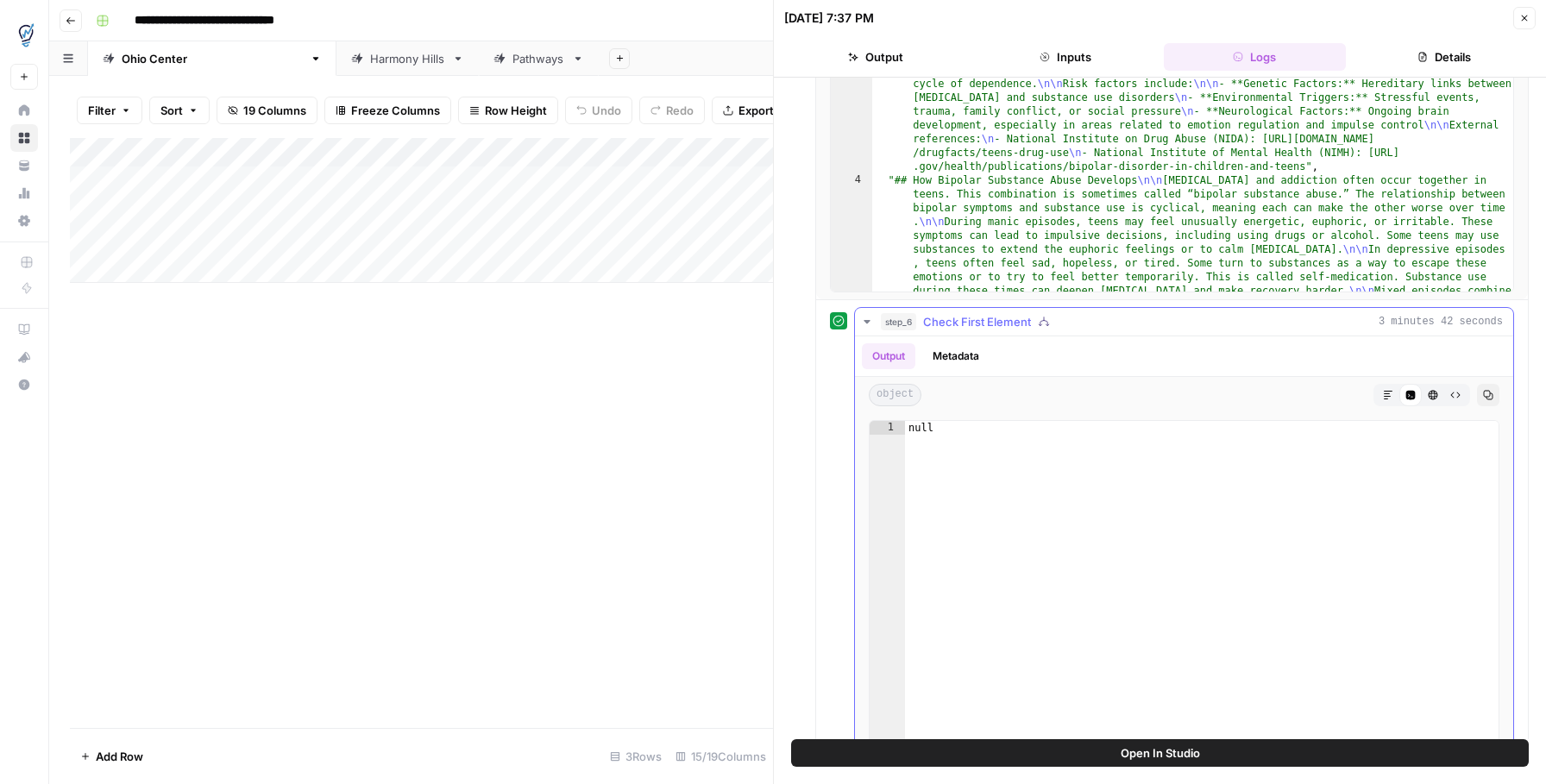
click at [967, 361] on button "Metadata" at bounding box center [956, 356] width 68 height 26
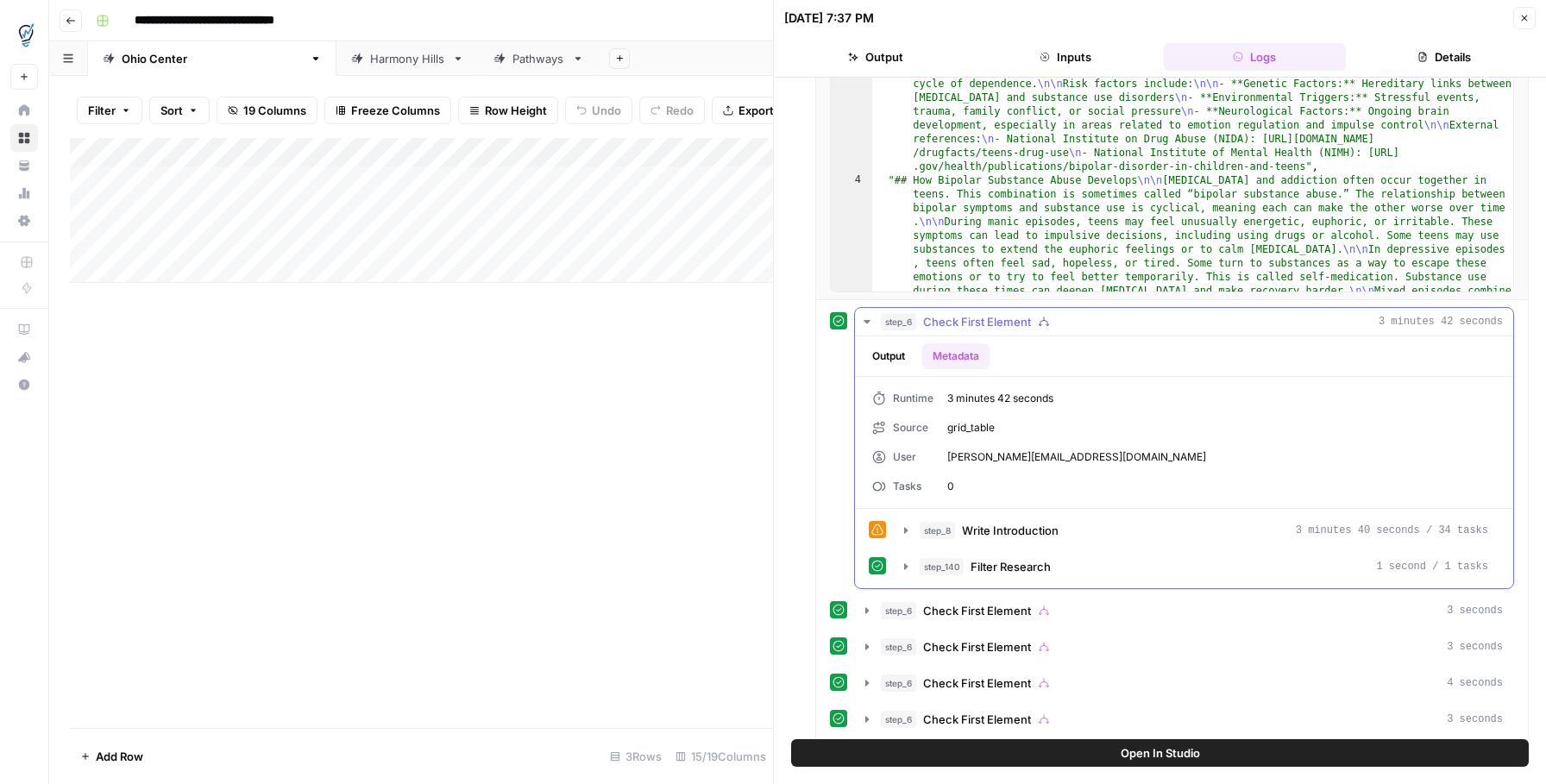
click at [865, 321] on icon "button" at bounding box center [866, 322] width 6 height 4
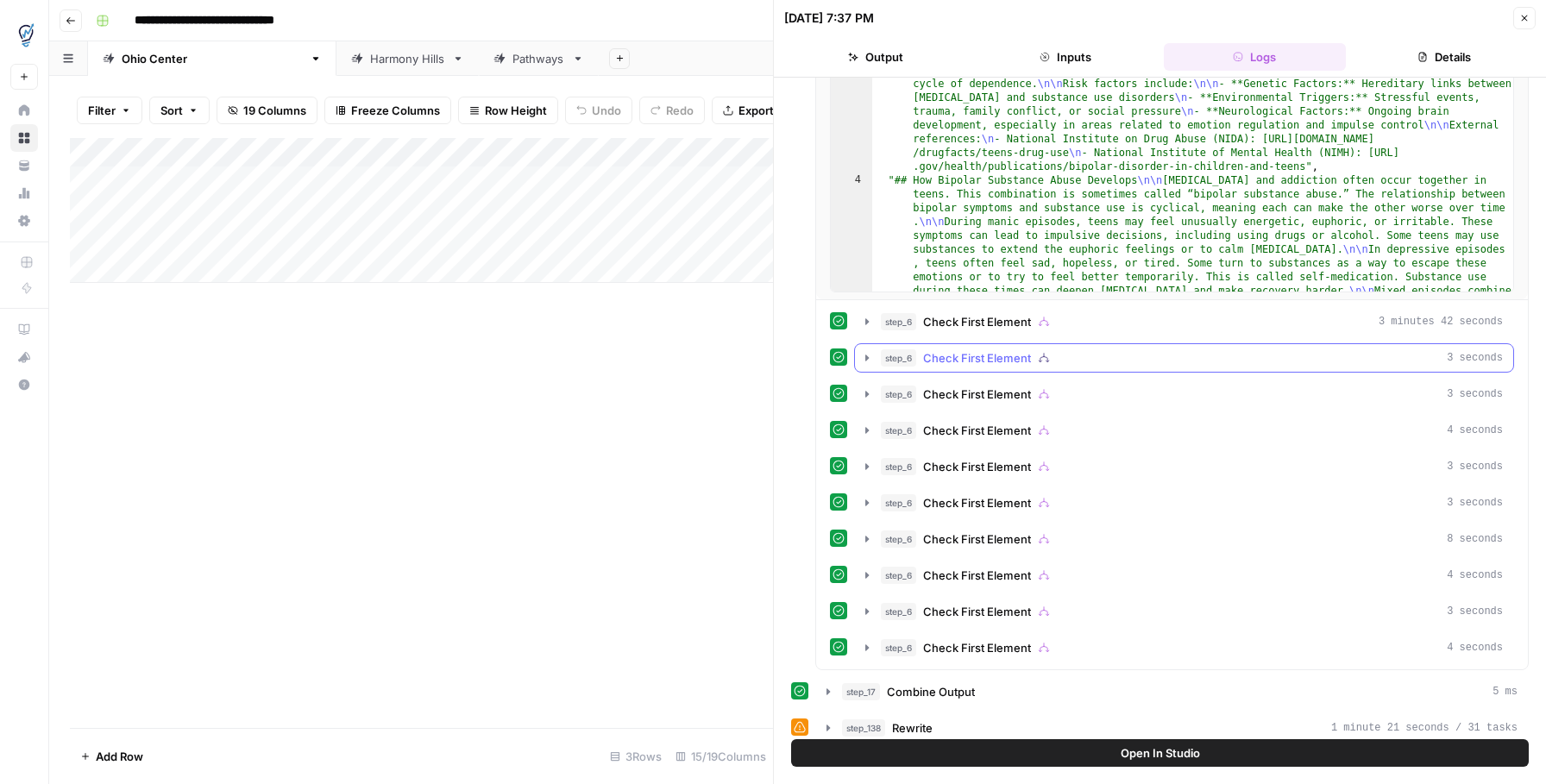
click at [869, 354] on icon "button" at bounding box center [867, 357] width 14 height 14
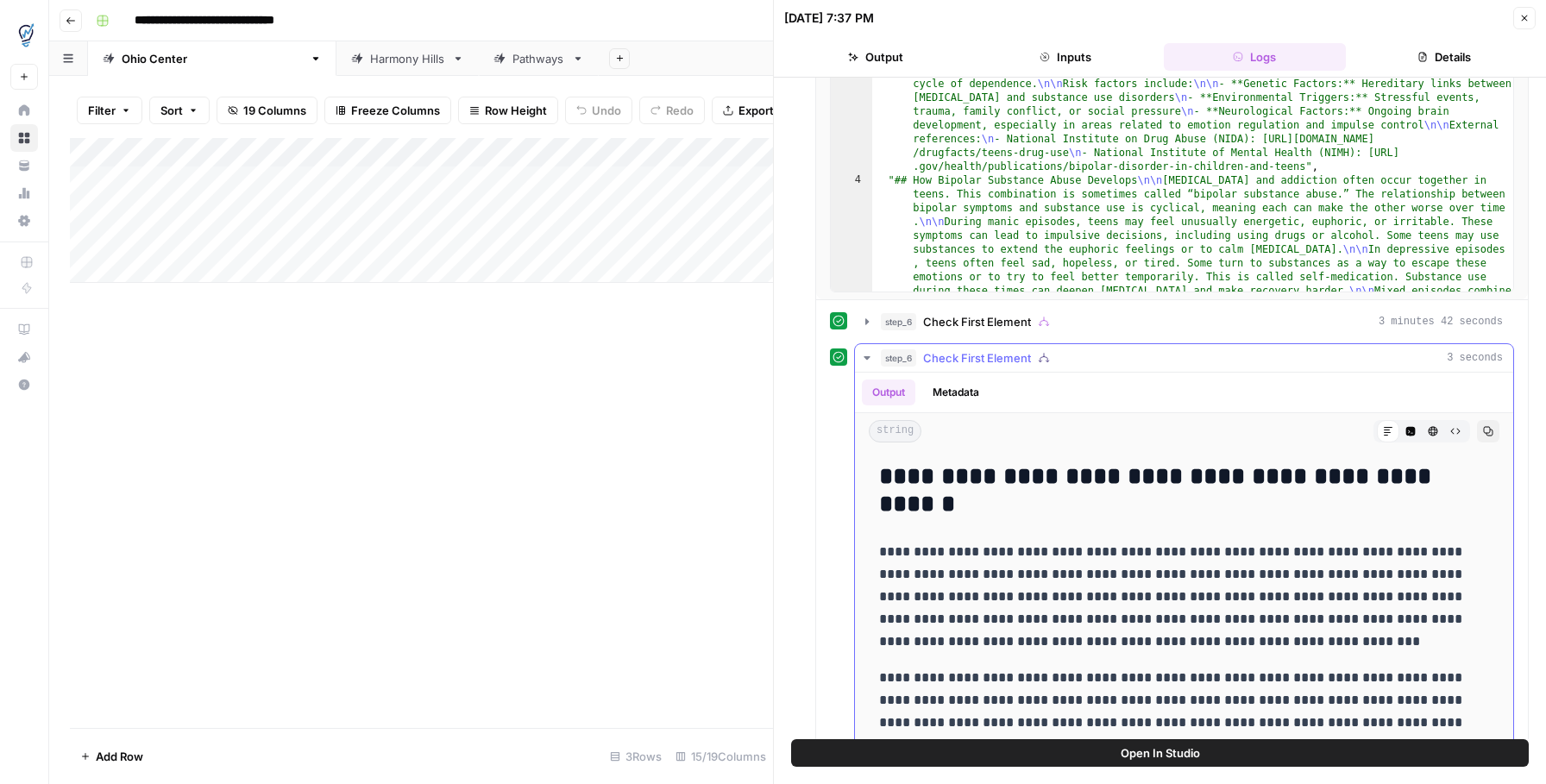
click at [958, 394] on button "Metadata" at bounding box center [956, 393] width 68 height 26
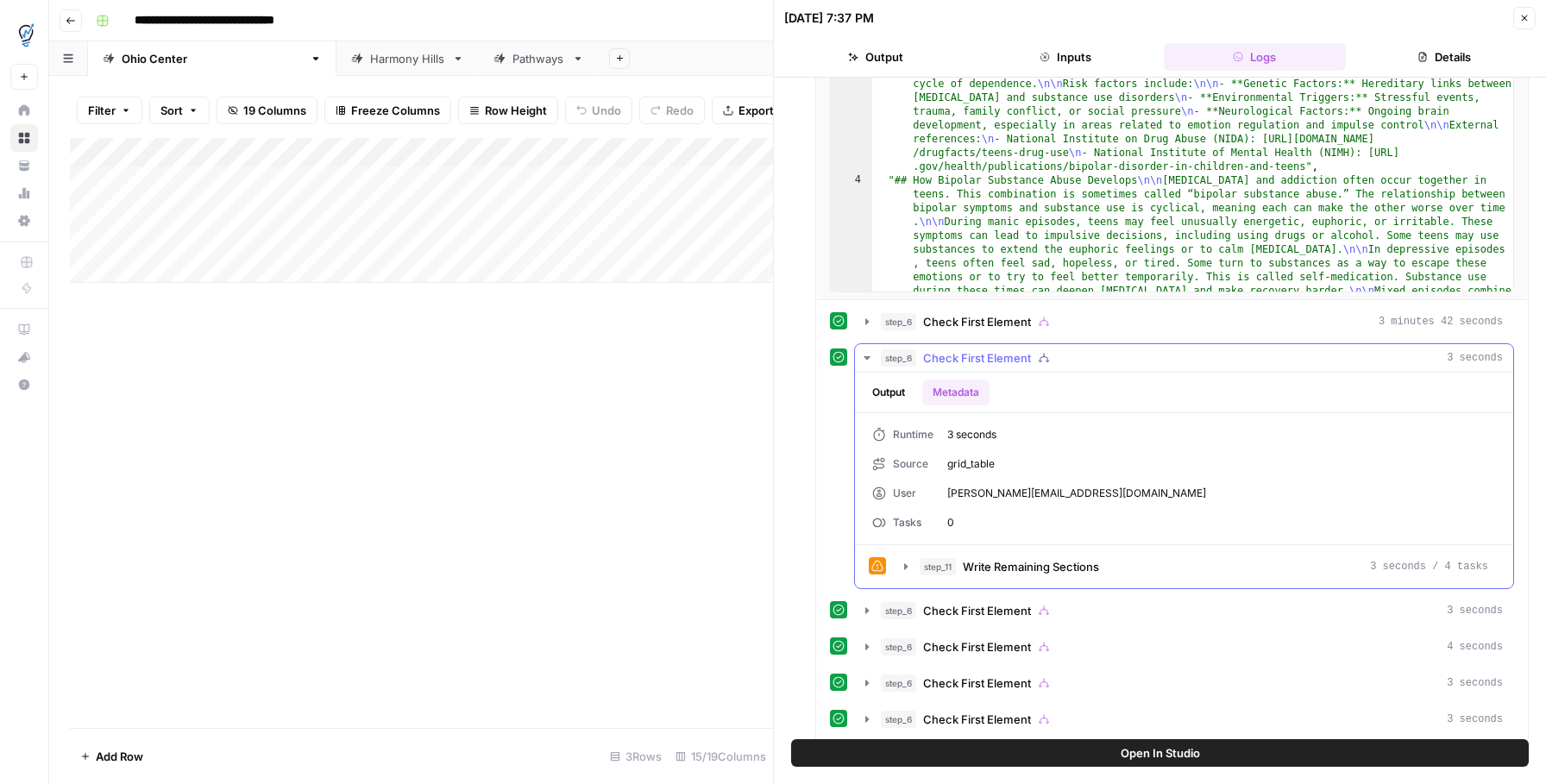
click at [862, 358] on icon "button" at bounding box center [867, 357] width 14 height 14
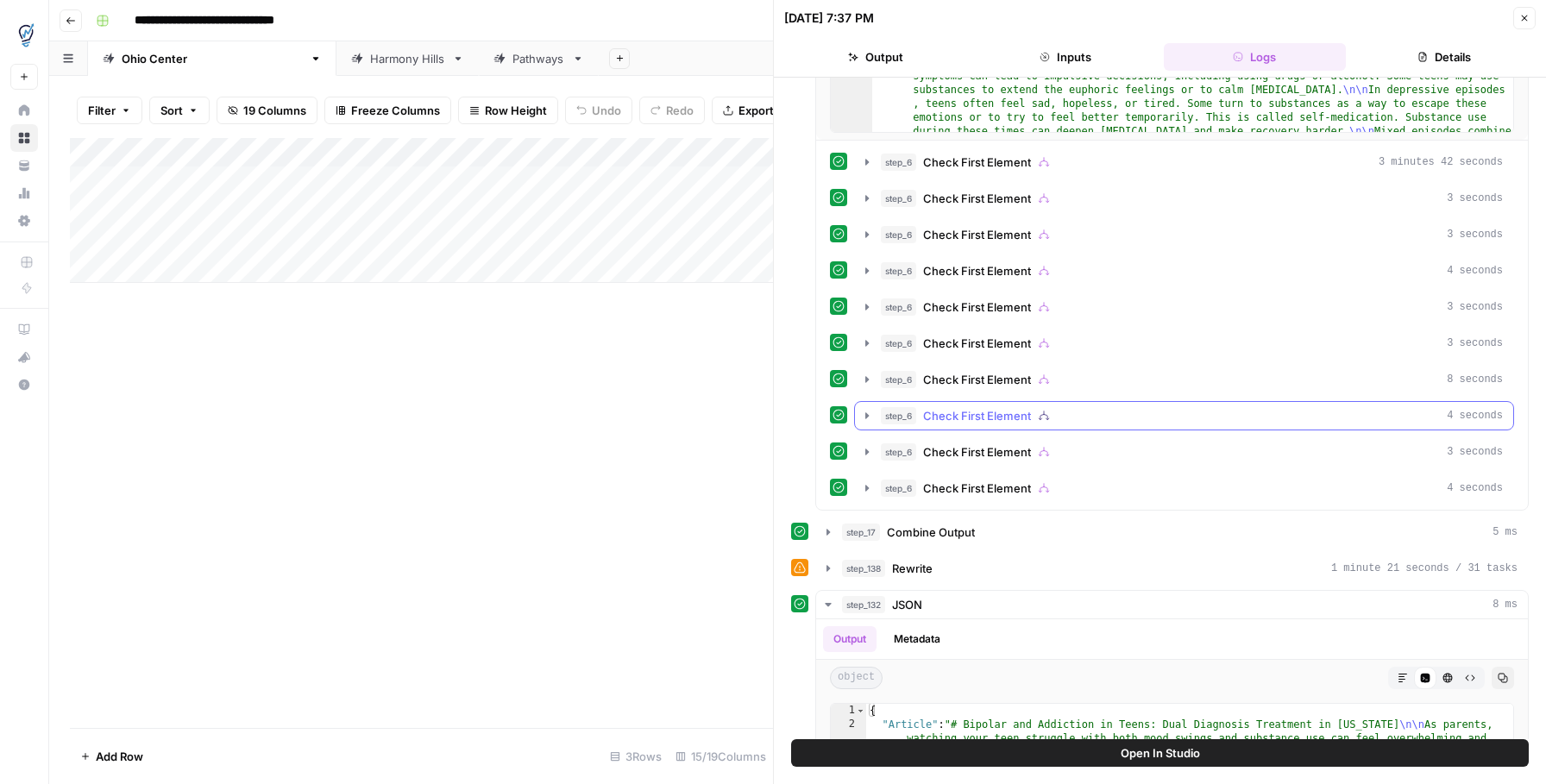
scroll to position [561, 0]
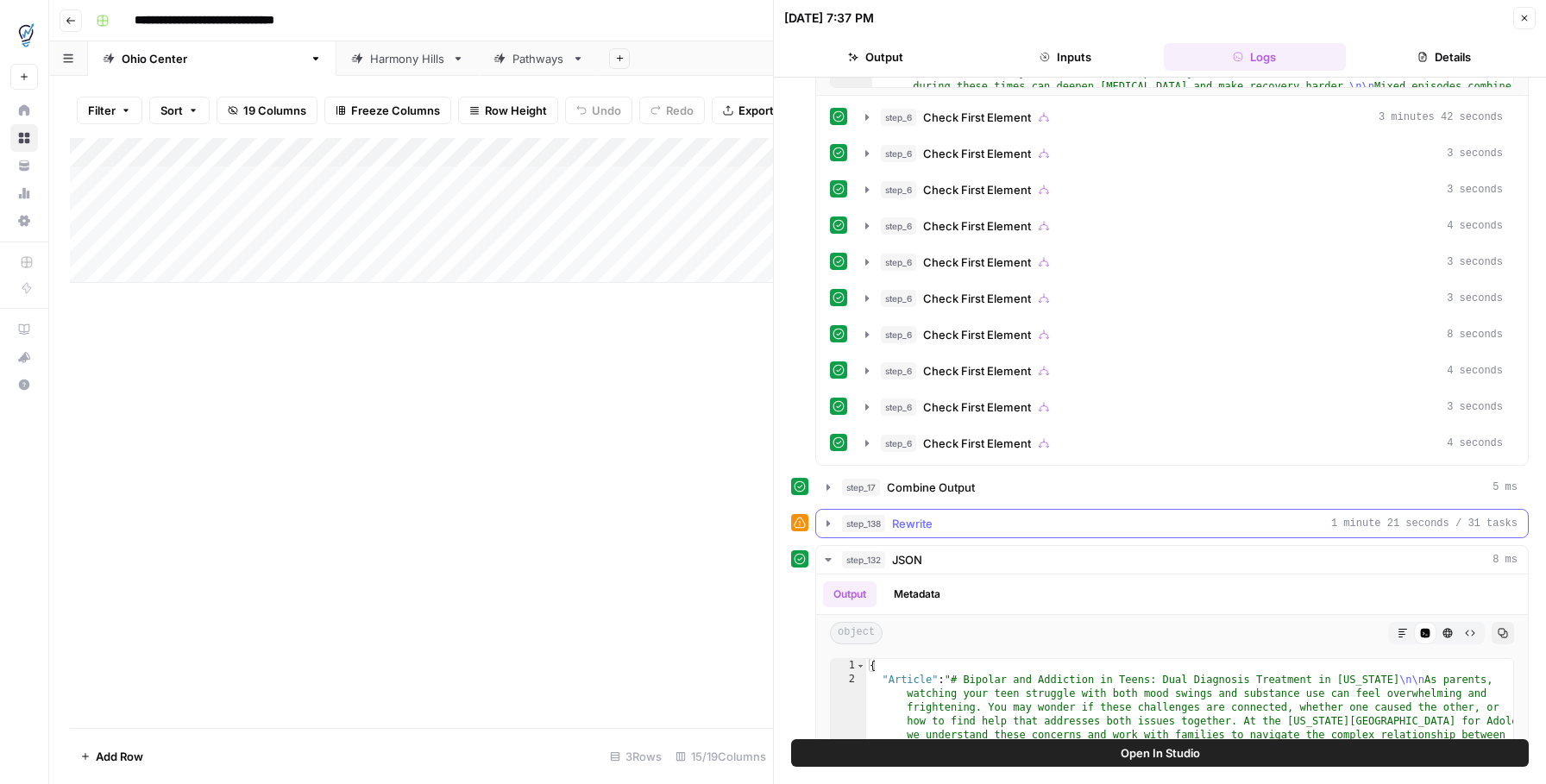
click at [828, 524] on icon "button" at bounding box center [828, 522] width 4 height 6
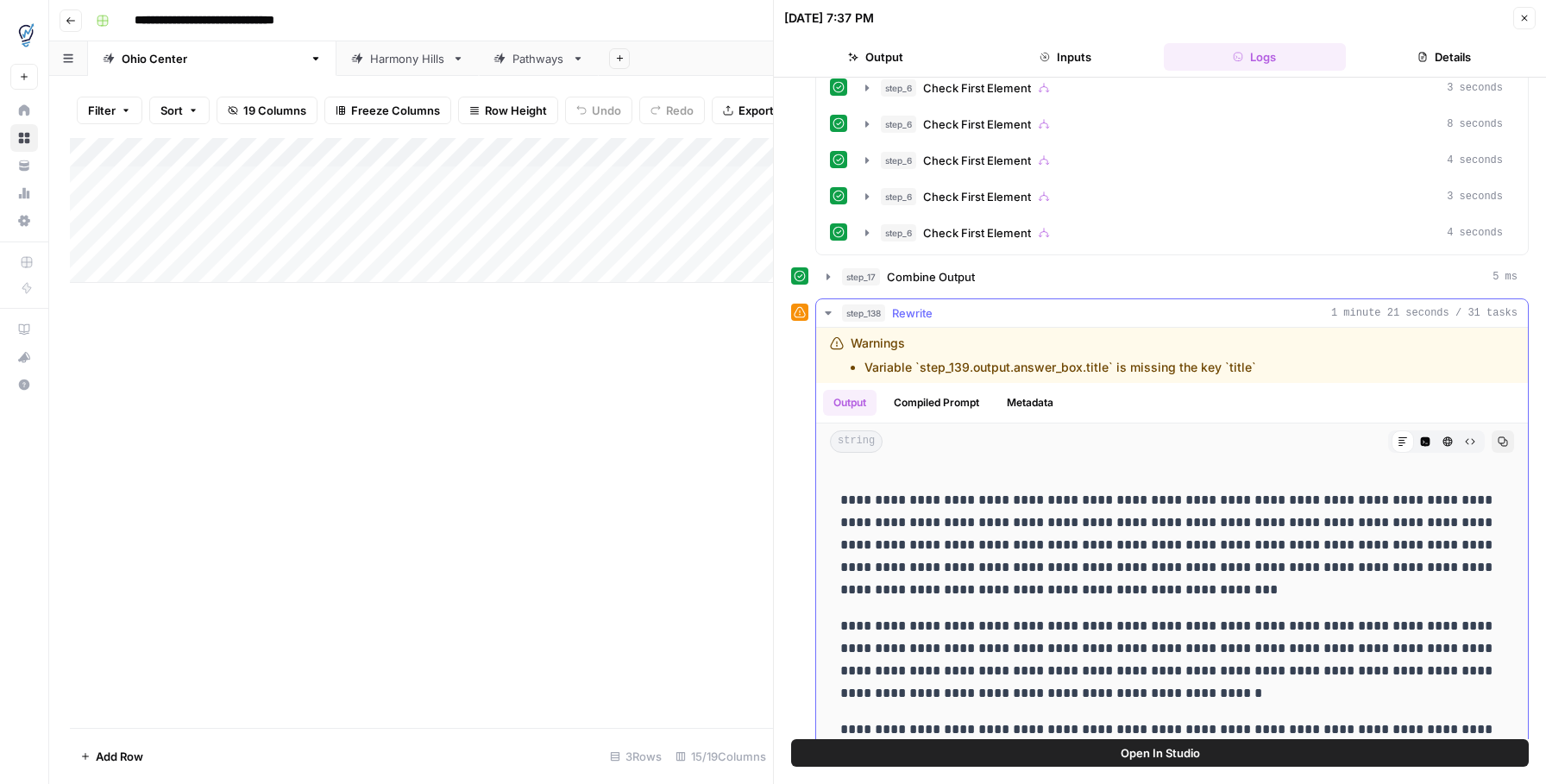
scroll to position [94, 0]
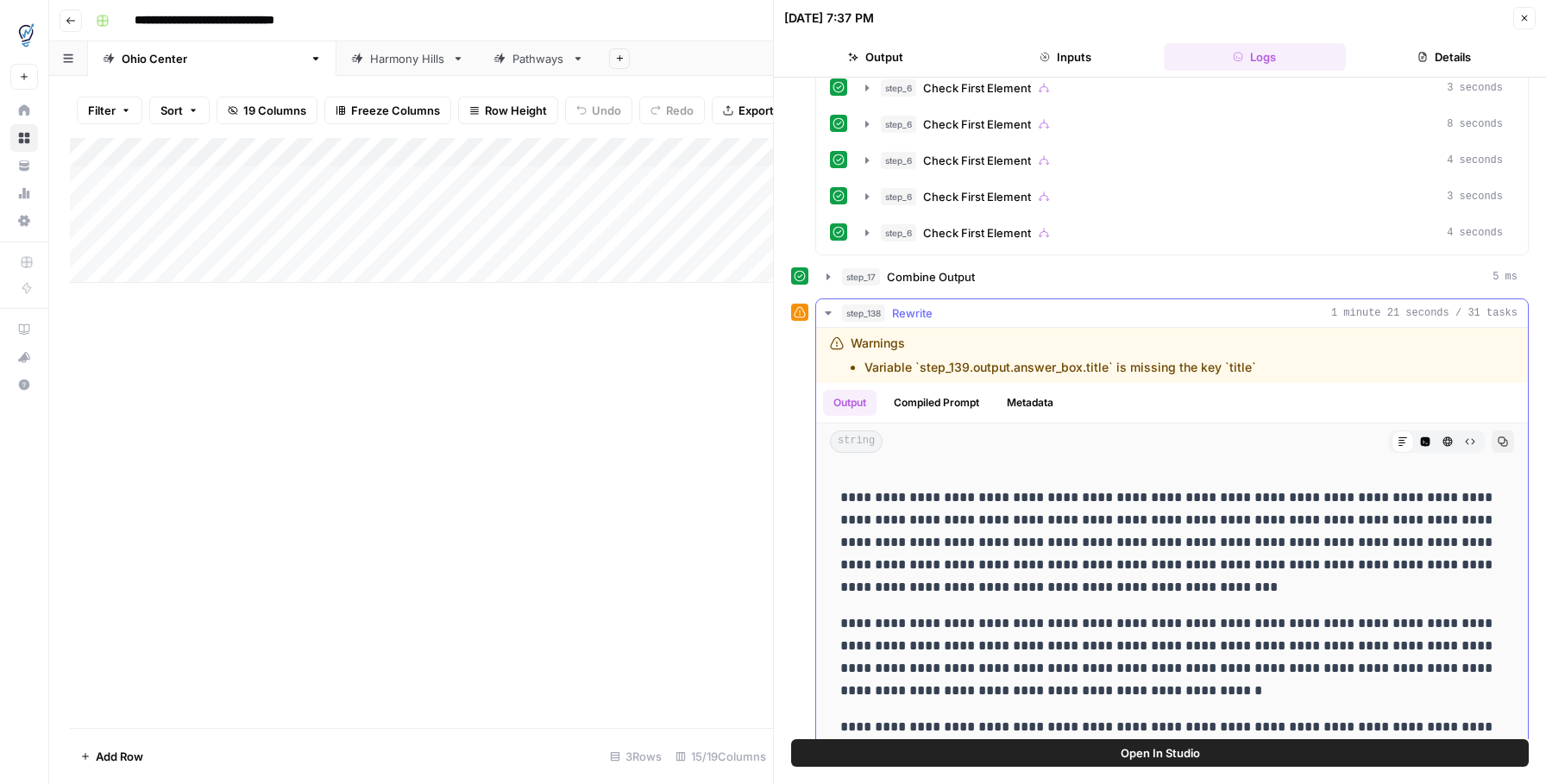
click at [1014, 400] on button "Metadata" at bounding box center [1030, 403] width 68 height 26
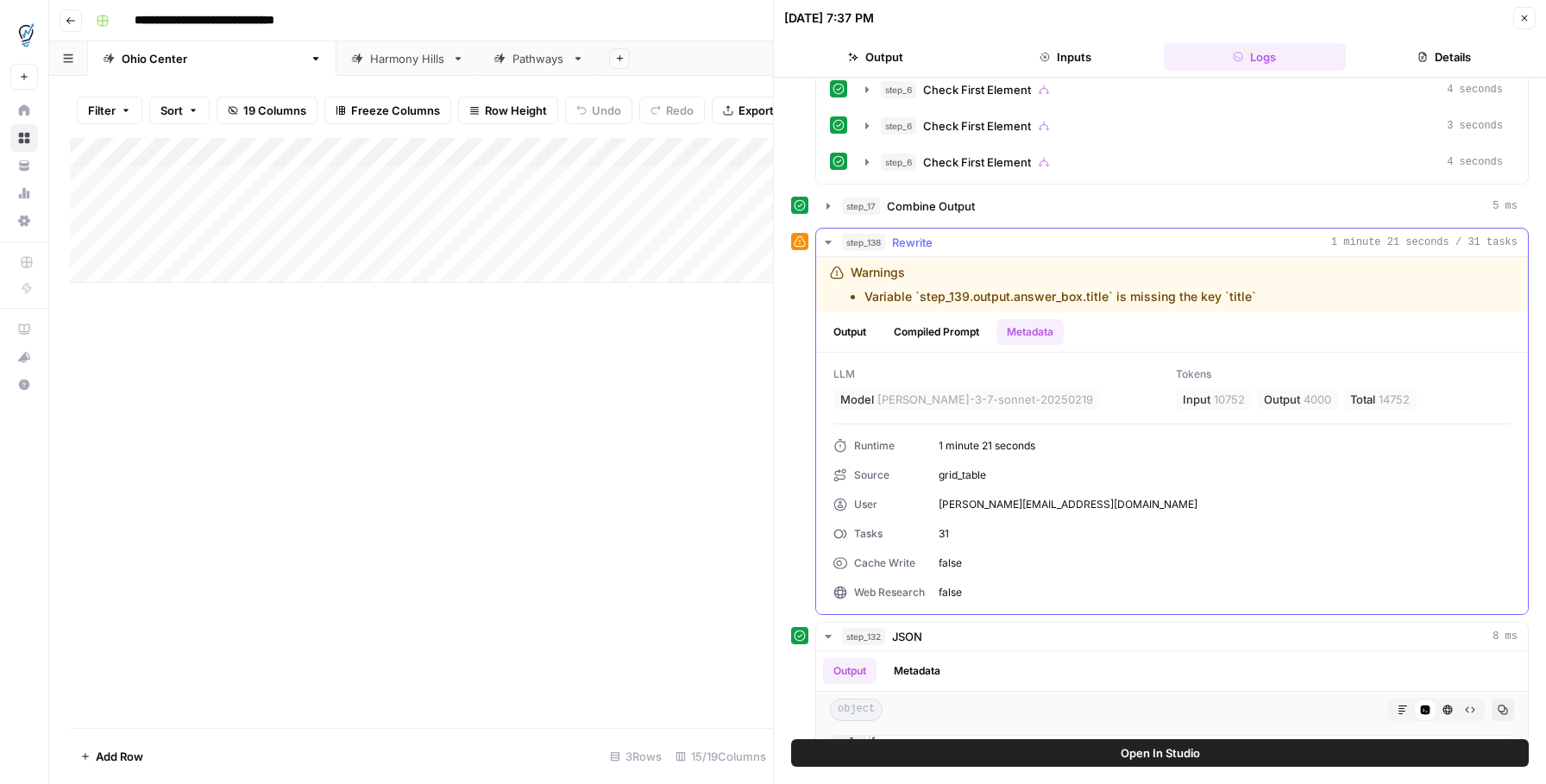
scroll to position [852, 0]
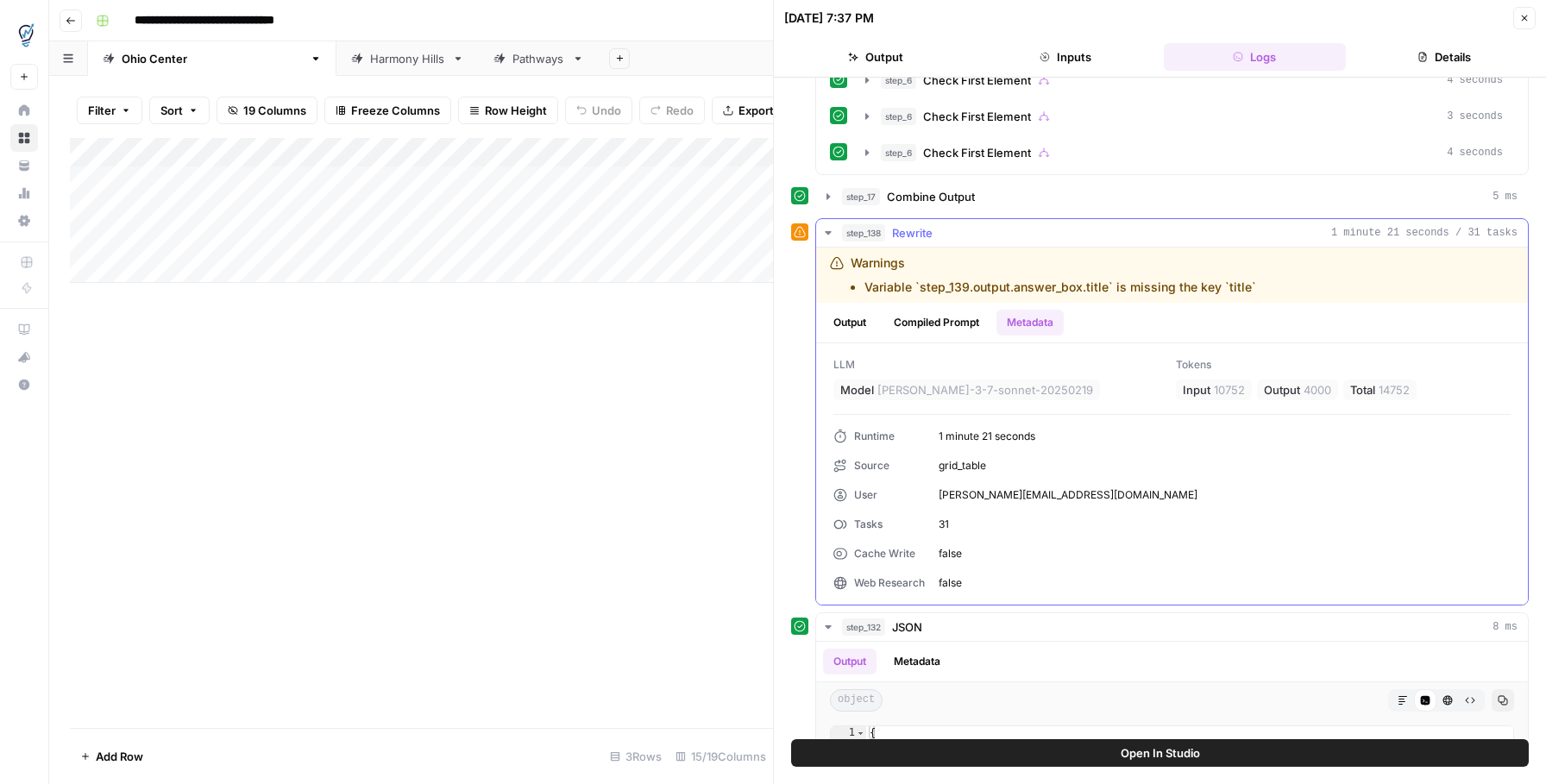
click at [825, 236] on icon "button" at bounding box center [827, 233] width 14 height 14
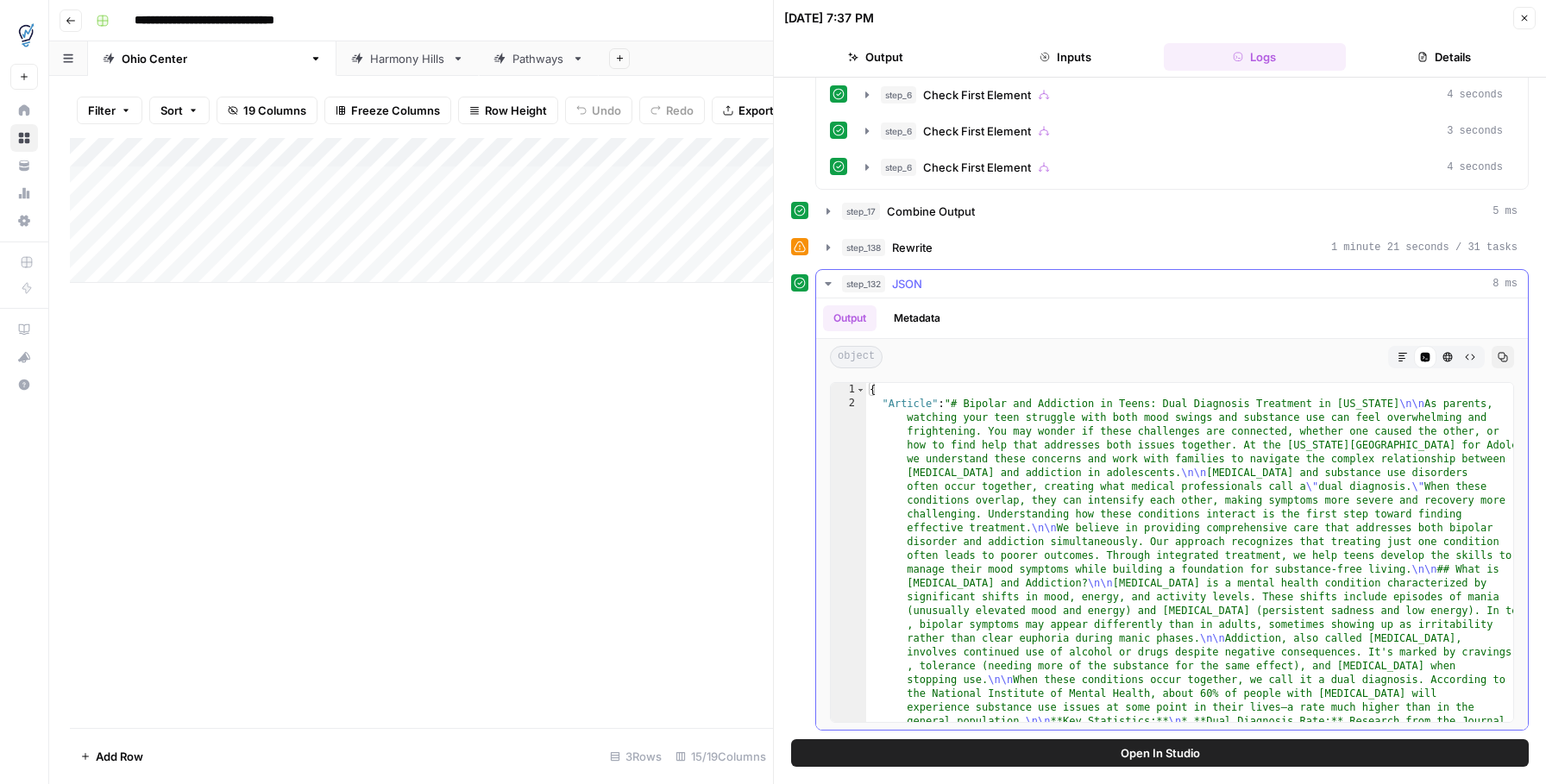
click at [920, 323] on button "Metadata" at bounding box center [917, 319] width 68 height 26
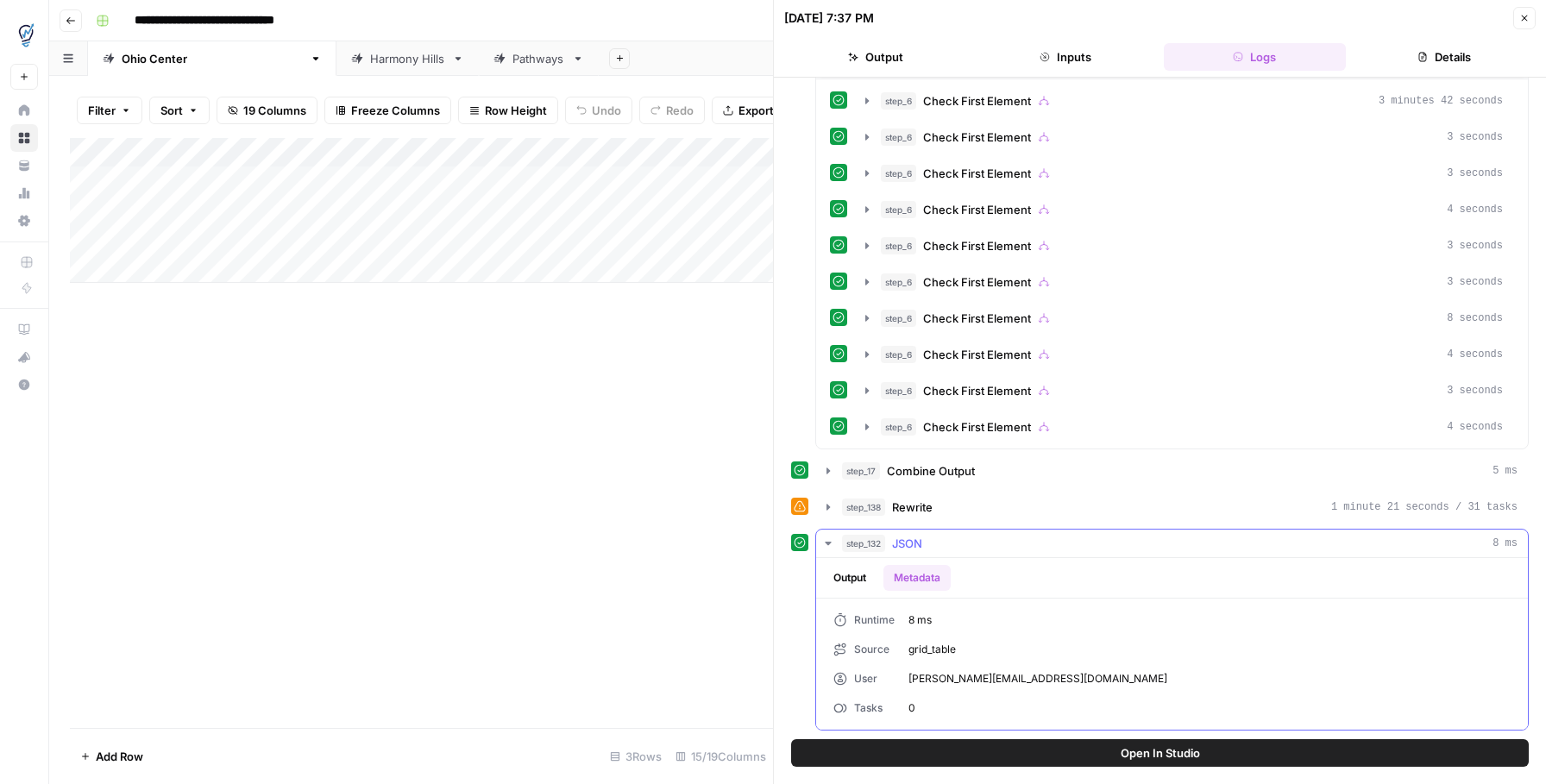
click at [932, 579] on button "Metadata" at bounding box center [917, 578] width 68 height 26
click at [828, 548] on icon "button" at bounding box center [827, 543] width 14 height 14
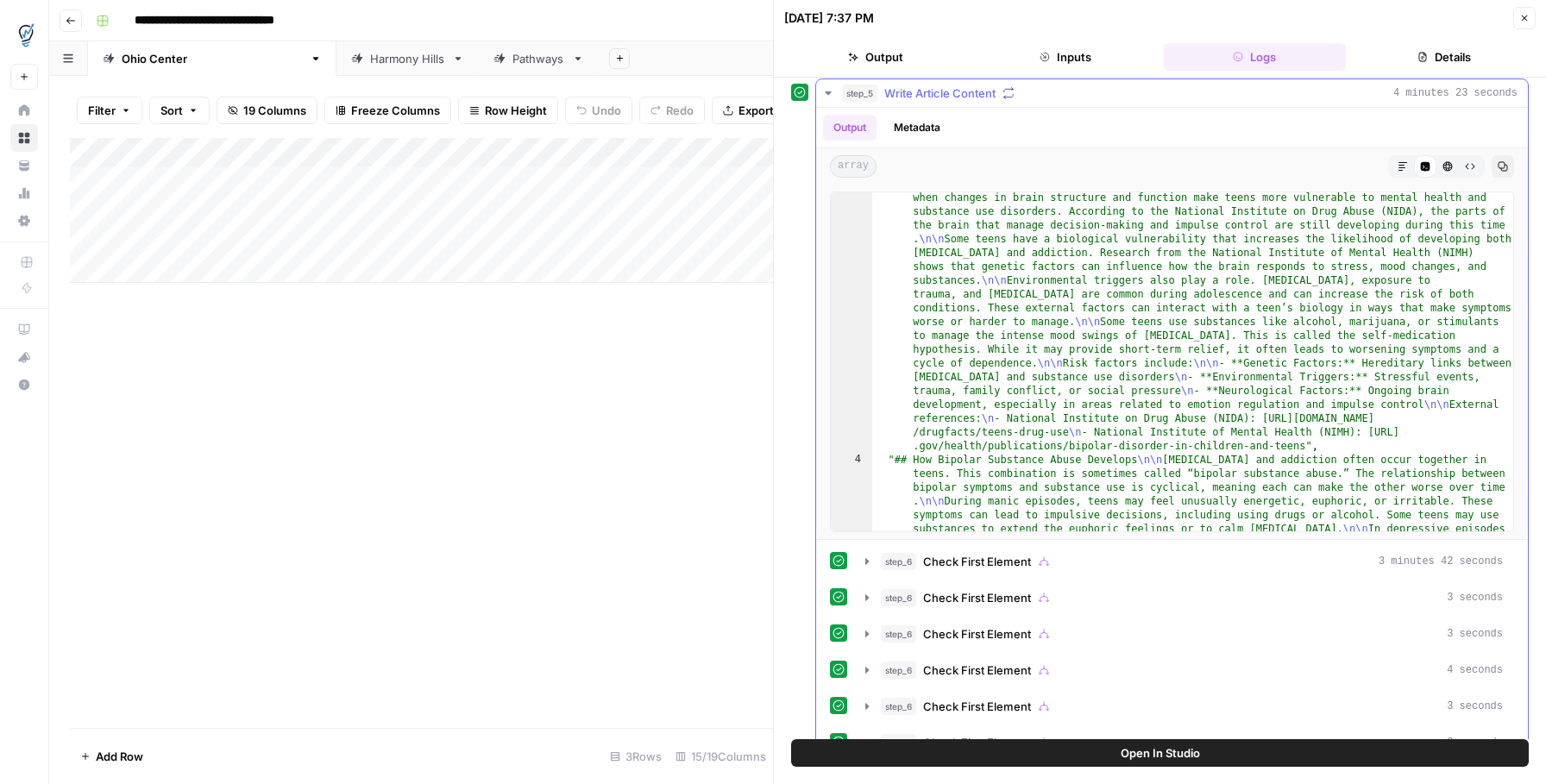
scroll to position [21, 0]
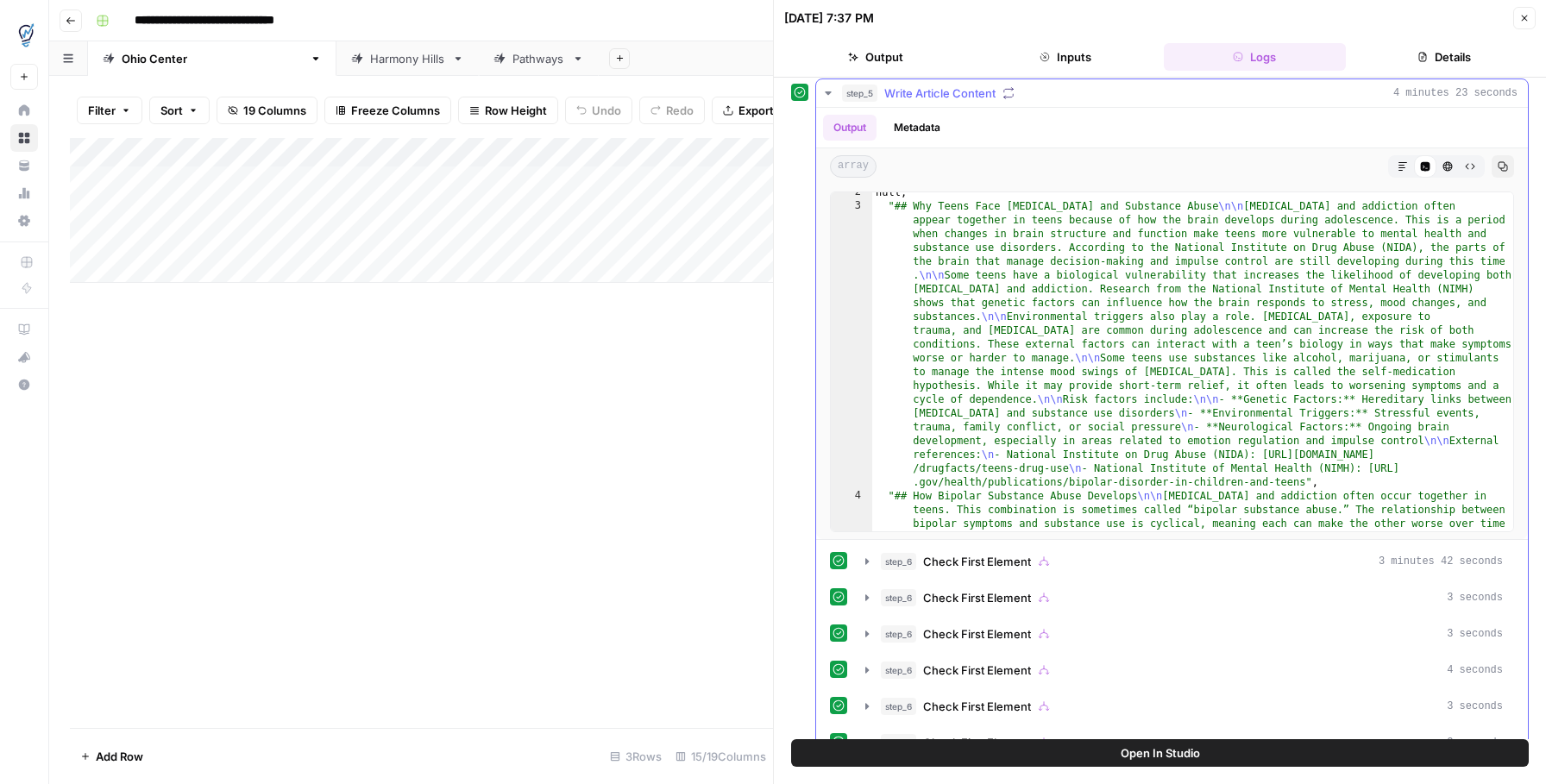
click at [832, 98] on icon "button" at bounding box center [827, 93] width 14 height 14
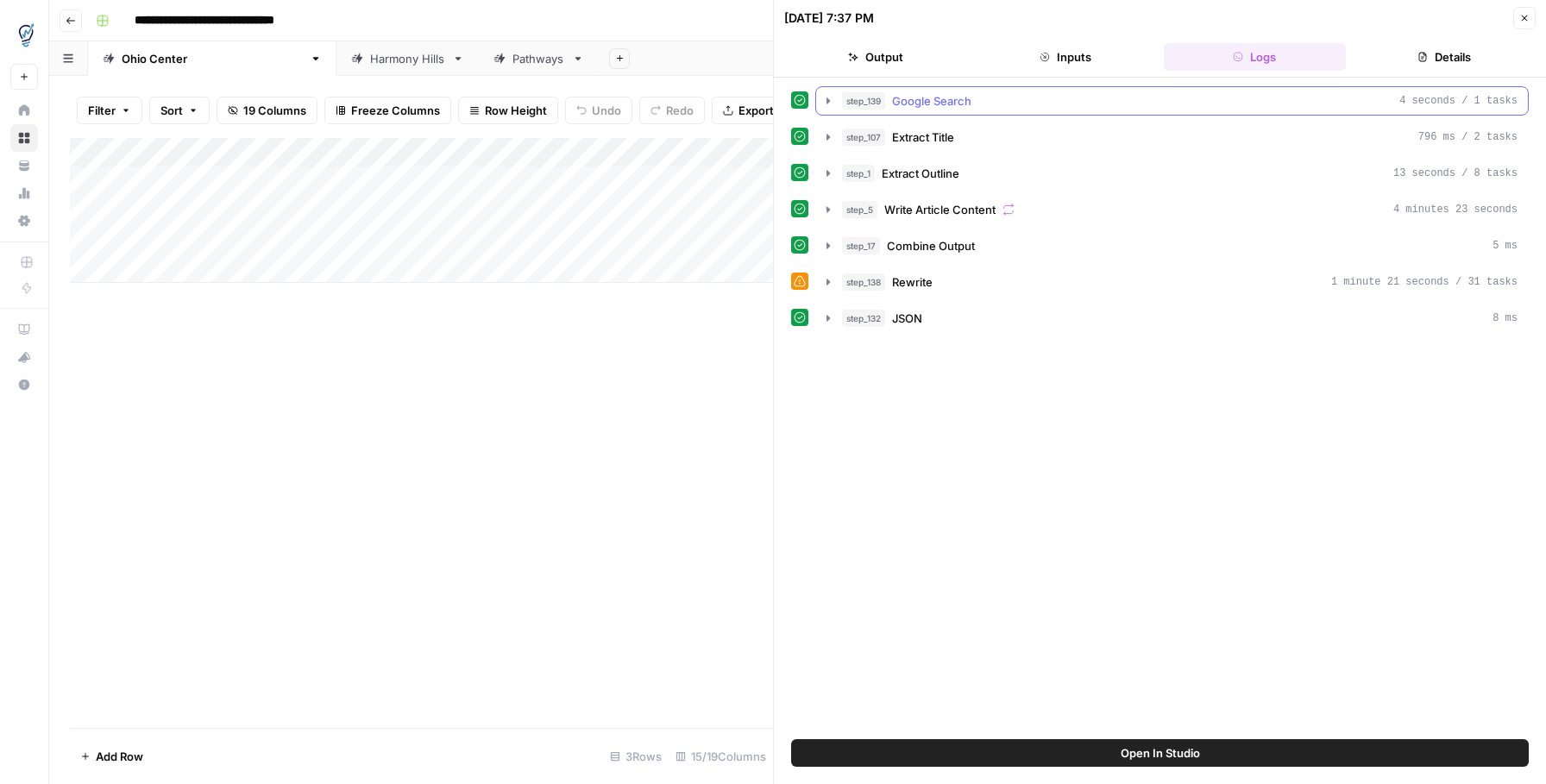
scroll to position [0, 0]
click at [1467, 54] on button "Details" at bounding box center [1444, 56] width 183 height 27
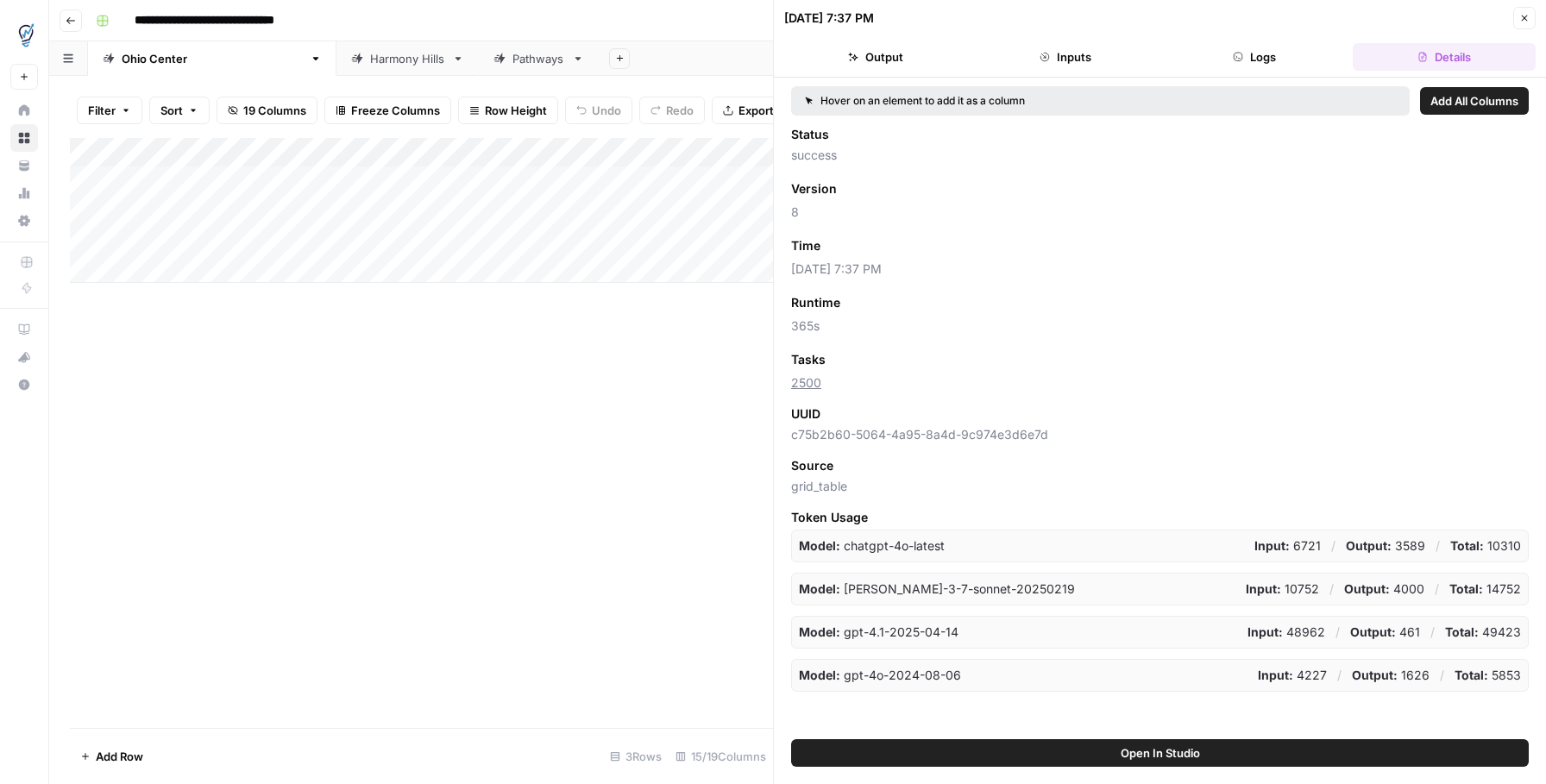
click at [1523, 18] on icon "button" at bounding box center [1523, 18] width 10 height 10
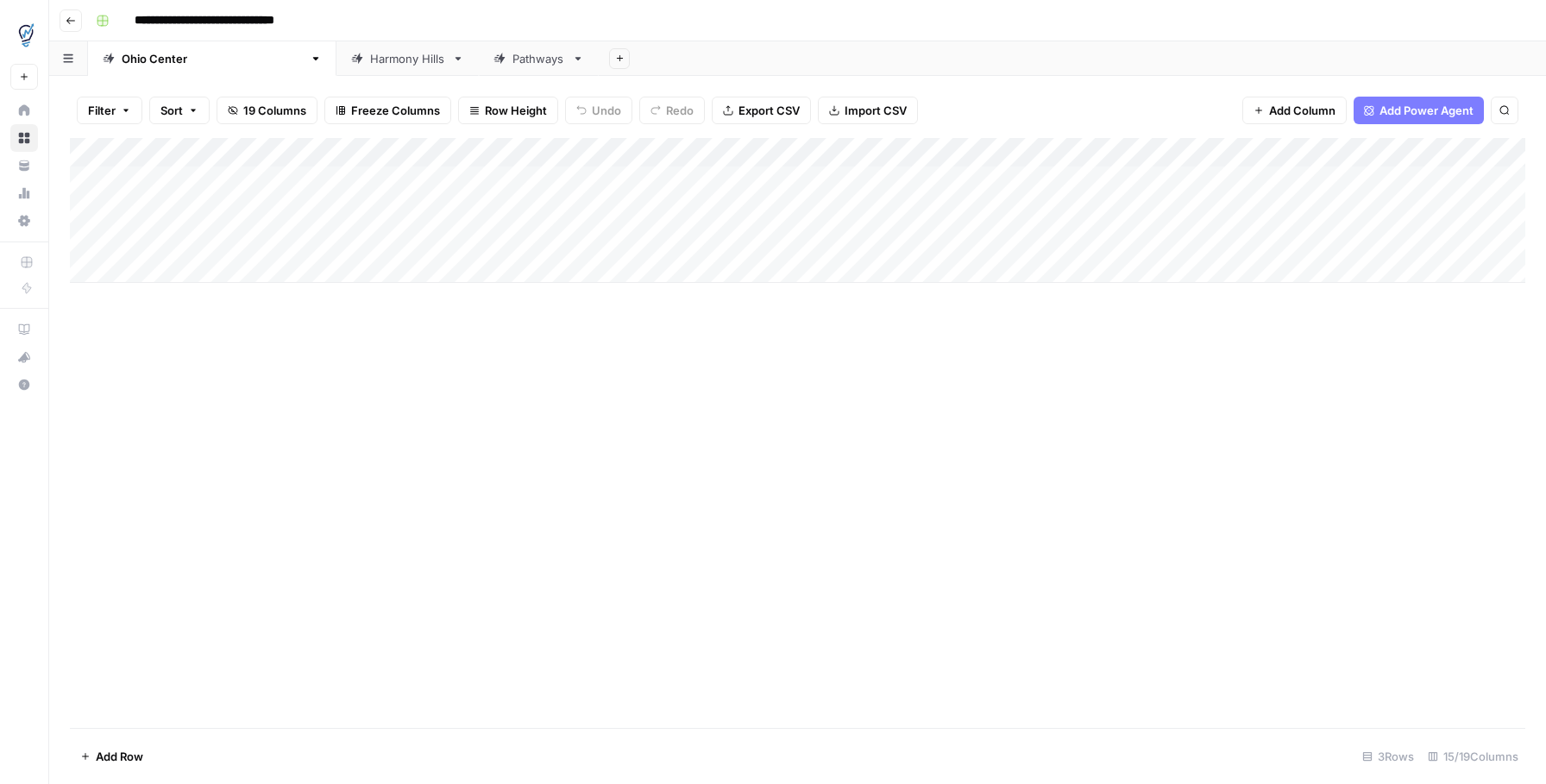
click at [512, 66] on div "Pathways" at bounding box center [538, 58] width 53 height 17
click at [1312, 208] on div "Add Column" at bounding box center [796, 195] width 1455 height 115
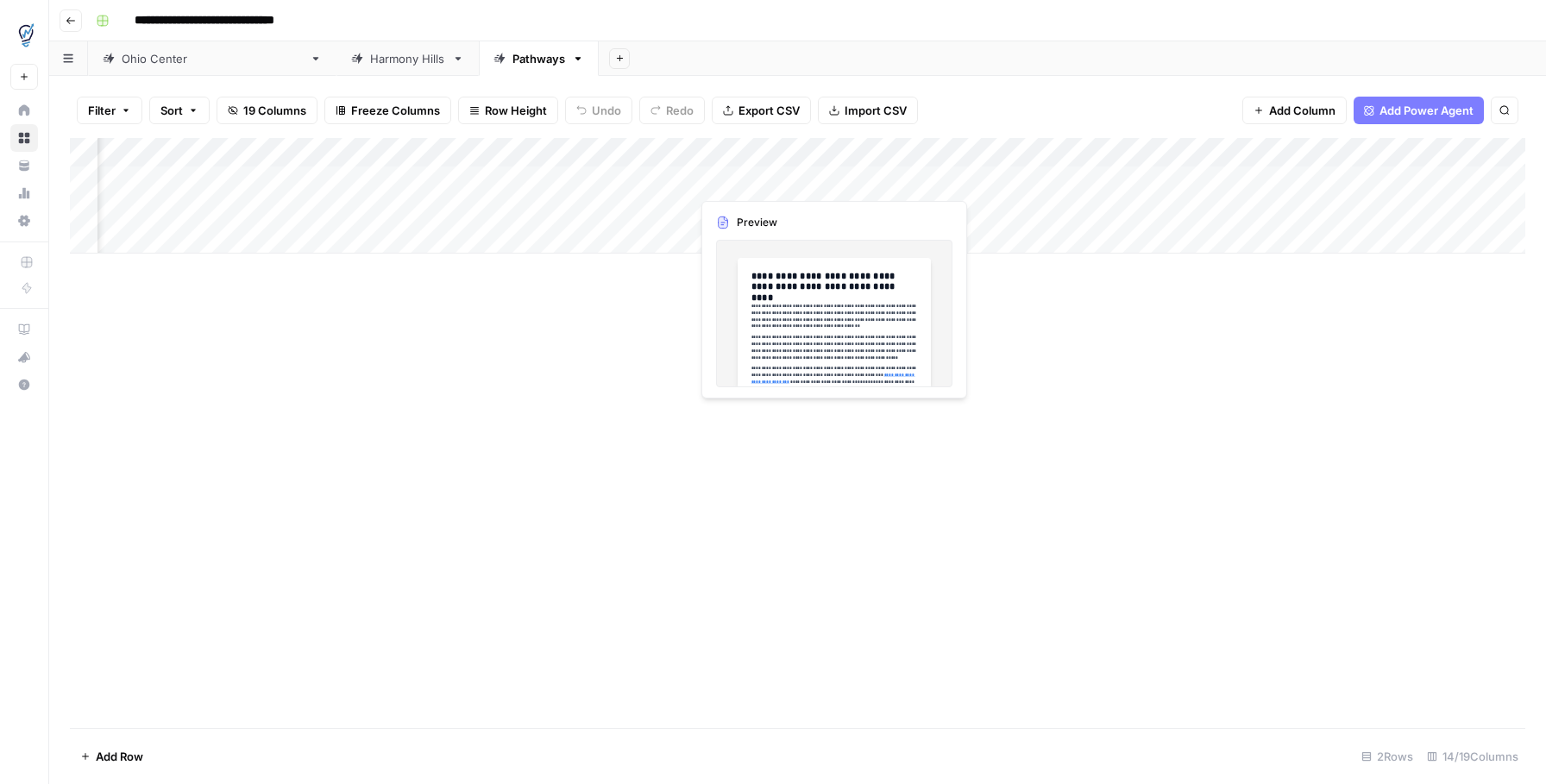
drag, startPoint x: 799, startPoint y: 176, endPoint x: 824, endPoint y: 176, distance: 25.0
click at [799, 176] on div "Add Column" at bounding box center [796, 195] width 1455 height 115
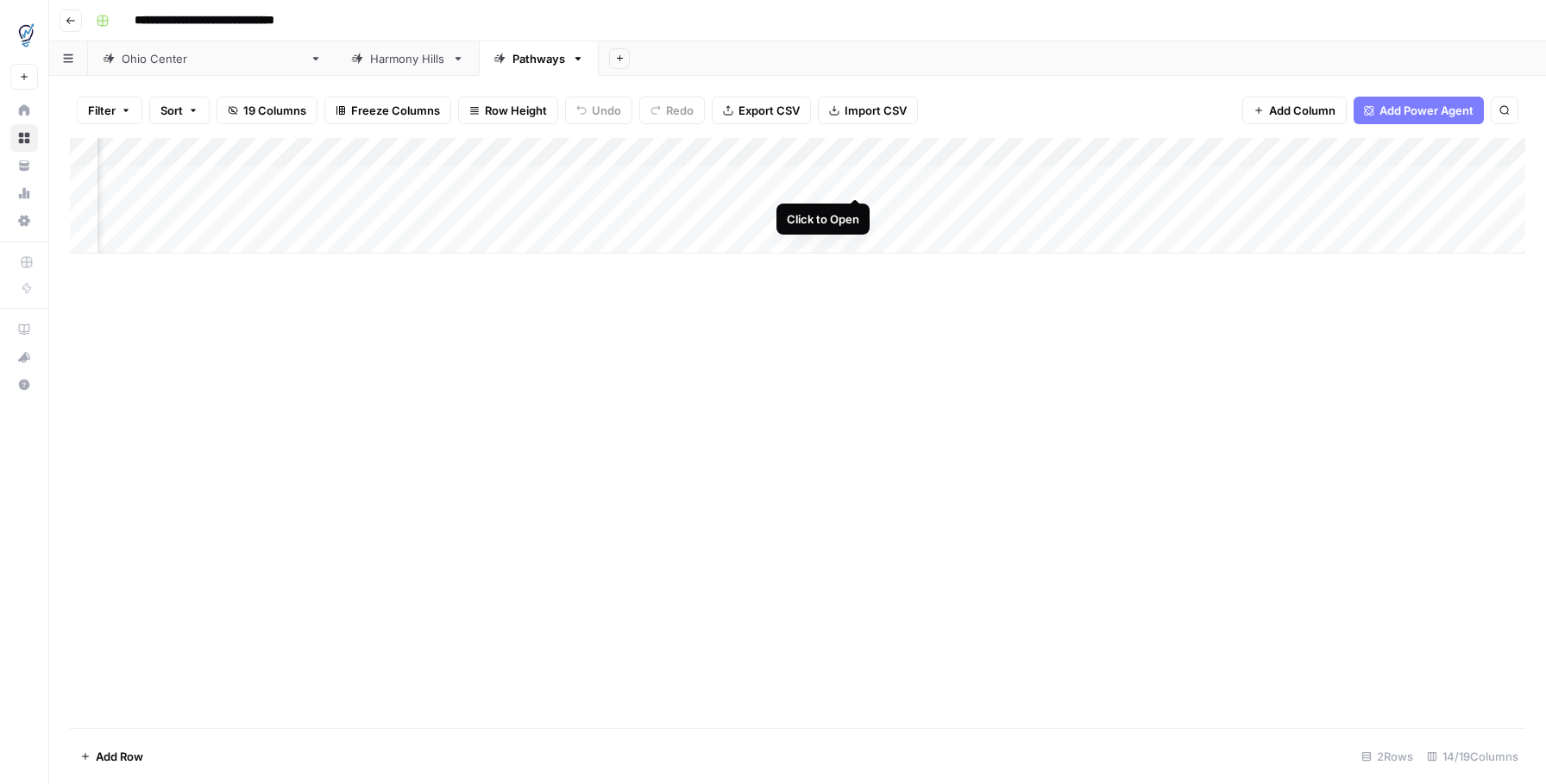
click at [856, 179] on div "Add Column" at bounding box center [796, 195] width 1455 height 115
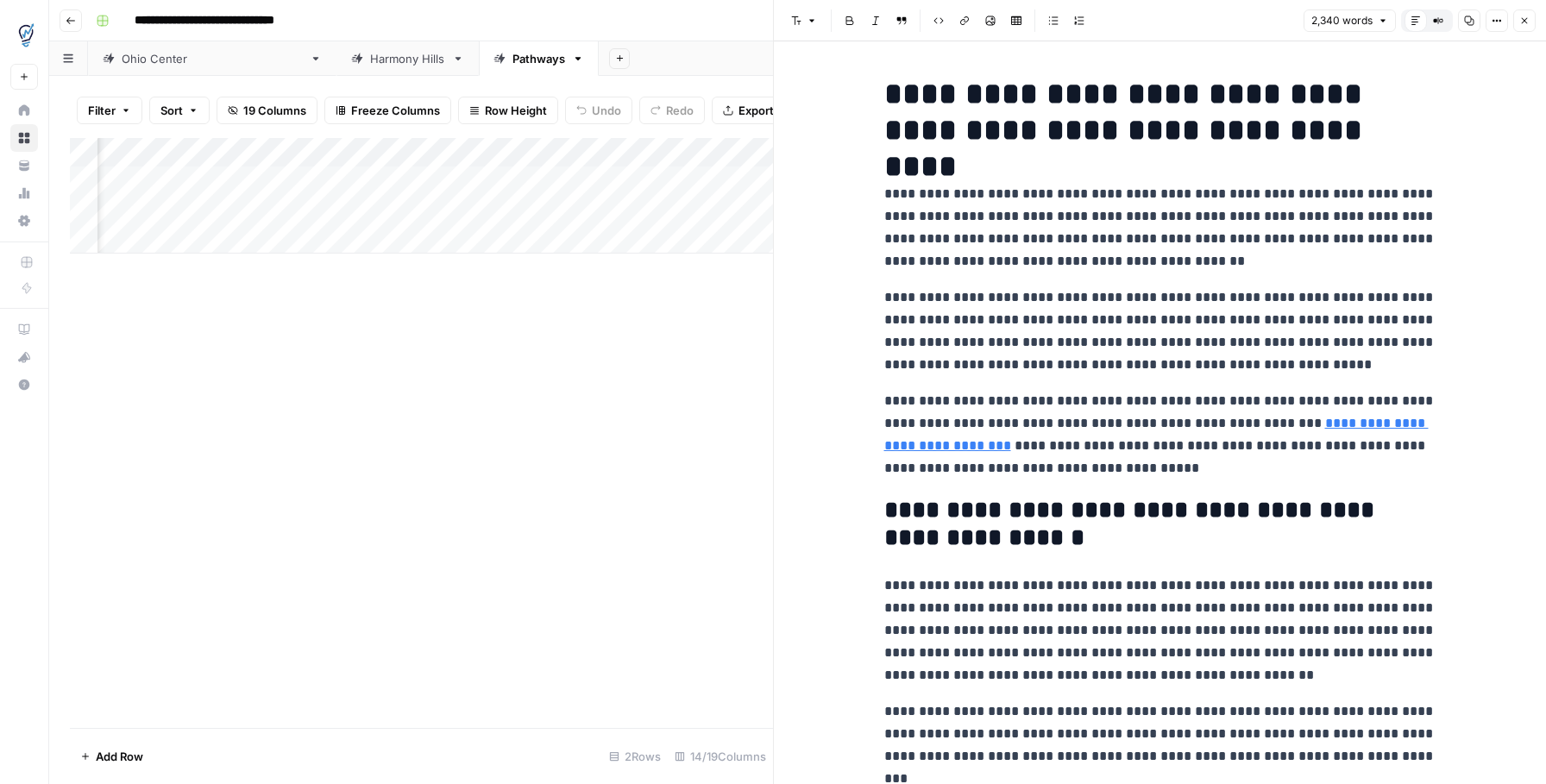
click at [1528, 23] on icon "button" at bounding box center [1523, 21] width 10 height 10
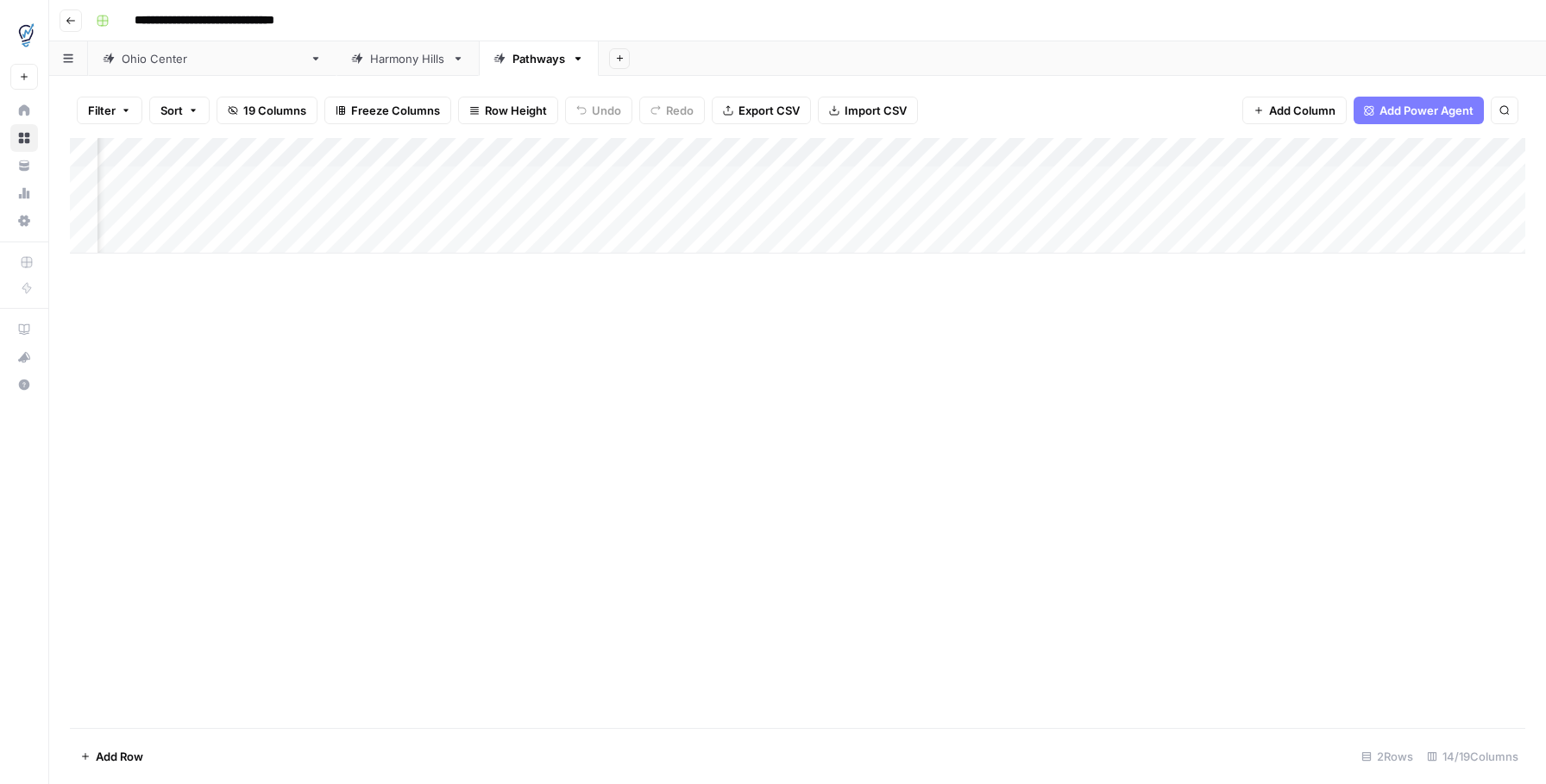
click at [1042, 151] on div "Add Column" at bounding box center [796, 195] width 1455 height 115
click at [1072, 192] on span "All Rows" at bounding box center [1105, 192] width 109 height 17
click at [1508, 151] on div "Add Column" at bounding box center [796, 195] width 1455 height 115
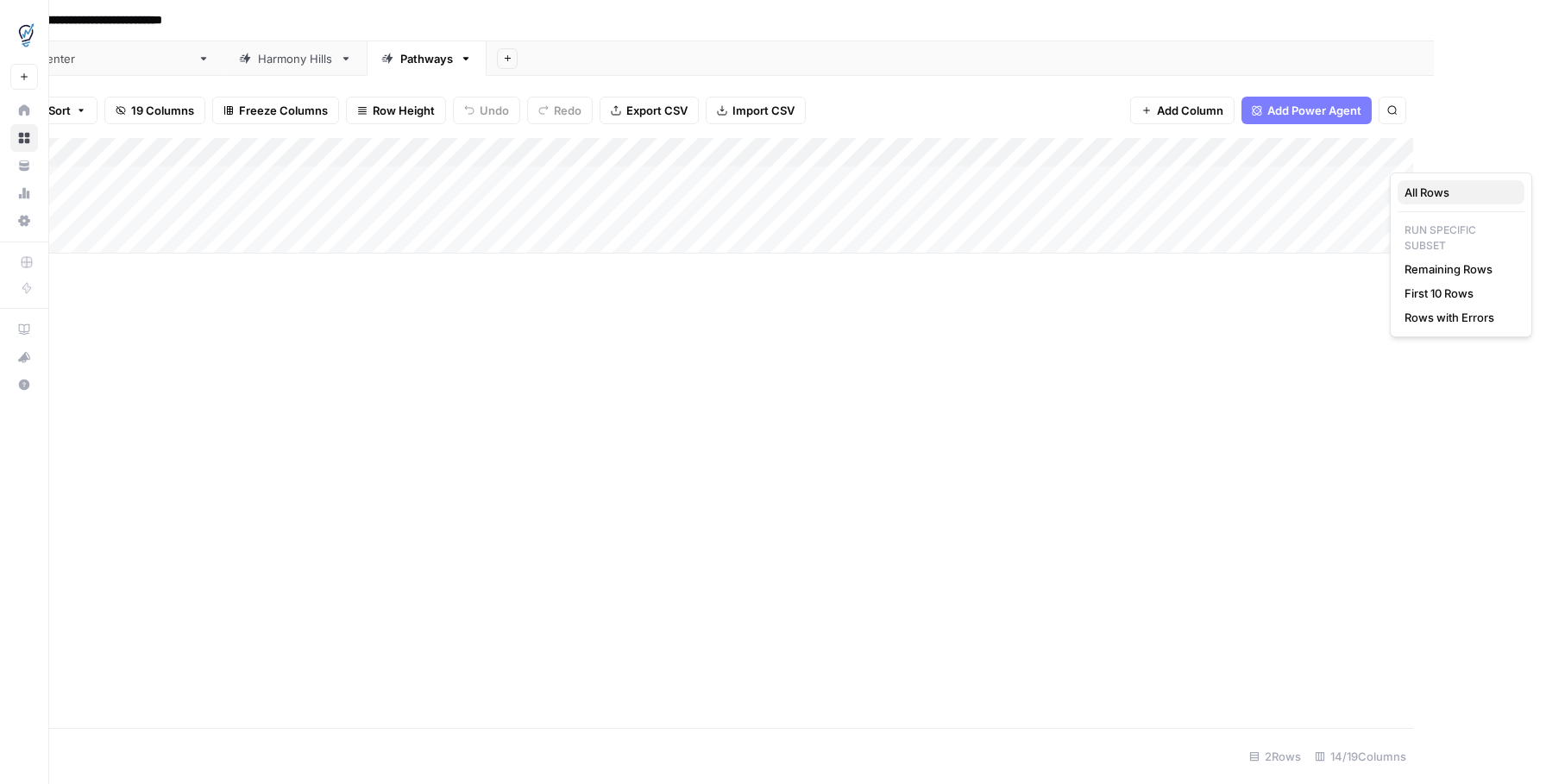
click at [1432, 201] on button "All Rows" at bounding box center [1461, 192] width 127 height 24
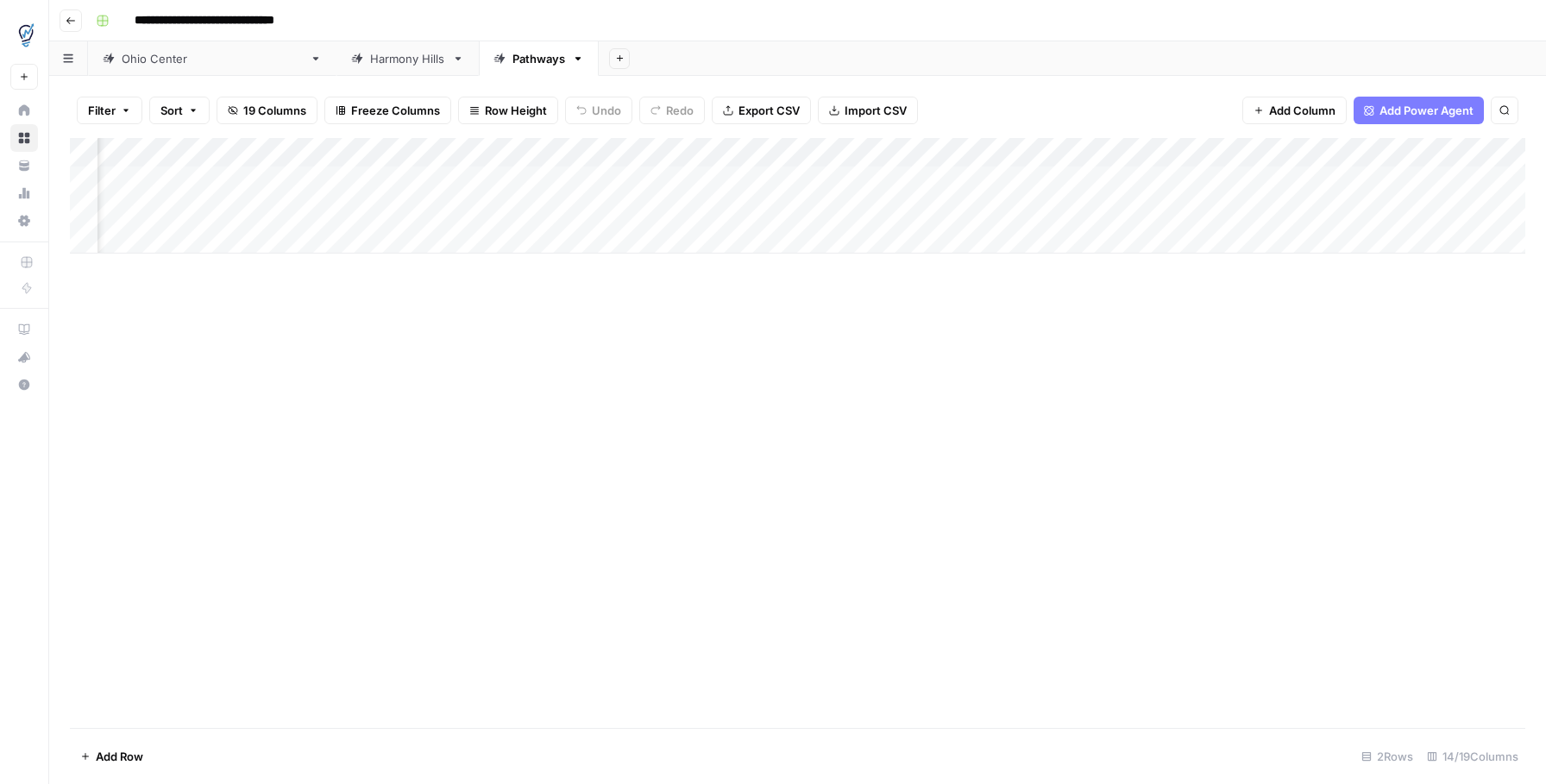
scroll to position [0, 0]
click at [1487, 180] on div "Add Column" at bounding box center [796, 195] width 1455 height 115
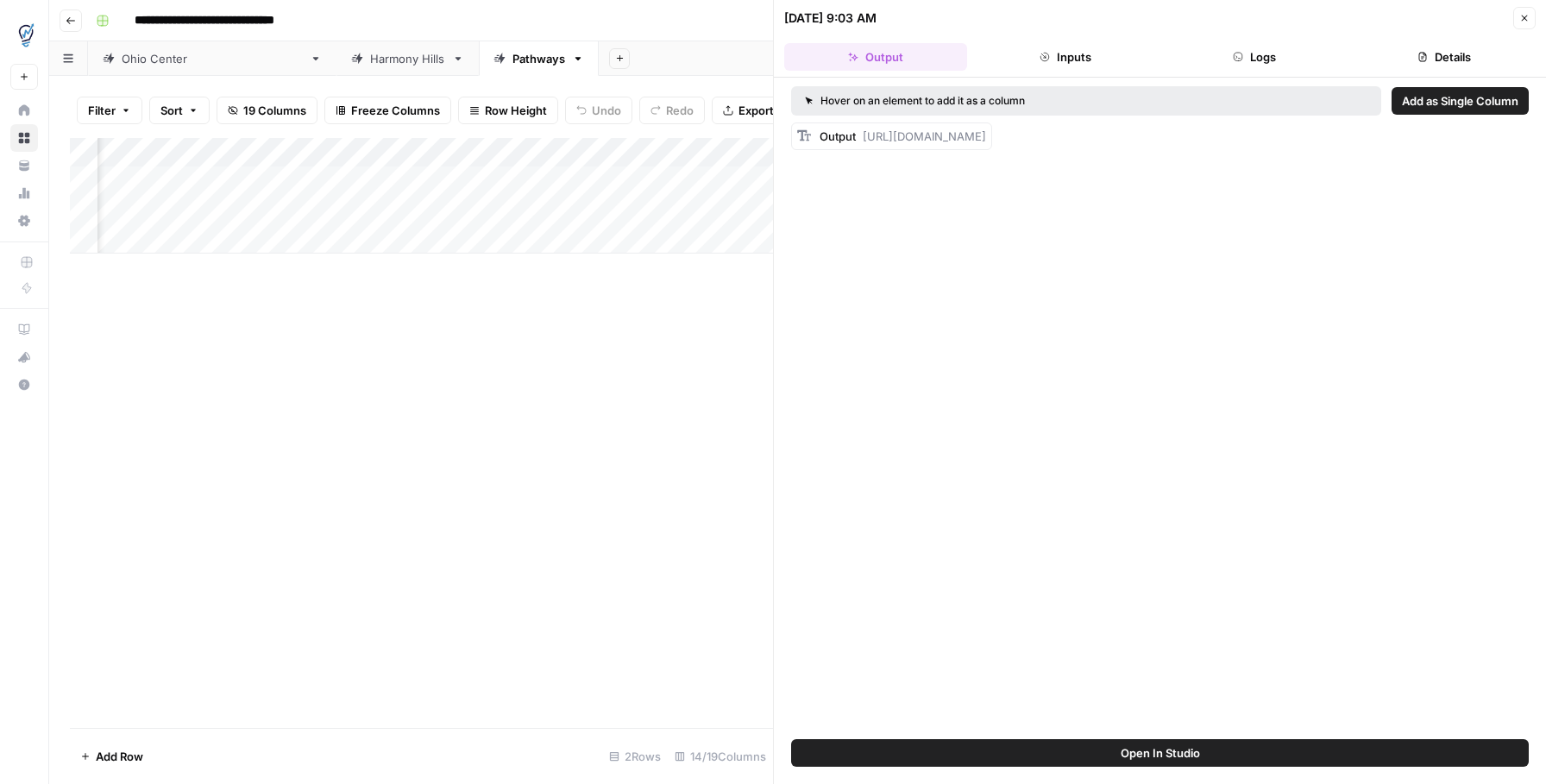
drag, startPoint x: 1523, startPoint y: 21, endPoint x: 1530, endPoint y: 44, distance: 24.0
click at [1523, 21] on icon "button" at bounding box center [1523, 18] width 10 height 10
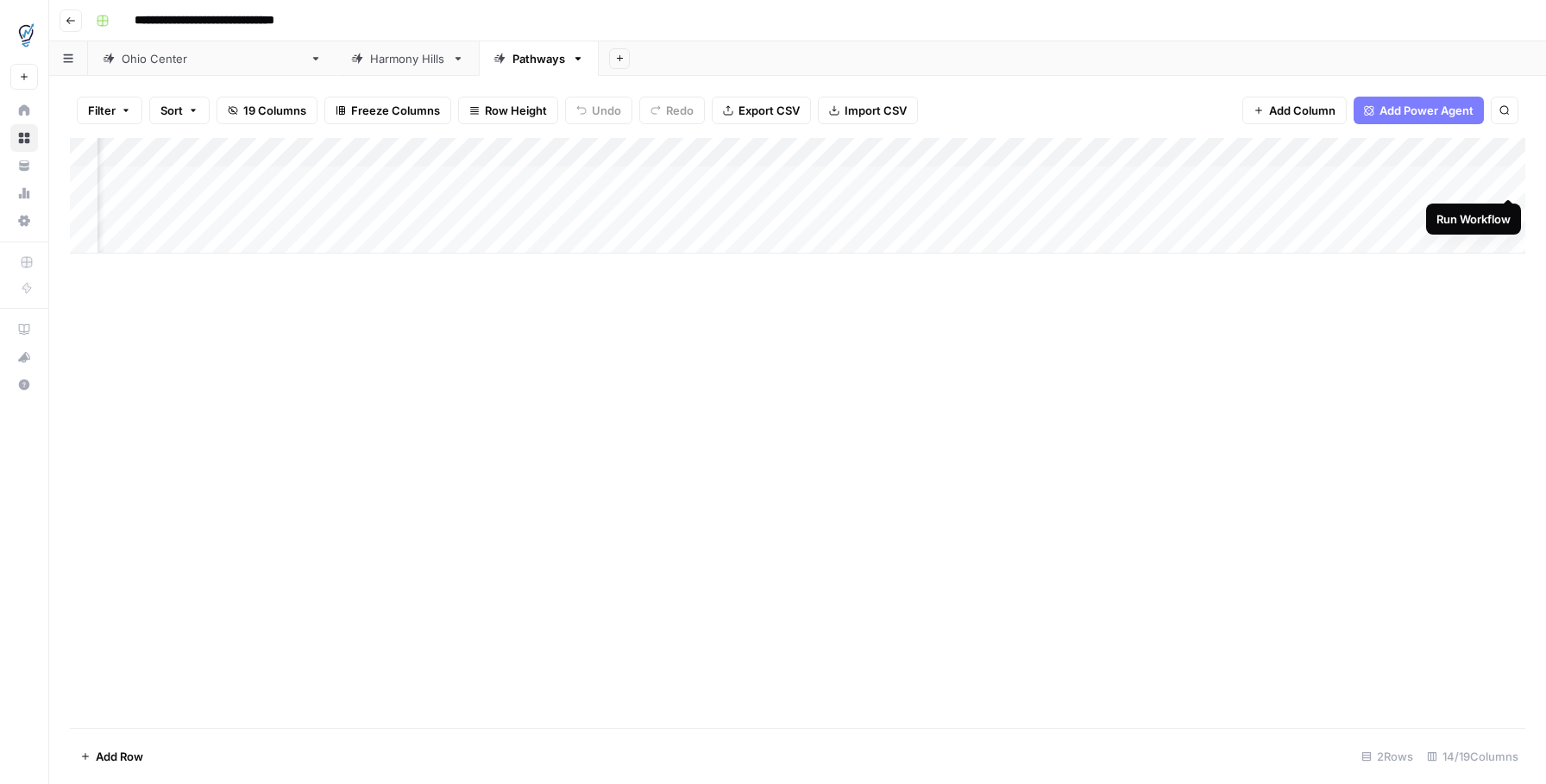
click at [1508, 180] on div "Add Column" at bounding box center [796, 195] width 1455 height 115
click at [1507, 180] on div "Add Column" at bounding box center [796, 195] width 1455 height 115
click at [1448, 178] on div "Add Column" at bounding box center [796, 195] width 1455 height 115
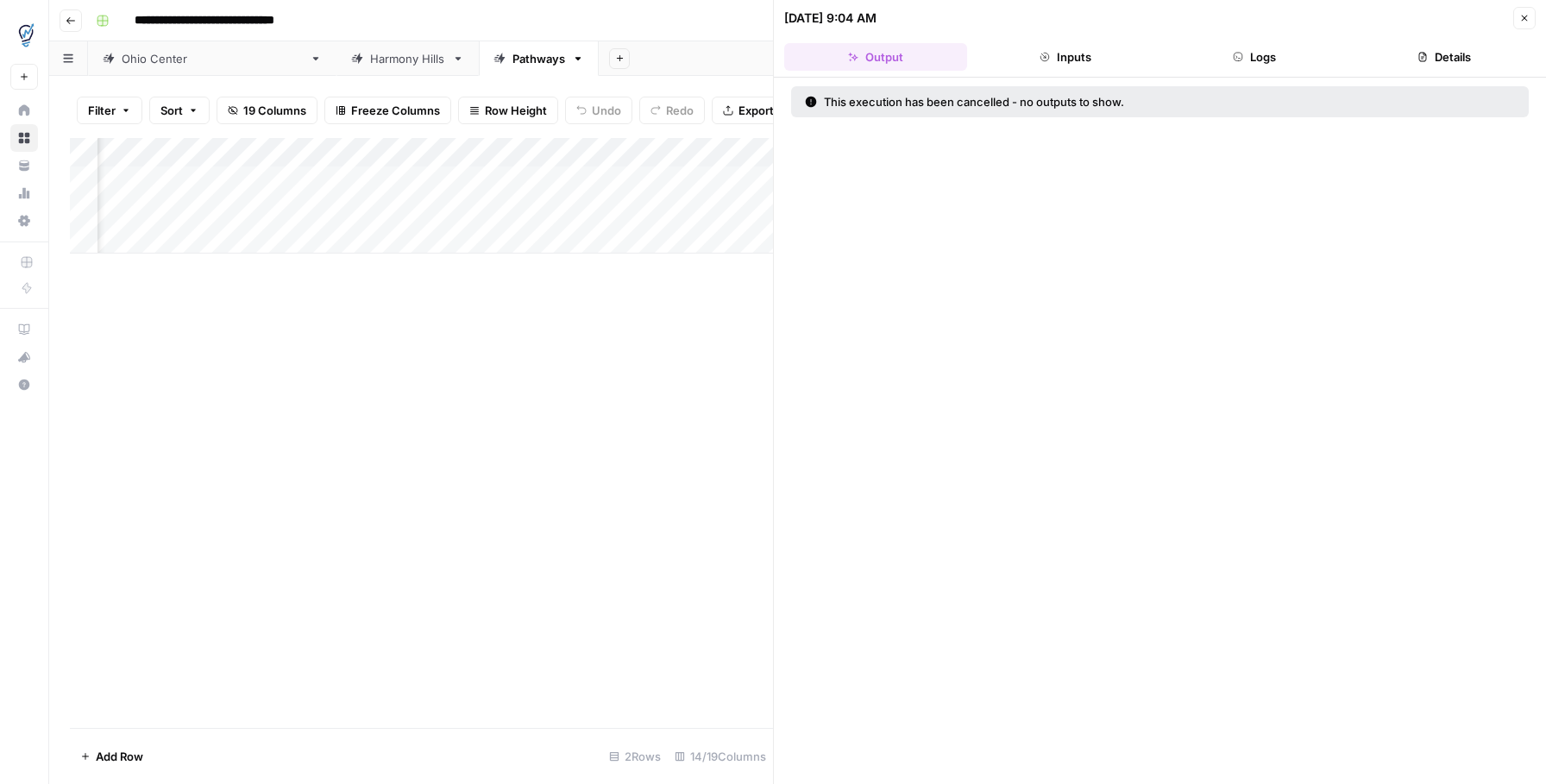
click at [1529, 17] on button "Close" at bounding box center [1524, 18] width 23 height 23
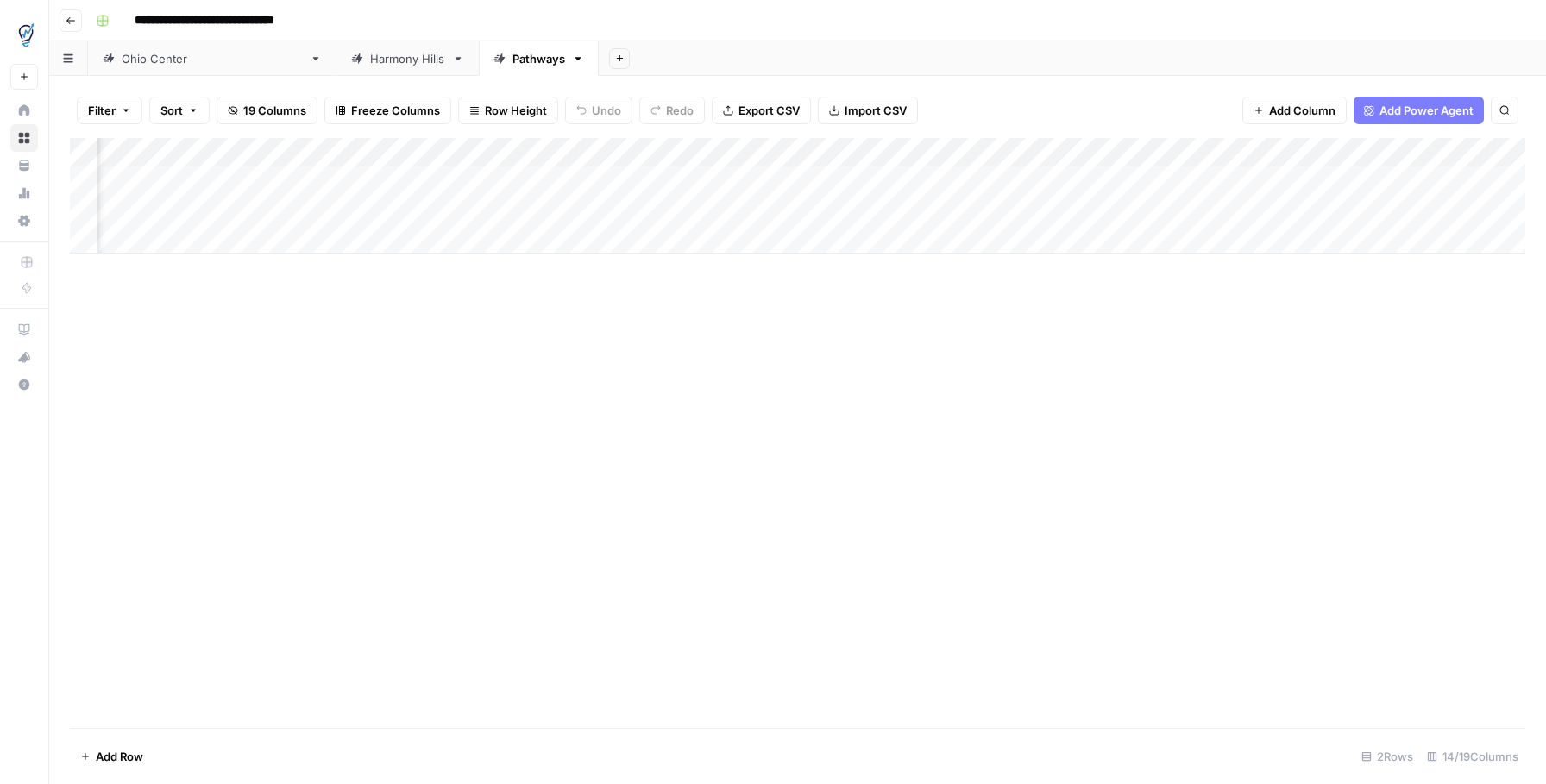
click at [1435, 213] on div "Add Column" at bounding box center [796, 195] width 1455 height 115
click at [1484, 209] on div "Add Column" at bounding box center [796, 195] width 1455 height 115
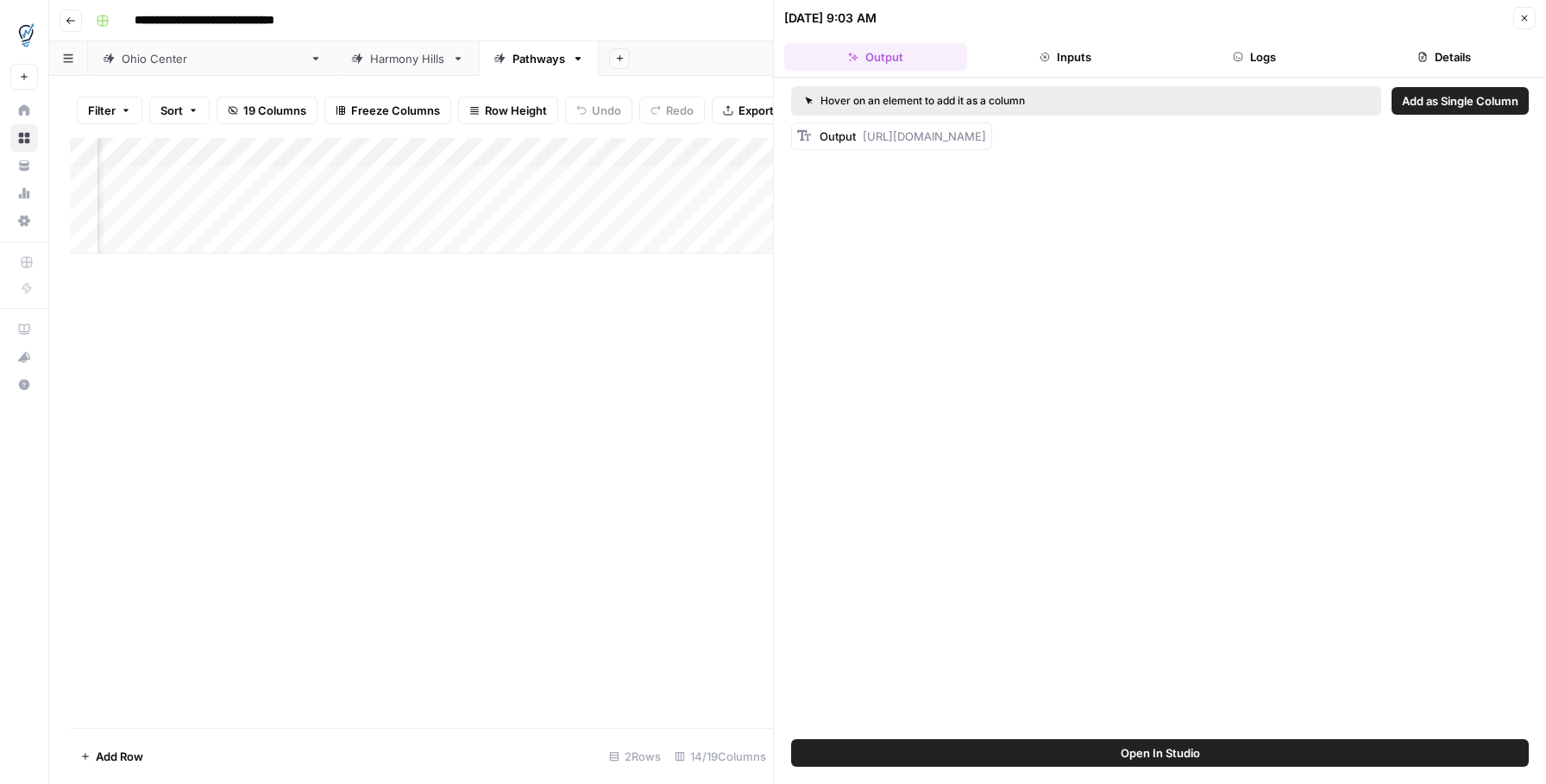
click at [1420, 102] on span "Add as Single Column" at bounding box center [1460, 100] width 116 height 17
click at [1532, 10] on button "Close" at bounding box center [1524, 18] width 23 height 23
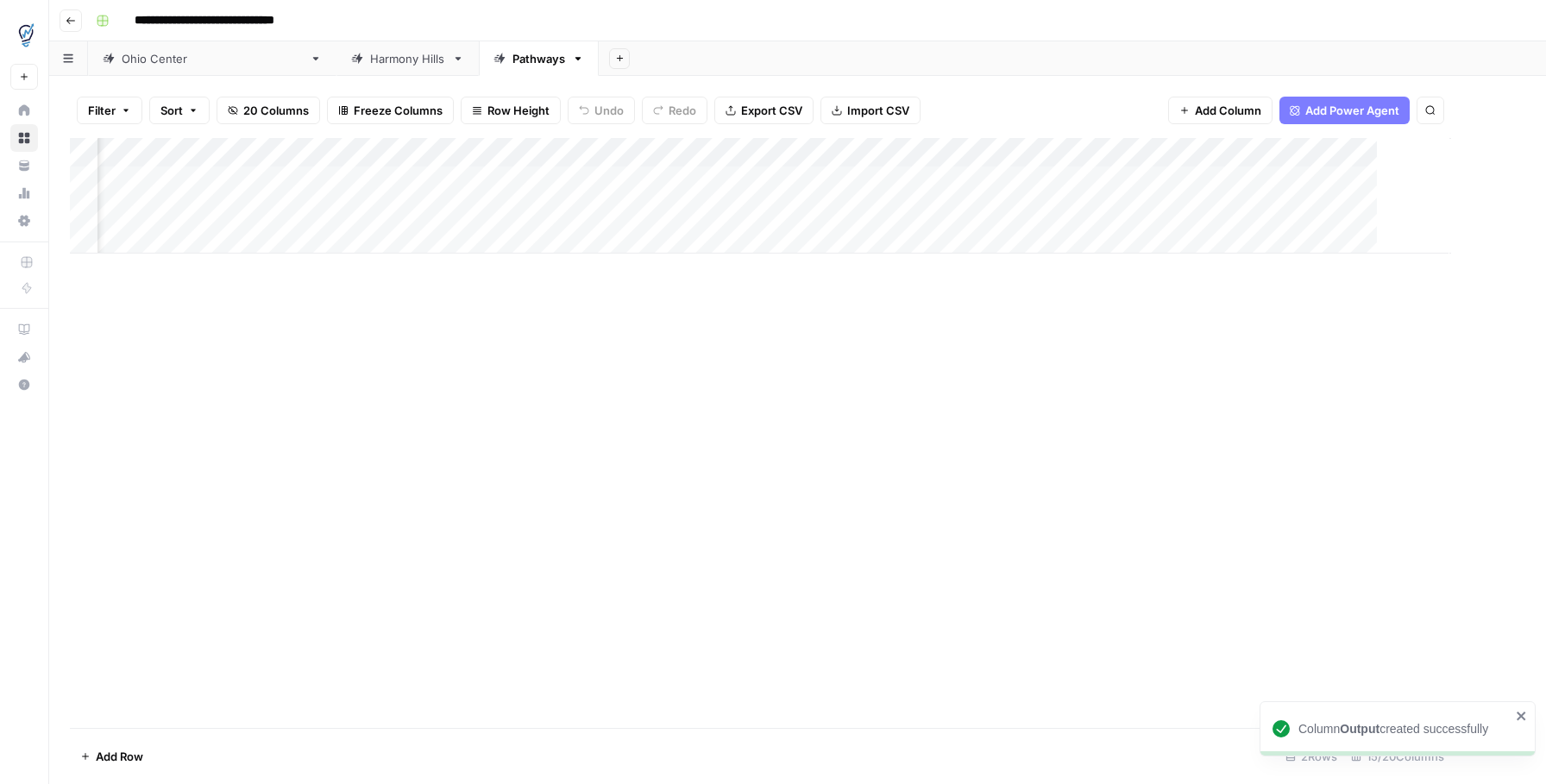
scroll to position [0, 1539]
click at [1281, 156] on div "Add Column" at bounding box center [796, 195] width 1455 height 115
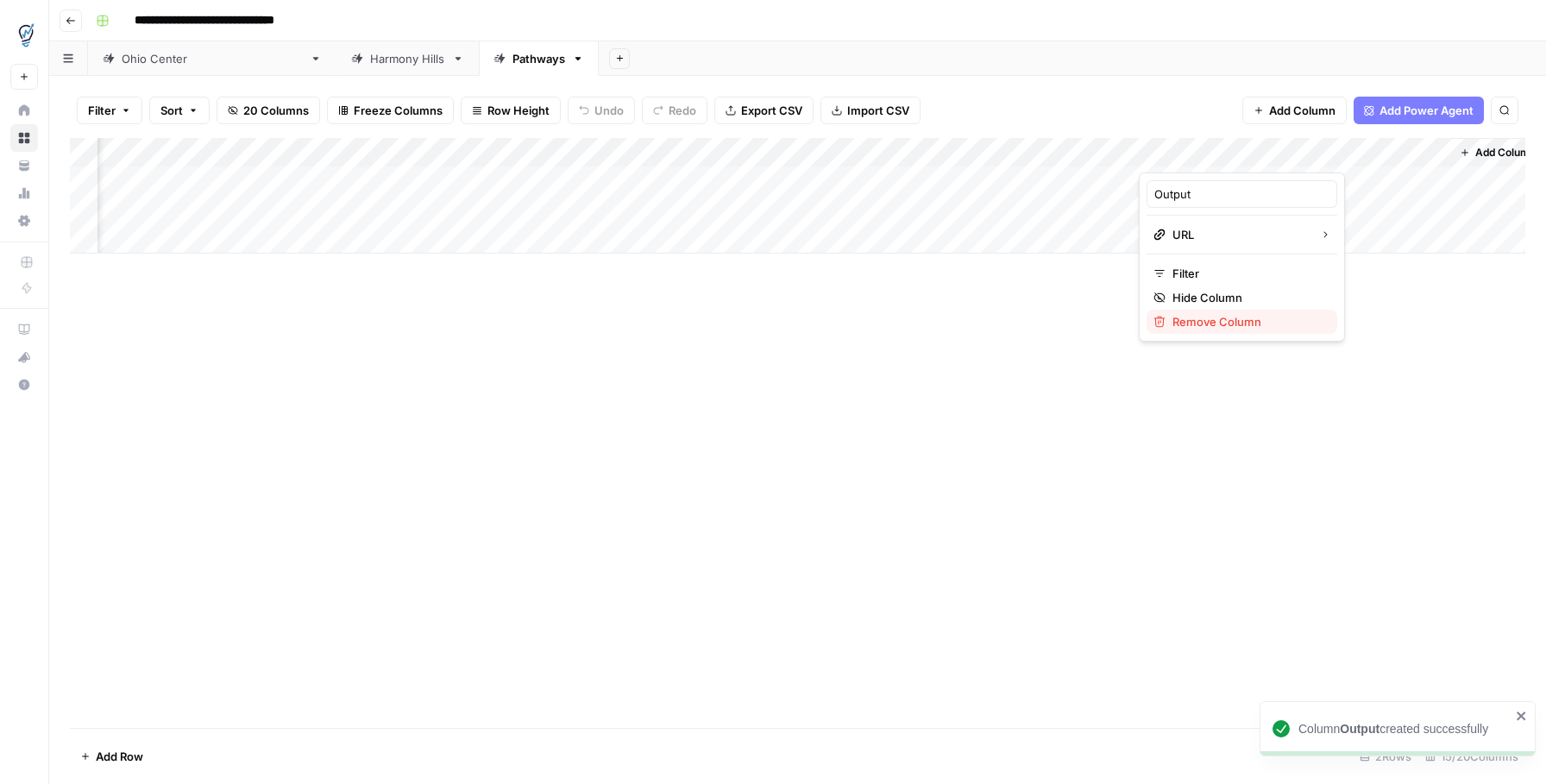
click at [1231, 316] on span "Remove Column" at bounding box center [1248, 322] width 151 height 17
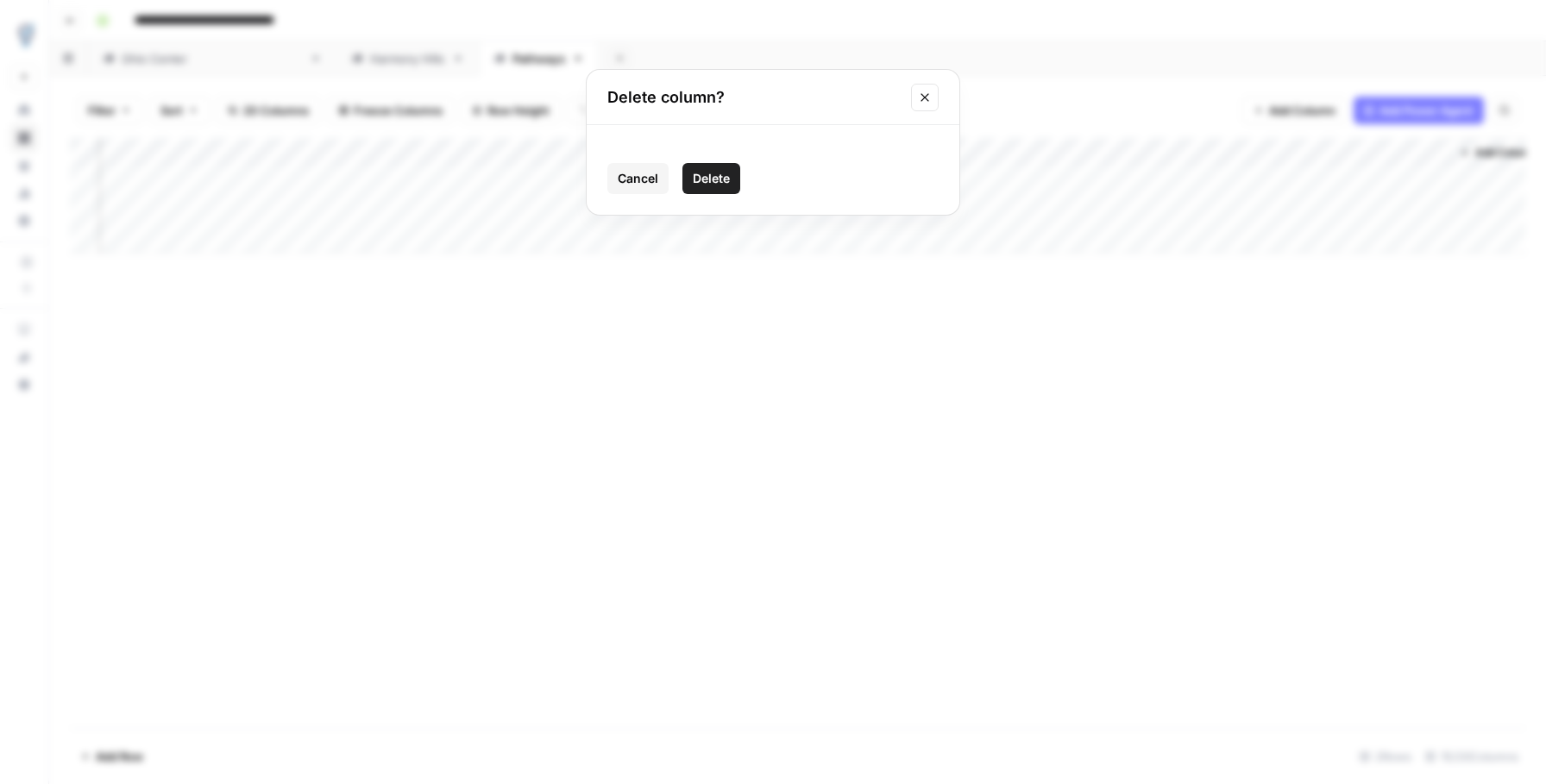
drag, startPoint x: 715, startPoint y: 178, endPoint x: 754, endPoint y: 179, distance: 39.0
click at [715, 178] on span "Delete" at bounding box center [711, 178] width 38 height 17
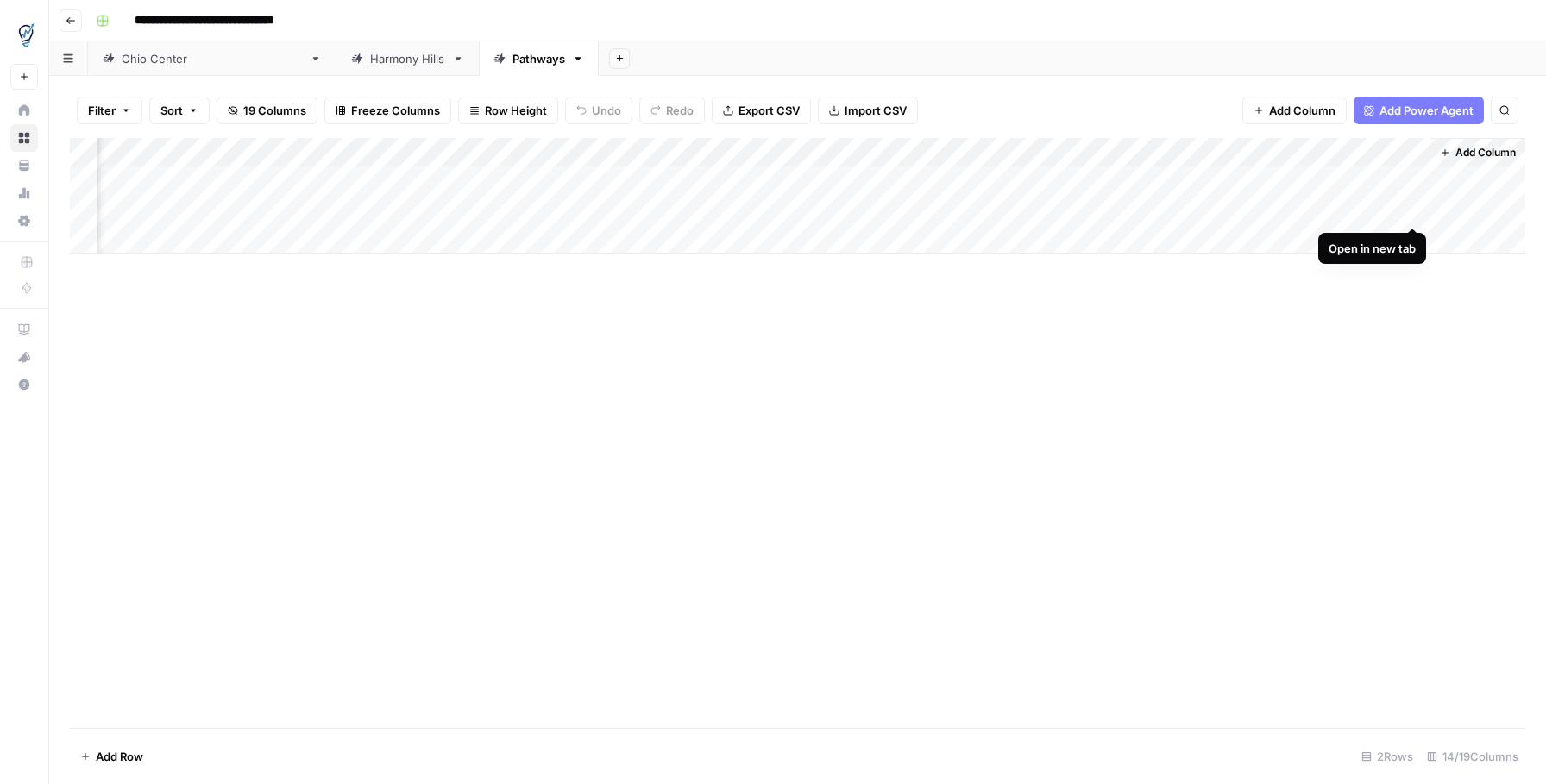
click at [1412, 207] on div "Add Column" at bounding box center [796, 195] width 1455 height 115
